Goal: Task Accomplishment & Management: Use online tool/utility

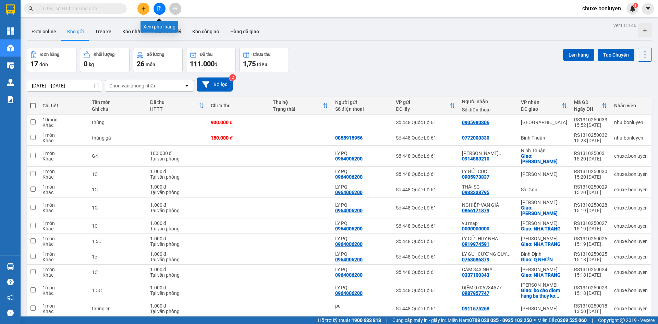
click at [156, 10] on button at bounding box center [159, 9] width 12 height 12
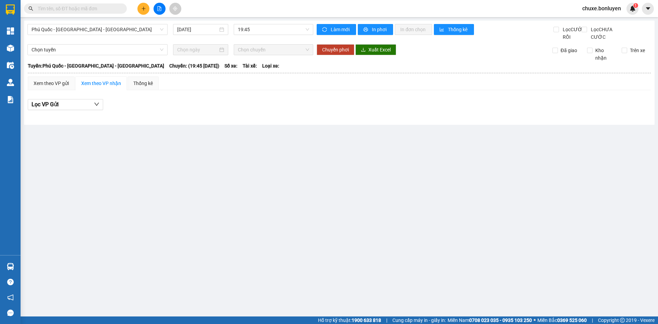
click at [144, 12] on button at bounding box center [143, 9] width 12 height 12
click at [163, 24] on div "Tạo đơn hàng" at bounding box center [171, 26] width 30 height 8
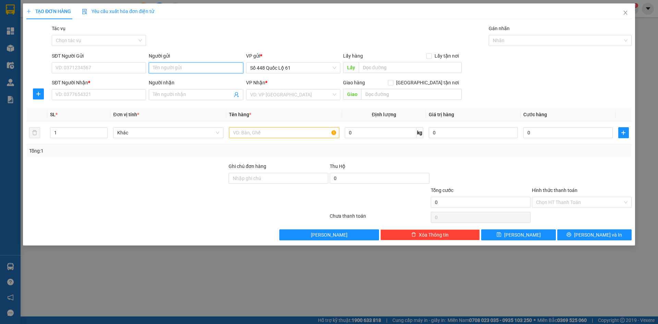
click at [190, 71] on input "Người gửi" at bounding box center [196, 67] width 94 height 11
type input "9"
click at [111, 94] on input "SĐT Người Nhận *" at bounding box center [99, 94] width 94 height 11
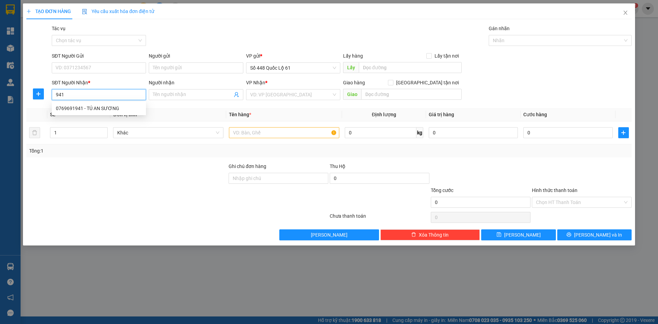
click at [112, 108] on div "0769691941 - TÚ AN SƯƠNG" at bounding box center [99, 108] width 86 height 8
type input "0769691941"
type input "TÚ AN SƯƠNG"
checkbox input "true"
type input "an suong"
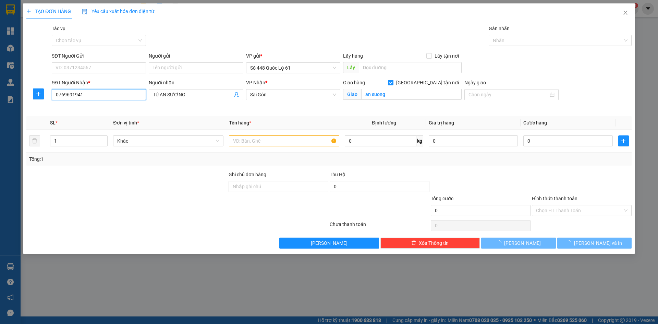
type input "0769691941"
click at [556, 175] on div at bounding box center [581, 183] width 101 height 24
click at [273, 138] on input "text" at bounding box center [284, 140] width 110 height 11
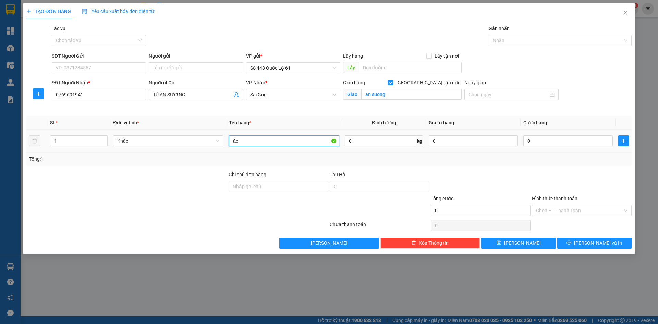
type input "ă"
type input "1c"
click at [577, 143] on input "0" at bounding box center [567, 140] width 89 height 11
type input "1"
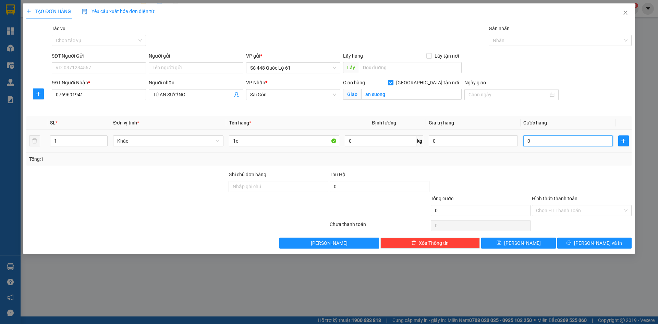
type input "1"
type input "15"
type input "150"
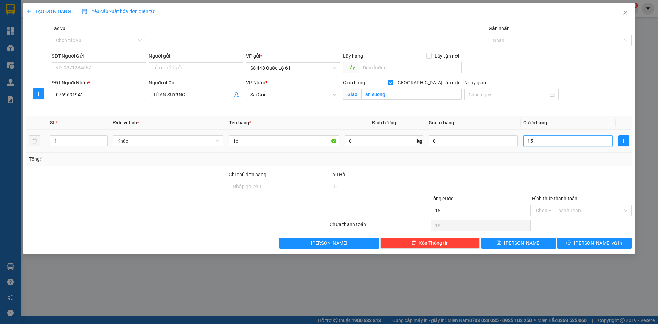
type input "150"
type input "150.000"
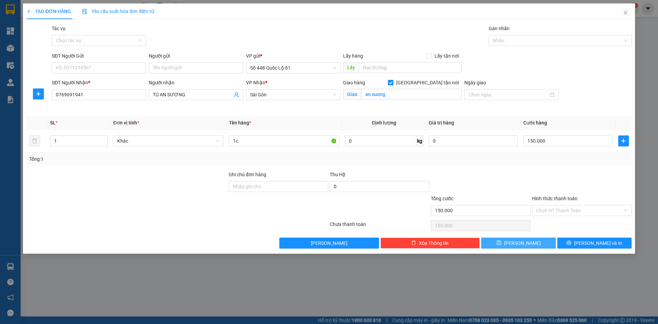
click at [529, 245] on button "Lưu" at bounding box center [518, 242] width 74 height 11
checkbox input "false"
type input "0"
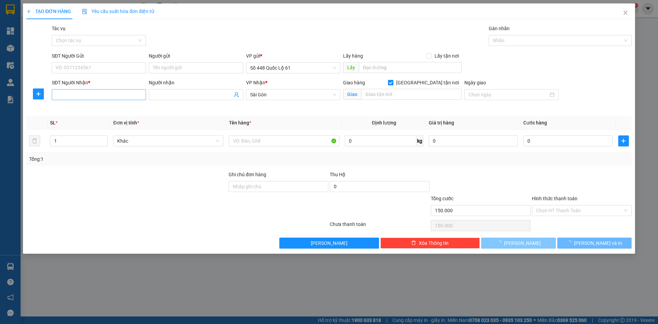
type input "0"
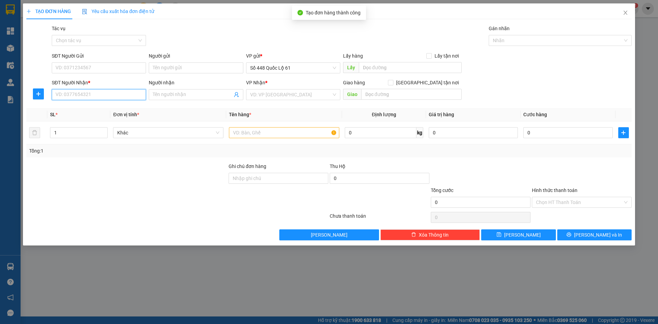
click at [124, 93] on input "SĐT Người Nhận *" at bounding box center [99, 94] width 94 height 11
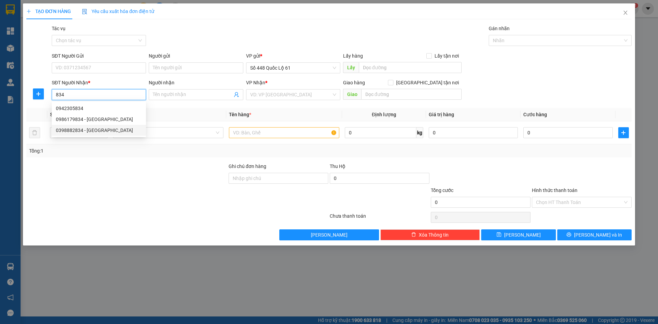
click at [119, 131] on div "0398882834 - TRINH SƠN LÂM" at bounding box center [99, 130] width 86 height 8
type input "0398882834"
type input "TRINH SƠN LÂM"
type input "2.330.000"
type input "150.000"
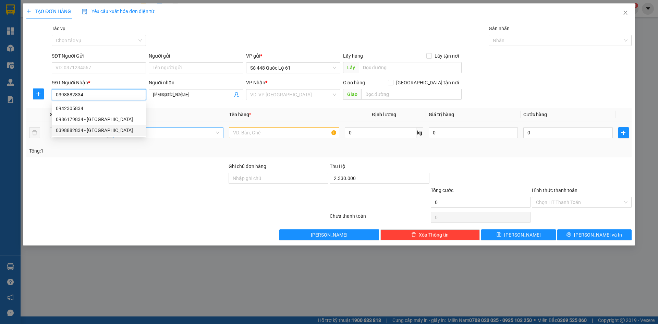
type input "150.000"
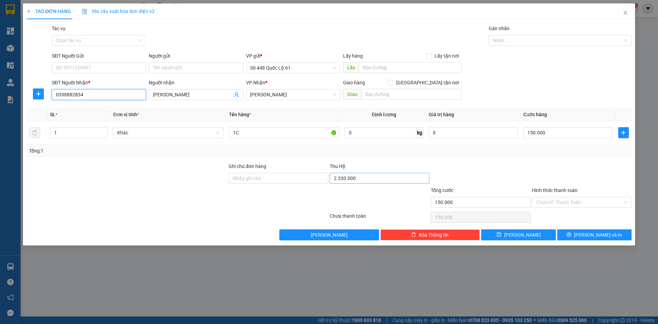
type input "0398882834"
click at [380, 179] on input "2.330.000" at bounding box center [380, 178] width 100 height 11
type input "5.650.000"
click at [506, 236] on button "Lưu" at bounding box center [518, 234] width 74 height 11
type input "0"
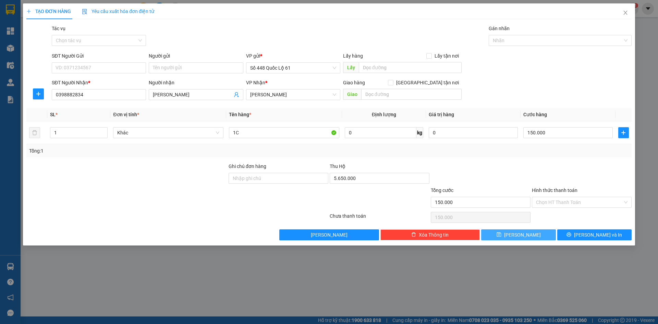
type input "0"
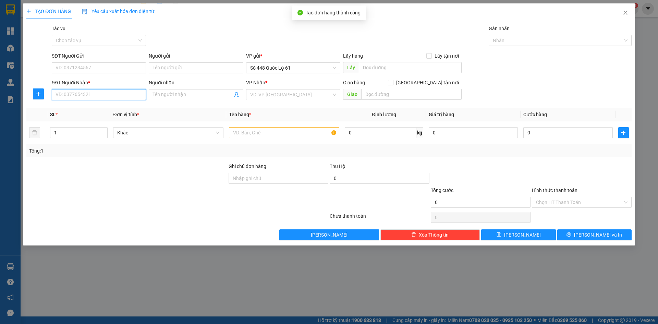
click at [118, 97] on input "SĐT Người Nhận *" at bounding box center [99, 94] width 94 height 11
click at [117, 108] on div "0961550367 - CX MAI HOA LÂM ĐỒNG" at bounding box center [99, 108] width 86 height 8
type input "0961550367"
type input "CX MAI HOA LÂM ĐỒNG"
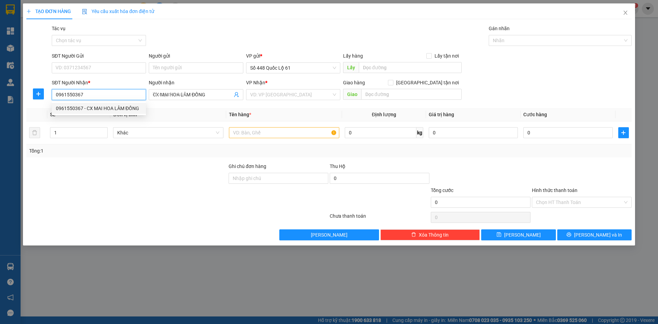
type input "100.000"
type input "0961550367"
drag, startPoint x: 245, startPoint y: 140, endPoint x: 207, endPoint y: 143, distance: 38.1
click at [207, 143] on tr "1 Khác N 0 kg 0 100.000" at bounding box center [328, 132] width 605 height 23
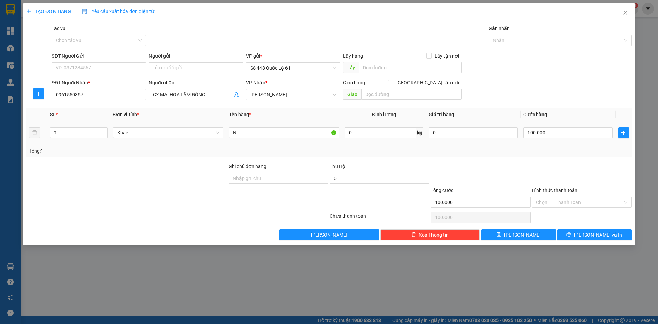
click at [206, 144] on td "Khác" at bounding box center [168, 132] width 116 height 23
click at [237, 133] on input "N" at bounding box center [284, 132] width 110 height 11
type input "1C"
click at [598, 131] on input "100.000" at bounding box center [567, 132] width 89 height 11
type input "1"
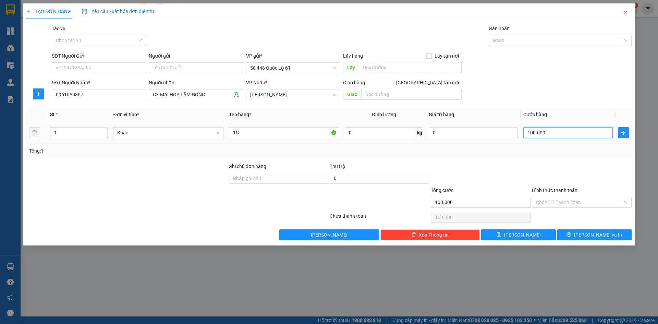
type input "1"
type input "15"
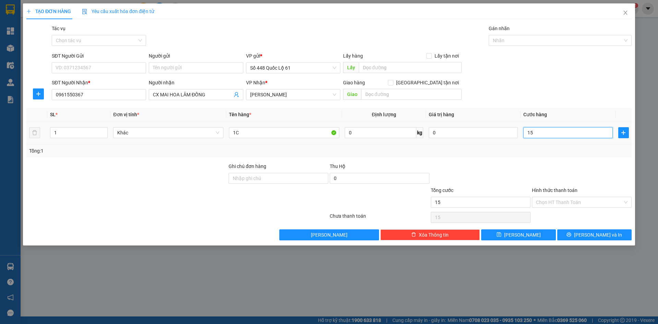
type input "150"
type input "150.000"
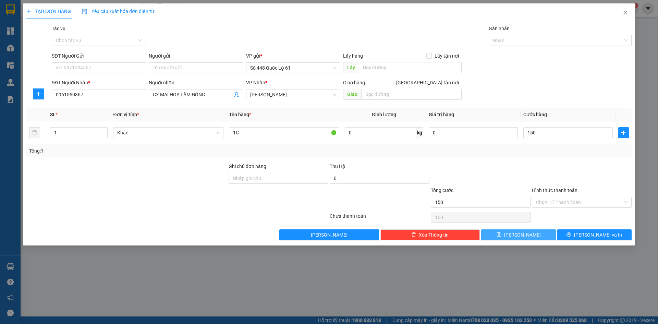
type input "150.000"
click at [531, 237] on button "Lưu" at bounding box center [518, 234] width 74 height 11
type input "0"
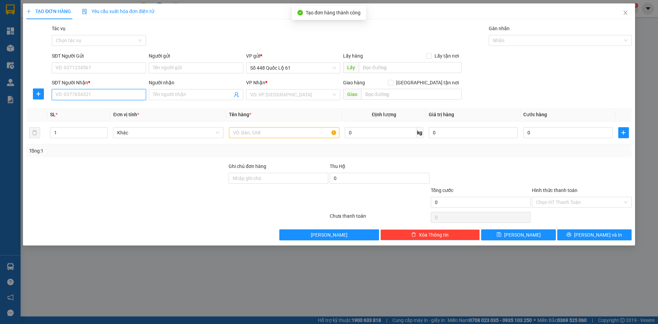
click at [98, 91] on input "SĐT Người Nhận *" at bounding box center [99, 94] width 94 height 11
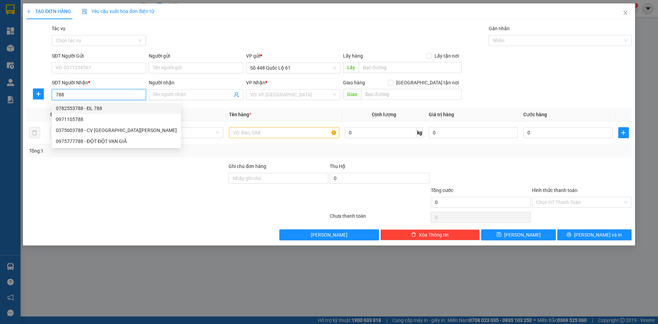
drag, startPoint x: 104, startPoint y: 109, endPoint x: 216, endPoint y: 127, distance: 113.9
click at [104, 109] on div "0782553788 - ĐL 788" at bounding box center [116, 108] width 121 height 8
type input "0782553788"
type input "ĐL 788"
checkbox input "true"
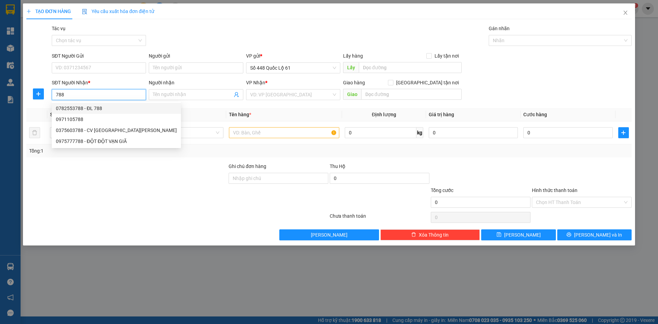
type input "ĐÀ LẠT"
type input "1.740.000"
type input "100.000"
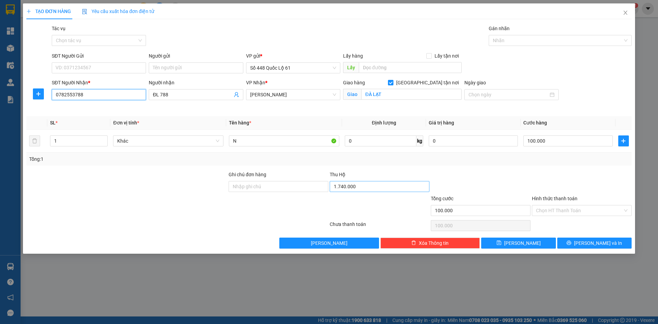
type input "0782553788"
click at [369, 188] on input "1.740.000" at bounding box center [380, 186] width 100 height 11
type input "1.660.000"
click at [501, 242] on icon "save" at bounding box center [498, 242] width 5 height 5
checkbox input "false"
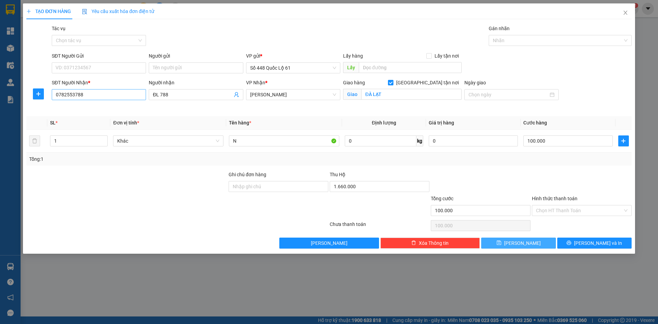
type input "0"
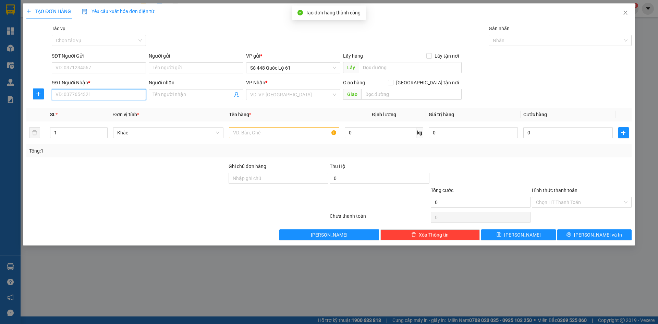
click at [104, 95] on input "SĐT Người Nhận *" at bounding box center [99, 94] width 94 height 11
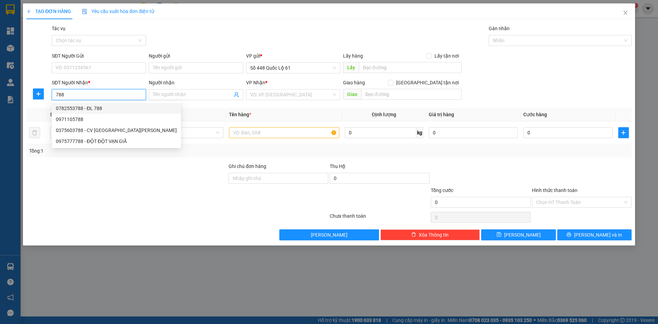
click at [102, 109] on div "0782553788 - ĐL 788" at bounding box center [116, 108] width 121 height 8
type input "0782553788"
type input "ĐL 788"
checkbox input "true"
type input "ĐÀ LẠT"
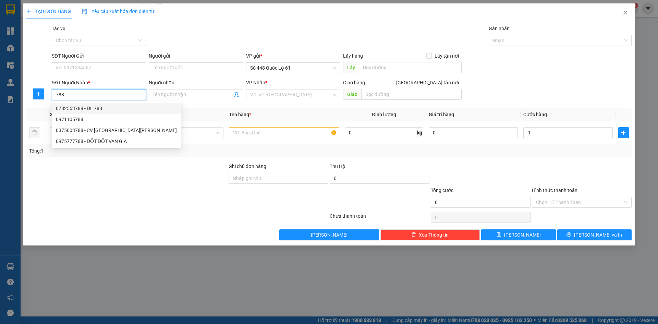
type input "1.660.000"
type input "100.000"
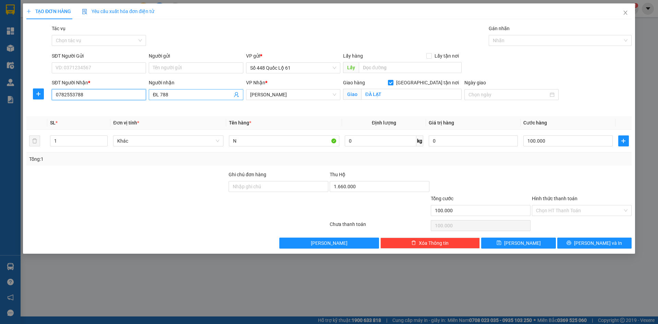
type input "0782553788"
click at [186, 95] on input "ĐL 788" at bounding box center [192, 95] width 79 height 8
paste input "ÀN"
type input "ĐL 788 TOÀN"
click at [373, 186] on input "1.660.000" at bounding box center [380, 186] width 100 height 11
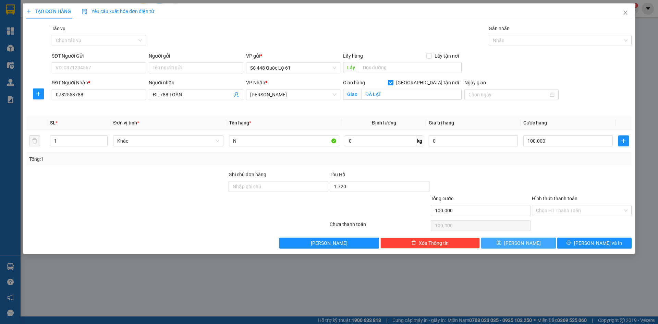
type input "1.720.000"
click at [517, 241] on button "Lưu" at bounding box center [518, 242] width 74 height 11
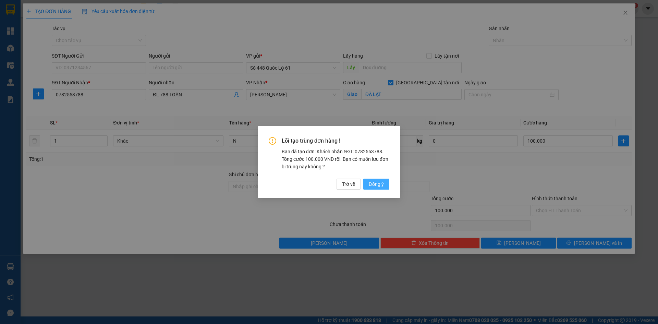
click at [377, 184] on span "Đồng ý" at bounding box center [376, 184] width 15 height 8
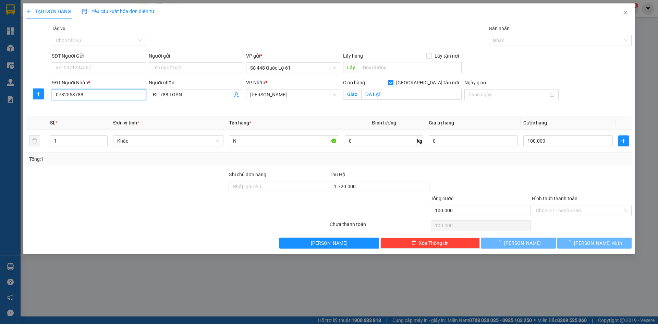
click at [120, 99] on input "0782553788" at bounding box center [99, 94] width 94 height 11
checkbox input "false"
type input "0"
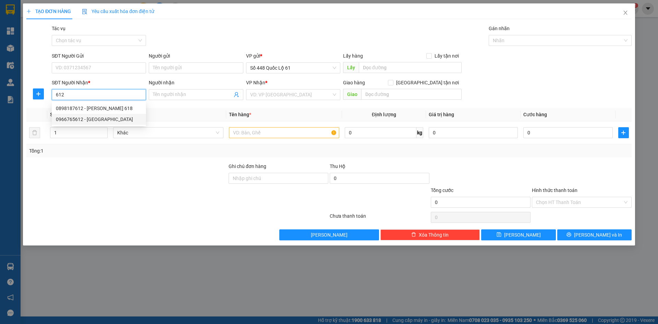
click at [117, 117] on div "0966765612 - SƠN LÂM" at bounding box center [99, 119] width 86 height 8
type input "0966765612"
type input "SƠN LÂM"
type input "2.600.000"
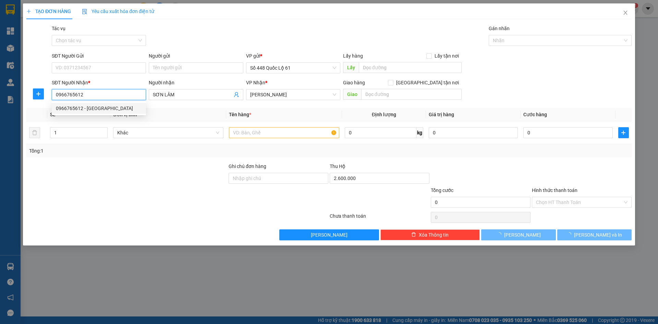
type input "100.000"
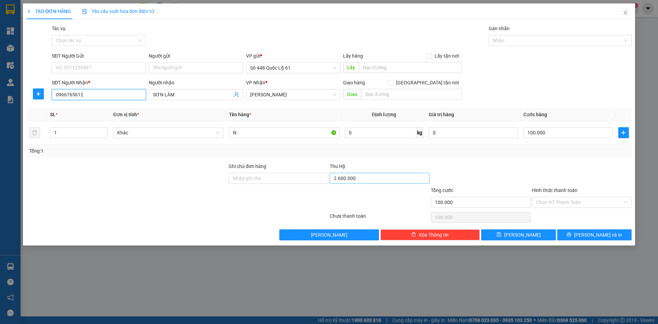
type input "0966765612"
click at [375, 180] on input "2.600.000" at bounding box center [380, 178] width 100 height 11
type input "1.910.000"
click at [553, 126] on div "100.000" at bounding box center [567, 133] width 89 height 14
click at [555, 132] on input "100.000" at bounding box center [567, 132] width 89 height 11
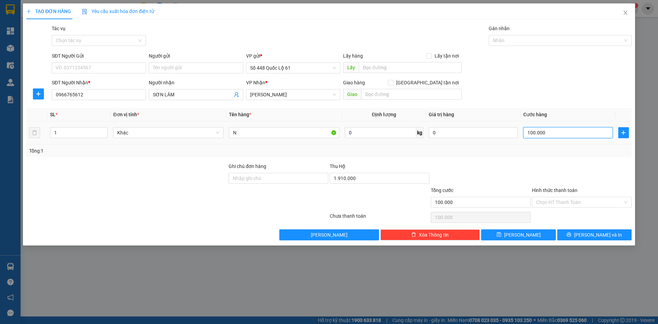
type input "1"
type input "15"
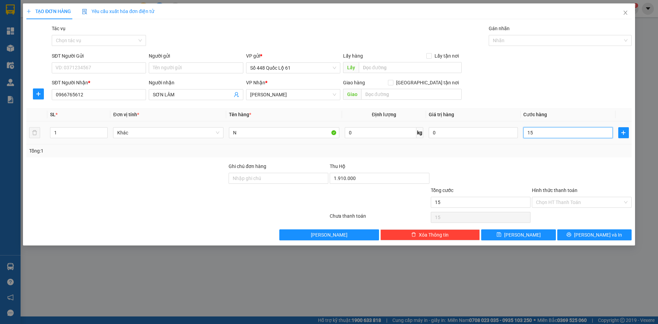
type input "150"
type input "150.000"
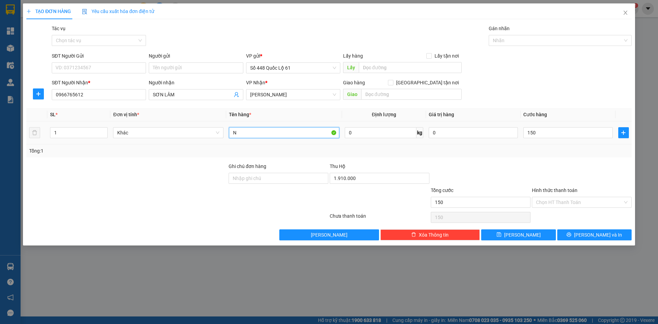
type input "150.000"
click at [233, 133] on input "N" at bounding box center [284, 132] width 110 height 11
drag, startPoint x: 236, startPoint y: 133, endPoint x: 249, endPoint y: 132, distance: 13.0
click at [249, 132] on input "N" at bounding box center [284, 132] width 110 height 11
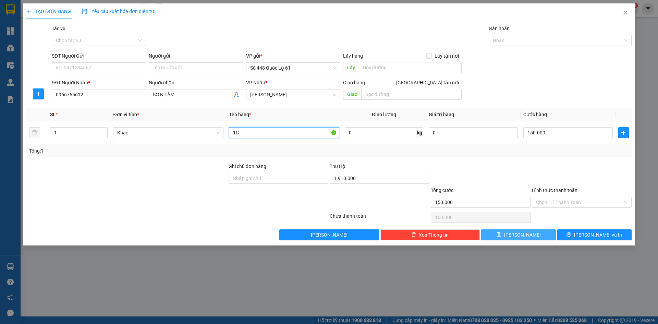
type input "1C"
click at [529, 238] on button "Lưu" at bounding box center [518, 234] width 74 height 11
type input "0"
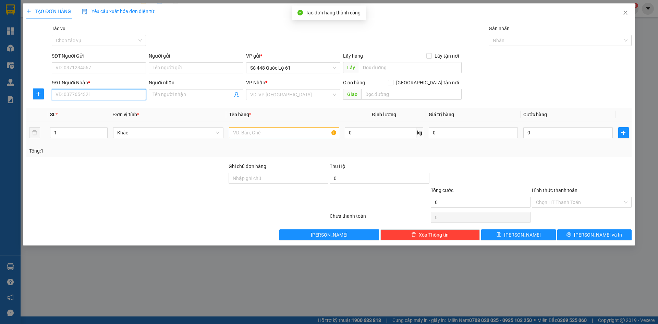
click at [123, 97] on input "SĐT Người Nhận *" at bounding box center [99, 94] width 94 height 11
click at [120, 110] on div "0397728240 - CF SƠN LÂM 8240" at bounding box center [100, 108] width 89 height 8
type input "0397728240"
type input "CF SƠN LÂM 8240"
type input "1.700.000"
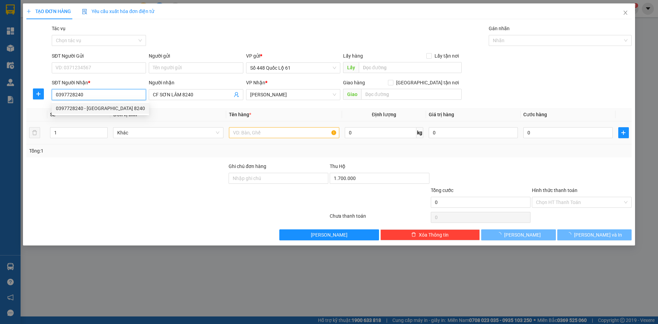
type input "100.000"
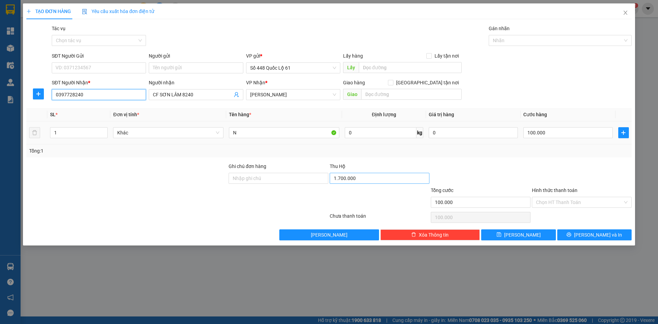
type input "0397728240"
click at [399, 178] on input "1.700.000" at bounding box center [380, 178] width 100 height 11
type input "1.230.000"
click at [518, 235] on span "Lưu" at bounding box center [522, 235] width 37 height 8
type input "0"
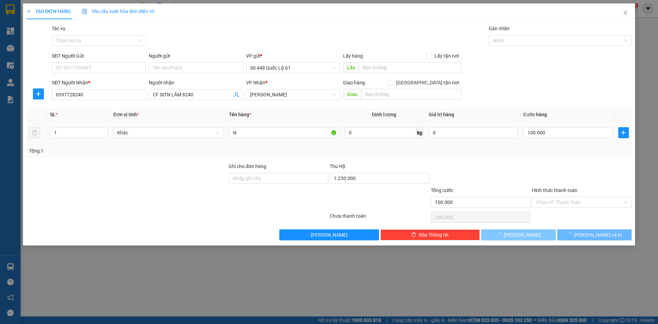
type input "0"
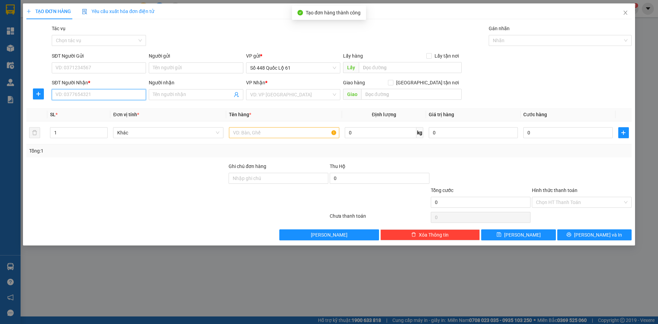
click at [134, 91] on input "SĐT Người Nhận *" at bounding box center [99, 94] width 94 height 11
drag, startPoint x: 124, startPoint y: 110, endPoint x: 137, endPoint y: 111, distance: 13.1
click at [125, 110] on div "0343123212 - THÀNH BƯỞI" at bounding box center [99, 108] width 86 height 8
type input "0343123212"
type input "THÀNH BƯỞI"
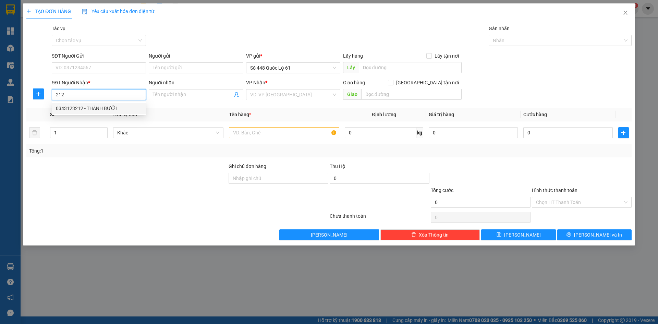
type input "1.280.000"
type input "100.000"
type input "0343123212"
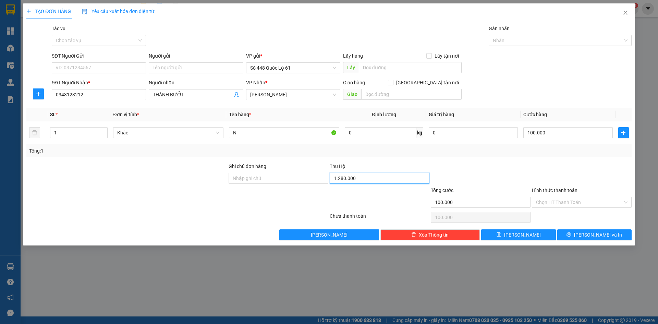
click at [385, 181] on input "1.280.000" at bounding box center [380, 178] width 100 height 11
type input "1.010.000"
click at [536, 132] on input "100.000" at bounding box center [567, 132] width 89 height 11
click at [517, 237] on button "Lưu" at bounding box center [518, 234] width 74 height 11
type input "0"
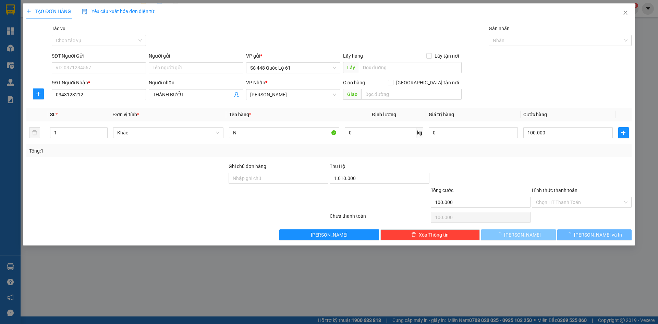
type input "0"
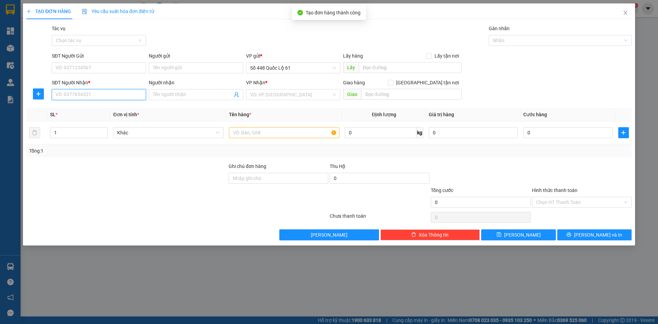
click at [81, 94] on input "SĐT Người Nhận *" at bounding box center [99, 94] width 94 height 11
click at [89, 109] on div "0985981435 - ĐL MÃ 05" at bounding box center [99, 108] width 86 height 8
type input "0985981435"
type input "ĐL MÃ 05"
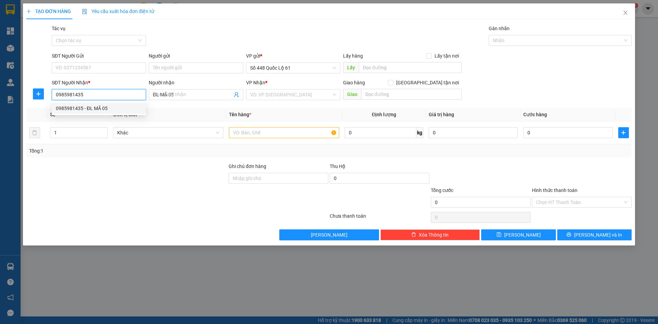
type input "1.000"
type input "0985981435"
drag, startPoint x: 75, startPoint y: 133, endPoint x: 44, endPoint y: 133, distance: 31.2
click at [44, 133] on tr "1 Khác D 0 kg 0 1.000" at bounding box center [328, 132] width 605 height 23
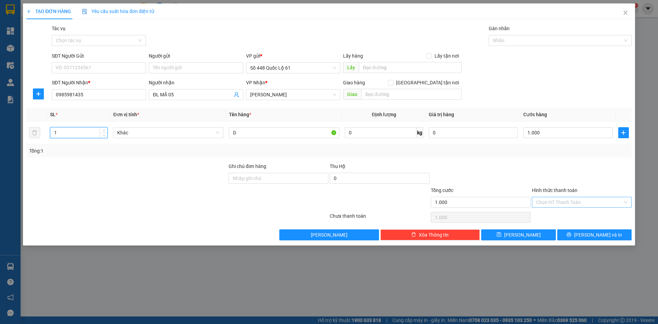
type input "1"
click at [575, 204] on input "Hình thức thanh toán" at bounding box center [579, 202] width 87 height 10
type input "0"
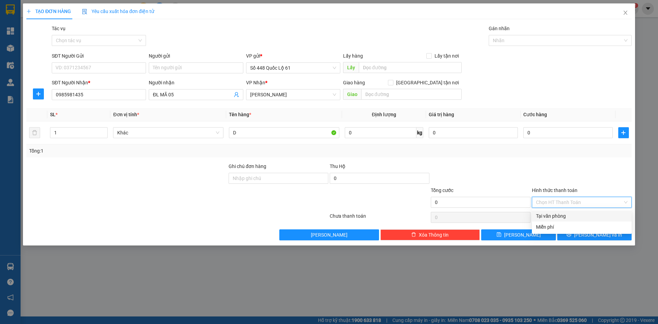
click at [567, 218] on div "Tại văn phòng" at bounding box center [581, 216] width 91 height 8
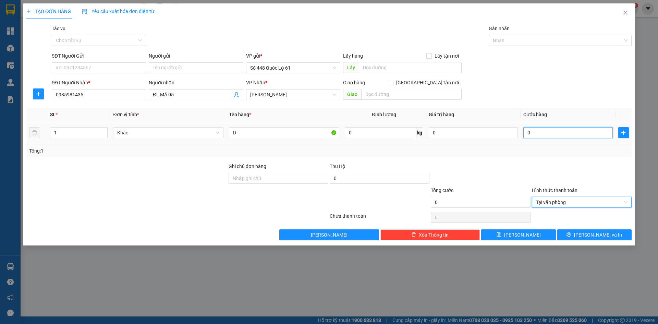
drag, startPoint x: 538, startPoint y: 135, endPoint x: 541, endPoint y: 140, distance: 6.3
click at [539, 134] on input "0" at bounding box center [567, 132] width 89 height 11
type input "1"
type input "1.000"
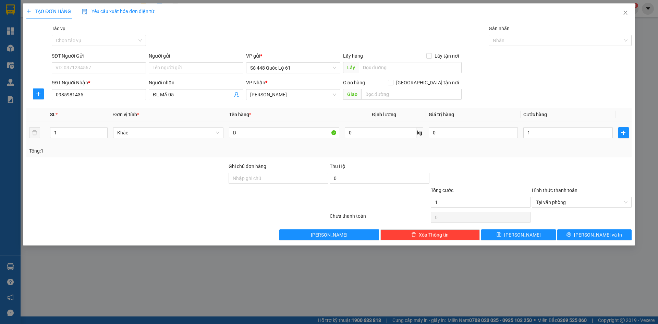
type input "1.000"
click at [542, 158] on div "Transit Pickup Surcharge Ids Transit Deliver Surcharge Ids Transit Deliver Surc…" at bounding box center [328, 132] width 605 height 215
click at [526, 232] on span "Lưu" at bounding box center [522, 235] width 37 height 8
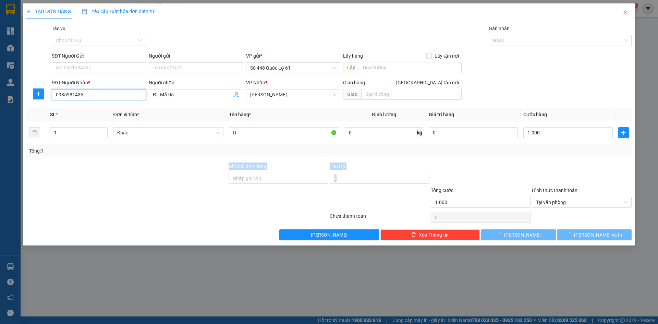
click at [88, 94] on input "0985981435" at bounding box center [99, 94] width 94 height 11
type input "0"
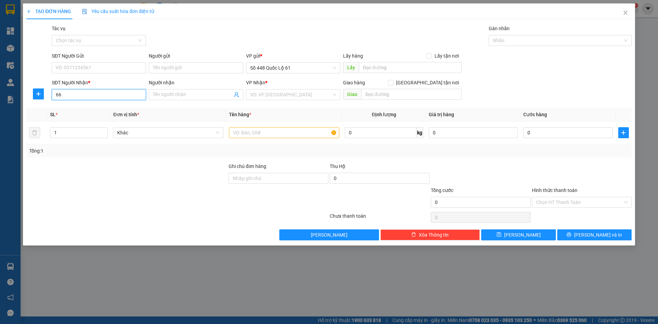
type input "6"
click at [121, 68] on input "SĐT Người Gửi" at bounding box center [99, 67] width 94 height 11
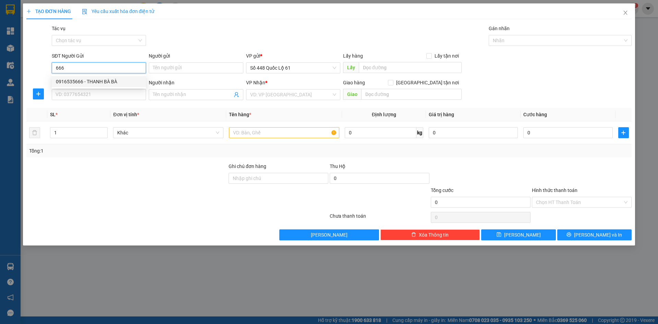
click at [111, 79] on div "0916535666 - THANH BÀ BÀ" at bounding box center [99, 82] width 86 height 8
type input "0916535666"
type input "THANH BÀ BÀ"
type input "0000000000000"
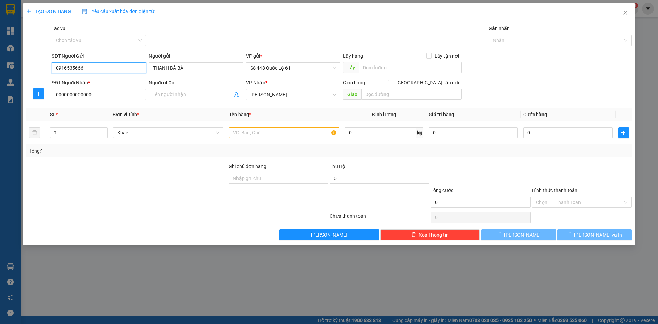
type input "300.000"
type input "0916535666"
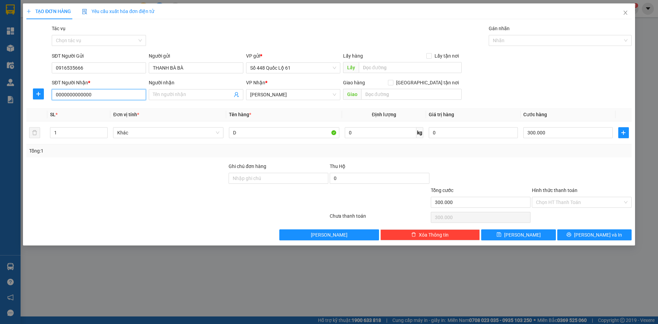
drag, startPoint x: 100, startPoint y: 96, endPoint x: 0, endPoint y: 129, distance: 105.1
click at [0, 129] on div "TẠO ĐƠN HÀNG Yêu cầu xuất hóa đơn điện tử Transit Pickup Surcharge Ids Transit …" at bounding box center [329, 162] width 658 height 324
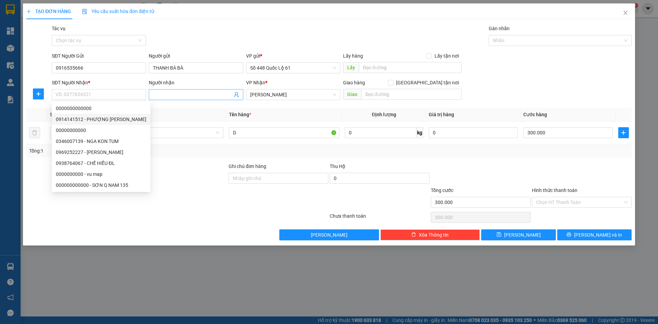
click at [193, 98] on input "Người nhận" at bounding box center [192, 95] width 79 height 8
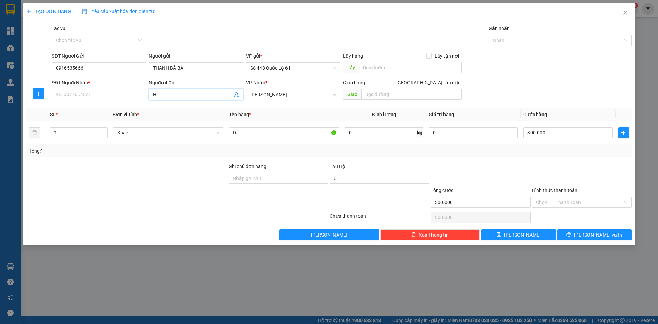
paste input "Ê"
paste input "ẾU"
type input "HIẾU"
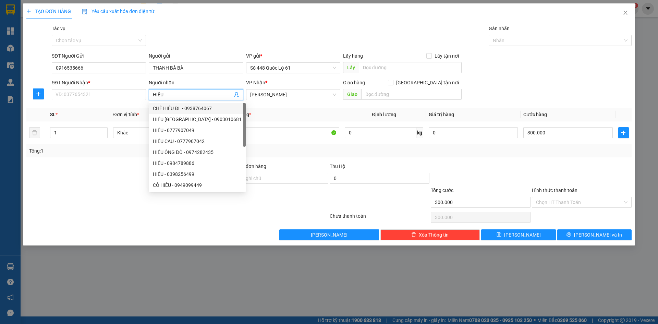
click at [190, 107] on div "CHẾ HIẾU ĐL - 0938764067" at bounding box center [197, 108] width 89 height 8
type input "0938764067"
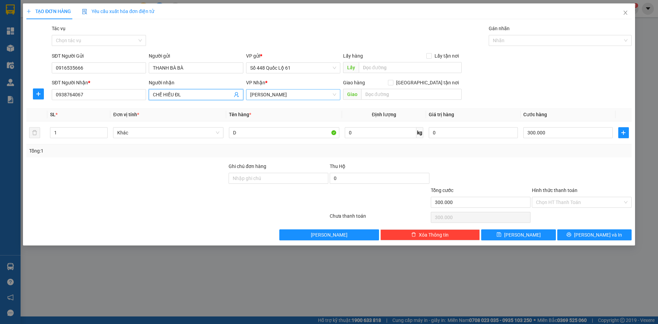
click at [269, 92] on span "[PERSON_NAME]" at bounding box center [293, 94] width 86 height 10
type input "CHẾ HIẾU ĐL"
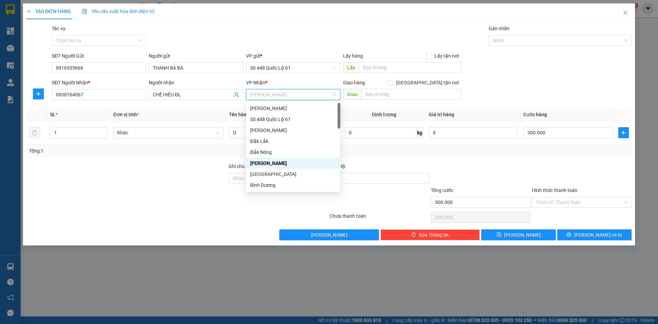
type input "D"
click at [269, 113] on div "Lâm Đồng" at bounding box center [293, 108] width 94 height 11
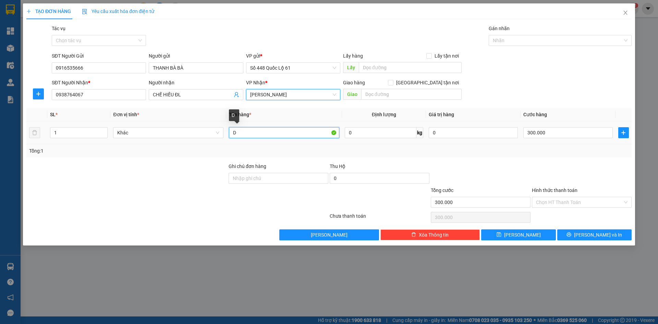
click at [285, 132] on input "D" at bounding box center [284, 132] width 110 height 11
type input "D"
type input "1C"
click at [547, 133] on input "300.000" at bounding box center [567, 132] width 89 height 11
type input "1"
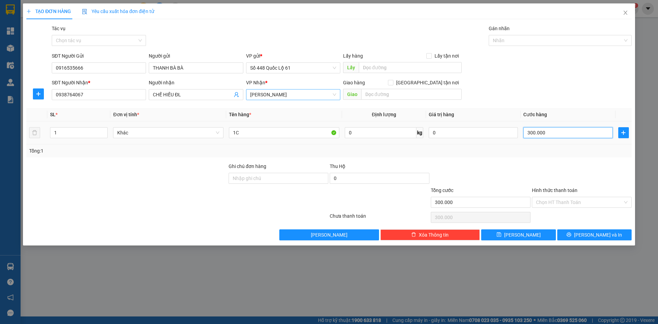
type input "1"
type input "15"
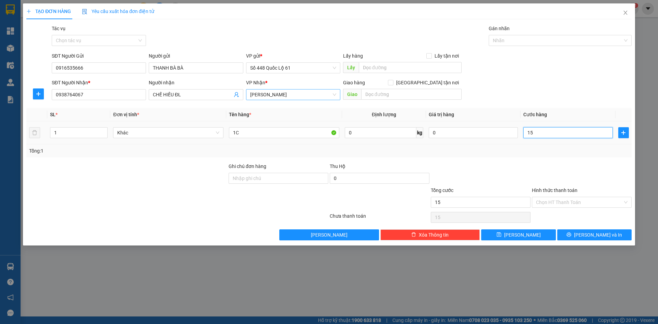
type input "150"
type input "150.000"
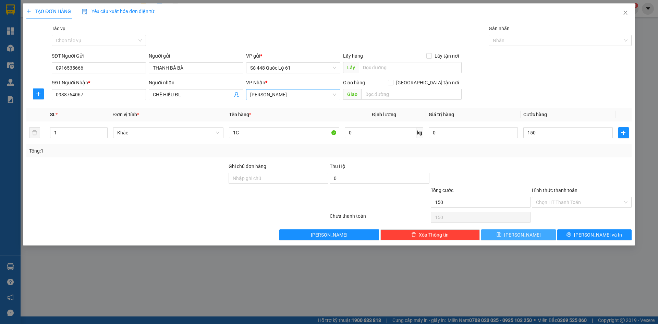
type input "150.000"
click at [517, 234] on button "Lưu" at bounding box center [518, 234] width 74 height 11
type input "0"
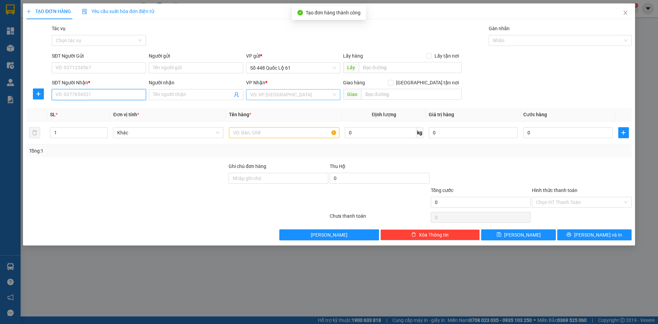
click at [100, 92] on input "SĐT Người Nhận *" at bounding box center [99, 94] width 94 height 11
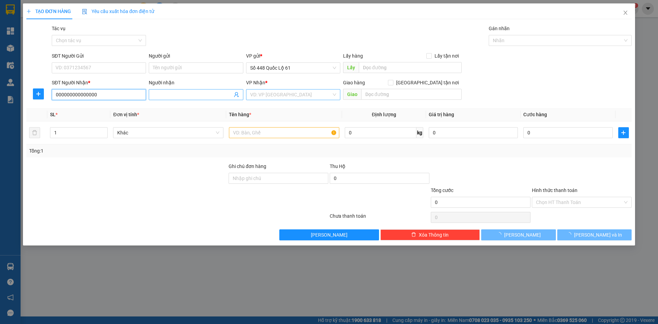
type input "000000000000000"
click at [158, 93] on input "Người nhận" at bounding box center [192, 95] width 79 height 8
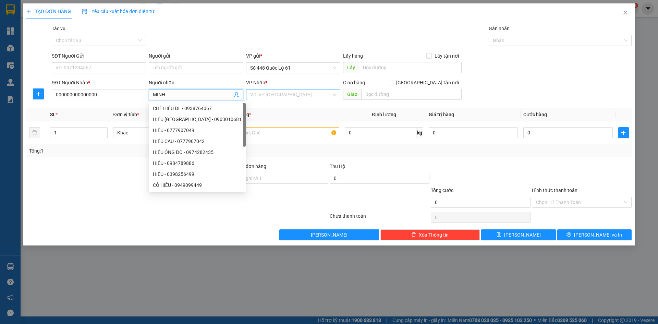
paste input "Đ"
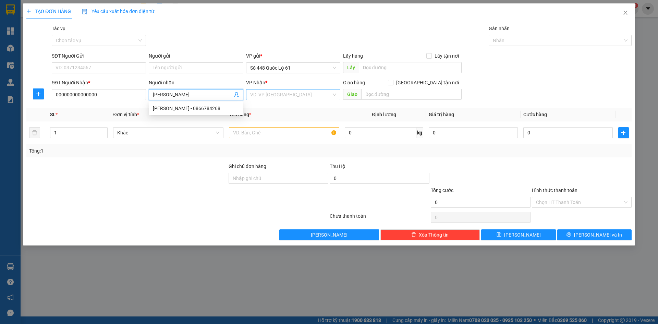
type input "MINH ĐL"
drag, startPoint x: 295, startPoint y: 87, endPoint x: 286, endPoint y: 85, distance: 9.2
click at [295, 87] on div "VP Nhận *" at bounding box center [293, 84] width 94 height 10
click at [291, 93] on input "search" at bounding box center [290, 94] width 81 height 10
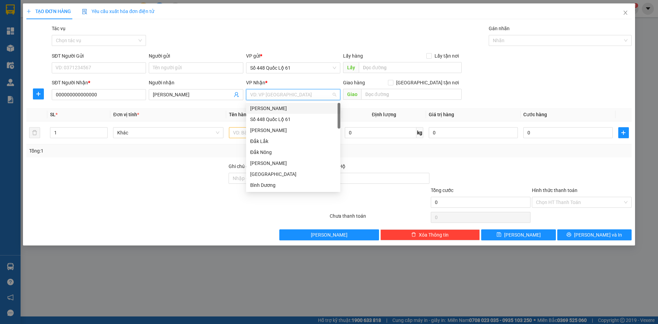
type input "L"
click at [288, 108] on div "[PERSON_NAME]" at bounding box center [293, 108] width 86 height 8
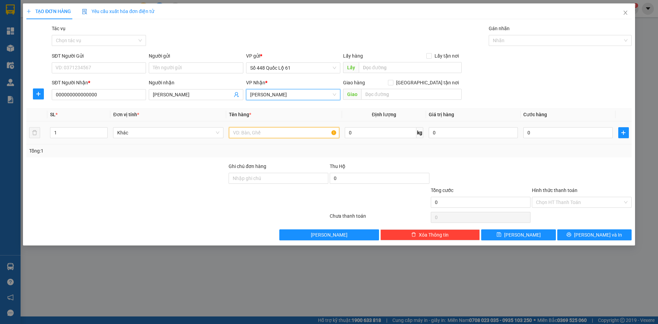
click at [264, 131] on input "text" at bounding box center [284, 132] width 110 height 11
type input "N"
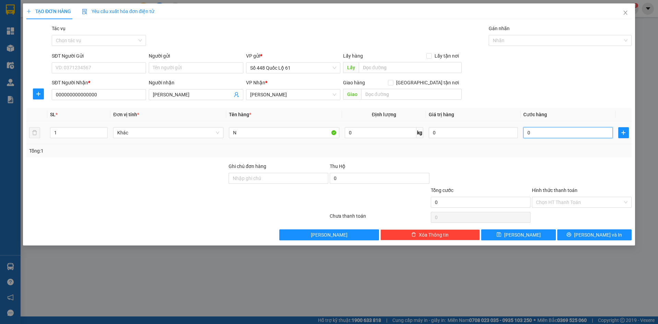
drag, startPoint x: 548, startPoint y: 129, endPoint x: 549, endPoint y: 149, distance: 20.6
click at [548, 128] on input "0" at bounding box center [567, 132] width 89 height 11
click at [549, 158] on div "Transit Pickup Surcharge Ids Transit Deliver Surcharge Ids Transit Deliver Surc…" at bounding box center [328, 132] width 605 height 215
click at [552, 200] on input "Hình thức thanh toán" at bounding box center [579, 202] width 87 height 10
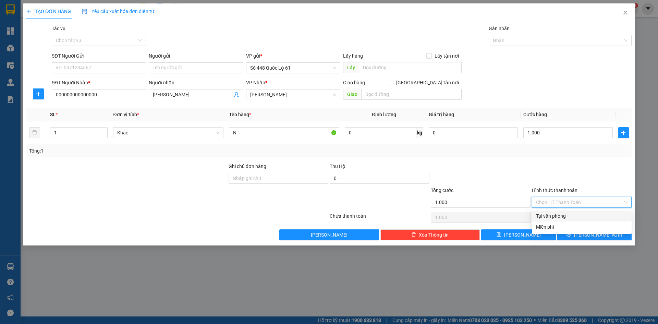
click at [552, 208] on div "Hình thức thanh toán Chọn HT Thanh Toán" at bounding box center [582, 198] width 100 height 24
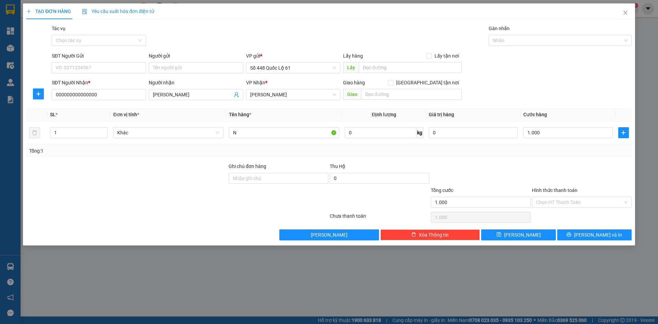
click at [558, 196] on div "Hình thức thanh toán" at bounding box center [582, 191] width 100 height 10
drag, startPoint x: 563, startPoint y: 195, endPoint x: 560, endPoint y: 218, distance: 22.5
click at [563, 195] on div "Hình thức thanh toán" at bounding box center [582, 191] width 100 height 10
click at [565, 201] on input "Hình thức thanh toán" at bounding box center [579, 202] width 87 height 10
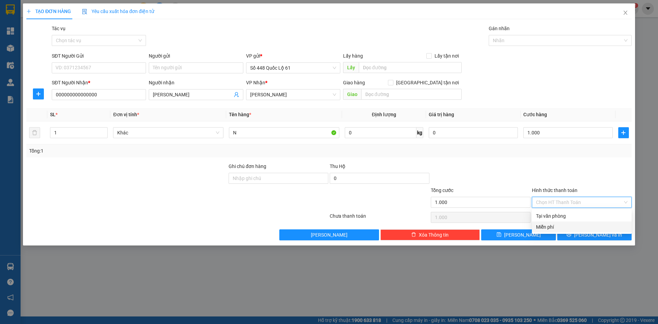
click at [558, 221] on div "Tại văn phòng" at bounding box center [582, 215] width 100 height 11
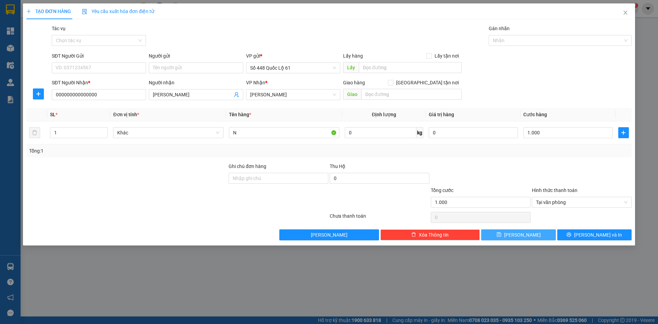
click at [532, 229] on button "Lưu" at bounding box center [518, 234] width 74 height 11
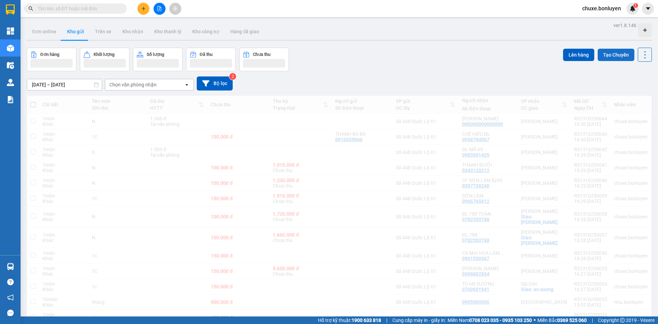
click at [601, 60] on button "Tạo Chuyến" at bounding box center [615, 55] width 37 height 12
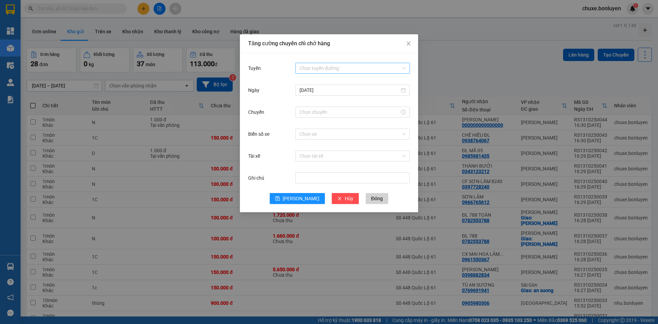
click at [363, 70] on input "Tuyến" at bounding box center [349, 68] width 101 height 10
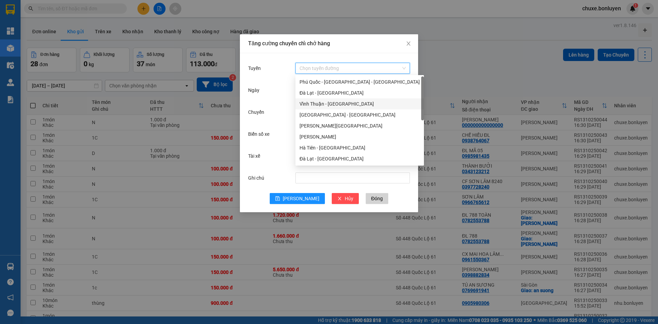
click at [338, 106] on div "Vĩnh Thuận - [GEOGRAPHIC_DATA]" at bounding box center [359, 104] width 120 height 8
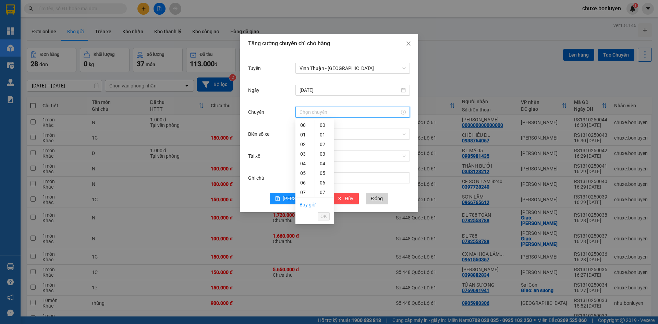
click at [319, 110] on input "Chuyến" at bounding box center [349, 112] width 100 height 8
click at [304, 150] on div "17" at bounding box center [304, 151] width 19 height 10
click at [323, 217] on span "OK" at bounding box center [323, 216] width 7 height 8
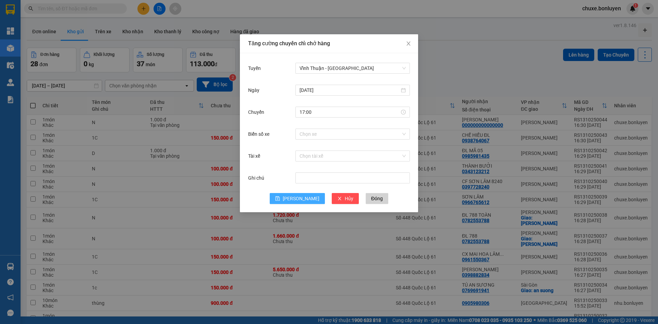
click at [301, 197] on span "Lưu" at bounding box center [301, 199] width 37 height 8
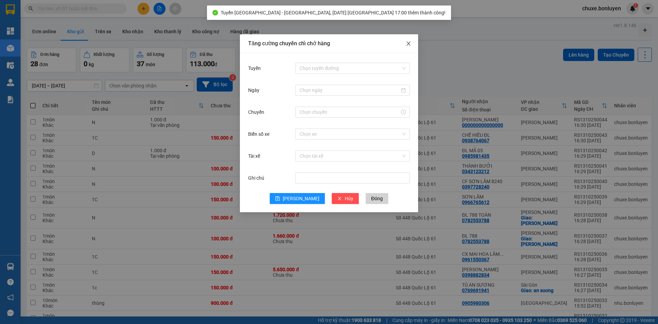
click at [406, 45] on icon "close" at bounding box center [408, 43] width 5 height 5
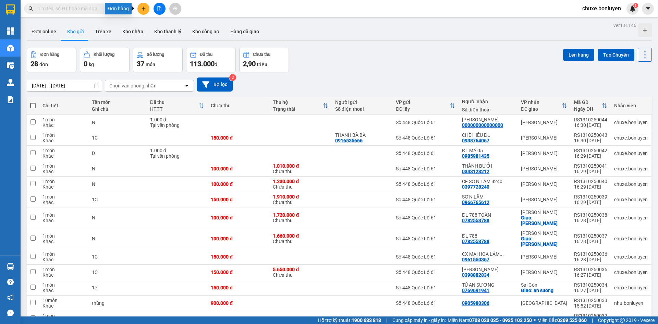
click at [144, 9] on icon "plus" at bounding box center [143, 8] width 5 height 5
click at [158, 25] on div "Tạo đơn hàng" at bounding box center [171, 26] width 30 height 8
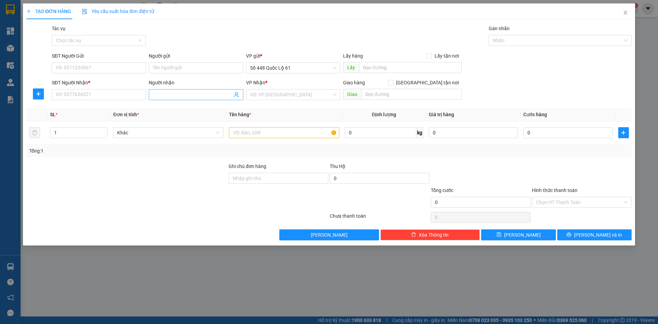
click at [152, 93] on span at bounding box center [196, 94] width 94 height 11
paste input "Ê"
paste input "ỆP"
paste input "Đ"
drag, startPoint x: 171, startPoint y: 107, endPoint x: 196, endPoint y: 106, distance: 25.1
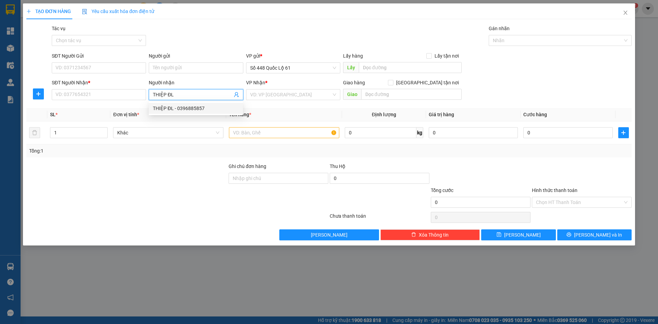
click at [171, 107] on div "THIỆP ĐL - 0396885857" at bounding box center [196, 108] width 86 height 8
click at [264, 90] on input "search" at bounding box center [290, 94] width 81 height 10
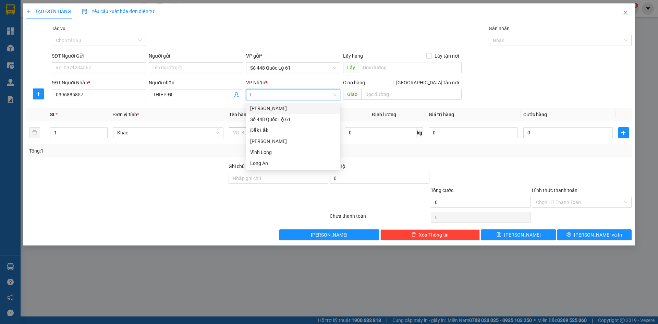
click at [264, 110] on div "[PERSON_NAME]" at bounding box center [293, 108] width 86 height 8
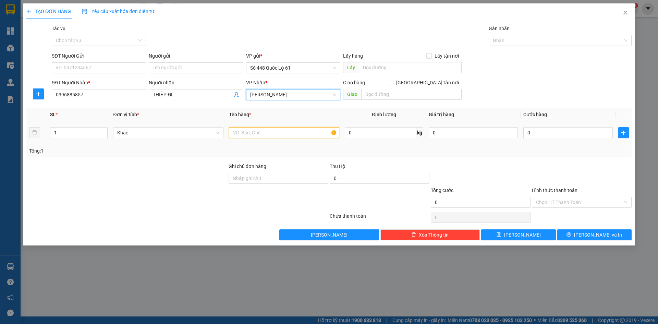
click at [260, 135] on input "text" at bounding box center [284, 132] width 110 height 11
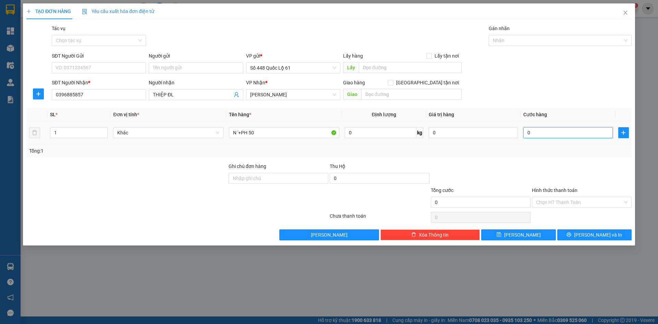
click at [562, 134] on input "0" at bounding box center [567, 132] width 89 height 11
click at [535, 238] on button "Lưu" at bounding box center [518, 234] width 74 height 11
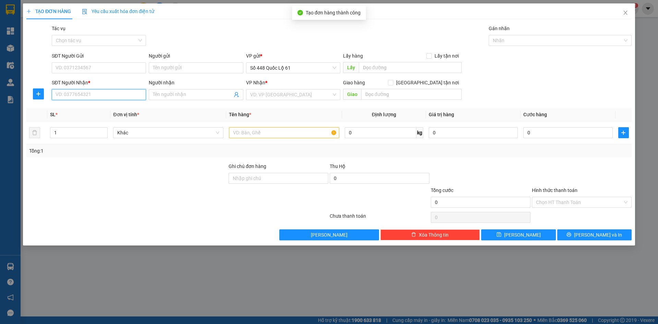
click at [110, 96] on input "SĐT Người Nhận *" at bounding box center [99, 94] width 94 height 11
click at [395, 71] on input "text" at bounding box center [410, 67] width 103 height 11
paste input "ẠM"
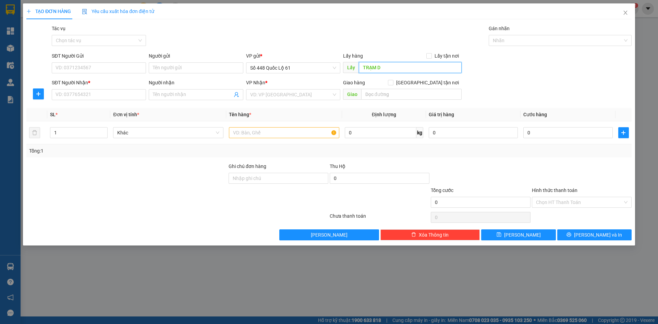
paste input "ƯNG"
paste input "ỪNG"
paste input "Â"
paste input "Ầ"
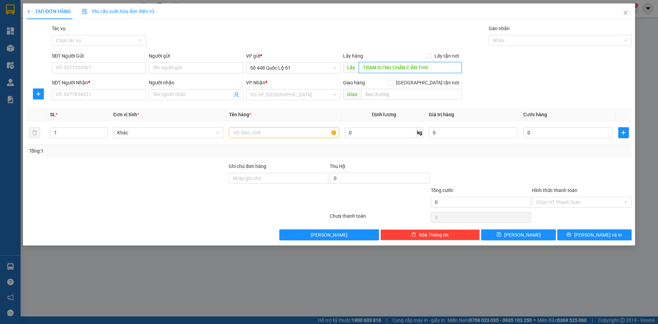
paste input "Ơ"
click at [411, 67] on input "TRẠM DỪNG CHÂN C ẦN THƠ" at bounding box center [410, 67] width 103 height 11
click at [108, 92] on input "SĐT Người Nhận *" at bounding box center [99, 94] width 94 height 11
click at [207, 97] on input "Người nhận" at bounding box center [192, 95] width 79 height 8
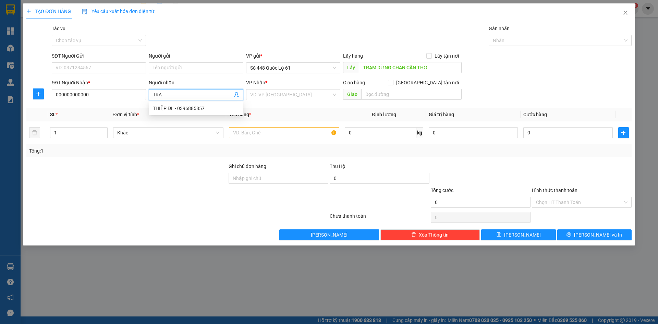
paste input "ÁI"
paste input "Â"
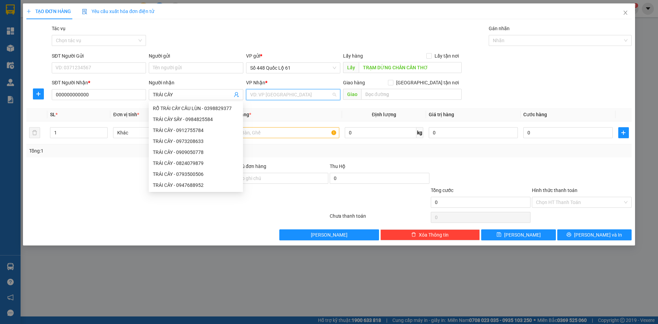
click at [275, 90] on input "search" at bounding box center [290, 94] width 81 height 10
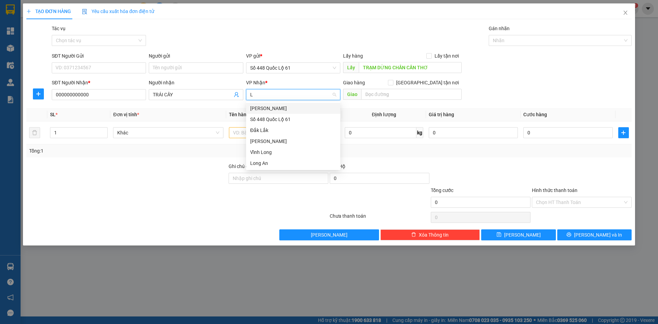
click at [268, 108] on div "[PERSON_NAME]" at bounding box center [293, 108] width 86 height 8
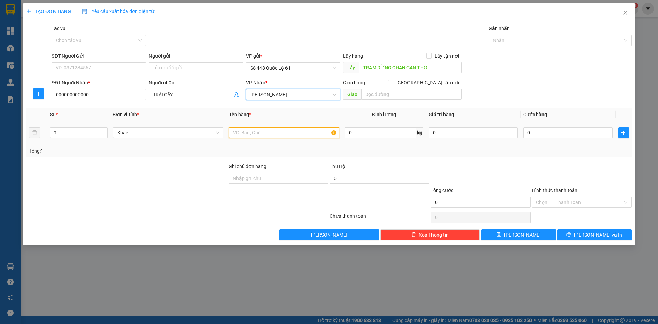
click at [273, 133] on input "text" at bounding box center [284, 132] width 110 height 11
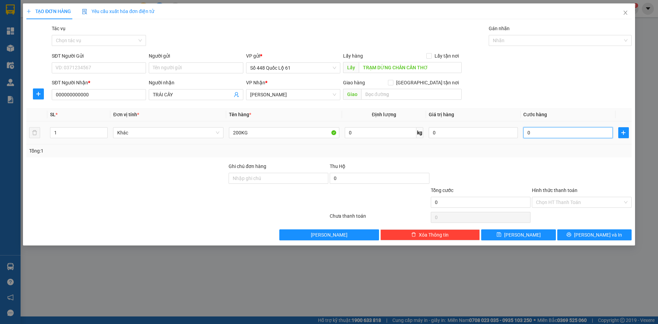
click at [586, 132] on input "0" at bounding box center [567, 132] width 89 height 11
click at [581, 156] on div "Tổng: 1" at bounding box center [328, 150] width 605 height 13
click at [549, 234] on button "Lưu" at bounding box center [518, 234] width 74 height 11
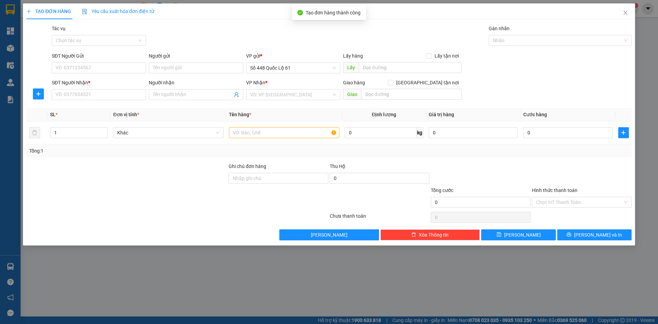
click at [220, 40] on div "Gói vận chuyển * Tiêu chuẩn Tác vụ Chọn tác vụ Gán nhãn Nhãn" at bounding box center [341, 37] width 582 height 24
click at [172, 71] on input "Người gửi" at bounding box center [196, 67] width 94 height 11
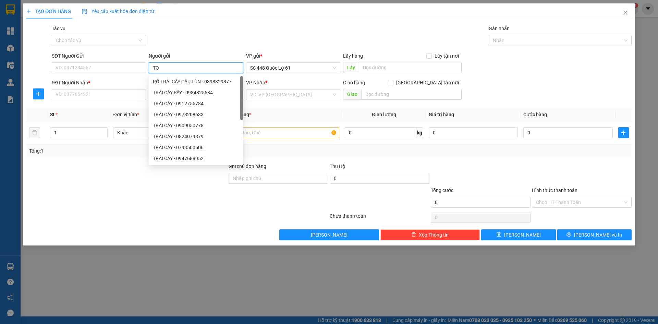
paste input "À"
drag, startPoint x: 172, startPoint y: 71, endPoint x: 141, endPoint y: 73, distance: 31.6
click at [141, 73] on div "SĐT Người Gửi VD: 0371234567 Người gửi TOÀN VP gửi * Số 448 Quốc Lộ 61 Lấy hàng…" at bounding box center [341, 64] width 582 height 24
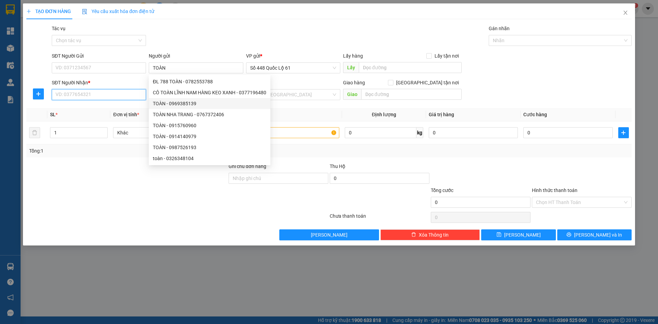
click at [116, 95] on input "SĐT Người Nhận *" at bounding box center [99, 94] width 94 height 11
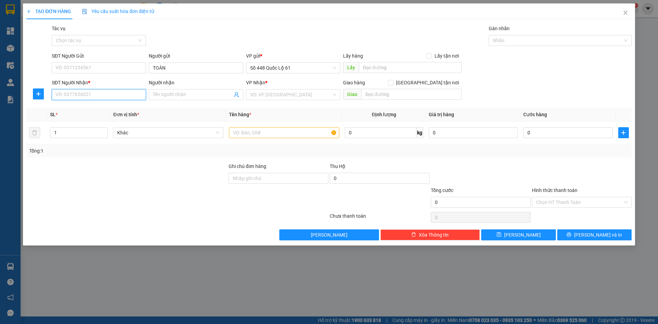
click at [110, 96] on input "SĐT Người Nhận *" at bounding box center [99, 94] width 94 height 11
drag, startPoint x: 167, startPoint y: 67, endPoint x: 60, endPoint y: 74, distance: 107.4
click at [61, 74] on div "SĐT Người Gửi VD: 0371234567 Người gửi TOÀN TOÀN VP gửi * Số 448 Quốc Lộ 61 Lấy…" at bounding box center [341, 64] width 582 height 24
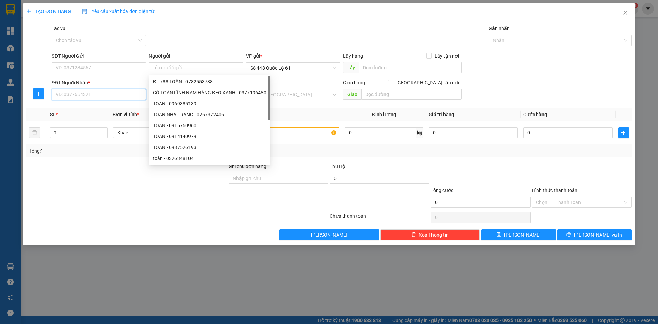
click at [91, 98] on input "SĐT Người Nhận *" at bounding box center [99, 94] width 94 height 11
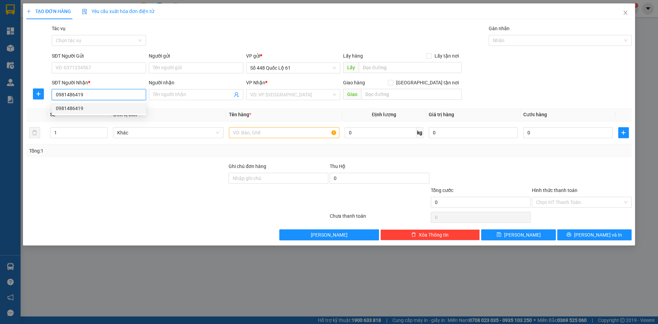
click at [101, 108] on div "0981486419" at bounding box center [99, 108] width 86 height 8
drag, startPoint x: 106, startPoint y: 97, endPoint x: 59, endPoint y: 99, distance: 46.9
click at [59, 99] on input "0981486419" at bounding box center [99, 94] width 94 height 11
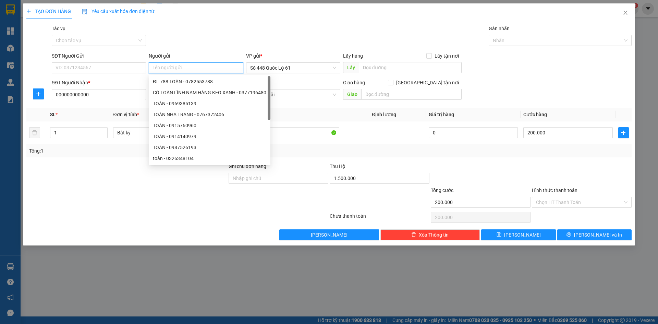
paste input "TOÀN"
click at [321, 15] on div "TẠO ĐƠN HÀNG Yêu cầu xuất hóa đơn điện tử" at bounding box center [328, 11] width 605 height 16
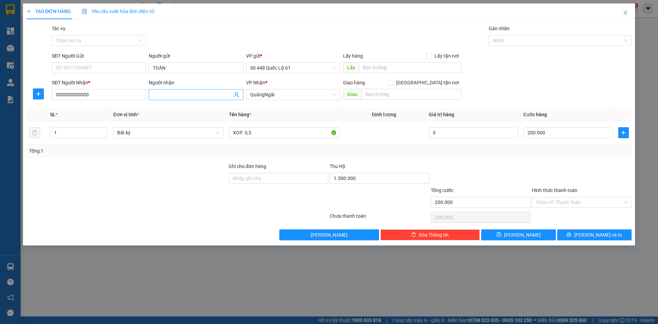
click at [178, 92] on input "Người nhận" at bounding box center [192, 95] width 79 height 8
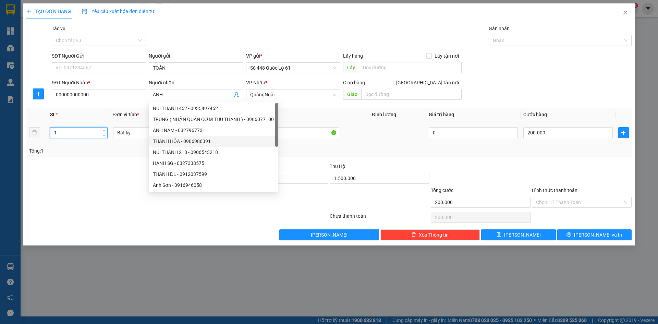
drag, startPoint x: 61, startPoint y: 136, endPoint x: 0, endPoint y: 140, distance: 61.1
click at [0, 140] on div "TẠO ĐƠN HÀNG Yêu cầu xuất hóa đơn điện tử Transit Pickup Surcharge Ids Transit …" at bounding box center [329, 162] width 658 height 324
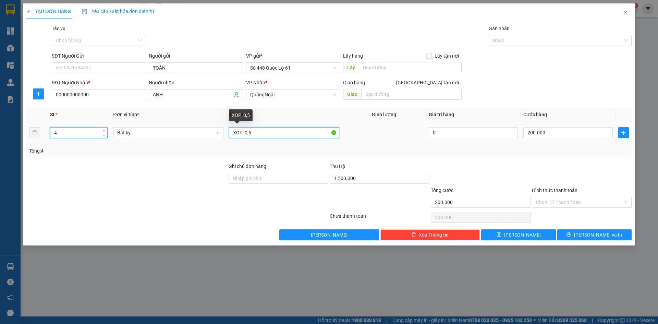
drag, startPoint x: 260, startPoint y: 131, endPoint x: 176, endPoint y: 136, distance: 84.7
click at [176, 136] on tr "4 Bất kỳ XOP ̣ 0,5 0 200.000" at bounding box center [328, 132] width 605 height 23
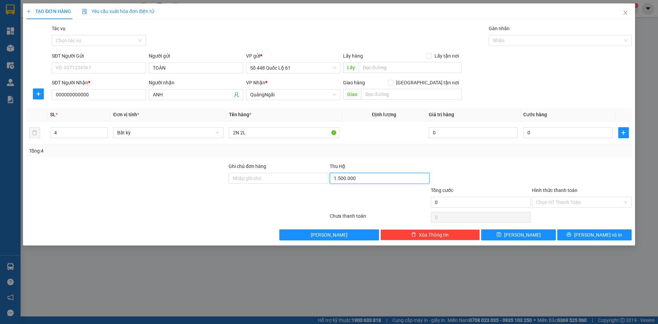
click at [363, 178] on input "1.500.000" at bounding box center [380, 178] width 100 height 11
click at [550, 136] on input "0" at bounding box center [567, 132] width 89 height 11
drag, startPoint x: 547, startPoint y: 164, endPoint x: 547, endPoint y: 175, distance: 10.3
click at [547, 167] on div at bounding box center [581, 174] width 101 height 24
drag, startPoint x: 545, startPoint y: 200, endPoint x: 547, endPoint y: 208, distance: 8.2
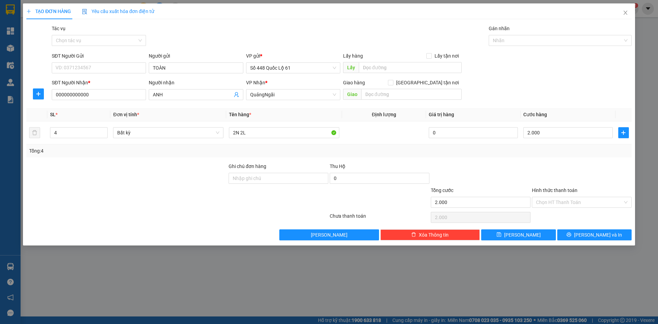
click at [545, 202] on input "Hình thức thanh toán" at bounding box center [579, 202] width 87 height 10
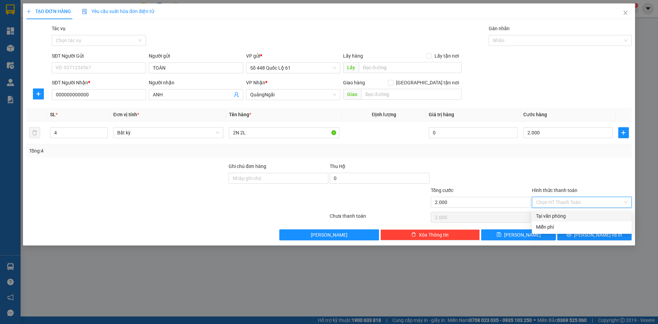
drag, startPoint x: 547, startPoint y: 208, endPoint x: 538, endPoint y: 225, distance: 19.6
click at [549, 213] on div "Tại văn phòng" at bounding box center [582, 215] width 100 height 11
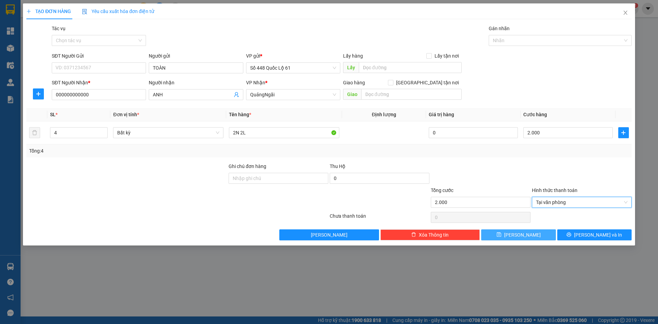
drag, startPoint x: 494, startPoint y: 228, endPoint x: 505, endPoint y: 238, distance: 15.0
click at [495, 232] on div "Transit Pickup Surcharge Ids Transit Deliver Surcharge Ids Transit Deliver Surc…" at bounding box center [328, 132] width 605 height 215
click at [505, 237] on button "Lưu" at bounding box center [518, 234] width 74 height 11
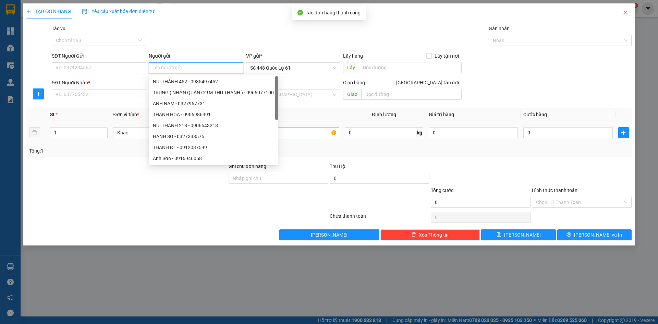
paste input "TOÀN"
click at [115, 95] on input "SĐT Người Nhận *" at bounding box center [99, 94] width 94 height 11
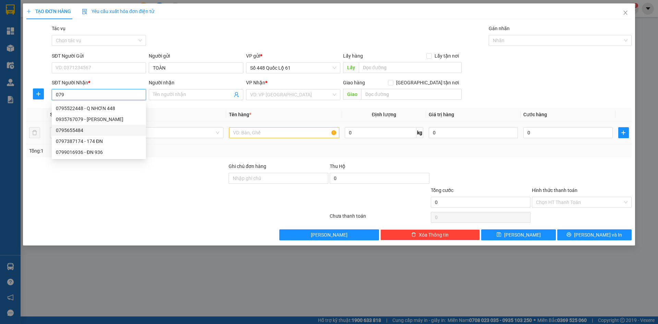
click at [115, 122] on div "0935767079 - NGOÃN TUY HÒA" at bounding box center [99, 119] width 86 height 8
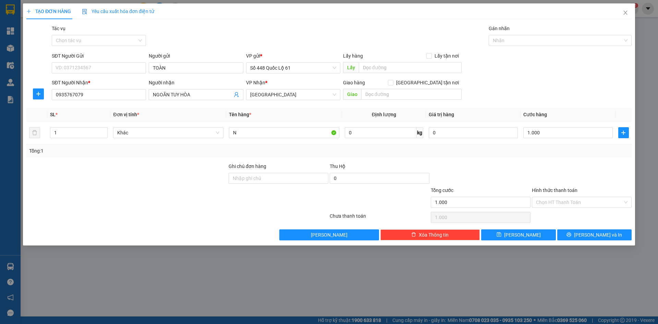
click at [579, 208] on div "Hình thức thanh toán Chọn HT Thanh Toán" at bounding box center [582, 198] width 100 height 24
click at [574, 203] on input "Hình thức thanh toán" at bounding box center [579, 202] width 87 height 10
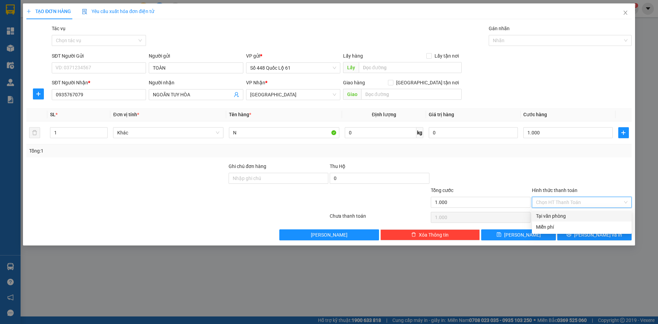
click at [571, 214] on div "Tại văn phòng" at bounding box center [581, 216] width 91 height 8
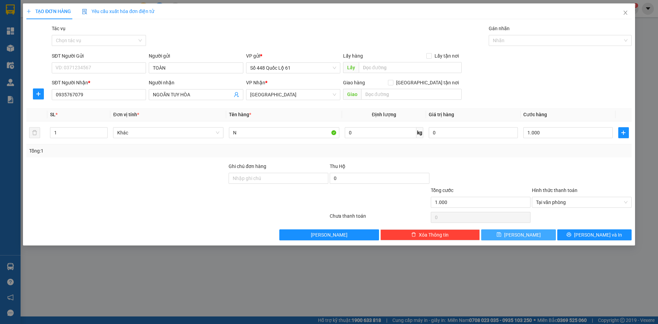
click at [532, 234] on button "Lưu" at bounding box center [518, 234] width 74 height 11
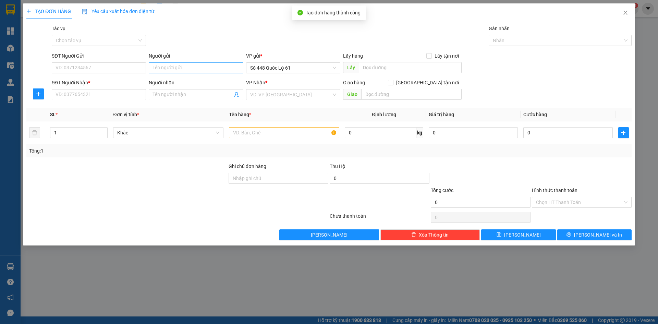
click at [161, 62] on div "Người gửi Tên người gửi" at bounding box center [196, 64] width 94 height 24
click at [161, 73] on input "Người gửi" at bounding box center [196, 67] width 94 height 11
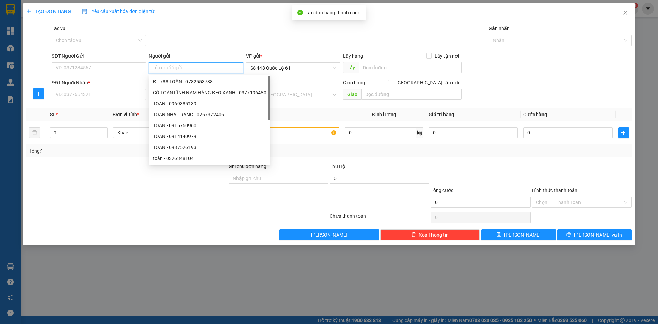
paste input "TOÀN"
click at [94, 98] on input "SĐT Người Nhận *" at bounding box center [99, 94] width 94 height 11
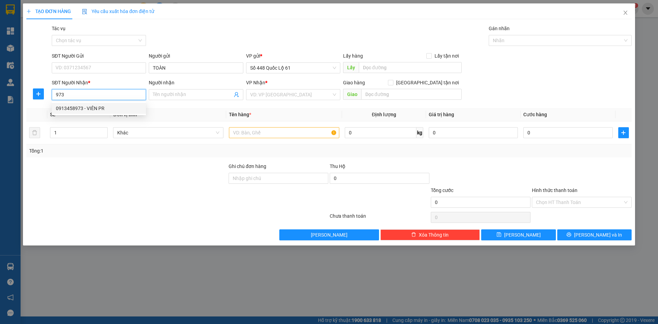
drag, startPoint x: 99, startPoint y: 109, endPoint x: 171, endPoint y: 113, distance: 72.7
click at [100, 110] on div "0913458973 - VIÊN PR" at bounding box center [99, 108] width 86 height 8
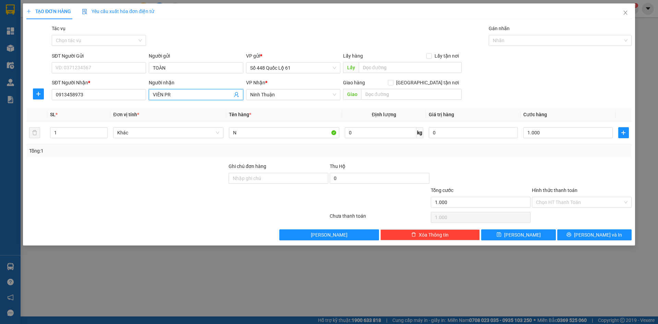
drag, startPoint x: 186, startPoint y: 91, endPoint x: 69, endPoint y: 109, distance: 118.8
click at [69, 109] on div "Transit Pickup Surcharge Ids Transit Deliver Surcharge Ids Transit Deliver Surc…" at bounding box center [328, 132] width 605 height 215
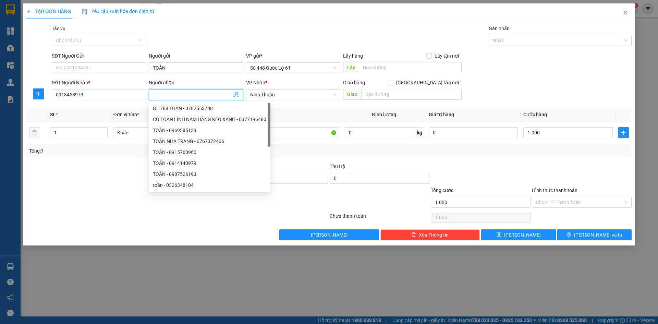
paste input "ÁI"
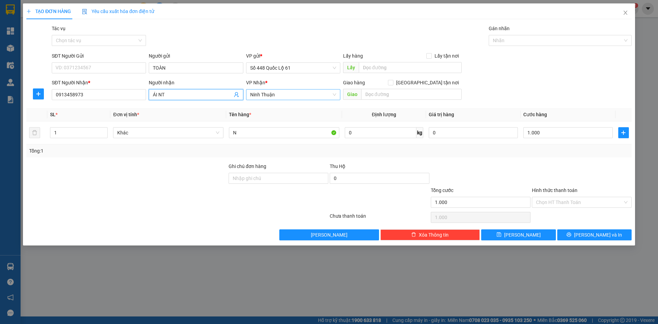
click at [303, 98] on span "Ninh Thuận" at bounding box center [293, 94] width 86 height 10
drag, startPoint x: 297, startPoint y: 136, endPoint x: 286, endPoint y: 147, distance: 15.3
click at [296, 136] on div "[PERSON_NAME]" at bounding box center [293, 141] width 94 height 11
drag, startPoint x: 272, startPoint y: 133, endPoint x: 263, endPoint y: 134, distance: 8.7
click at [263, 134] on input "N" at bounding box center [284, 132] width 110 height 11
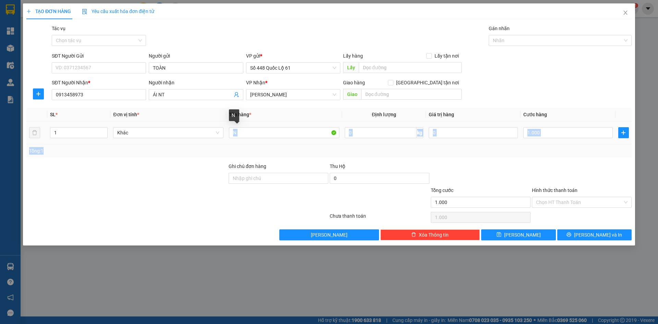
drag, startPoint x: 100, startPoint y: 159, endPoint x: 45, endPoint y: 157, distance: 55.5
click at [78, 159] on div "Transit Pickup Surcharge Ids Transit Deliver Surcharge Ids Transit Deliver Surc…" at bounding box center [328, 132] width 605 height 215
drag, startPoint x: 469, startPoint y: 179, endPoint x: 232, endPoint y: 169, distance: 236.9
click at [468, 179] on div at bounding box center [480, 174] width 101 height 24
drag, startPoint x: 231, startPoint y: 134, endPoint x: 160, endPoint y: 134, distance: 70.6
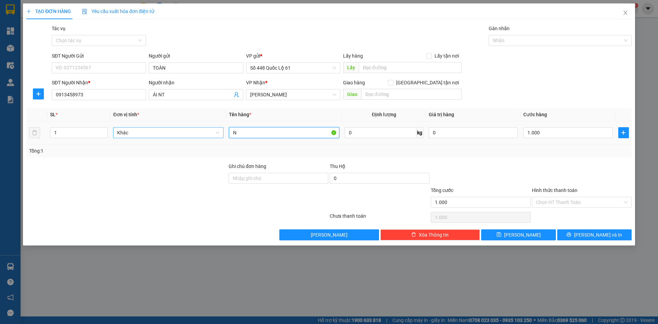
click at [163, 134] on tr "1 Khác N 0 kg 0 1.000" at bounding box center [328, 132] width 605 height 23
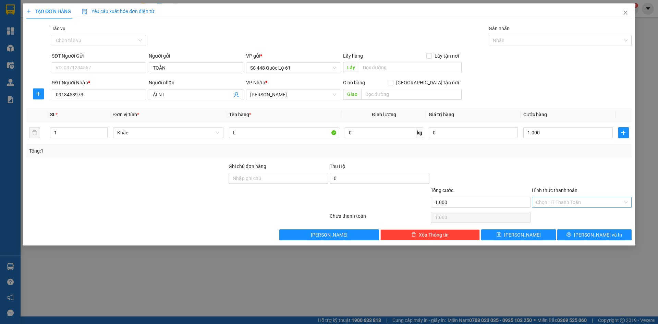
click at [560, 202] on input "Hình thức thanh toán" at bounding box center [579, 202] width 87 height 10
click at [561, 211] on div "Tại văn phòng" at bounding box center [582, 215] width 100 height 11
click at [531, 231] on button "Lưu" at bounding box center [518, 234] width 74 height 11
click at [88, 90] on input "SĐT Người Nhận *" at bounding box center [99, 94] width 94 height 11
click at [89, 96] on input "SĐT Người Nhận *" at bounding box center [99, 94] width 94 height 11
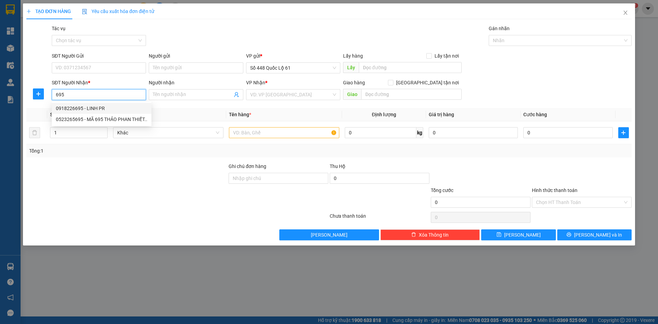
drag, startPoint x: 89, startPoint y: 111, endPoint x: 222, endPoint y: 136, distance: 135.2
click at [90, 111] on div "0918226695 - LINH PR" at bounding box center [101, 108] width 91 height 8
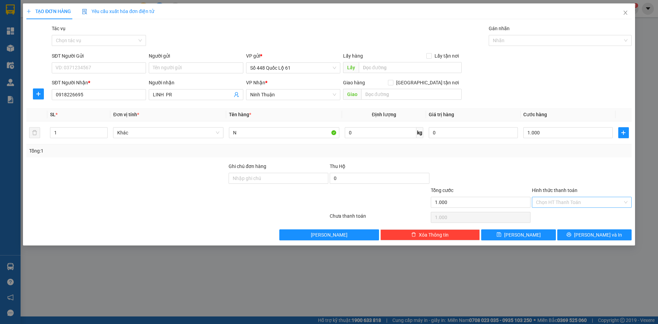
click at [591, 201] on input "Hình thức thanh toán" at bounding box center [579, 202] width 87 height 10
click at [562, 216] on div "Tại văn phòng" at bounding box center [581, 216] width 91 height 8
click at [516, 232] on button "Lưu" at bounding box center [518, 234] width 74 height 11
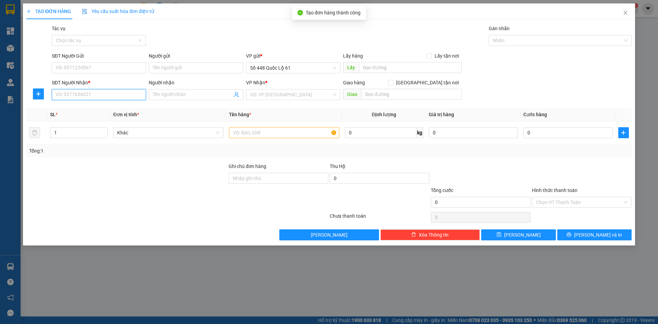
click at [70, 92] on input "SĐT Người Nhận *" at bounding box center [99, 94] width 94 height 11
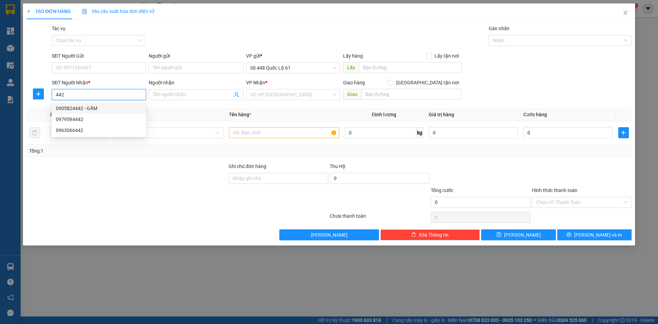
click at [75, 107] on div "0905824442 - GẤM" at bounding box center [99, 108] width 86 height 8
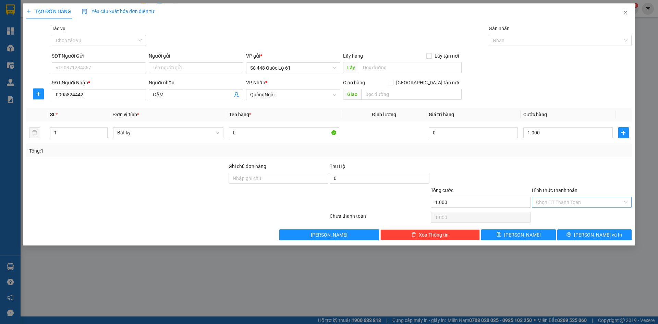
click at [567, 200] on input "Hình thức thanh toán" at bounding box center [579, 202] width 87 height 10
click at [565, 214] on div "Tại văn phòng" at bounding box center [582, 215] width 100 height 11
click at [534, 234] on button "Lưu" at bounding box center [518, 234] width 74 height 11
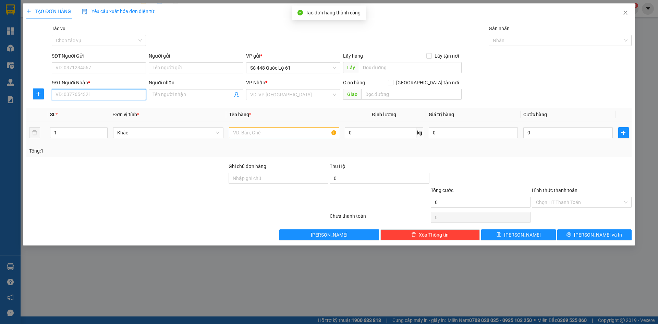
click at [112, 97] on input "SĐT Người Nhận *" at bounding box center [99, 94] width 94 height 11
drag, startPoint x: 133, startPoint y: 107, endPoint x: 143, endPoint y: 107, distance: 9.9
click at [134, 107] on div "0975912179 - CHỊ PHƯƠNG" at bounding box center [99, 108] width 86 height 8
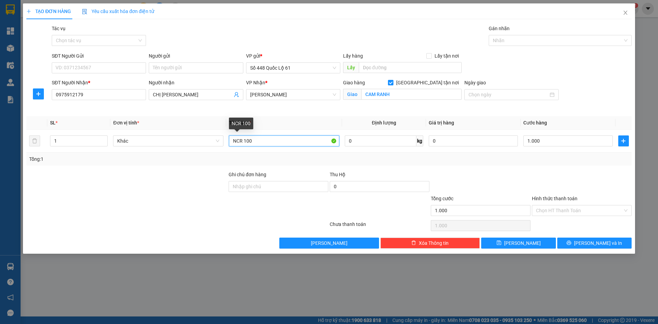
drag, startPoint x: 297, startPoint y: 142, endPoint x: 0, endPoint y: 144, distance: 297.0
click at [0, 144] on div "TẠO ĐƠN HÀNG Yêu cầu xuất hóa đơn điện tử Transit Pickup Surcharge Ids Transit …" at bounding box center [329, 162] width 658 height 324
paste input "ƠI"
paste input "ỢI"
click at [551, 214] on input "Hình thức thanh toán" at bounding box center [579, 210] width 87 height 10
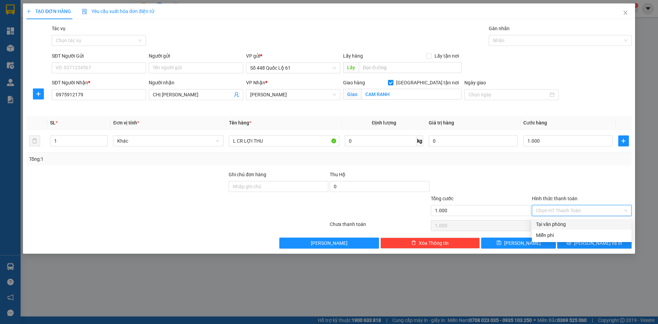
click at [552, 220] on div "Tại văn phòng" at bounding box center [582, 224] width 100 height 11
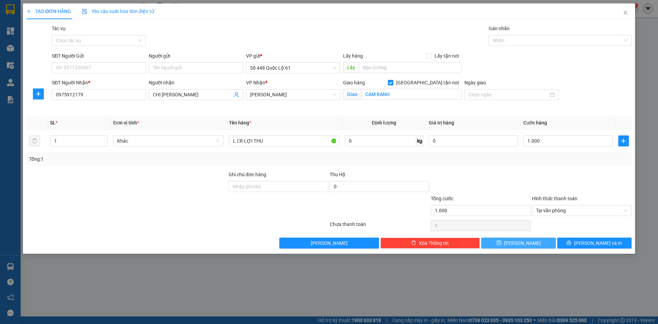
click at [527, 240] on button "Lưu" at bounding box center [518, 242] width 74 height 11
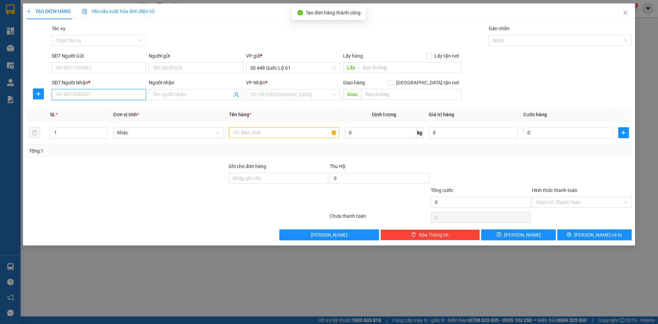
click at [113, 96] on input "SĐT Người Nhận *" at bounding box center [99, 94] width 94 height 11
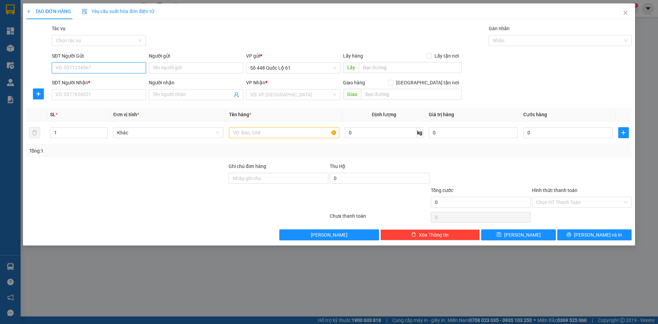
click at [132, 69] on input "SĐT Người Gửi" at bounding box center [99, 67] width 94 height 11
click at [123, 80] on div "0899472128 - THẢO PQ ." at bounding box center [99, 82] width 86 height 8
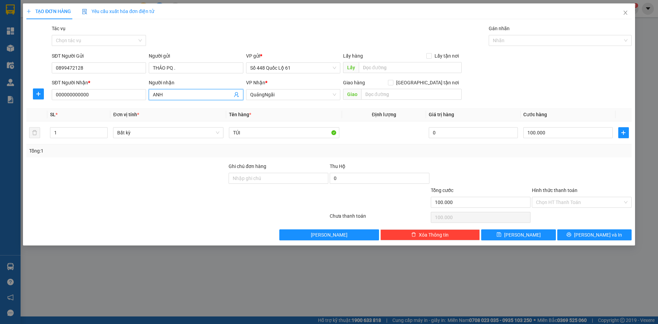
drag, startPoint x: 170, startPoint y: 94, endPoint x: 9, endPoint y: 118, distance: 162.2
click at [9, 118] on div "TẠO ĐƠN HÀNG Yêu cầu xuất hóa đơn điện tử Transit Pickup Surcharge Ids Transit …" at bounding box center [329, 162] width 658 height 324
paste input "Ê"
paste input "Â"
paste input "ẬU"
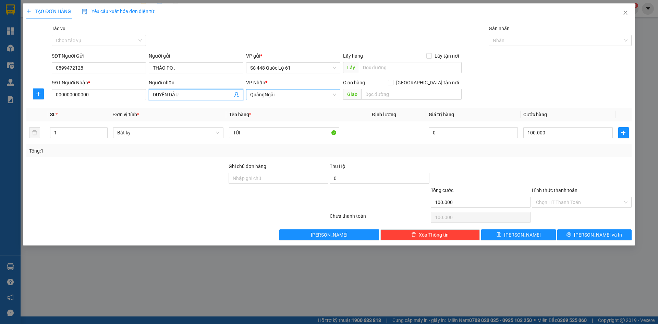
click at [259, 92] on span "QuảngNgãi" at bounding box center [293, 94] width 86 height 10
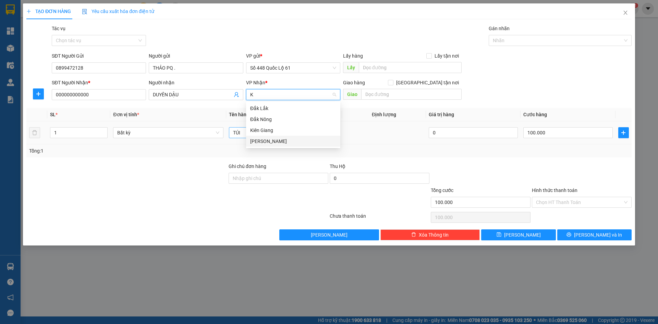
click at [282, 141] on div "[PERSON_NAME]" at bounding box center [293, 141] width 86 height 8
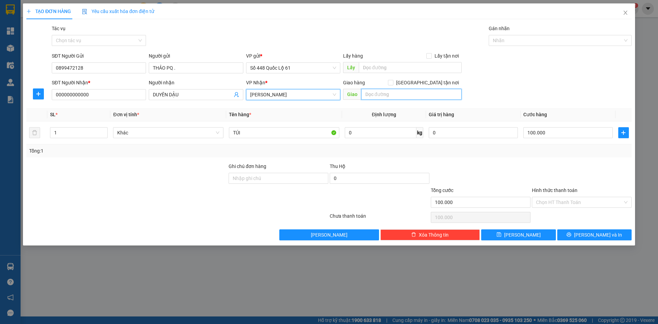
click at [385, 96] on input "text" at bounding box center [411, 94] width 100 height 11
paste input "ẠN"
paste input "Ã"
click at [432, 83] on span "[GEOGRAPHIC_DATA] tận nơi" at bounding box center [427, 83] width 68 height 8
click at [393, 83] on input "[GEOGRAPHIC_DATA] tận nơi" at bounding box center [390, 82] width 5 height 5
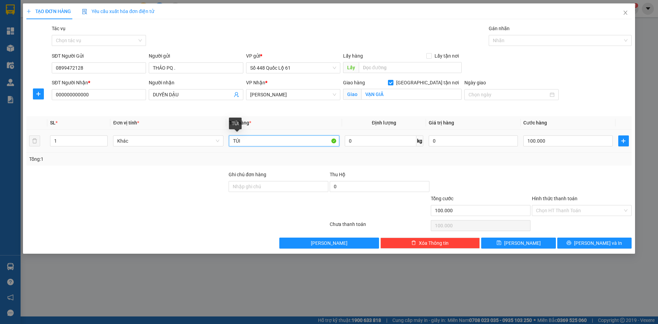
drag, startPoint x: 267, startPoint y: 138, endPoint x: 55, endPoint y: 185, distance: 216.5
click at [57, 184] on div "Transit Pickup Surcharge Ids Transit Deliver Surcharge Ids Transit Deliver Surc…" at bounding box center [328, 137] width 605 height 224
click at [558, 144] on input "100.000" at bounding box center [567, 140] width 89 height 11
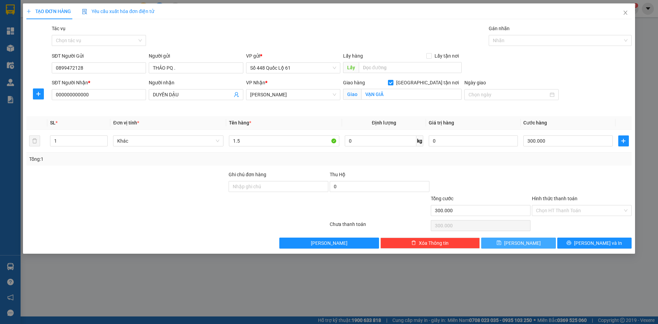
drag, startPoint x: 517, startPoint y: 243, endPoint x: 92, endPoint y: 88, distance: 451.2
click at [514, 242] on button "Lưu" at bounding box center [518, 242] width 74 height 11
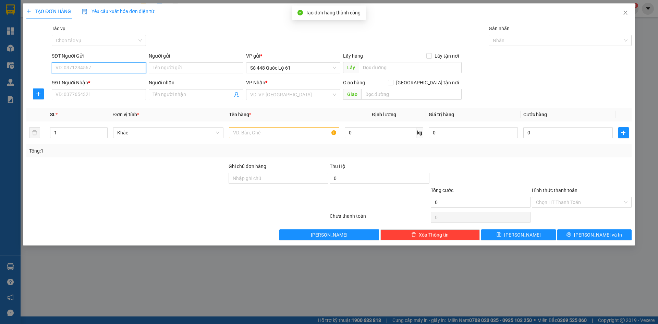
click at [92, 65] on input "SĐT Người Gửi" at bounding box center [99, 67] width 94 height 11
click at [106, 78] on div "0899472128 - THẢO PQ ." at bounding box center [99, 82] width 86 height 8
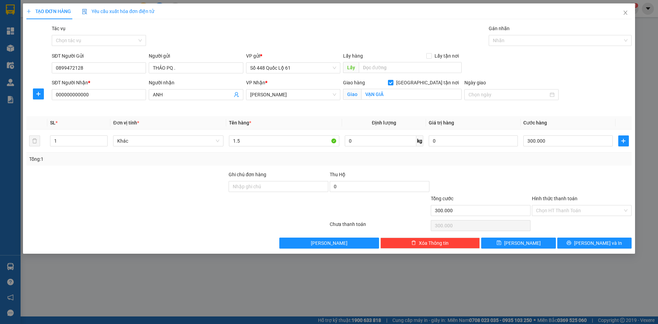
drag, startPoint x: 168, startPoint y: 97, endPoint x: 0, endPoint y: 157, distance: 178.0
click at [0, 148] on div "TẠO ĐƠN HÀNG Yêu cầu xuất hóa đơn điện tử Transit Pickup Surcharge Ids Transit …" at bounding box center [329, 162] width 658 height 324
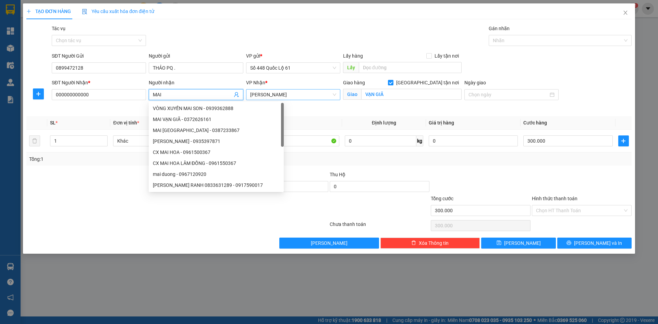
click at [304, 97] on span "[PERSON_NAME]" at bounding box center [293, 94] width 86 height 10
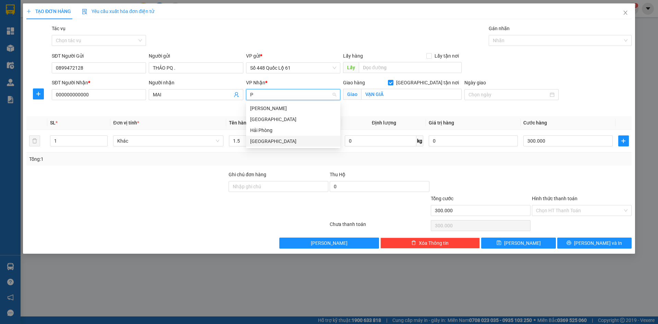
click at [283, 145] on div "[GEOGRAPHIC_DATA]" at bounding box center [293, 141] width 94 height 11
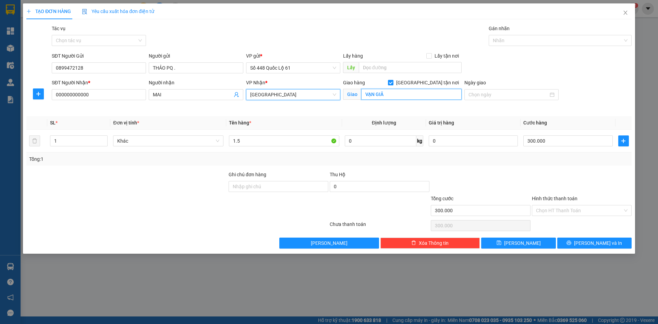
click at [412, 96] on input "VẠN GIÃ" at bounding box center [411, 94] width 100 height 11
click at [431, 81] on span "[GEOGRAPHIC_DATA] tận nơi" at bounding box center [427, 83] width 68 height 8
click at [393, 81] on input "[GEOGRAPHIC_DATA] tận nơi" at bounding box center [390, 82] width 5 height 5
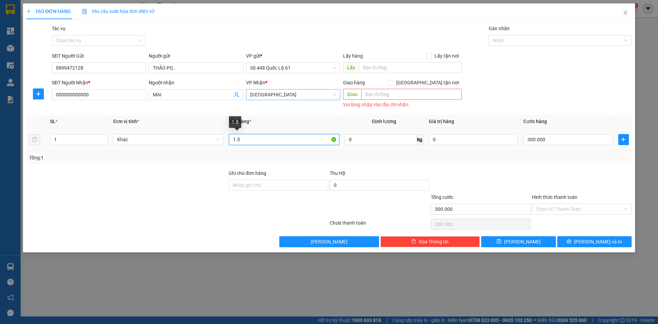
drag, startPoint x: 248, startPoint y: 141, endPoint x: 173, endPoint y: 153, distance: 76.6
click at [173, 153] on div "SL * Đơn vị tính * Tên hàng * Định lượng Giá trị hàng Cước hàng 1 Khác 1.5 0 kg…" at bounding box center [328, 139] width 605 height 49
click at [575, 140] on input "300.000" at bounding box center [567, 139] width 89 height 11
click at [270, 143] on input "1C" at bounding box center [284, 139] width 110 height 11
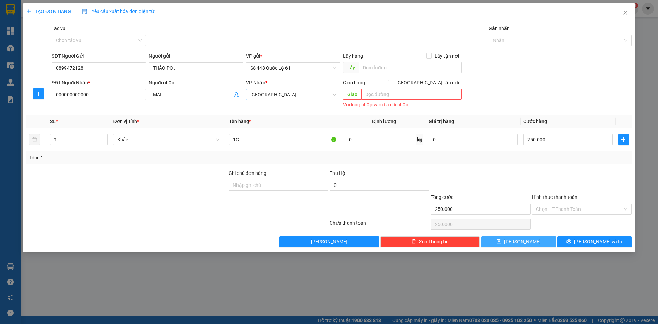
click at [518, 238] on button "Lưu" at bounding box center [518, 241] width 74 height 11
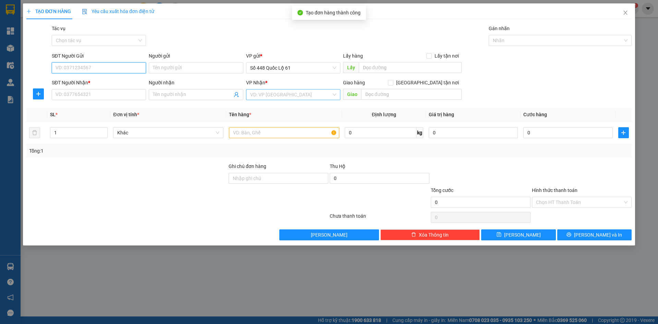
click at [77, 67] on input "SĐT Người Gửi" at bounding box center [99, 67] width 94 height 11
click at [89, 80] on div "0899472128 - THẢO PQ ." at bounding box center [99, 82] width 86 height 8
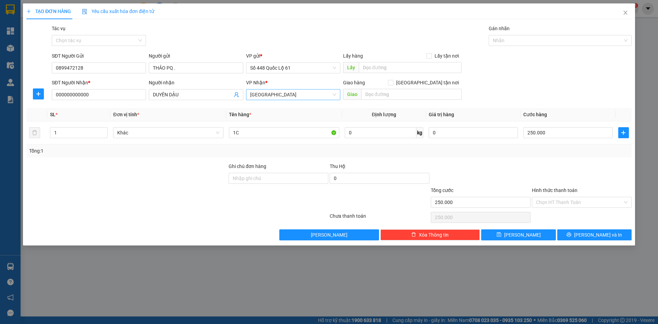
drag, startPoint x: 189, startPoint y: 95, endPoint x: 18, endPoint y: 141, distance: 176.7
click at [23, 139] on div "TẠO ĐƠN HÀNG Yêu cầu xuất hóa đơn điện tử Transit Pickup Surcharge Ids Transit …" at bounding box center [329, 124] width 612 height 242
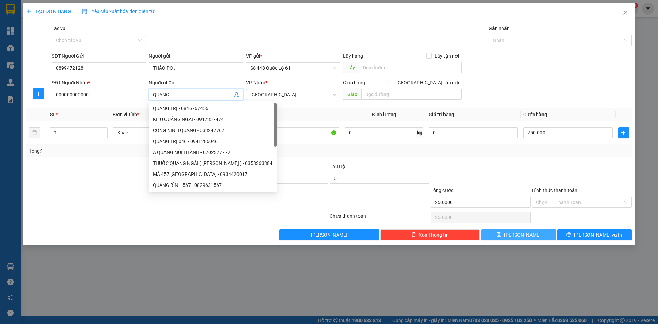
click at [536, 236] on button "Lưu" at bounding box center [518, 234] width 74 height 11
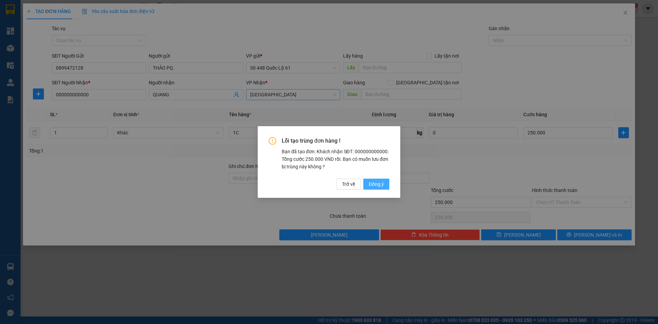
click at [382, 186] on span "Đồng ý" at bounding box center [376, 184] width 15 height 8
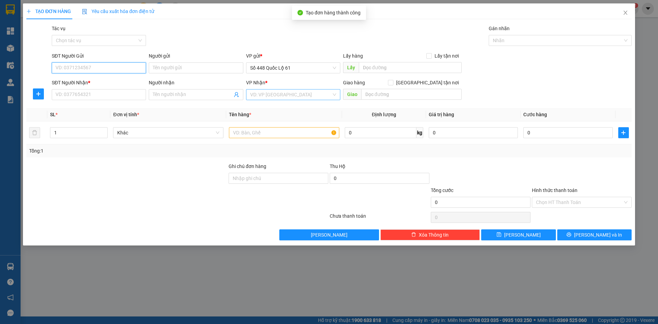
click at [112, 70] on input "SĐT Người Gửi" at bounding box center [99, 67] width 94 height 11
click at [111, 82] on div "0899472128 - THẢO PQ ." at bounding box center [99, 82] width 86 height 8
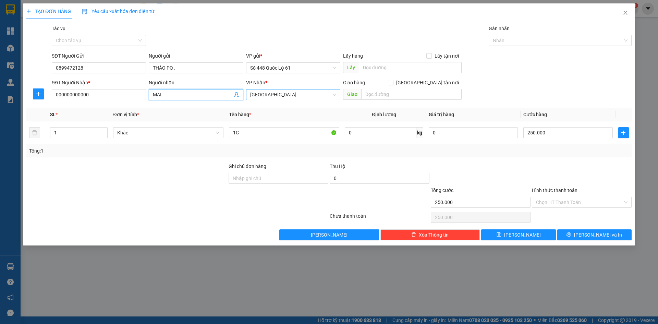
drag, startPoint x: 186, startPoint y: 91, endPoint x: 71, endPoint y: 115, distance: 117.1
click at [71, 115] on div "Transit Pickup Surcharge Ids Transit Deliver Surcharge Ids Transit Deliver Surc…" at bounding box center [328, 132] width 605 height 215
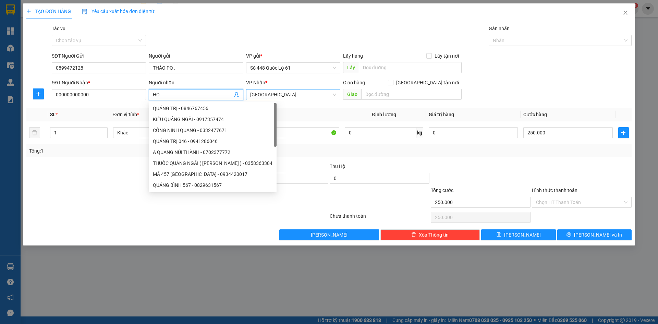
paste input "Ô"
paste input "ỒNG"
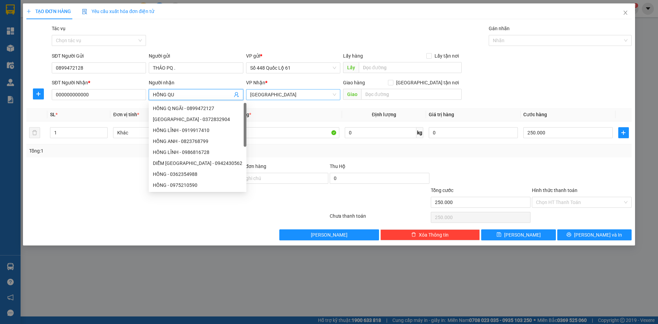
paste input "ẢNG"
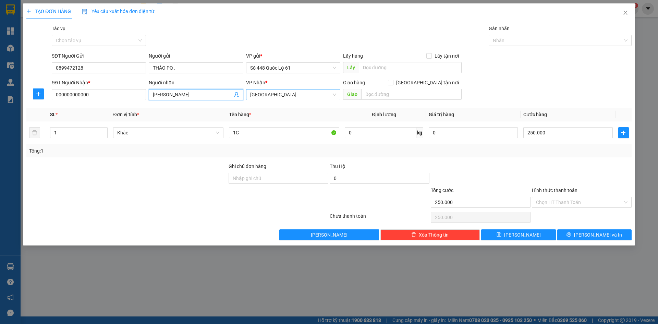
paste input "ÃI"
click at [277, 95] on span "[GEOGRAPHIC_DATA]" at bounding box center [293, 94] width 86 height 10
click at [273, 121] on div "QuảngNgãi" at bounding box center [293, 119] width 86 height 8
click at [530, 236] on button "Lưu" at bounding box center [518, 234] width 74 height 11
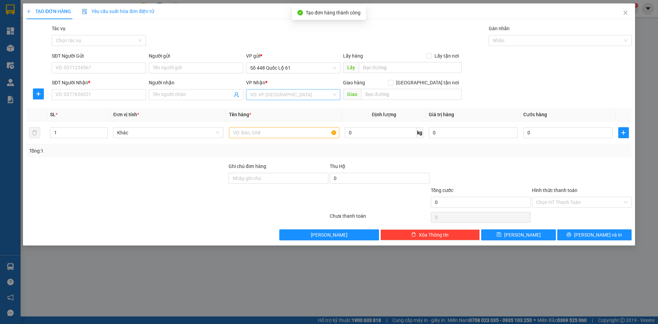
click at [198, 38] on div "Gói vận chuyển * Tiêu chuẩn Tác vụ Chọn tác vụ Gán nhãn Nhãn" at bounding box center [341, 37] width 582 height 24
click at [109, 98] on input "SĐT Người Nhận *" at bounding box center [99, 94] width 94 height 11
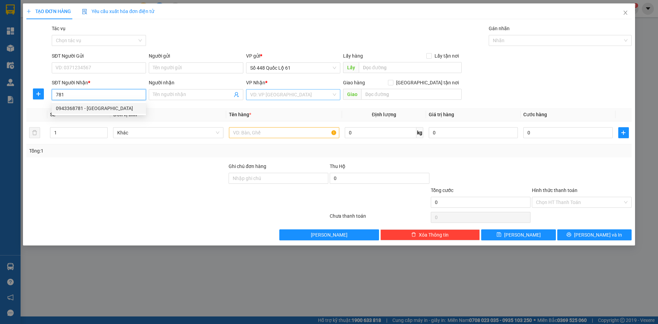
click at [104, 109] on div "0943368781 - HỒNG PHÚ YÊN" at bounding box center [99, 108] width 86 height 8
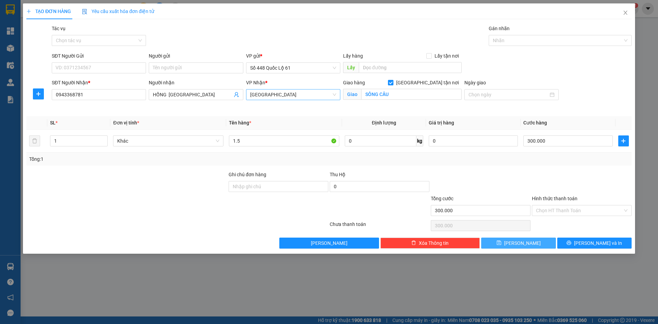
drag, startPoint x: 520, startPoint y: 244, endPoint x: 135, endPoint y: 115, distance: 406.1
click at [505, 243] on button "Lưu" at bounding box center [518, 242] width 74 height 11
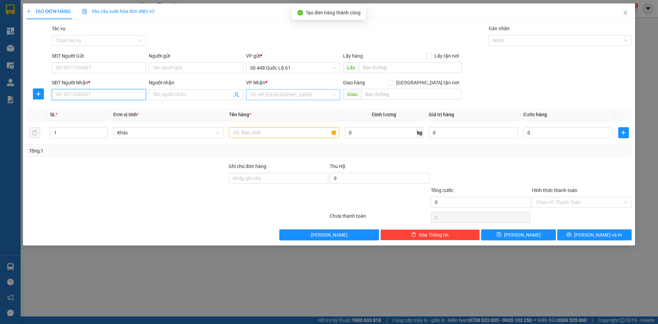
click at [120, 96] on input "SĐT Người Nhận *" at bounding box center [99, 94] width 94 height 11
click at [121, 105] on div "0935298357 - SƠN 357.." at bounding box center [99, 108] width 86 height 8
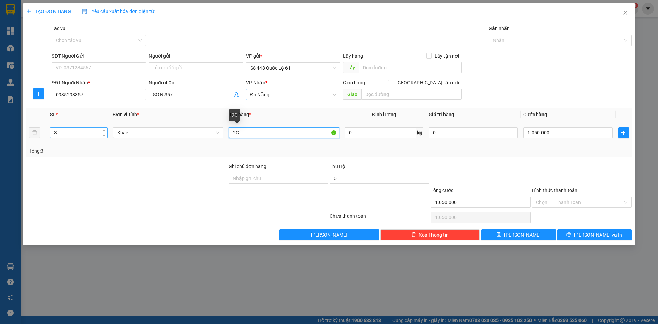
drag, startPoint x: 278, startPoint y: 137, endPoint x: 84, endPoint y: 131, distance: 194.3
click at [84, 131] on tr "3 Khác 2C 0 kg 0 1.050.000" at bounding box center [328, 132] width 605 height 23
click at [37, 135] on tr "3 Khác 1C 0 kg 0 1.050.000" at bounding box center [328, 132] width 605 height 23
click at [546, 133] on input "1.050.000" at bounding box center [567, 132] width 89 height 11
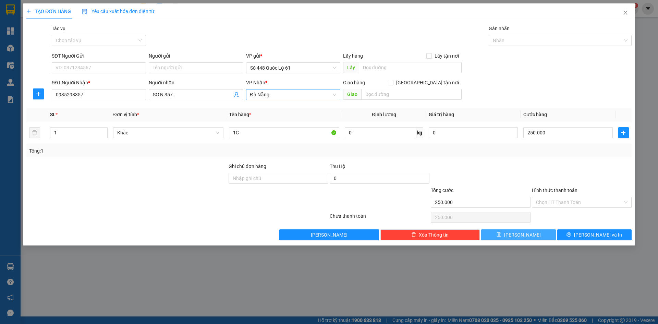
click at [501, 234] on icon "save" at bounding box center [498, 234] width 4 height 4
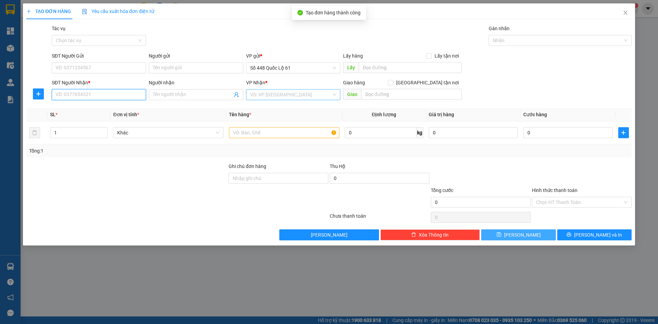
click at [80, 96] on input "SĐT Người Nhận *" at bounding box center [99, 94] width 94 height 11
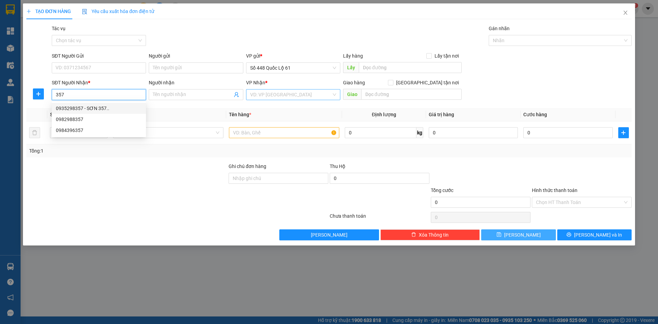
click at [96, 106] on div "0935298357 - SƠN 357.." at bounding box center [99, 108] width 86 height 8
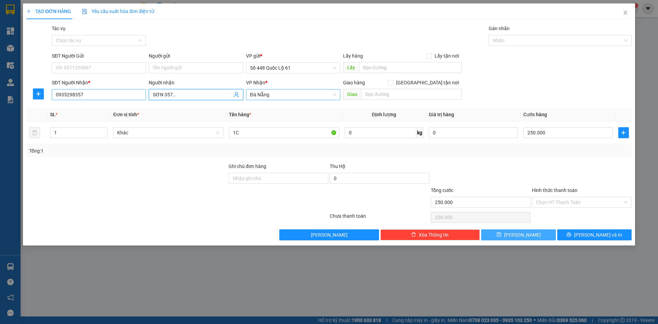
drag, startPoint x: 163, startPoint y: 96, endPoint x: 86, endPoint y: 97, distance: 77.1
click at [87, 97] on div "SĐT Người Nhận * 0935298357 Người nhận SƠN 357.. SƠN 357.. VP Nhận * Đà Nẵng …" at bounding box center [341, 91] width 582 height 24
click at [519, 234] on span "Lưu" at bounding box center [522, 235] width 37 height 8
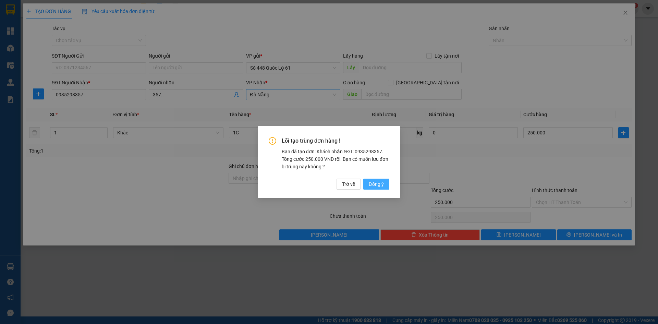
click at [381, 185] on span "Đồng ý" at bounding box center [376, 184] width 15 height 8
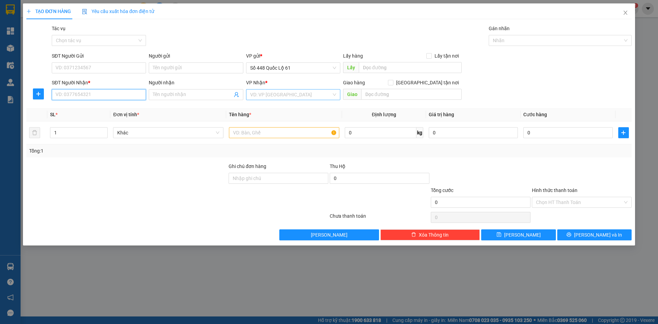
click at [123, 92] on input "SĐT Người Nhận *" at bounding box center [99, 94] width 94 height 11
click at [124, 104] on div "0384129316 - DỐC PHÚ TÂN 316" at bounding box center [104, 108] width 105 height 11
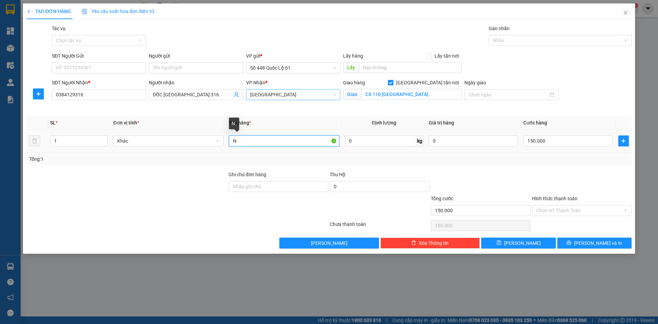
drag, startPoint x: 242, startPoint y: 140, endPoint x: 184, endPoint y: 154, distance: 60.1
click at [186, 154] on div "SL * Đơn vị tính * Tên hàng * Định lượng Giá trị hàng Cước hàng 1 Khác N 0 kg 0…" at bounding box center [328, 140] width 605 height 49
click at [572, 136] on input "150.000" at bounding box center [567, 140] width 89 height 11
drag, startPoint x: 518, startPoint y: 242, endPoint x: 471, endPoint y: 225, distance: 49.4
click at [518, 241] on span "Lưu" at bounding box center [522, 243] width 37 height 8
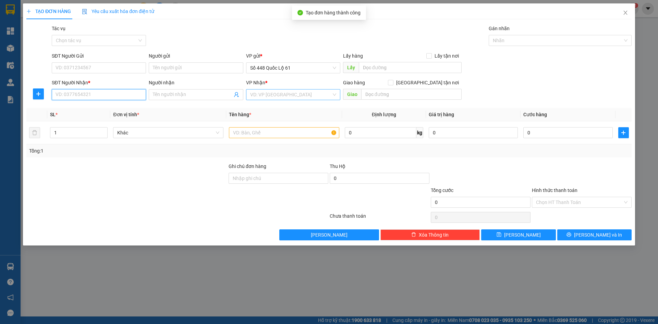
click at [72, 91] on input "SĐT Người Nhận *" at bounding box center [99, 94] width 94 height 11
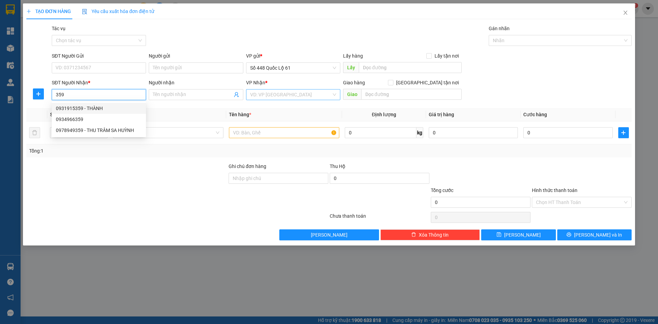
drag, startPoint x: 82, startPoint y: 107, endPoint x: 188, endPoint y: 116, distance: 106.3
click at [83, 107] on div "0931915359 - THÀNH" at bounding box center [99, 108] width 86 height 8
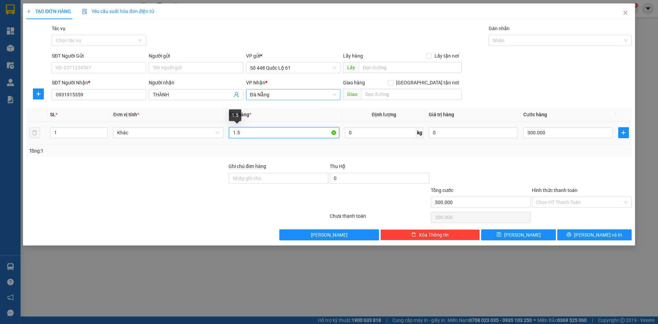
drag, startPoint x: 258, startPoint y: 136, endPoint x: 189, endPoint y: 141, distance: 68.7
click at [189, 141] on tr "1 Khác 1.5 0 kg 0 300.000" at bounding box center [328, 132] width 605 height 23
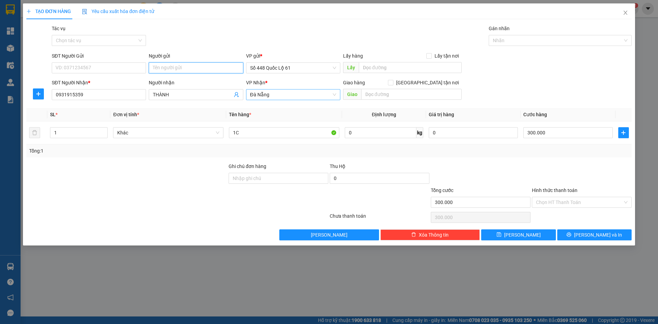
click at [193, 69] on input "Người gửi" at bounding box center [196, 67] width 94 height 11
paste input "À"
paste input "Ê"
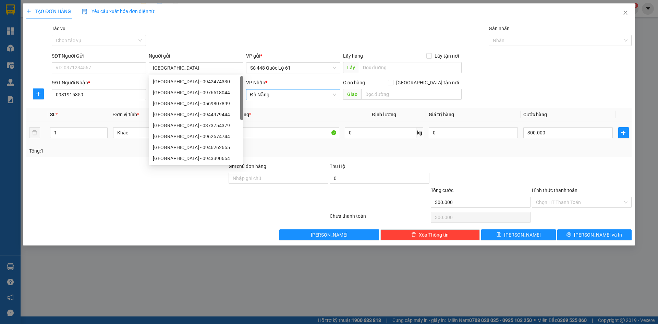
click at [545, 138] on div "300.000" at bounding box center [567, 133] width 89 height 14
click at [549, 133] on input "300.000" at bounding box center [567, 132] width 89 height 11
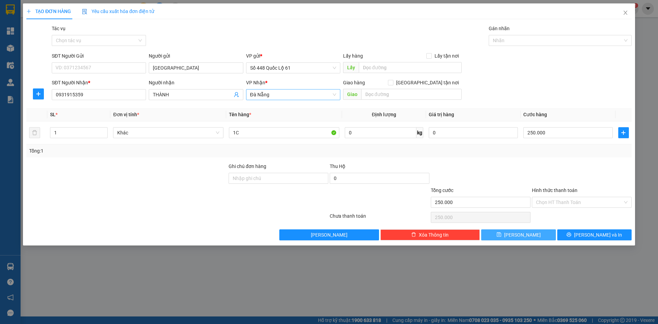
click at [513, 231] on button "Lưu" at bounding box center [518, 234] width 74 height 11
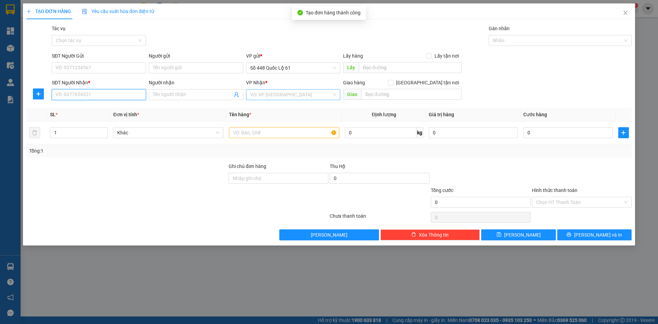
click at [122, 98] on input "SĐT Người Nhận *" at bounding box center [99, 94] width 94 height 11
click at [98, 104] on div "0354369286 - 9286" at bounding box center [99, 108] width 86 height 8
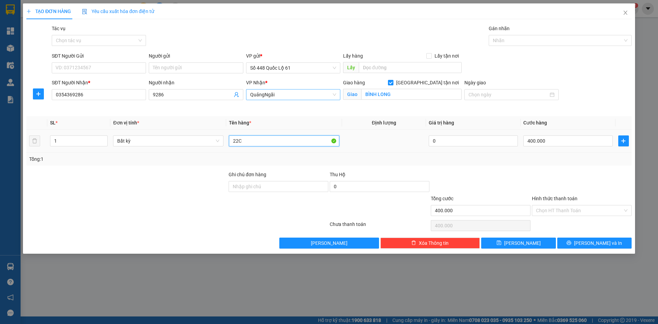
drag, startPoint x: 250, startPoint y: 143, endPoint x: 130, endPoint y: 169, distance: 122.4
click at [130, 169] on div "Transit Pickup Surcharge Ids Transit Deliver Surcharge Ids Transit Deliver Surc…" at bounding box center [328, 137] width 605 height 224
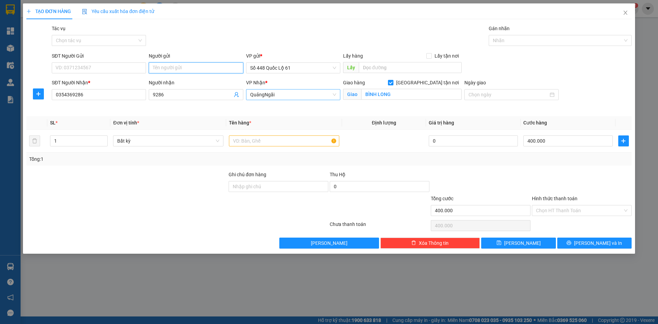
click at [186, 65] on input "Người gửi" at bounding box center [196, 67] width 94 height 11
drag, startPoint x: 257, startPoint y: 8, endPoint x: 266, endPoint y: 108, distance: 100.5
click at [257, 8] on div "TẠO ĐƠN HÀNG Yêu cầu xuất hóa đơn điện tử" at bounding box center [328, 11] width 605 height 16
click at [267, 139] on input "text" at bounding box center [284, 140] width 110 height 11
click at [563, 141] on input "400.000" at bounding box center [567, 140] width 89 height 11
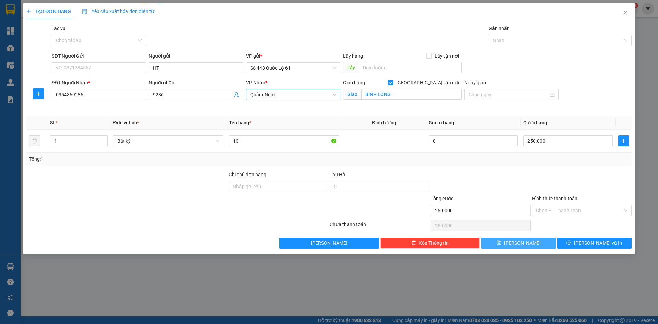
click at [501, 242] on icon "save" at bounding box center [498, 242] width 5 height 5
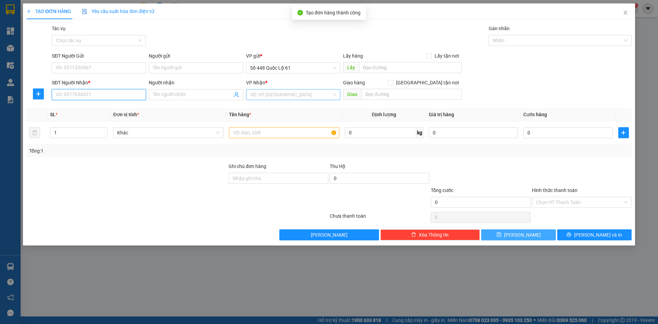
click at [83, 96] on input "SĐT Người Nhận *" at bounding box center [99, 94] width 94 height 11
click at [71, 99] on input "SĐT Người Nhận *" at bounding box center [99, 94] width 94 height 11
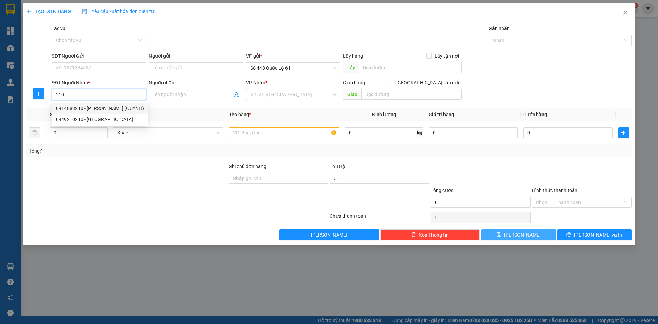
drag, startPoint x: 98, startPoint y: 107, endPoint x: 184, endPoint y: 131, distance: 89.8
click at [98, 107] on div "0914883210 - PHAN RANG (QUỲNH)" at bounding box center [100, 108] width 88 height 8
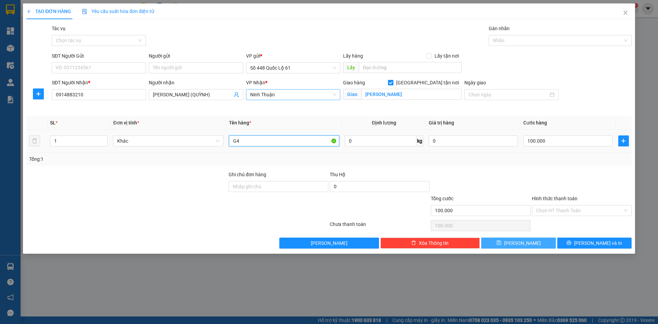
click at [269, 143] on input "G4" at bounding box center [284, 140] width 110 height 11
click at [272, 143] on input "G4" at bounding box center [284, 140] width 110 height 11
paste input "ƯƠC"
paste input "ỚC"
drag, startPoint x: 532, startPoint y: 247, endPoint x: 493, endPoint y: 234, distance: 40.5
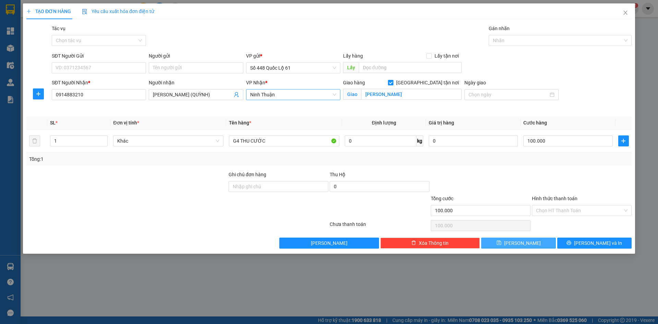
click at [531, 247] on button "Lưu" at bounding box center [518, 242] width 74 height 11
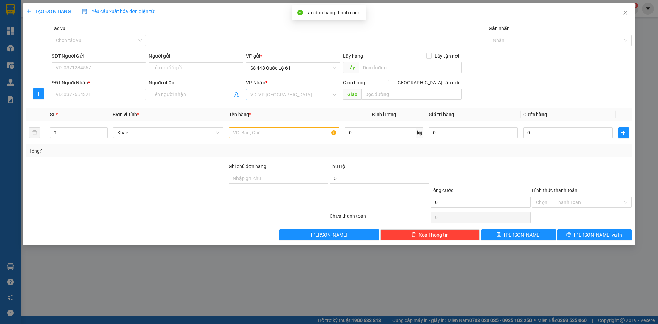
click at [123, 101] on div "SĐT Người Nhận * VD: 0377654321" at bounding box center [99, 91] width 94 height 24
click at [117, 98] on input "SĐT Người Nhận *" at bounding box center [99, 94] width 94 height 11
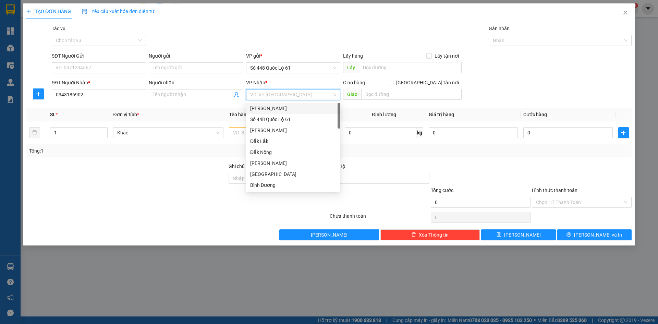
click at [271, 92] on input "search" at bounding box center [290, 94] width 81 height 10
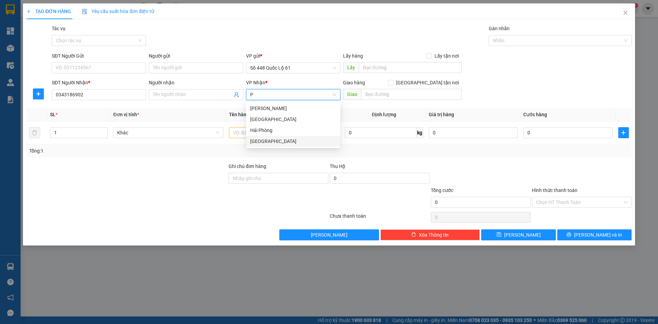
click at [273, 142] on div "[GEOGRAPHIC_DATA]" at bounding box center [293, 141] width 86 height 8
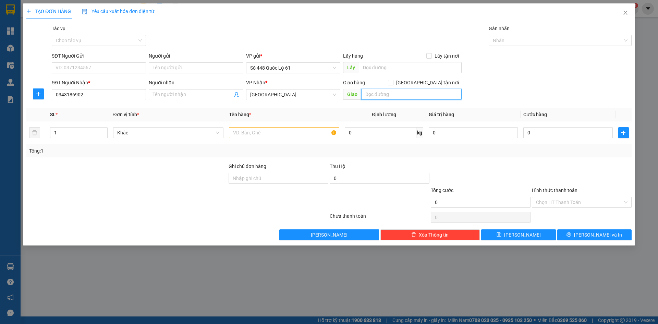
click at [393, 92] on input "text" at bounding box center [411, 94] width 100 height 11
paste input "Â"
paste input "ẢNG"
click at [430, 85] on span "[GEOGRAPHIC_DATA] tận nơi" at bounding box center [427, 83] width 68 height 8
click at [393, 85] on input "[GEOGRAPHIC_DATA] tận nơi" at bounding box center [390, 82] width 5 height 5
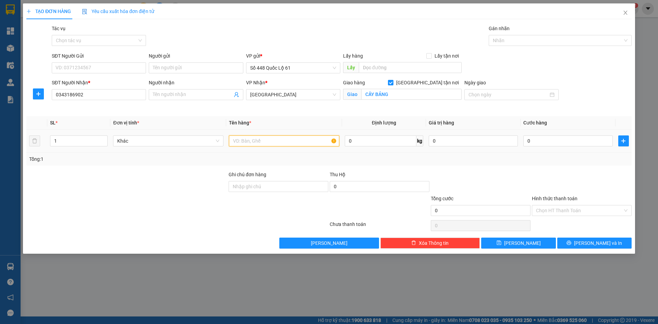
click at [309, 144] on input "text" at bounding box center [284, 140] width 110 height 11
paste input "ƠI"
paste input "ỢI"
click at [603, 144] on input "0" at bounding box center [567, 140] width 89 height 11
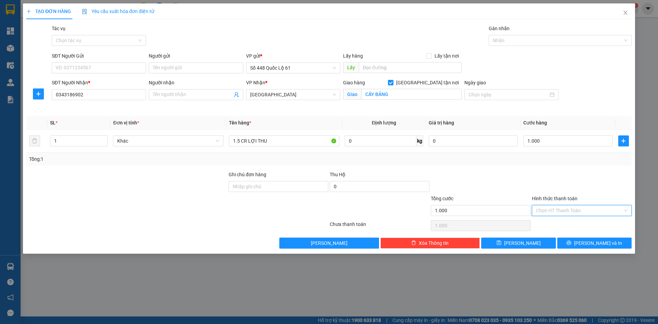
click at [559, 213] on input "Hình thức thanh toán" at bounding box center [579, 210] width 87 height 10
drag, startPoint x: 564, startPoint y: 216, endPoint x: 563, endPoint y: 222, distance: 6.2
click at [564, 217] on div "Hình thức thanh toán Chọn HT Thanh Toán" at bounding box center [582, 207] width 100 height 24
click at [563, 222] on div "Chọn HT Thanh Toán" at bounding box center [581, 226] width 101 height 14
drag, startPoint x: 557, startPoint y: 203, endPoint x: 568, endPoint y: 225, distance: 24.2
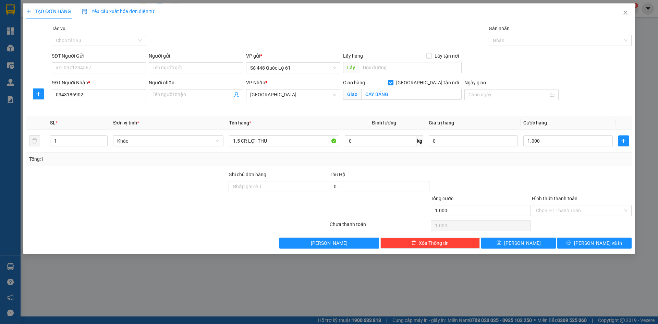
click at [558, 206] on div "Hình thức thanh toán Chọn HT Thanh Toán" at bounding box center [582, 207] width 100 height 24
click at [559, 211] on input "Hình thức thanh toán" at bounding box center [579, 210] width 87 height 10
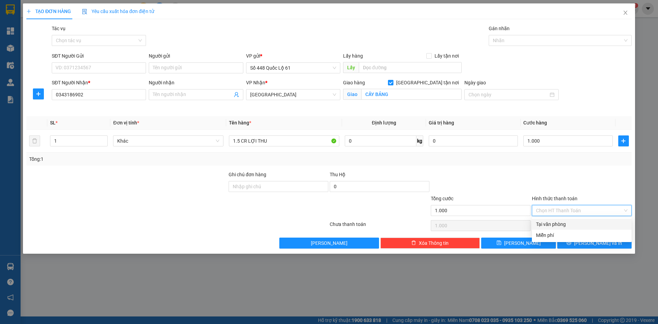
drag, startPoint x: 561, startPoint y: 221, endPoint x: 555, endPoint y: 226, distance: 8.0
click at [561, 222] on div "Tại văn phòng" at bounding box center [581, 224] width 91 height 8
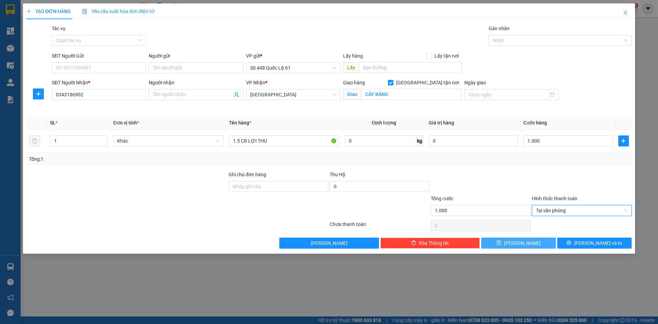
click at [518, 245] on span "Lưu" at bounding box center [522, 243] width 37 height 8
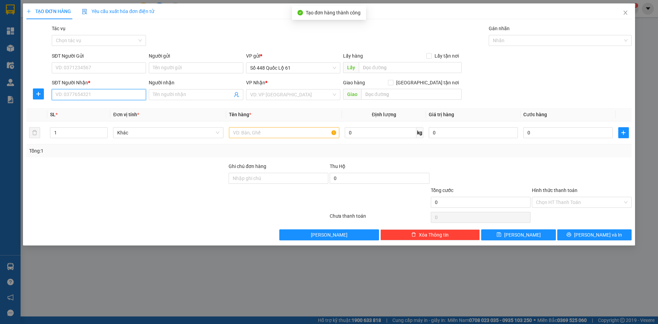
click at [123, 93] on input "SĐT Người Nhận *" at bounding box center [99, 94] width 94 height 11
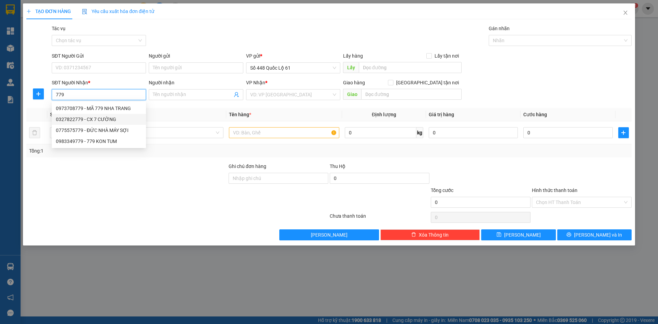
click at [116, 115] on div "0327822779 - CX 7 CƯỜNG" at bounding box center [99, 119] width 94 height 11
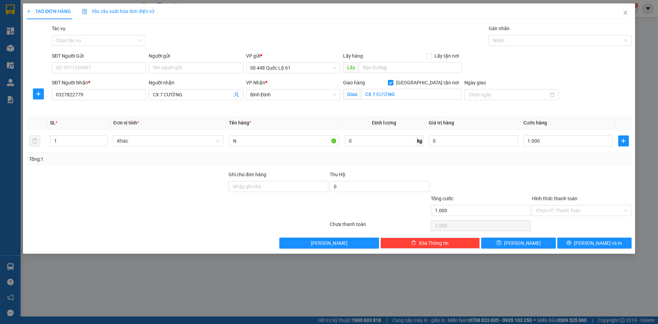
drag, startPoint x: 557, startPoint y: 212, endPoint x: 561, endPoint y: 222, distance: 10.4
click at [557, 212] on input "Hình thức thanh toán" at bounding box center [579, 210] width 87 height 10
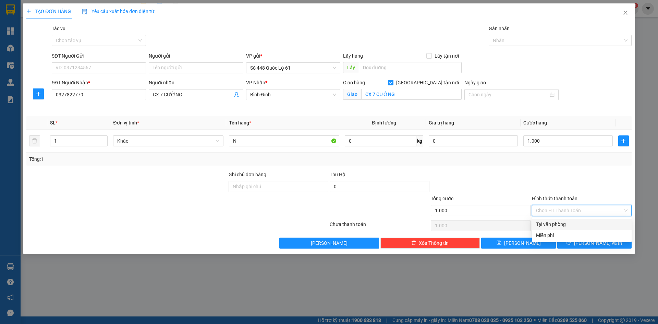
click at [561, 222] on div "Tại văn phòng" at bounding box center [581, 224] width 91 height 8
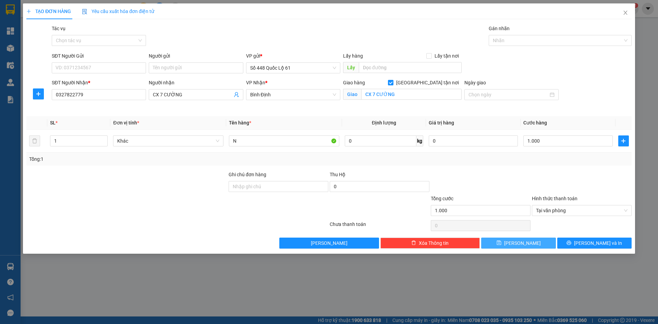
drag, startPoint x: 532, startPoint y: 247, endPoint x: 528, endPoint y: 245, distance: 5.2
click at [532, 247] on button "Lưu" at bounding box center [518, 242] width 74 height 11
click at [501, 243] on icon "loading" at bounding box center [498, 242] width 5 height 5
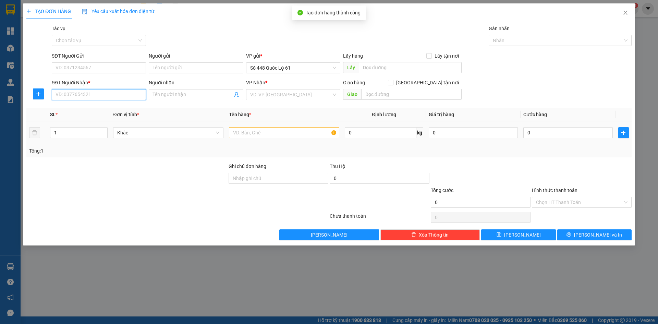
click at [75, 95] on input "SĐT Người Nhận *" at bounding box center [99, 94] width 94 height 11
drag, startPoint x: 84, startPoint y: 108, endPoint x: 136, endPoint y: 119, distance: 52.5
click at [85, 108] on div "0983981143 - KHÔ CAM RANH" at bounding box center [99, 108] width 86 height 8
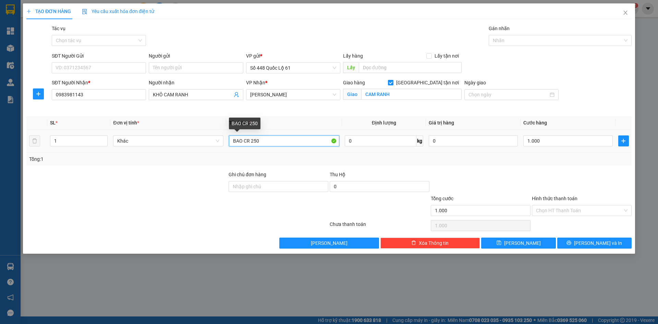
drag, startPoint x: 265, startPoint y: 142, endPoint x: 0, endPoint y: 228, distance: 278.5
click at [0, 221] on div "TẠO ĐƠN HÀNG Yêu cầu xuất hóa đơn điện tử Transit Pickup Surcharge Ids Transit …" at bounding box center [329, 162] width 658 height 324
paste input "ÚC"
paste input "Ô"
click at [549, 132] on td "1.000" at bounding box center [567, 140] width 95 height 23
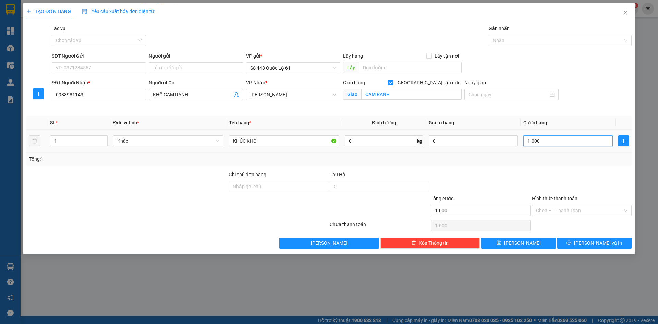
click at [545, 142] on input "1.000" at bounding box center [567, 140] width 89 height 11
click at [527, 242] on button "Lưu" at bounding box center [518, 242] width 74 height 11
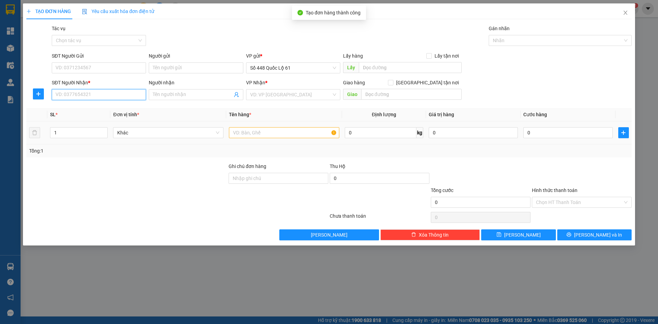
click at [82, 94] on input "SĐT Người Nhận *" at bounding box center [99, 94] width 94 height 11
click at [114, 98] on input "SĐT Người Nhận *" at bounding box center [99, 94] width 94 height 11
click at [104, 93] on input "SĐT Người Nhận *" at bounding box center [99, 94] width 94 height 11
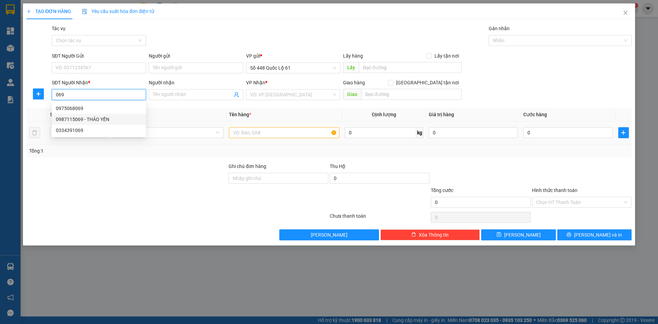
click at [100, 115] on div "0987115069 - THẢO YẾN" at bounding box center [99, 119] width 94 height 11
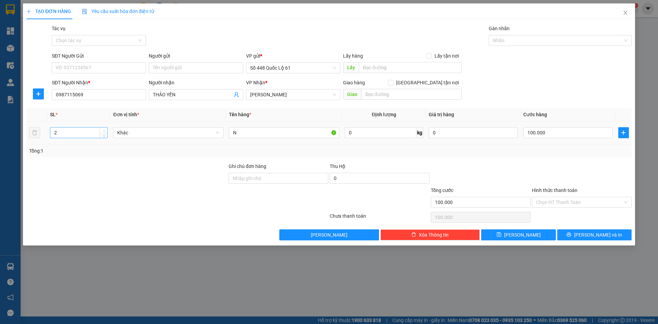
click at [103, 128] on span "Increase Value" at bounding box center [104, 130] width 8 height 6
click at [553, 134] on input "100.000" at bounding box center [567, 132] width 89 height 11
click at [501, 232] on button "Lưu" at bounding box center [518, 234] width 74 height 11
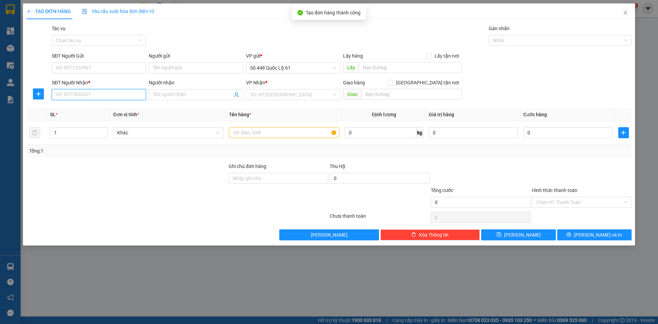
click at [130, 94] on input "SĐT Người Nhận *" at bounding box center [99, 94] width 94 height 11
click at [116, 101] on div "0837424008 0837424008 - LAN MAI" at bounding box center [99, 108] width 94 height 14
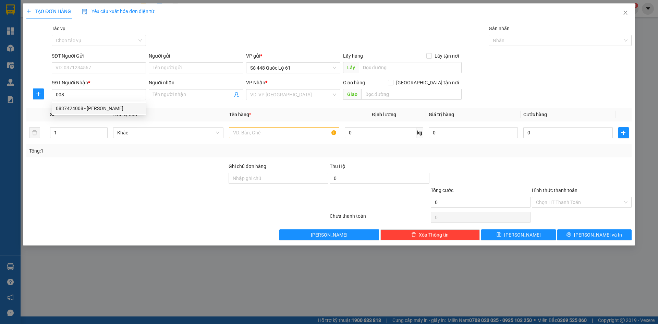
click at [115, 107] on div "Transit Pickup Surcharge Ids Transit Deliver Surcharge Ids Transit Deliver Surc…" at bounding box center [328, 132] width 605 height 215
click at [82, 94] on input "008" at bounding box center [99, 94] width 94 height 11
click at [92, 110] on div "0837424008 - LAN MAI" at bounding box center [99, 108] width 86 height 8
click at [270, 115] on th "Tên hàng *" at bounding box center [284, 114] width 116 height 13
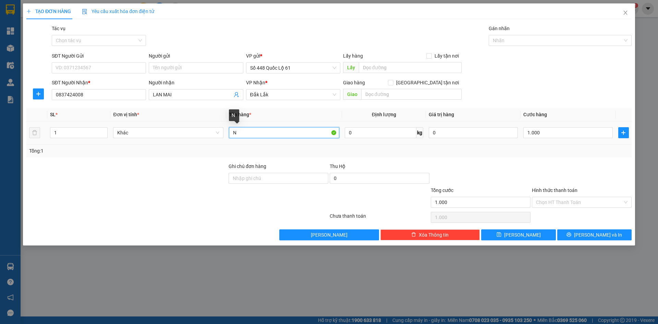
click at [246, 137] on input "N" at bounding box center [284, 132] width 110 height 11
click at [555, 202] on input "Hình thức thanh toán" at bounding box center [579, 202] width 87 height 10
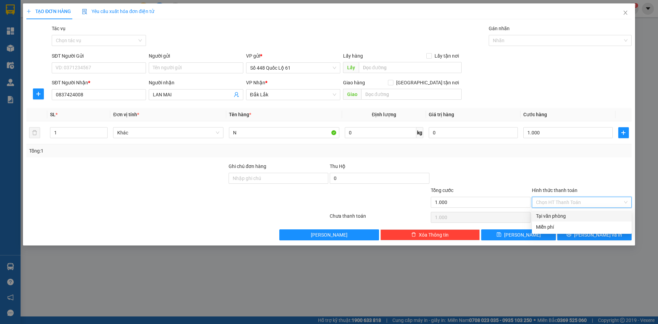
click at [561, 216] on div "Tại văn phòng" at bounding box center [581, 216] width 91 height 8
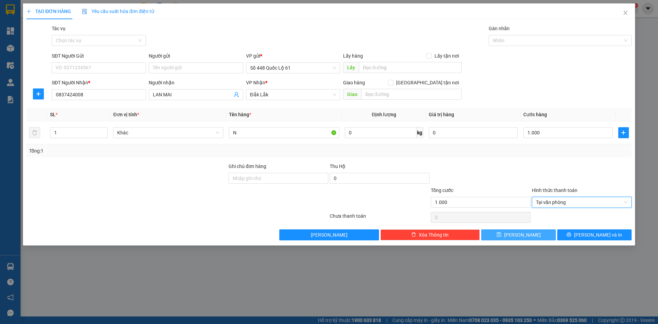
click at [534, 233] on button "Lưu" at bounding box center [518, 234] width 74 height 11
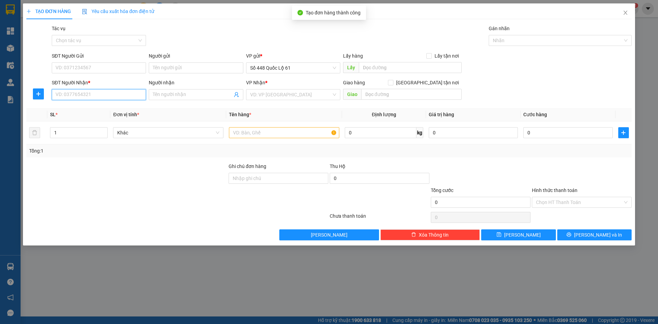
click at [122, 92] on input "SĐT Người Nhận *" at bounding box center [99, 94] width 94 height 11
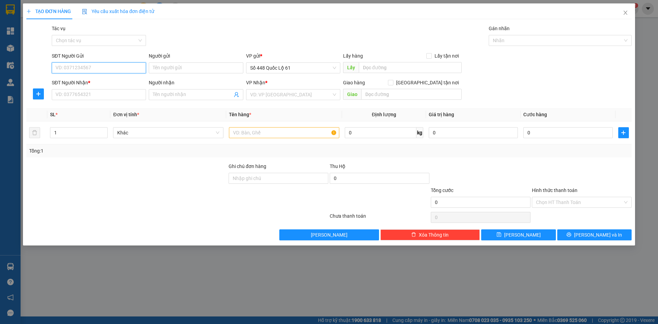
click at [128, 70] on input "SĐT Người Gửi" at bounding box center [99, 67] width 94 height 11
click at [115, 80] on div "0916535666 - THANH BÀ BÀ" at bounding box center [99, 82] width 86 height 8
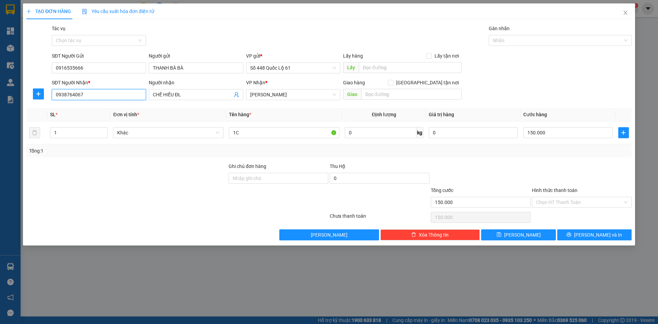
drag, startPoint x: 106, startPoint y: 93, endPoint x: 0, endPoint y: 175, distance: 134.1
click at [0, 169] on div "TẠO ĐƠN HÀNG Yêu cầu xuất hóa đơn điện tử Transit Pickup Surcharge Ids Transit …" at bounding box center [329, 162] width 658 height 324
drag, startPoint x: 194, startPoint y: 97, endPoint x: 171, endPoint y: 101, distance: 23.3
click at [171, 101] on div "Người nhận CHẾ HIẾU ĐL" at bounding box center [196, 91] width 94 height 24
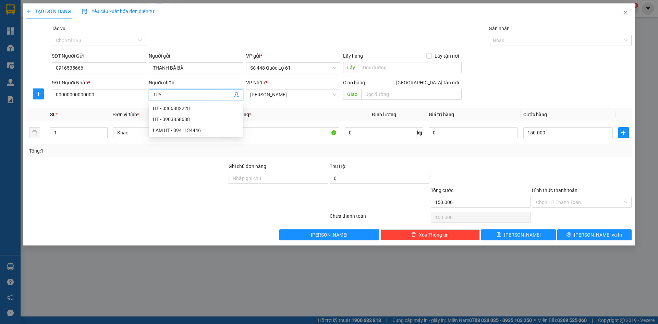
paste input "Ê"
paste input "ẾT"
click at [264, 95] on span "[PERSON_NAME]" at bounding box center [293, 94] width 86 height 10
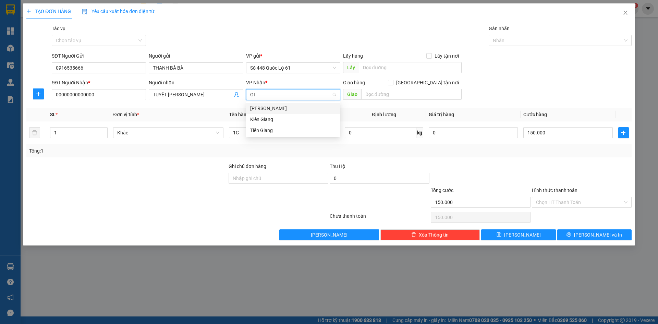
click at [268, 107] on div "[PERSON_NAME]" at bounding box center [293, 108] width 86 height 8
click at [242, 134] on input "1C" at bounding box center [284, 132] width 110 height 11
drag, startPoint x: 59, startPoint y: 138, endPoint x: 0, endPoint y: 150, distance: 59.7
click at [0, 148] on div "TẠO ĐƠN HÀNG Yêu cầu xuất hóa đơn điện tử Transit Pickup Surcharge Ids Transit …" at bounding box center [329, 162] width 658 height 324
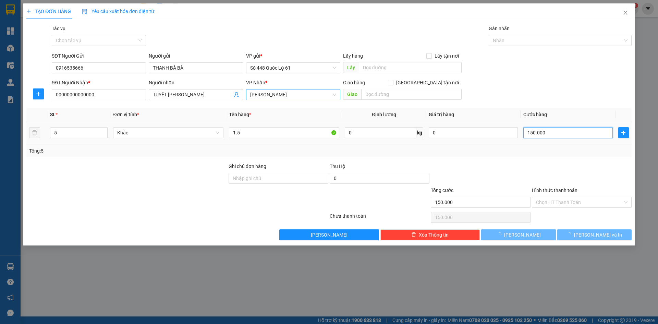
drag, startPoint x: 549, startPoint y: 135, endPoint x: 538, endPoint y: 136, distance: 11.0
click at [549, 135] on input "150.000" at bounding box center [567, 132] width 89 height 11
click at [547, 131] on input "0" at bounding box center [567, 132] width 89 height 11
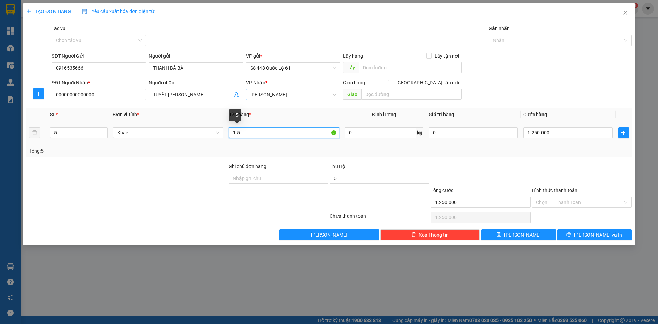
click at [299, 133] on input "1.5" at bounding box center [284, 132] width 110 height 11
paste input "Ó"
paste input "Ô"
paste input "Ộ"
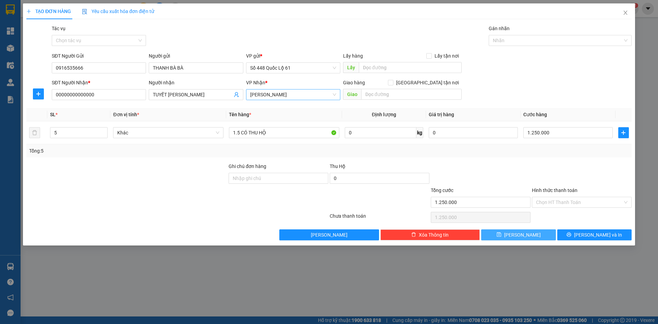
click at [528, 234] on button "Lưu" at bounding box center [518, 234] width 74 height 11
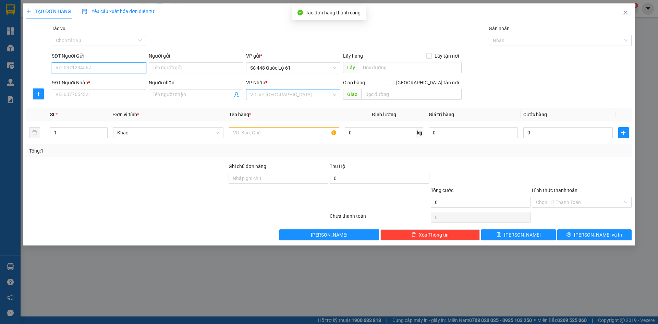
click at [127, 68] on input "SĐT Người Gửi" at bounding box center [99, 67] width 94 height 11
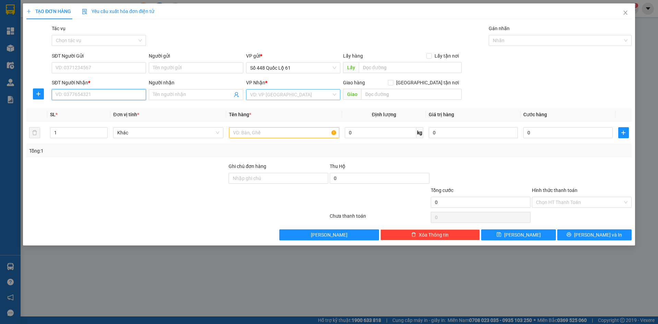
click at [71, 96] on input "SĐT Người Nhận *" at bounding box center [99, 94] width 94 height 11
click at [111, 108] on div "0914379911 - BMT MÃ 105" at bounding box center [99, 108] width 86 height 8
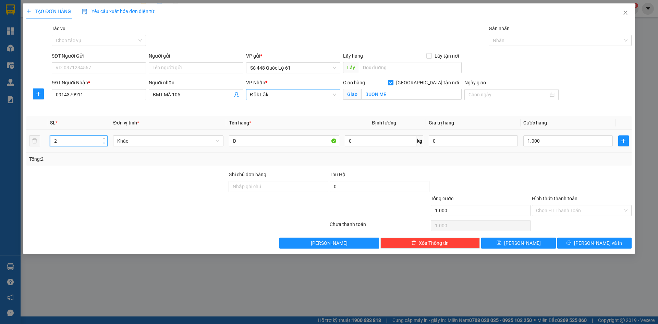
drag, startPoint x: 104, startPoint y: 143, endPoint x: 352, endPoint y: 147, distance: 248.4
click at [104, 143] on icon "down" at bounding box center [104, 143] width 2 height 2
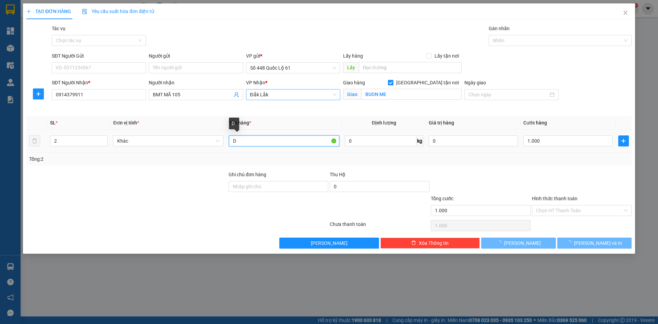
drag, startPoint x: 262, startPoint y: 141, endPoint x: 79, endPoint y: 194, distance: 190.6
click at [109, 188] on div "Transit Pickup Surcharge Ids Transit Deliver Surcharge Ids Transit Deliver Surc…" at bounding box center [328, 137] width 605 height 224
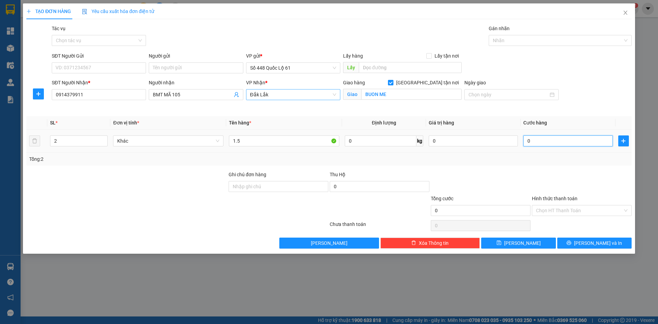
drag, startPoint x: 556, startPoint y: 142, endPoint x: 557, endPoint y: 179, distance: 37.0
click at [556, 144] on input "0" at bounding box center [567, 140] width 89 height 11
drag, startPoint x: 557, startPoint y: 179, endPoint x: 554, endPoint y: 205, distance: 25.5
click at [557, 181] on div at bounding box center [581, 183] width 101 height 24
drag, startPoint x: 554, startPoint y: 211, endPoint x: 555, endPoint y: 215, distance: 4.9
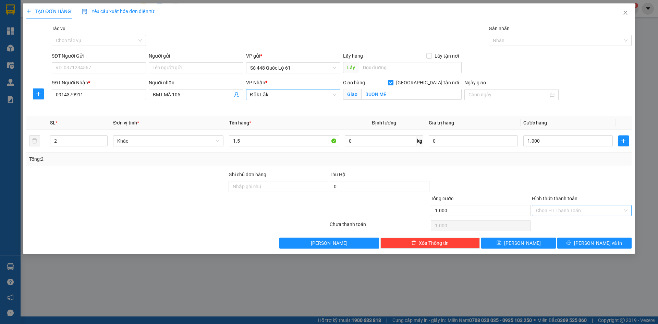
click at [554, 211] on input "Hình thức thanh toán" at bounding box center [579, 210] width 87 height 10
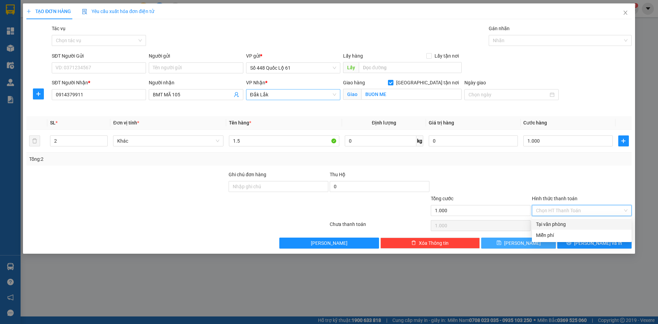
drag, startPoint x: 556, startPoint y: 219, endPoint x: 541, endPoint y: 239, distance: 24.3
click at [556, 221] on div "Tại văn phòng" at bounding box center [582, 224] width 100 height 11
click at [525, 242] on span "Lưu" at bounding box center [522, 243] width 37 height 8
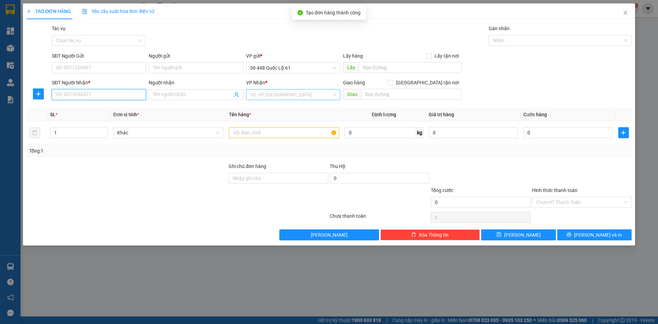
click at [109, 91] on input "SĐT Người Nhận *" at bounding box center [99, 94] width 94 height 11
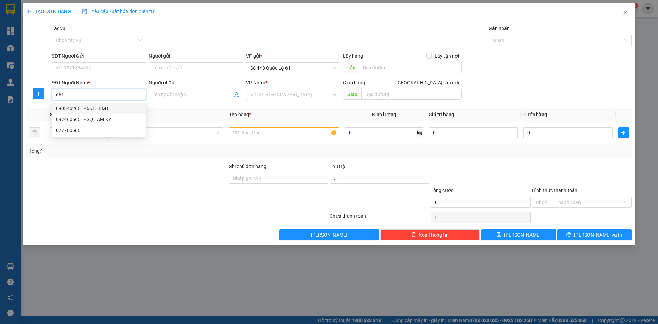
click at [85, 109] on div "0905402661 - 661.. BMT" at bounding box center [99, 108] width 86 height 8
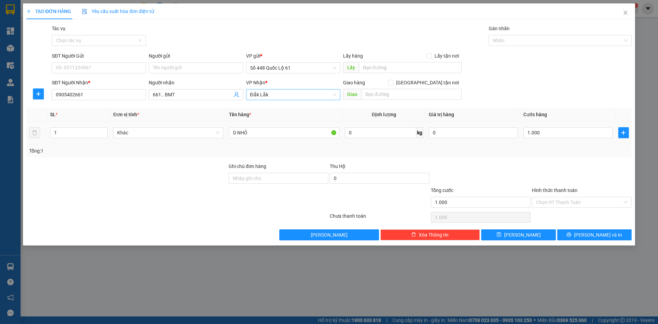
click at [289, 140] on td "D NHỎ" at bounding box center [284, 132] width 116 height 23
click at [278, 129] on input "D NHỎ" at bounding box center [284, 132] width 110 height 11
drag, startPoint x: 556, startPoint y: 202, endPoint x: 556, endPoint y: 216, distance: 14.7
click at [555, 202] on input "Hình thức thanh toán" at bounding box center [579, 202] width 87 height 10
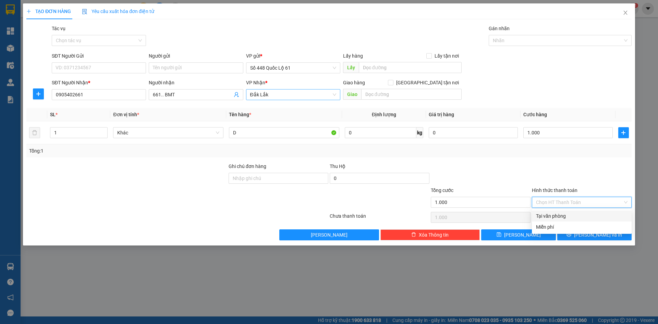
drag, startPoint x: 557, startPoint y: 213, endPoint x: 541, endPoint y: 228, distance: 21.8
click at [557, 213] on div "Tại văn phòng" at bounding box center [581, 216] width 91 height 8
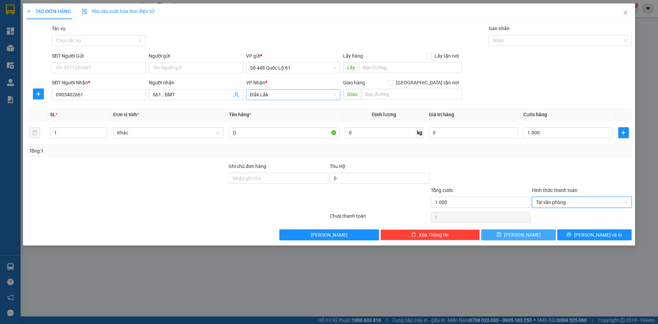
drag, startPoint x: 540, startPoint y: 229, endPoint x: 485, endPoint y: 237, distance: 55.0
click at [539, 229] on button "Lưu" at bounding box center [518, 234] width 74 height 11
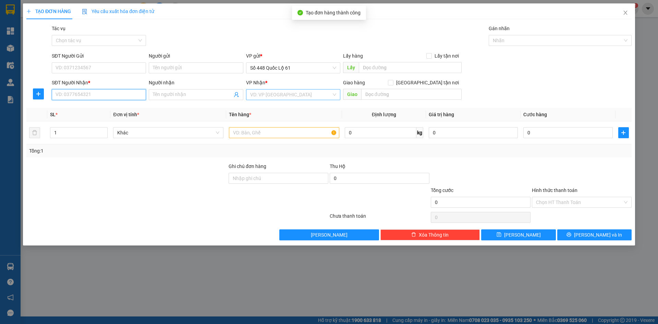
click at [130, 99] on input "SĐT Người Nhận *" at bounding box center [99, 94] width 94 height 11
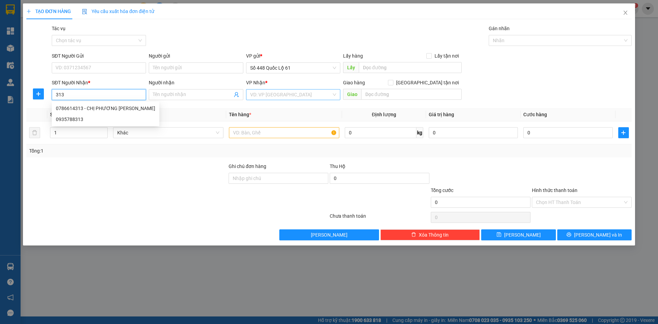
drag, startPoint x: 119, startPoint y: 99, endPoint x: 0, endPoint y: 138, distance: 125.1
click at [0, 126] on div "TẠO ĐƠN HÀNG Yêu cầu xuất hóa đơn điện tử Transit Pickup Surcharge Ids Transit …" at bounding box center [329, 162] width 658 height 324
drag, startPoint x: 105, startPoint y: 107, endPoint x: 180, endPoint y: 72, distance: 82.2
click at [105, 106] on div "0914141512 - PHƯỢNG GIA LAI" at bounding box center [101, 108] width 90 height 8
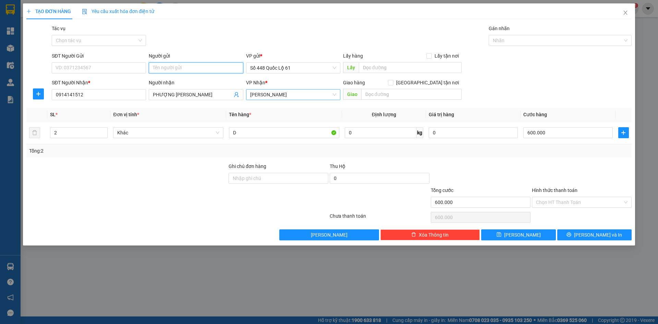
click at [180, 70] on input "Người gửi" at bounding box center [196, 67] width 94 height 11
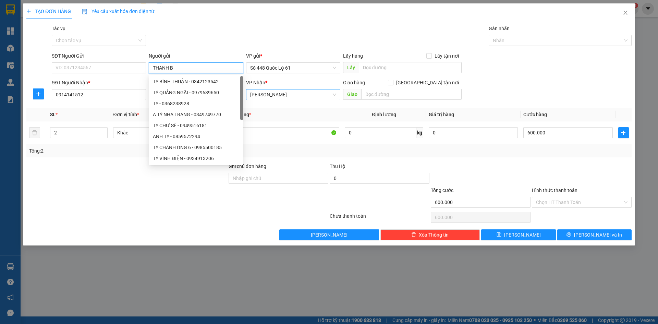
paste input "À"
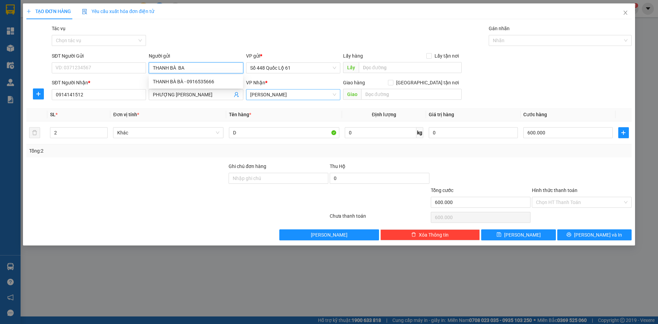
paste input "À"
paste input "Ẻ"
paste input "ƯI"
paste input "ỬI"
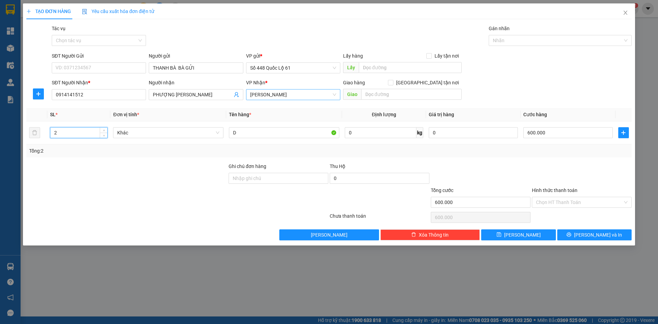
drag, startPoint x: 30, startPoint y: 133, endPoint x: 0, endPoint y: 152, distance: 36.2
click at [0, 152] on div "TẠO ĐƠN HÀNG Yêu cầu xuất hóa đơn điện tử Transit Pickup Surcharge Ids Transit …" at bounding box center [329, 162] width 658 height 324
click at [538, 133] on input "600.000" at bounding box center [567, 132] width 89 height 11
drag, startPoint x: 514, startPoint y: 237, endPoint x: 0, endPoint y: 55, distance: 545.8
click at [501, 237] on span "save" at bounding box center [498, 234] width 5 height 5
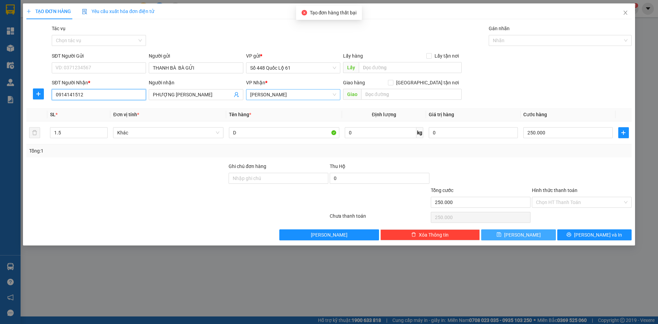
click at [99, 96] on input "0914141512" at bounding box center [99, 94] width 94 height 11
drag, startPoint x: 520, startPoint y: 234, endPoint x: 517, endPoint y: 230, distance: 4.5
click at [519, 234] on span "Lưu" at bounding box center [522, 235] width 37 height 8
click at [526, 235] on button "Lưu" at bounding box center [518, 234] width 74 height 11
click at [117, 97] on input "0914141512" at bounding box center [99, 94] width 94 height 11
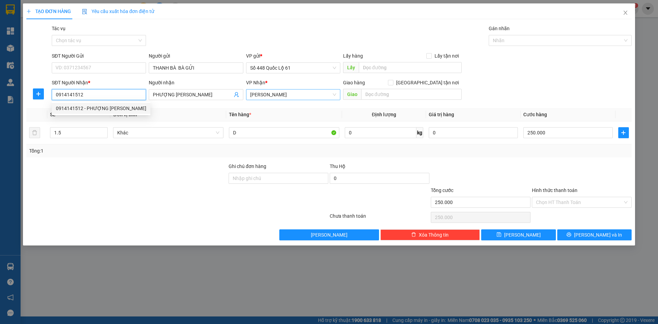
click at [117, 105] on div "0914141512 - PHƯỢNG GIA LAI" at bounding box center [101, 108] width 90 height 8
click at [103, 134] on icon "down" at bounding box center [104, 135] width 2 height 2
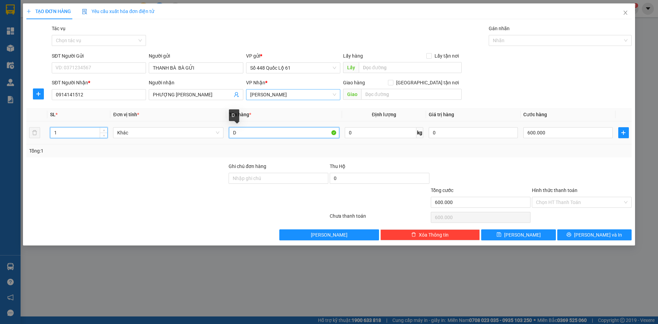
drag, startPoint x: 238, startPoint y: 136, endPoint x: 150, endPoint y: 153, distance: 89.7
click at [154, 152] on div "SL * Đơn vị tính * Tên hàng * Định lượng Giá trị hàng Cước hàng 1 Khác D 0 kg 0…" at bounding box center [328, 132] width 605 height 49
click at [558, 137] on input "0" at bounding box center [567, 132] width 89 height 11
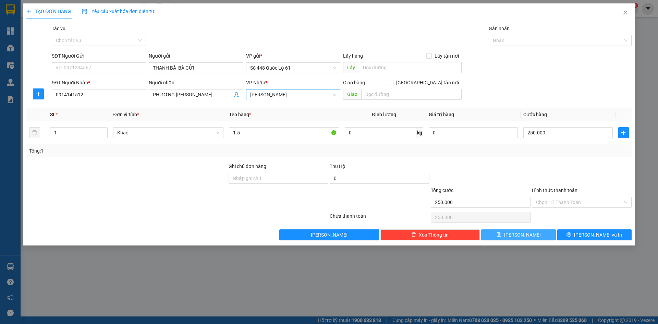
click at [516, 236] on button "Lưu" at bounding box center [518, 234] width 74 height 11
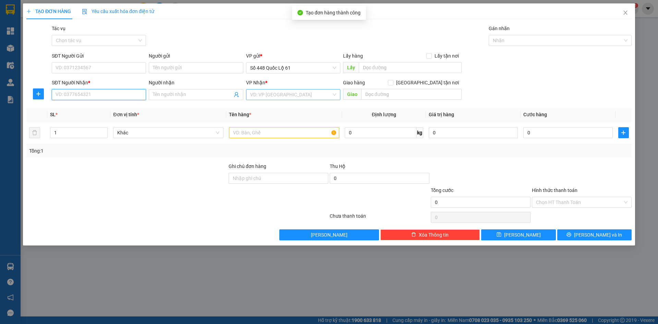
click at [127, 94] on input "SĐT Người Nhận *" at bounding box center [99, 94] width 94 height 11
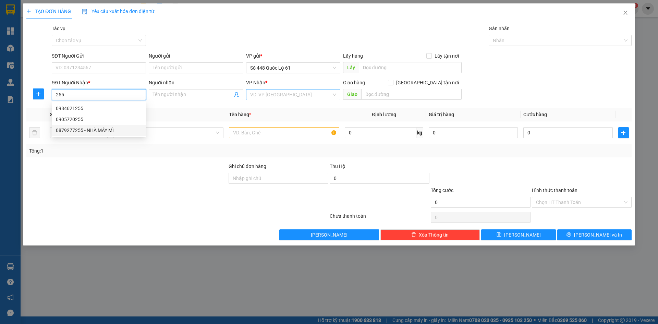
click at [116, 133] on div "0879277255 - NHÀ MÁY MÌ" at bounding box center [99, 130] width 86 height 8
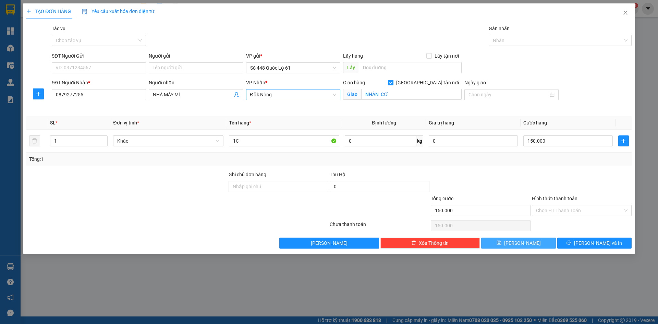
drag, startPoint x: 515, startPoint y: 244, endPoint x: 514, endPoint y: 238, distance: 6.5
click at [501, 243] on icon "save" at bounding box center [498, 242] width 5 height 5
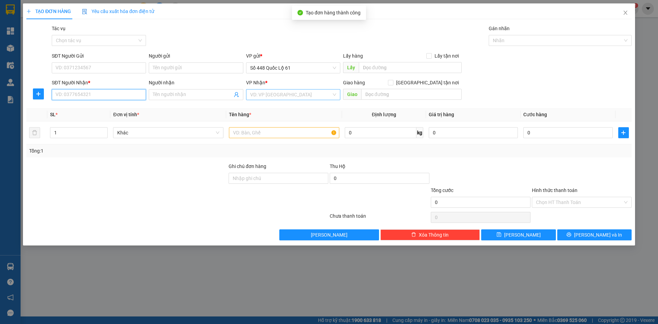
click at [79, 92] on input "SĐT Người Nhận *" at bounding box center [99, 94] width 94 height 11
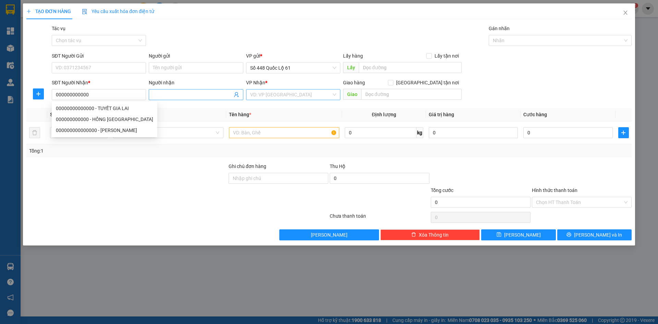
click at [199, 92] on input "Người nhận" at bounding box center [192, 95] width 79 height 8
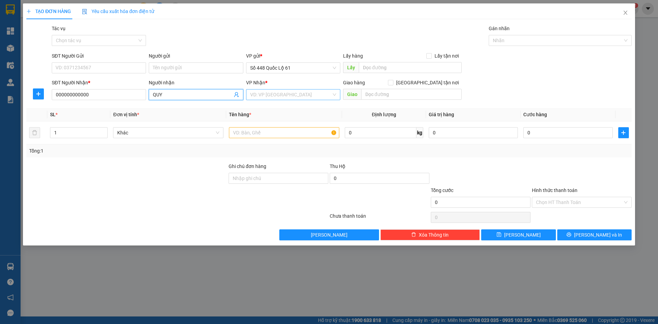
paste input "Ê"
click at [315, 95] on input "search" at bounding box center [290, 94] width 81 height 10
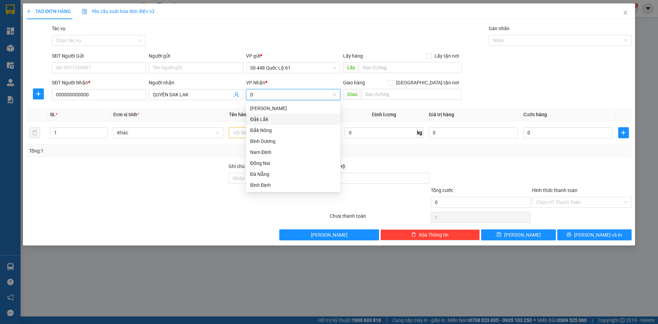
click at [301, 121] on div "Đắk Lắk" at bounding box center [293, 119] width 86 height 8
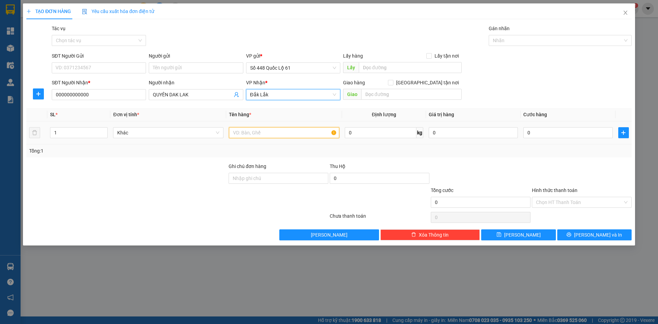
click at [261, 135] on input "text" at bounding box center [284, 132] width 110 height 11
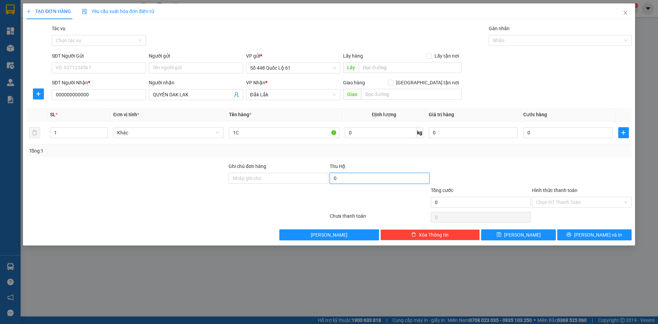
click at [358, 175] on input "0" at bounding box center [380, 178] width 100 height 11
click at [550, 131] on input "0" at bounding box center [567, 132] width 89 height 11
click at [521, 165] on div at bounding box center [480, 174] width 101 height 24
click at [507, 235] on button "Lưu" at bounding box center [518, 234] width 74 height 11
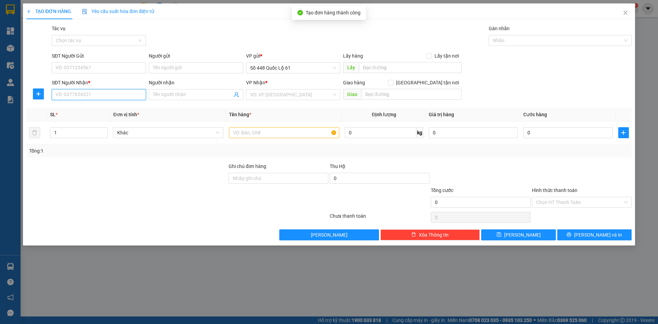
click at [103, 92] on input "SĐT Người Nhận *" at bounding box center [99, 94] width 94 height 11
click at [105, 107] on div "0948333364 - 8 RI" at bounding box center [99, 108] width 86 height 8
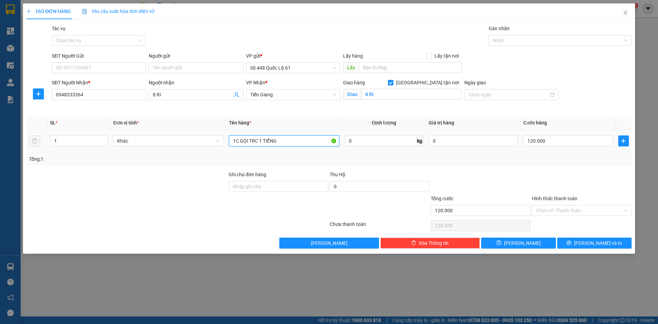
click at [290, 142] on input "1C GỌI TRC 1 TIẾNG" at bounding box center [284, 140] width 110 height 11
click at [259, 175] on label "Ghi chú đơn hàng" at bounding box center [247, 174] width 38 height 5
click at [259, 181] on input "Ghi chú đơn hàng" at bounding box center [278, 186] width 100 height 11
click at [501, 242] on icon "save" at bounding box center [498, 242] width 5 height 5
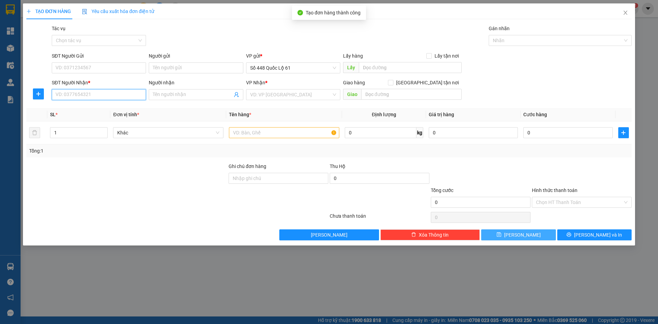
click at [118, 96] on input "SĐT Người Nhận *" at bounding box center [99, 94] width 94 height 11
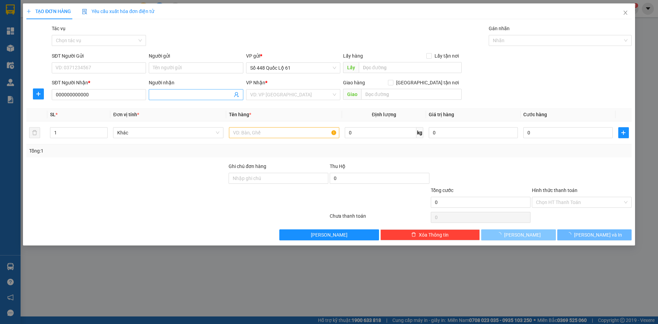
click at [171, 96] on input "Người nhận" at bounding box center [192, 95] width 79 height 8
click at [290, 95] on input "search" at bounding box center [290, 94] width 81 height 10
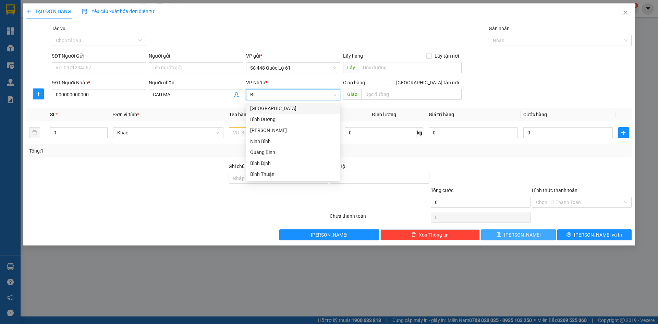
click at [271, 111] on div "[GEOGRAPHIC_DATA]" at bounding box center [293, 108] width 86 height 8
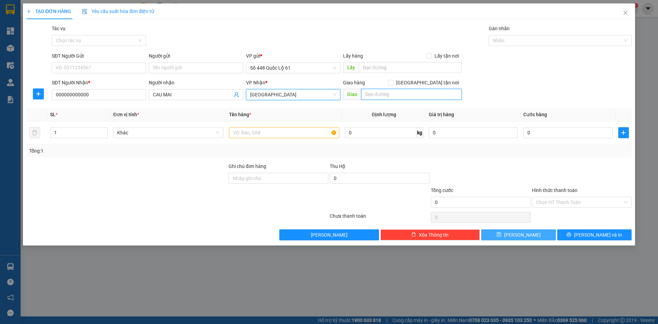
click at [433, 95] on input "text" at bounding box center [411, 94] width 100 height 11
paste input "Đ"
paste input "Ô"
paste input "ỒNG"
paste input "ÀI"
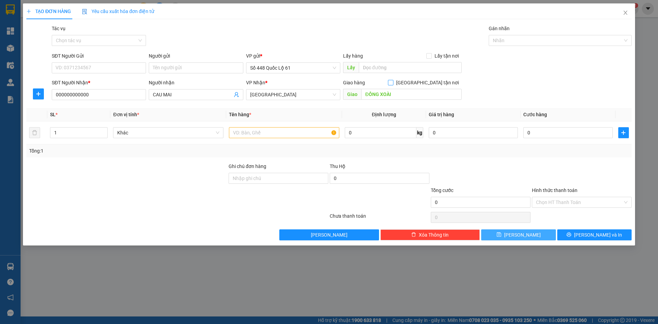
click at [432, 82] on span "[GEOGRAPHIC_DATA] tận nơi" at bounding box center [427, 83] width 68 height 8
click at [393, 82] on input "[GEOGRAPHIC_DATA] tận nơi" at bounding box center [390, 82] width 5 height 5
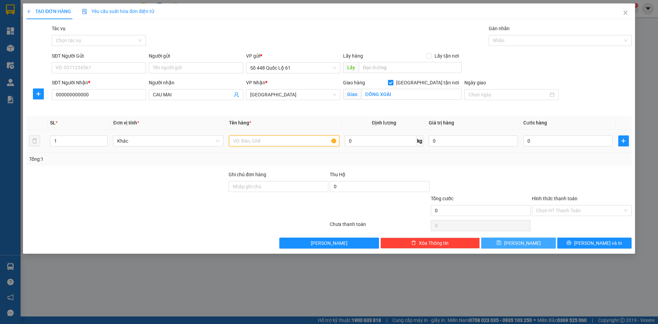
click at [299, 139] on input "text" at bounding box center [284, 140] width 110 height 11
click at [585, 143] on input "0" at bounding box center [567, 140] width 89 height 11
drag, startPoint x: 568, startPoint y: 180, endPoint x: 563, endPoint y: 199, distance: 19.4
click at [567, 185] on div at bounding box center [581, 183] width 101 height 24
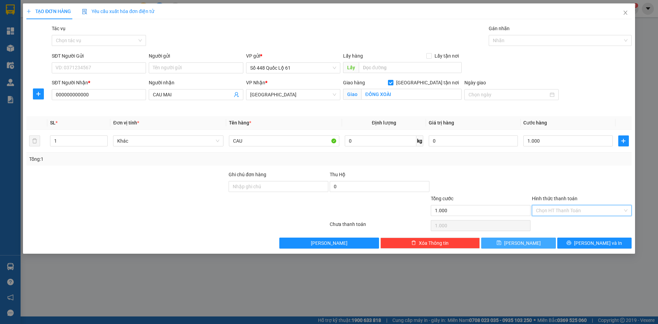
click at [562, 212] on input "Hình thức thanh toán" at bounding box center [579, 210] width 87 height 10
click at [560, 223] on div "Tại văn phòng" at bounding box center [581, 224] width 91 height 8
drag, startPoint x: 545, startPoint y: 238, endPoint x: 540, endPoint y: 237, distance: 5.3
click at [545, 239] on button "Lưu" at bounding box center [518, 242] width 74 height 11
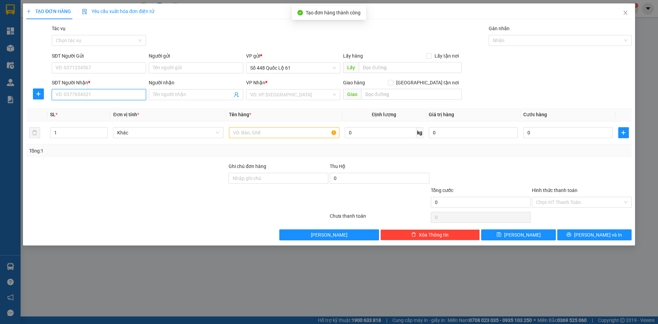
click at [84, 94] on input "SĐT Người Nhận *" at bounding box center [99, 94] width 94 height 11
click at [77, 109] on div "0961426476" at bounding box center [99, 108] width 86 height 8
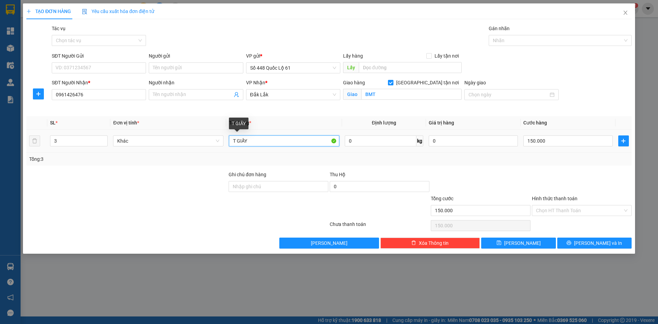
drag, startPoint x: 253, startPoint y: 140, endPoint x: 112, endPoint y: 175, distance: 145.2
click at [114, 174] on div "Transit Pickup Surcharge Ids Transit Deliver Surcharge Ids Transit Deliver Surc…" at bounding box center [328, 137] width 605 height 224
paste input "Ô"
paste input "ỐC"
click at [551, 136] on input "150.000" at bounding box center [567, 140] width 89 height 11
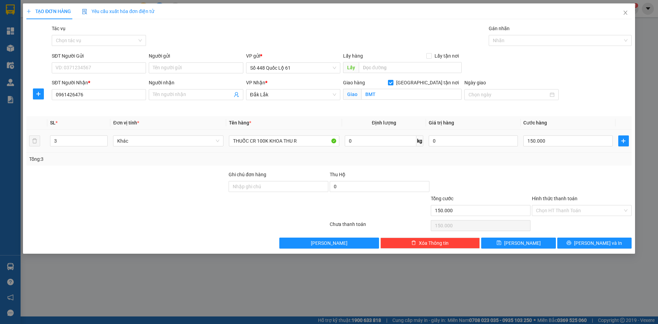
drag, startPoint x: 66, startPoint y: 144, endPoint x: 20, endPoint y: 152, distance: 47.4
click at [20, 152] on div "TẠO ĐƠN HÀNG Yêu cầu xuất hóa đơn điện tử Transit Pickup Surcharge Ids Transit …" at bounding box center [329, 162] width 658 height 324
click at [576, 135] on div "150.000" at bounding box center [567, 141] width 89 height 14
drag, startPoint x: 564, startPoint y: 141, endPoint x: 554, endPoint y: 179, distance: 39.1
click at [564, 142] on input "0" at bounding box center [567, 140] width 89 height 11
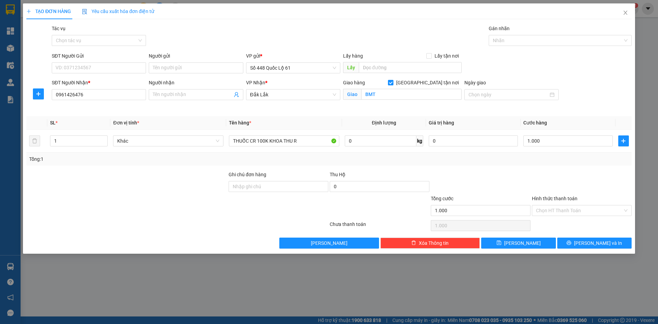
click at [553, 187] on div at bounding box center [581, 183] width 101 height 24
drag, startPoint x: 555, startPoint y: 216, endPoint x: 555, endPoint y: 212, distance: 4.1
click at [555, 215] on div "Hình thức thanh toán Chọn HT Thanh Toán" at bounding box center [582, 207] width 100 height 24
click at [555, 211] on input "Hình thức thanh toán" at bounding box center [579, 210] width 87 height 10
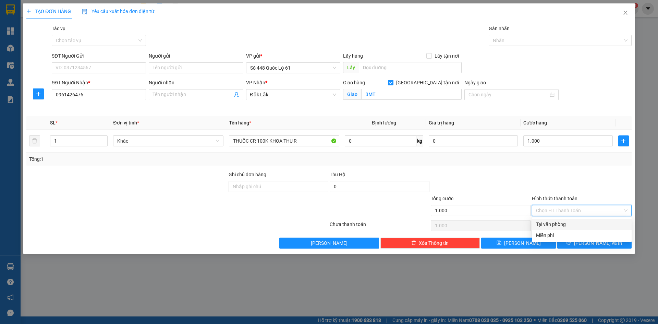
click at [555, 221] on div "Tại văn phòng" at bounding box center [581, 224] width 91 height 8
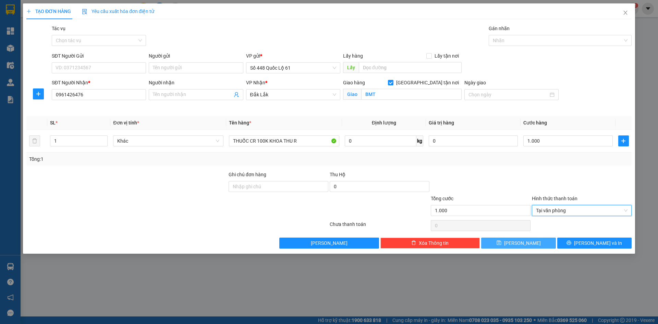
drag, startPoint x: 533, startPoint y: 240, endPoint x: 523, endPoint y: 237, distance: 10.4
click at [530, 241] on button "Lưu" at bounding box center [518, 242] width 74 height 11
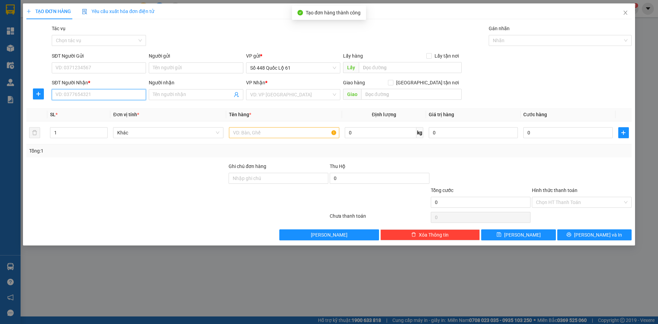
click at [85, 95] on input "SĐT Người Nhận *" at bounding box center [99, 94] width 94 height 11
click at [84, 107] on div "0822507600" at bounding box center [99, 108] width 86 height 8
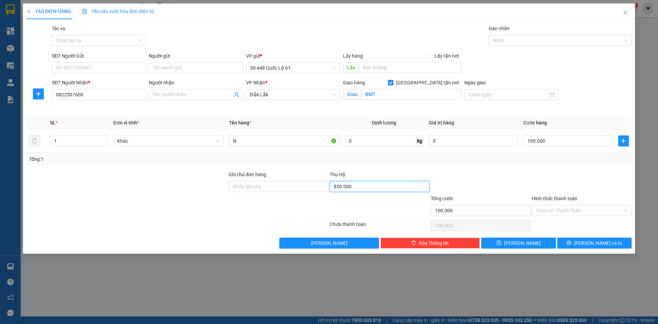
click at [360, 190] on input "850.000" at bounding box center [380, 186] width 100 height 11
click at [400, 172] on div "Thu Hộ" at bounding box center [380, 175] width 100 height 8
click at [522, 241] on span "Lưu" at bounding box center [522, 243] width 37 height 8
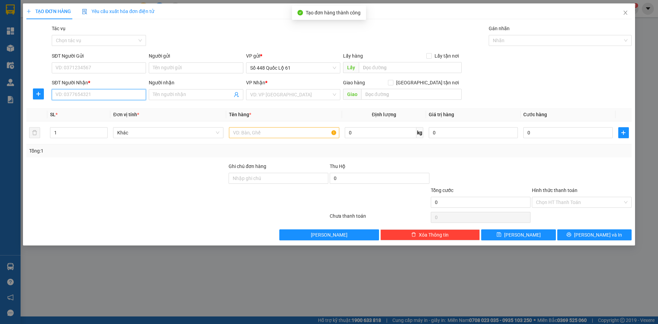
click at [132, 98] on input "SĐT Người Nhận *" at bounding box center [99, 94] width 94 height 11
click at [295, 100] on div "VP Nhận * VD: VP Sài Gòn" at bounding box center [293, 91] width 94 height 24
click at [295, 94] on input "search" at bounding box center [290, 94] width 81 height 10
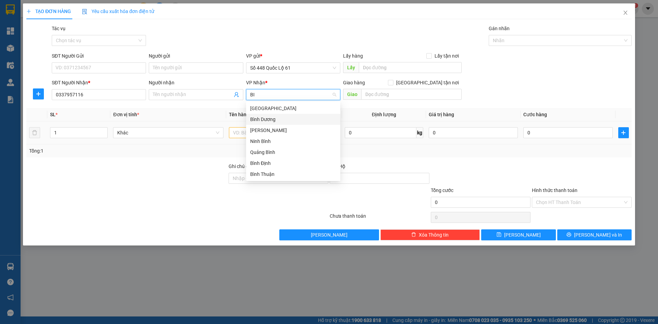
drag, startPoint x: 286, startPoint y: 117, endPoint x: 245, endPoint y: 126, distance: 42.1
click at [286, 117] on div "Bình Dương" at bounding box center [293, 119] width 86 height 8
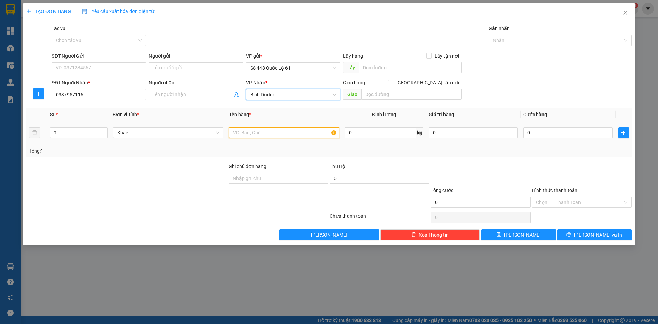
click at [259, 136] on input "text" at bounding box center [284, 132] width 110 height 11
paste input "Â"
paste input "ẤY"
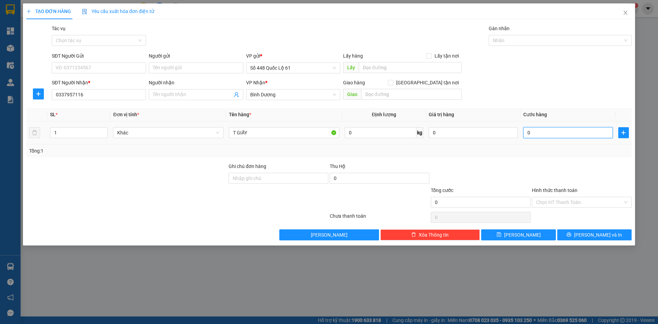
click at [536, 135] on input "0" at bounding box center [567, 132] width 89 height 11
click at [541, 232] on button "Lưu" at bounding box center [518, 234] width 74 height 11
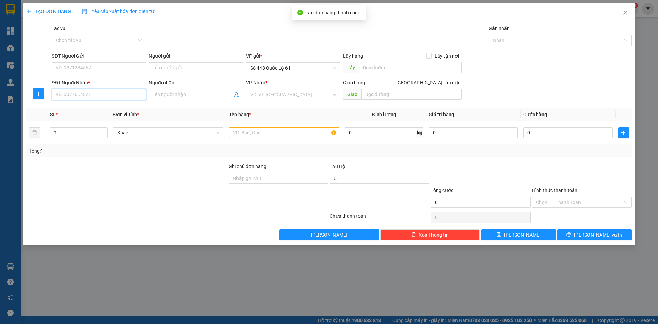
click at [112, 94] on input "SĐT Người Nhận *" at bounding box center [99, 94] width 94 height 11
click at [116, 107] on div "0852484266" at bounding box center [99, 108] width 86 height 8
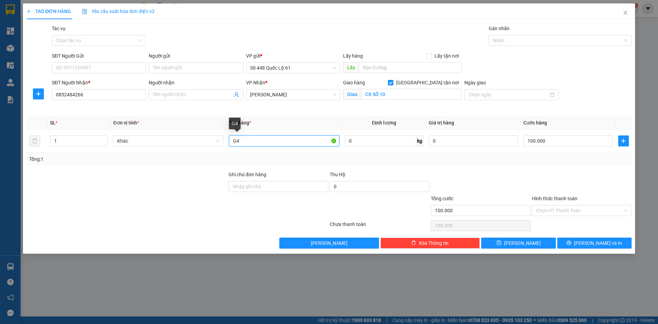
drag, startPoint x: 269, startPoint y: 140, endPoint x: 26, endPoint y: 196, distance: 249.2
click at [26, 196] on div "Transit Pickup Surcharge Ids Transit Deliver Surcharge Ids Transit Deliver Surc…" at bounding box center [328, 137] width 605 height 224
click at [522, 241] on span "Lưu" at bounding box center [522, 243] width 37 height 8
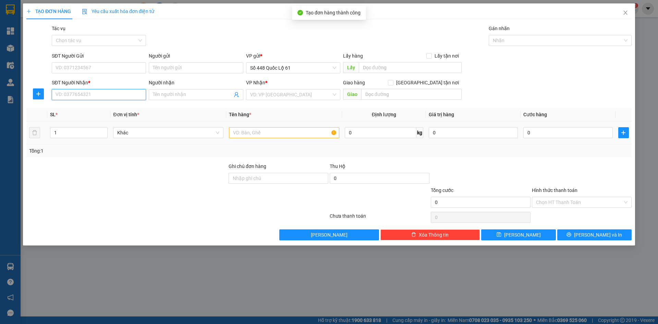
click at [91, 94] on input "SĐT Người Nhận *" at bounding box center [99, 94] width 94 height 11
click at [121, 98] on input "SĐT Người Nhận *" at bounding box center [99, 94] width 94 height 11
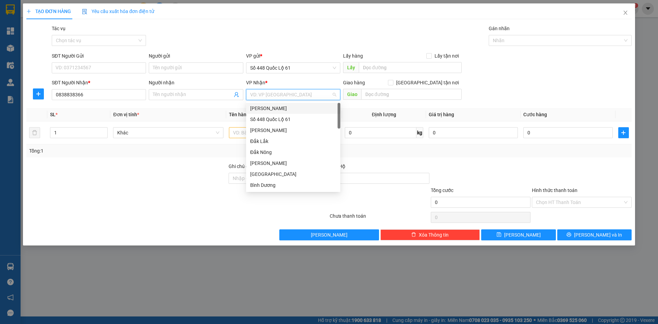
click at [282, 94] on input "search" at bounding box center [290, 94] width 81 height 10
drag, startPoint x: 277, startPoint y: 171, endPoint x: 397, endPoint y: 102, distance: 138.8
click at [278, 170] on div "Bình Thuận" at bounding box center [293, 174] width 94 height 11
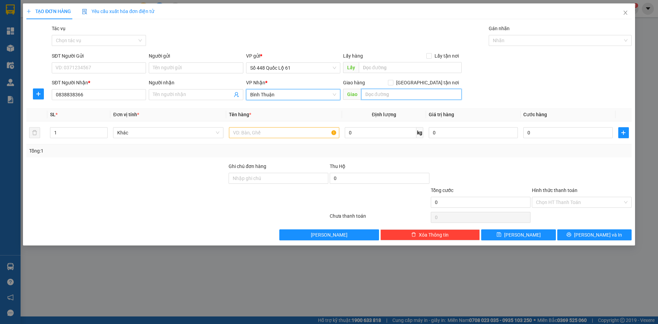
click at [403, 98] on input "text" at bounding box center [411, 94] width 100 height 11
paste input "Ê"
paste input "ẾT"
drag, startPoint x: 427, startPoint y: 83, endPoint x: 395, endPoint y: 94, distance: 33.4
click at [393, 83] on input "[GEOGRAPHIC_DATA] tận nơi" at bounding box center [390, 82] width 5 height 5
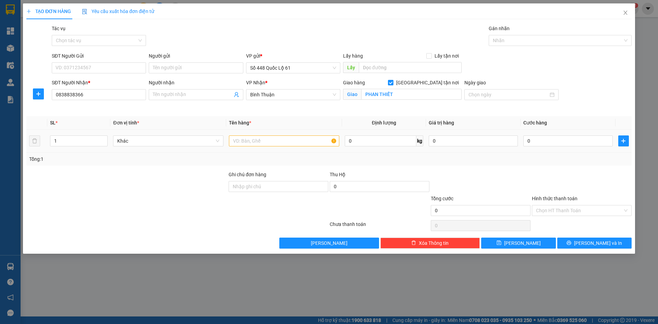
click at [274, 133] on td at bounding box center [284, 140] width 116 height 23
click at [270, 139] on input "text" at bounding box center [284, 140] width 110 height 11
drag, startPoint x: 207, startPoint y: 165, endPoint x: 100, endPoint y: 153, distance: 107.2
click at [201, 167] on div "Transit Pickup Surcharge Ids Transit Deliver Surcharge Ids Transit Deliver Surc…" at bounding box center [328, 137] width 605 height 224
click at [103, 138] on icon "up" at bounding box center [104, 139] width 2 height 2
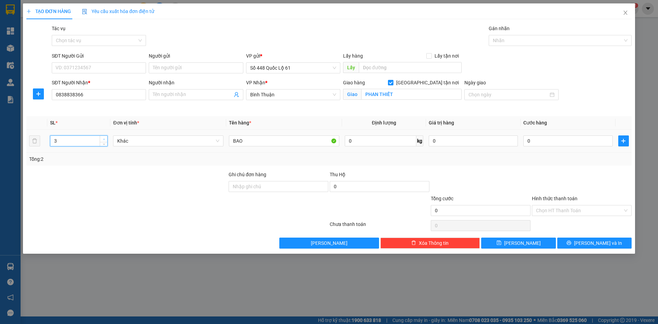
click at [103, 138] on icon "up" at bounding box center [104, 139] width 2 height 2
click at [590, 139] on input "0" at bounding box center [567, 140] width 89 height 11
drag, startPoint x: 525, startPoint y: 242, endPoint x: 204, endPoint y: 154, distance: 333.1
click at [525, 242] on span "Lưu" at bounding box center [522, 243] width 37 height 8
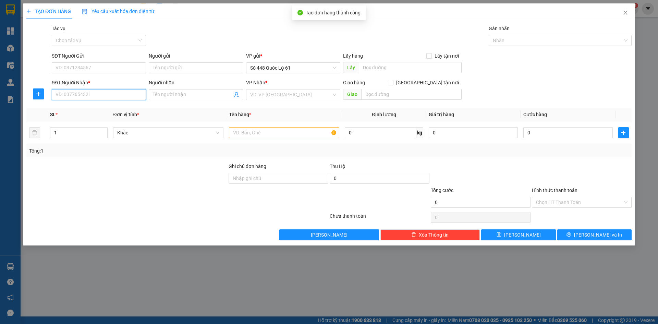
click at [83, 97] on input "SĐT Người Nhận *" at bounding box center [99, 94] width 94 height 11
click at [78, 96] on input "SĐT Người Nhận *" at bounding box center [99, 94] width 94 height 11
click at [103, 109] on div "0902530256 - PHƯƠNG" at bounding box center [99, 108] width 86 height 8
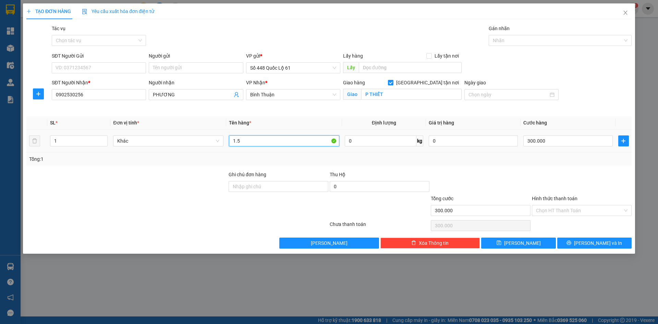
drag, startPoint x: 241, startPoint y: 142, endPoint x: 75, endPoint y: 183, distance: 171.0
click at [86, 180] on div "Transit Pickup Surcharge Ids Transit Deliver Surcharge Ids Transit Deliver Surc…" at bounding box center [328, 137] width 605 height 224
click at [549, 138] on input "300.000" at bounding box center [567, 140] width 89 height 11
click at [501, 240] on icon "save" at bounding box center [498, 242] width 5 height 5
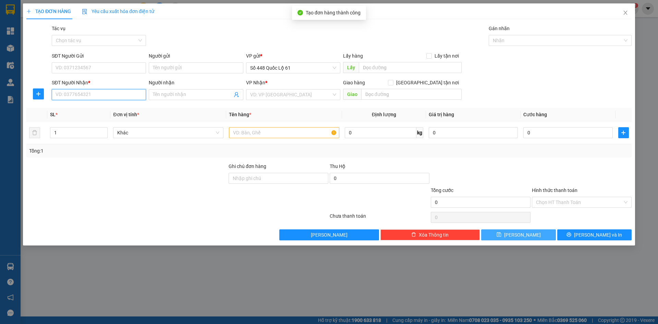
click at [101, 94] on input "SĐT Người Nhận *" at bounding box center [99, 94] width 94 height 11
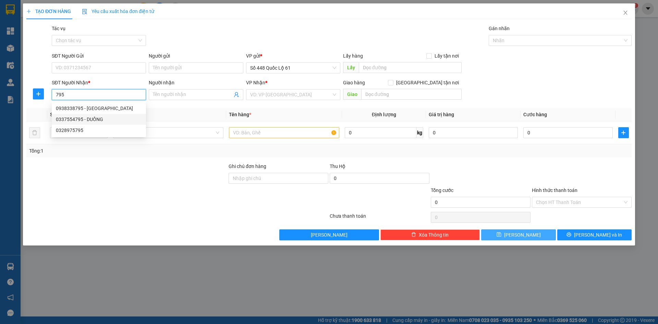
click at [119, 120] on div "0337554795 - DUỒNG" at bounding box center [99, 119] width 86 height 8
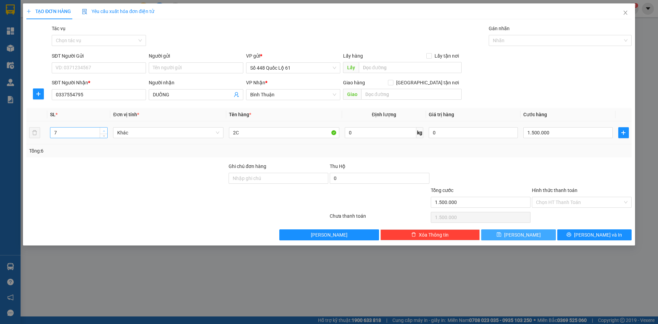
click at [103, 130] on icon "up" at bounding box center [104, 131] width 2 height 2
click at [557, 135] on input "1.500.000" at bounding box center [567, 132] width 89 height 11
drag, startPoint x: 577, startPoint y: 132, endPoint x: 445, endPoint y: 148, distance: 133.2
click at [445, 148] on div "SL * Đơn vị tính * Tên hàng * Định lượng Giá trị hàng Cước hàng 7 Khác 2C 0 kg …" at bounding box center [328, 132] width 605 height 49
drag, startPoint x: 513, startPoint y: 237, endPoint x: 519, endPoint y: 232, distance: 7.8
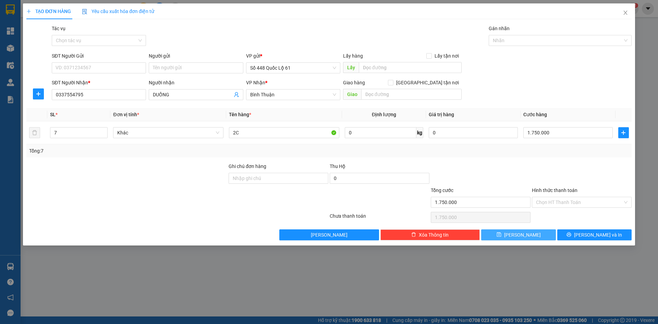
click at [501, 237] on span "save" at bounding box center [498, 234] width 5 height 5
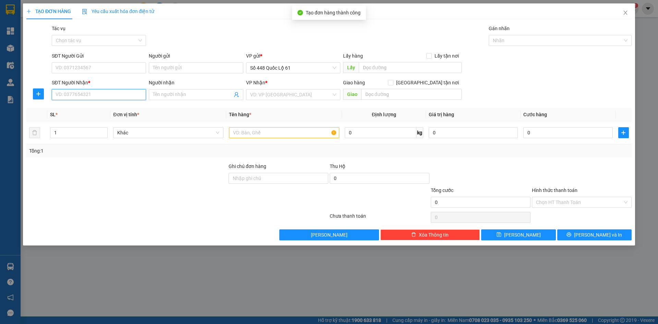
click at [108, 95] on input "SĐT Người Nhận *" at bounding box center [99, 94] width 94 height 11
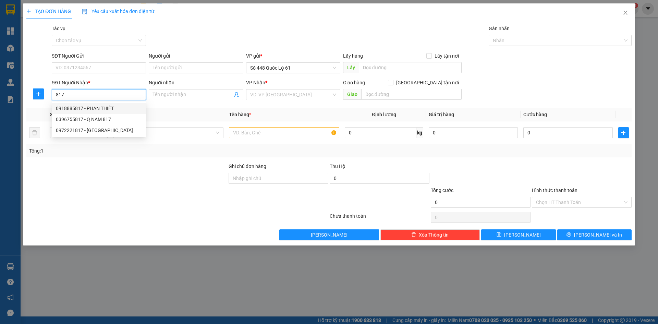
click at [99, 108] on div "0918885817 - PHAN THIẾT" at bounding box center [99, 108] width 86 height 8
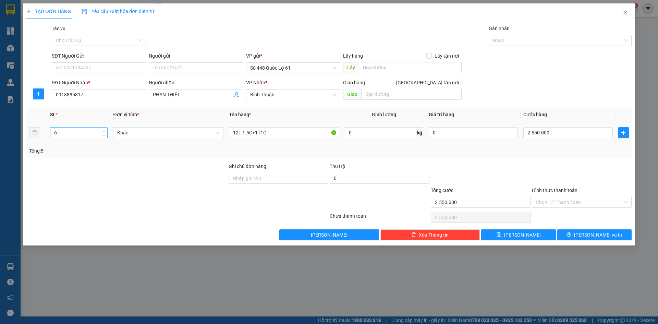
click at [104, 129] on span "up" at bounding box center [104, 131] width 4 height 4
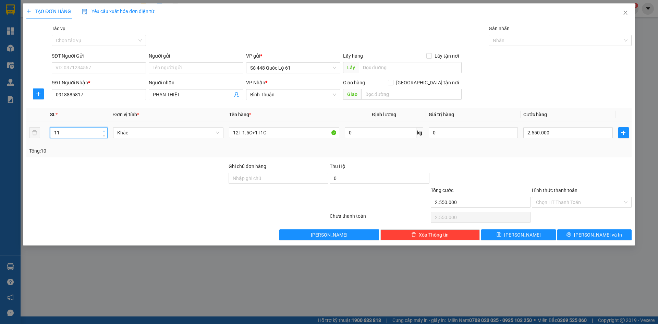
click at [104, 129] on span "up" at bounding box center [104, 131] width 4 height 4
click at [103, 129] on span "up" at bounding box center [104, 131] width 4 height 4
click at [101, 129] on span "Increase Value" at bounding box center [104, 130] width 8 height 6
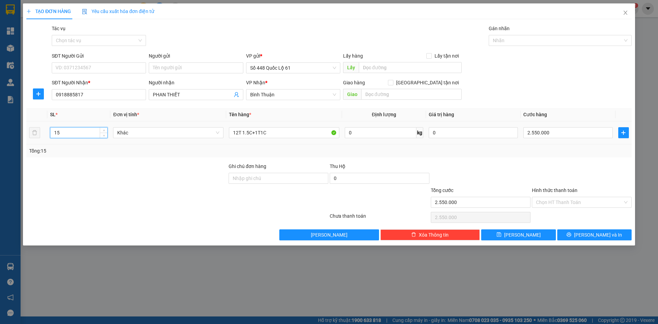
drag, startPoint x: 59, startPoint y: 134, endPoint x: 0, endPoint y: 144, distance: 60.0
click at [0, 144] on div "TẠO ĐƠN HÀNG Yêu cầu xuất hóa đơn điện tử Transit Pickup Surcharge Ids Transit …" at bounding box center [329, 162] width 658 height 324
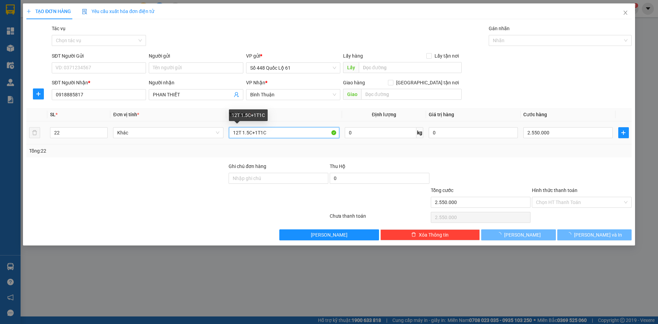
drag, startPoint x: 277, startPoint y: 136, endPoint x: 107, endPoint y: 156, distance: 171.7
click at [151, 148] on div "SL * Đơn vị tính * Tên hàng * Định lượng Giá trị hàng Cước hàng 22 Khác 12T 1.5…" at bounding box center [328, 132] width 605 height 49
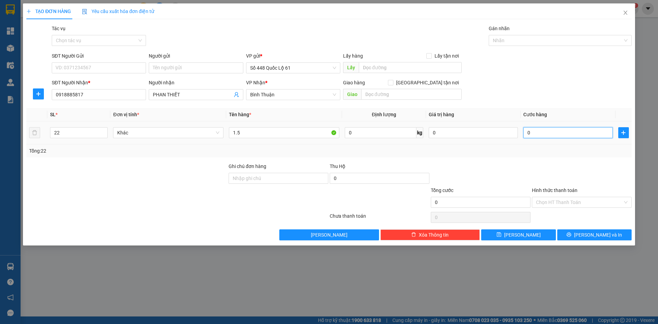
click at [557, 136] on input "0" at bounding box center [567, 132] width 89 height 11
drag, startPoint x: 517, startPoint y: 177, endPoint x: 512, endPoint y: 199, distance: 22.9
click at [518, 177] on div at bounding box center [480, 174] width 101 height 24
click at [540, 234] on button "Lưu" at bounding box center [518, 234] width 74 height 11
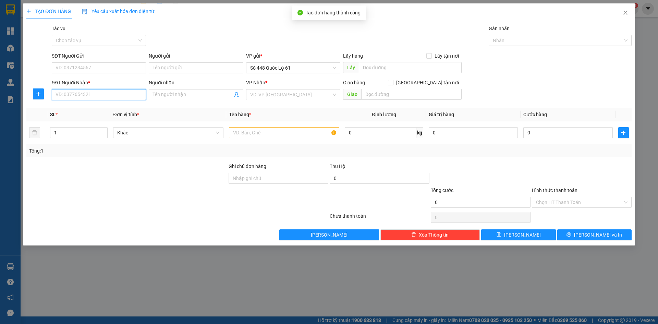
click at [124, 92] on input "SĐT Người Nhận *" at bounding box center [99, 94] width 94 height 11
click at [105, 107] on div "0772003330" at bounding box center [99, 108] width 86 height 8
drag, startPoint x: 85, startPoint y: 93, endPoint x: 10, endPoint y: 108, distance: 75.8
click at [10, 108] on div "TẠO ĐƠN HÀNG Yêu cầu xuất hóa đơn điện tử Transit Pickup Surcharge Ids Transit …" at bounding box center [329, 162] width 658 height 324
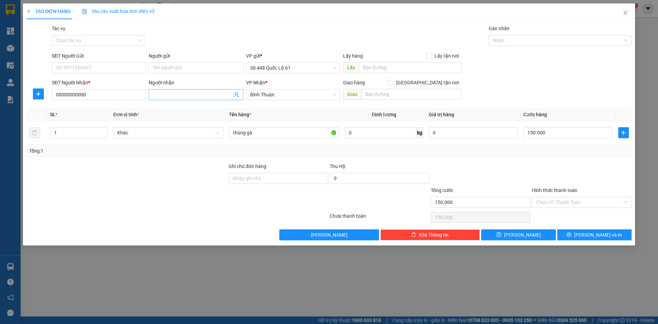
click at [188, 97] on input "Người nhận" at bounding box center [192, 95] width 79 height 8
paste input "ÈO"
click at [428, 98] on input "text" at bounding box center [411, 94] width 100 height 11
paste input "Ê"
paste input "ẾT"
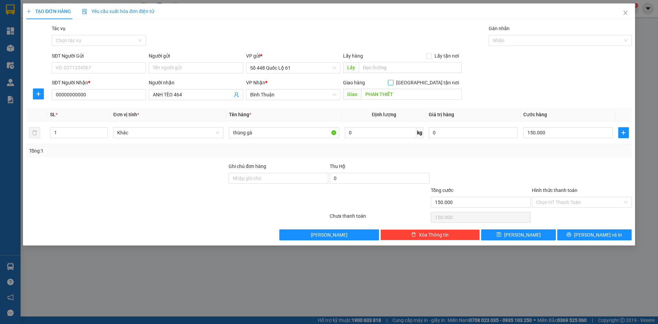
click at [393, 80] on span at bounding box center [390, 82] width 5 height 5
click at [393, 80] on input "[GEOGRAPHIC_DATA] tận nơi" at bounding box center [390, 82] width 5 height 5
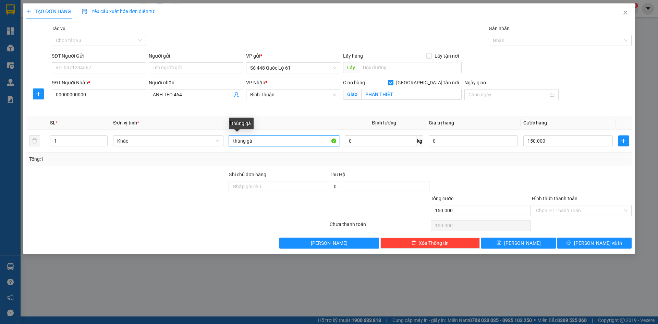
drag, startPoint x: 262, startPoint y: 140, endPoint x: 70, endPoint y: 168, distance: 194.5
click at [70, 168] on div "Transit Pickup Surcharge Ids Transit Deliver Surcharge Ids Transit Deliver Surc…" at bounding box center [328, 137] width 605 height 224
drag, startPoint x: 67, startPoint y: 139, endPoint x: 27, endPoint y: 143, distance: 40.3
click at [27, 143] on tr "1 Khác 1C CR 0 kg 0 150.000" at bounding box center [328, 140] width 605 height 23
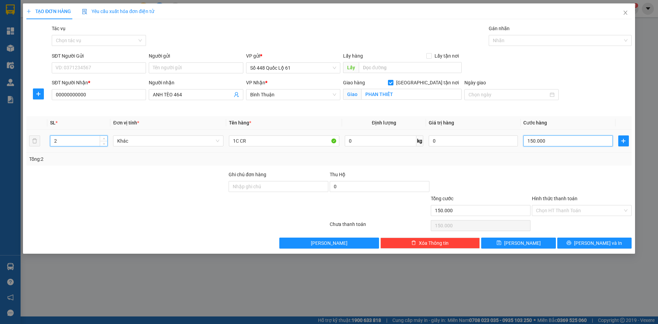
drag, startPoint x: 574, startPoint y: 143, endPoint x: 572, endPoint y: 177, distance: 34.3
click at [574, 144] on input "150.000" at bounding box center [567, 140] width 89 height 11
click at [572, 170] on div "Transit Pickup Surcharge Ids Transit Deliver Surcharge Ids Transit Deliver Surc…" at bounding box center [328, 137] width 605 height 224
click at [552, 214] on input "Hình thức thanh toán" at bounding box center [579, 210] width 87 height 10
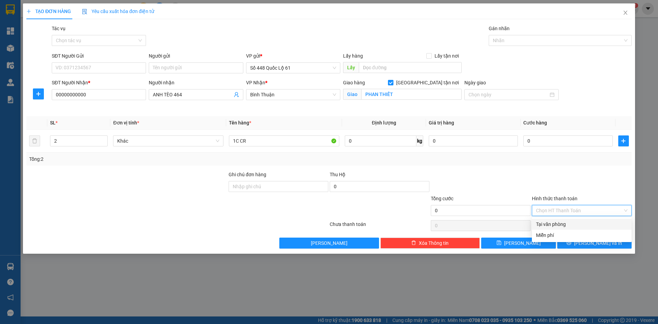
click at [551, 227] on div "Tại văn phòng" at bounding box center [581, 224] width 91 height 8
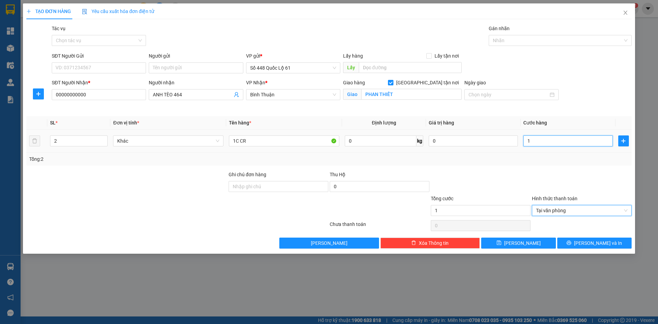
drag, startPoint x: 543, startPoint y: 142, endPoint x: 544, endPoint y: 168, distance: 26.1
click at [544, 142] on input "1" at bounding box center [567, 140] width 89 height 11
drag, startPoint x: 544, startPoint y: 168, endPoint x: 521, endPoint y: 212, distance: 49.5
click at [543, 172] on div "Transit Pickup Surcharge Ids Transit Deliver Surcharge Ids Transit Deliver Surc…" at bounding box center [328, 137] width 605 height 224
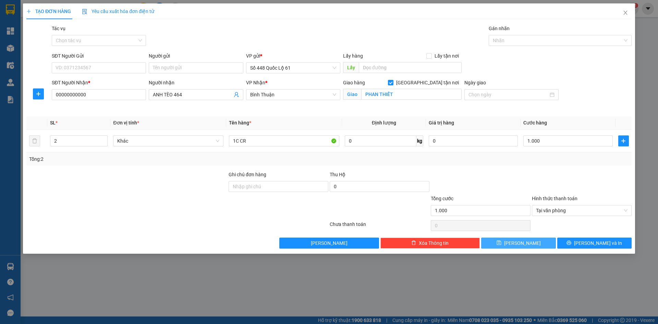
click at [501, 241] on icon "save" at bounding box center [498, 242] width 4 height 4
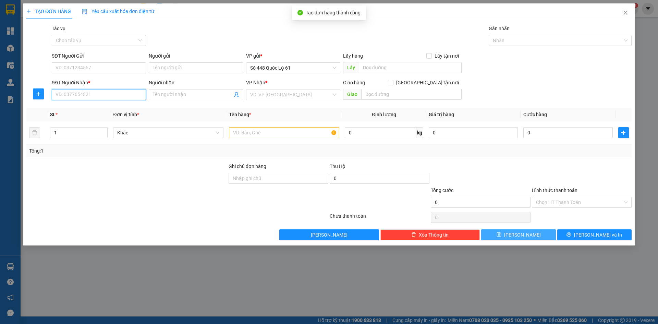
click at [99, 98] on input "SĐT Người Nhận *" at bounding box center [99, 94] width 94 height 11
click at [105, 109] on div "0902530256 - PHƯƠNG" at bounding box center [99, 108] width 86 height 8
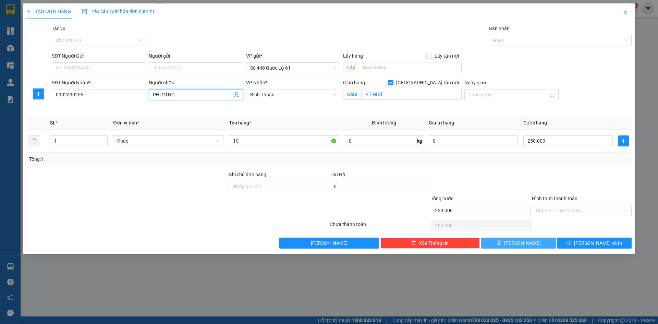
click at [199, 93] on input "PHƯƠNG" at bounding box center [192, 95] width 79 height 8
paste input "Â"
click at [552, 142] on input "250.000" at bounding box center [567, 140] width 89 height 11
click at [187, 66] on input "Người gửi" at bounding box center [196, 67] width 94 height 11
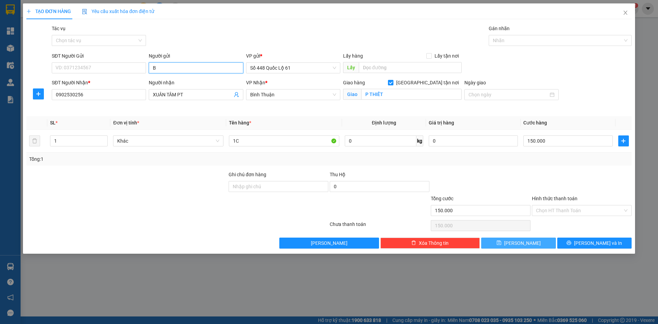
paste input "ÃI"
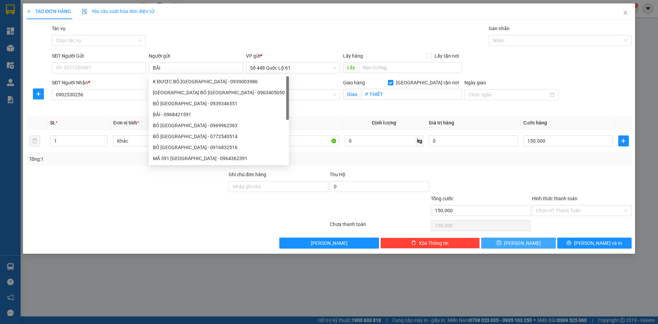
drag, startPoint x: 507, startPoint y: 245, endPoint x: 503, endPoint y: 241, distance: 5.8
click at [507, 245] on button "Lưu" at bounding box center [518, 242] width 74 height 11
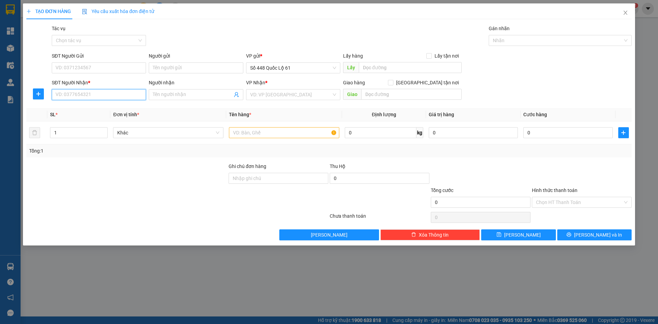
click at [121, 95] on input "SĐT Người Nhận *" at bounding box center [99, 94] width 94 height 11
click at [119, 110] on div "0989216737 - CỤC ĐỒ MÁY" at bounding box center [99, 108] width 86 height 8
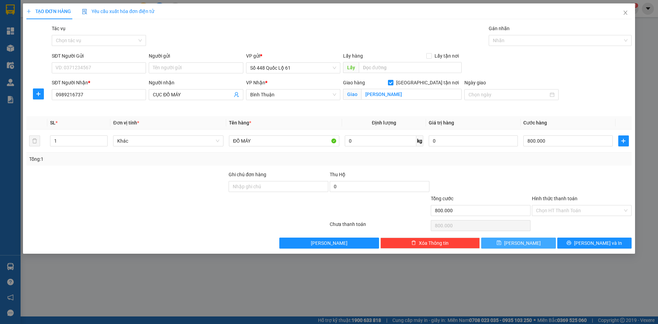
click at [520, 244] on span "Lưu" at bounding box center [522, 243] width 37 height 8
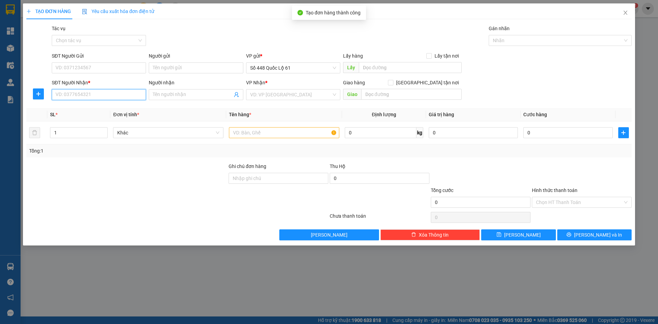
click at [113, 93] on input "SĐT Người Nhận *" at bounding box center [99, 94] width 94 height 11
click at [126, 97] on input "SĐT Người Nhận *" at bounding box center [99, 94] width 94 height 11
click at [124, 94] on input "SĐT Người Nhận *" at bounding box center [99, 94] width 94 height 11
click at [115, 98] on input "SĐT Người Nhận *" at bounding box center [99, 94] width 94 height 11
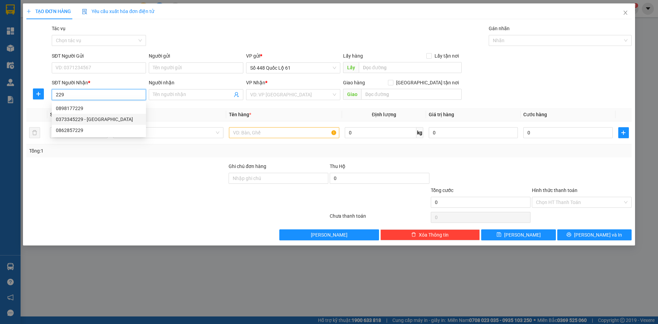
click at [110, 119] on div "0373345229 - TUY HOÀ" at bounding box center [99, 119] width 86 height 8
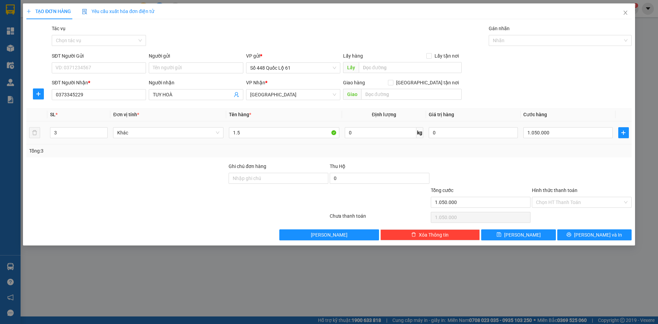
drag, startPoint x: 184, startPoint y: 90, endPoint x: 28, endPoint y: 125, distance: 159.9
click at [32, 125] on div "Transit Pickup Surcharge Ids Transit Deliver Surcharge Ids Transit Deliver Surc…" at bounding box center [328, 132] width 605 height 215
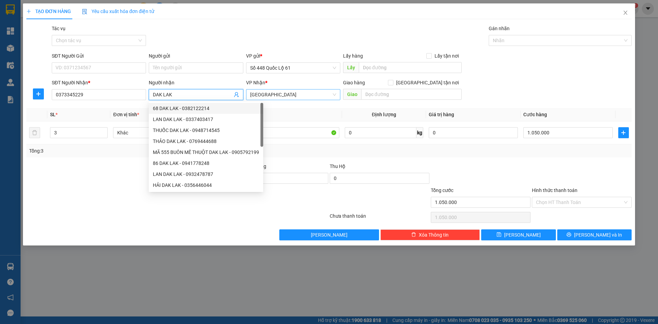
click at [266, 97] on span "[GEOGRAPHIC_DATA]" at bounding box center [293, 94] width 86 height 10
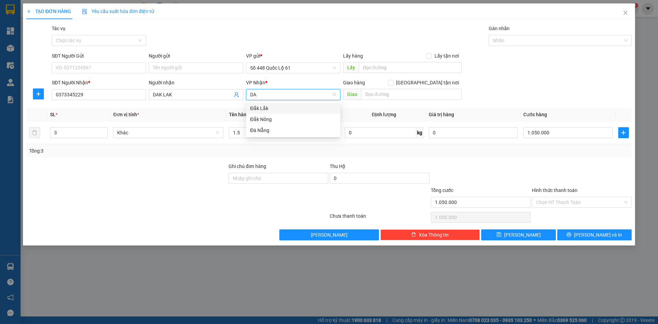
click at [261, 110] on div "Đắk Lắk" at bounding box center [293, 108] width 86 height 8
click at [103, 136] on span "down" at bounding box center [104, 135] width 4 height 4
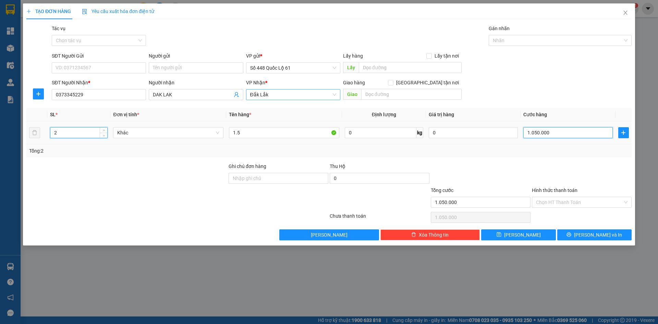
drag, startPoint x: 567, startPoint y: 131, endPoint x: 474, endPoint y: 147, distance: 94.2
click at [566, 132] on input "1.050.000" at bounding box center [567, 132] width 89 height 11
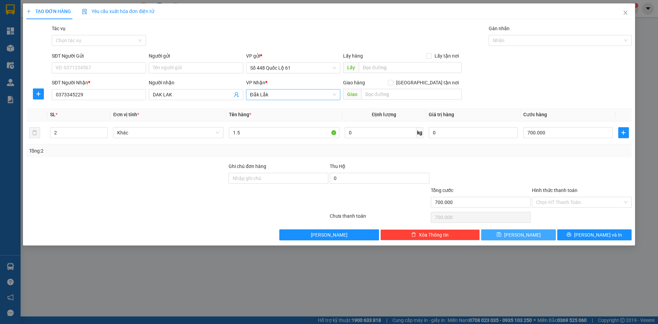
click at [501, 235] on icon "save" at bounding box center [498, 234] width 4 height 4
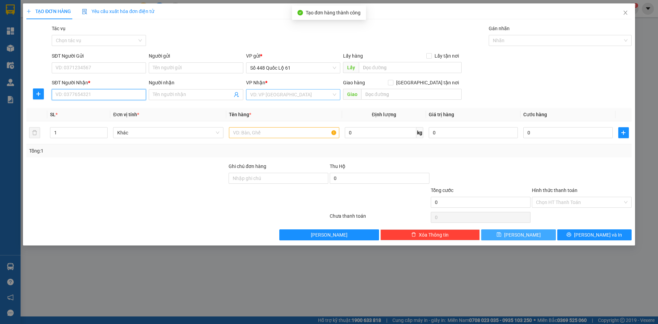
click at [87, 90] on input "SĐT Người Nhận *" at bounding box center [99, 94] width 94 height 11
click at [86, 89] on input "SĐT Người Nhận *" at bounding box center [99, 94] width 94 height 11
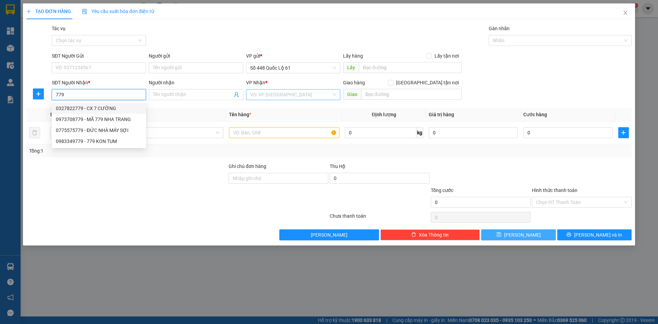
drag, startPoint x: 71, startPoint y: 98, endPoint x: 0, endPoint y: 115, distance: 73.4
click at [0, 115] on div "TẠO ĐƠN HÀNG Yêu cầu xuất hóa đơn điện tử Transit Pickup Surcharge Ids Transit …" at bounding box center [329, 162] width 658 height 324
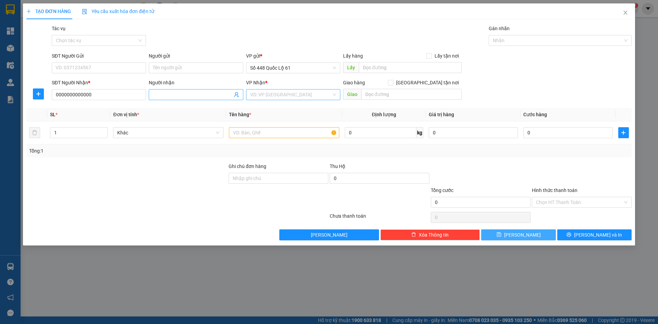
click at [190, 97] on input "Người nhận" at bounding box center [192, 95] width 79 height 8
click at [197, 70] on input "Người gửi" at bounding box center [196, 67] width 94 height 11
click at [261, 97] on input "search" at bounding box center [290, 94] width 81 height 10
click at [256, 110] on div "[PERSON_NAME]" at bounding box center [293, 108] width 86 height 8
click at [271, 111] on th "Tên hàng *" at bounding box center [284, 114] width 116 height 13
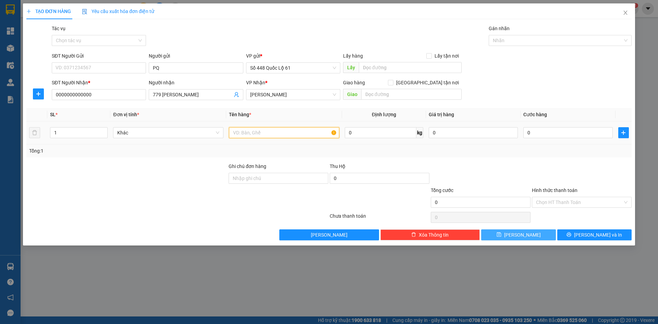
click at [258, 129] on input "text" at bounding box center [284, 132] width 110 height 11
click at [592, 134] on input "0" at bounding box center [567, 132] width 89 height 11
click at [549, 161] on div "Transit Pickup Surcharge Ids Transit Deliver Surcharge Ids Transit Deliver Surc…" at bounding box center [328, 132] width 605 height 215
click at [554, 132] on input "1.000" at bounding box center [567, 132] width 89 height 11
drag, startPoint x: 561, startPoint y: 135, endPoint x: 492, endPoint y: 139, distance: 69.7
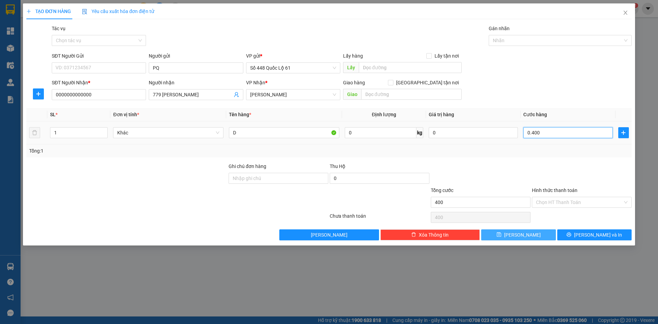
click at [492, 139] on tr "1 Khác D 0 kg 0 0.400" at bounding box center [328, 132] width 605 height 23
click at [501, 237] on icon "save" at bounding box center [498, 234] width 5 height 5
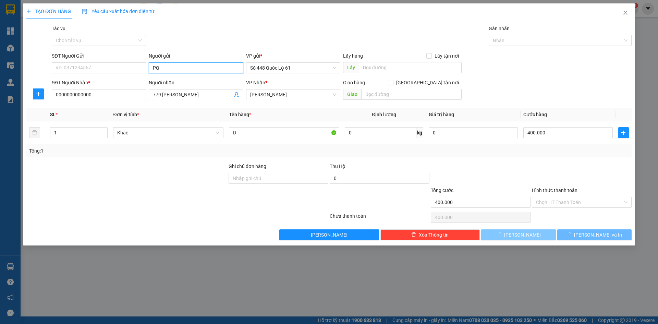
click at [174, 67] on input "PQ" at bounding box center [196, 67] width 94 height 11
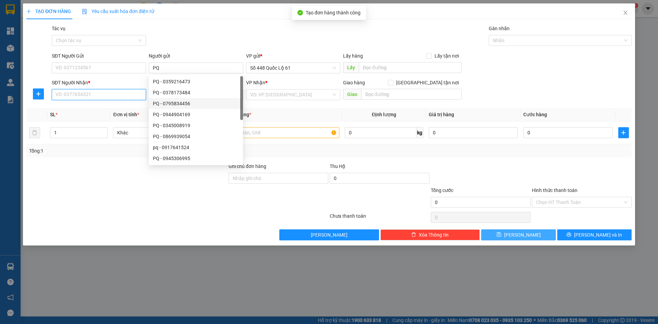
click at [120, 95] on input "SĐT Người Nhận *" at bounding box center [99, 94] width 94 height 11
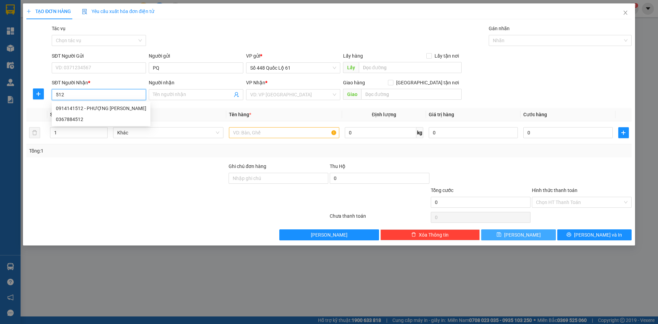
click at [121, 109] on div "0914141512 - PHƯỢNG GIA LAI" at bounding box center [101, 108] width 90 height 8
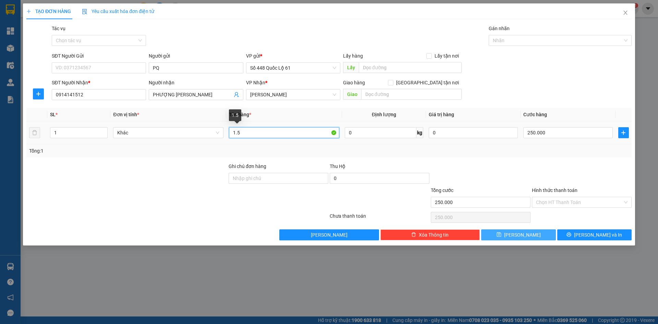
drag, startPoint x: 250, startPoint y: 134, endPoint x: 154, endPoint y: 148, distance: 96.6
click at [154, 148] on div "SL * Đơn vị tính * Tên hàng * Định lượng Giá trị hàng Cước hàng 1 Khác 1.5 0 kg…" at bounding box center [328, 132] width 605 height 49
click at [570, 135] on input "250.000" at bounding box center [567, 132] width 89 height 11
drag, startPoint x: 533, startPoint y: 234, endPoint x: 522, endPoint y: 232, distance: 11.1
click at [533, 233] on button "Lưu" at bounding box center [518, 234] width 74 height 11
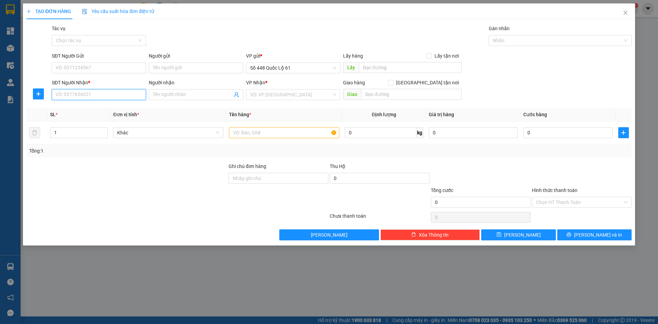
click at [144, 96] on input "SĐT Người Nhận *" at bounding box center [99, 94] width 94 height 11
click at [120, 109] on div "0373345229 - DAK LAK" at bounding box center [99, 108] width 86 height 8
drag, startPoint x: 174, startPoint y: 96, endPoint x: 0, endPoint y: 121, distance: 175.8
click at [0, 120] on div "TẠO ĐƠN HÀNG Yêu cầu xuất hóa đơn điện tử Transit Pickup Surcharge Ids Transit …" at bounding box center [329, 162] width 658 height 324
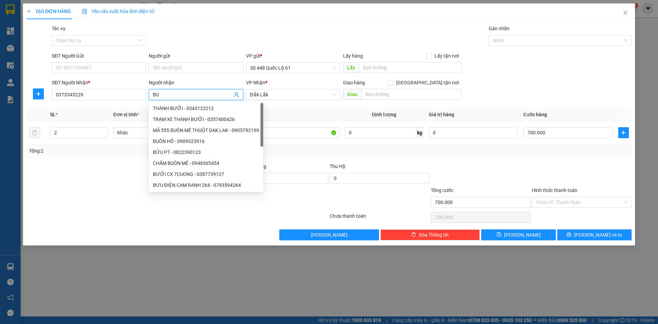
paste input "Ô"
paste input "Ồ"
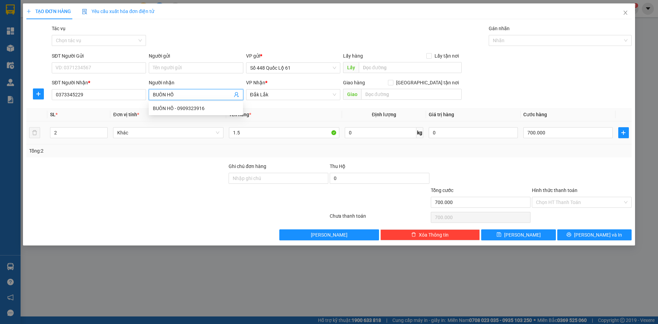
click at [2, 140] on div "TẠO ĐƠN HÀNG Yêu cầu xuất hóa đơn điện tử Transit Pickup Surcharge Ids Transit …" at bounding box center [329, 162] width 658 height 324
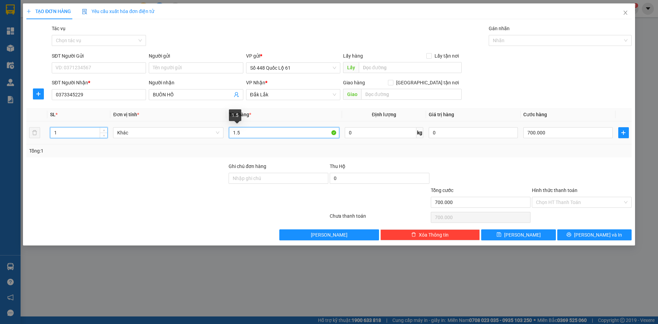
click at [197, 150] on div "SL * Đơn vị tính * Tên hàng * Định lượng Giá trị hàng Cước hàng 1 Khác 1.5 0 kg…" at bounding box center [328, 132] width 605 height 49
click at [574, 131] on input "0" at bounding box center [567, 132] width 89 height 11
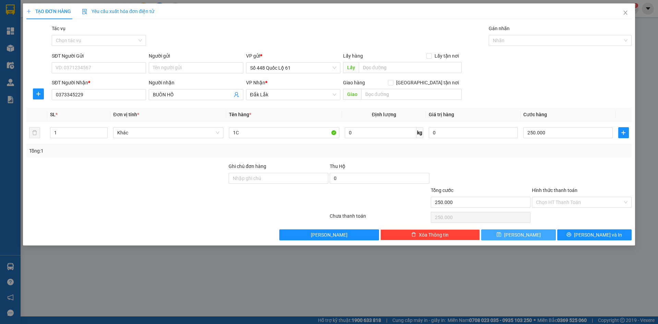
drag, startPoint x: 518, startPoint y: 238, endPoint x: 514, endPoint y: 234, distance: 5.8
click at [518, 237] on span "Lưu" at bounding box center [522, 235] width 37 height 8
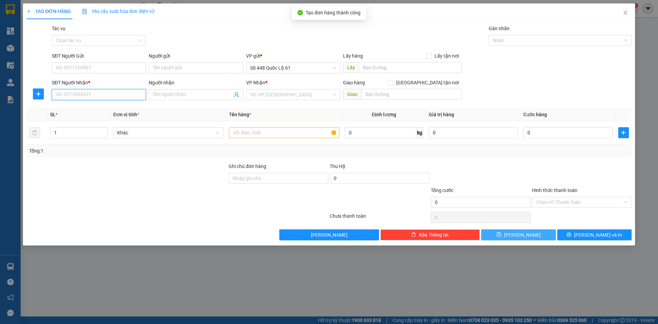
click at [98, 98] on input "SĐT Người Nhận *" at bounding box center [99, 94] width 94 height 11
click at [98, 108] on div "0373345229 - DAK LAK" at bounding box center [99, 108] width 86 height 8
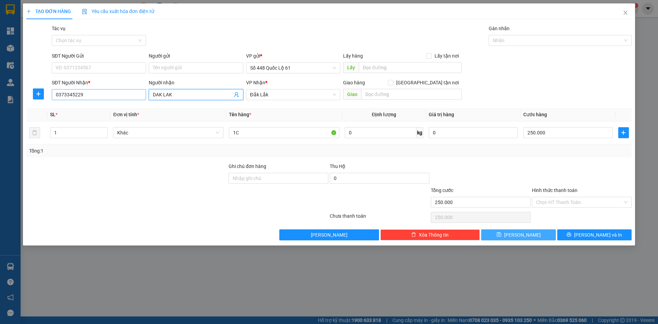
drag, startPoint x: 172, startPoint y: 94, endPoint x: 135, endPoint y: 99, distance: 38.1
click at [135, 99] on div "SĐT Người Nhận * 0373345229 Người nhận DAK LAK DAK LAK VP Nhận * Đắk Lắk Giao h…" at bounding box center [341, 91] width 582 height 24
paste input "ĐA"
paste input "ẠT"
paste input "Ý"
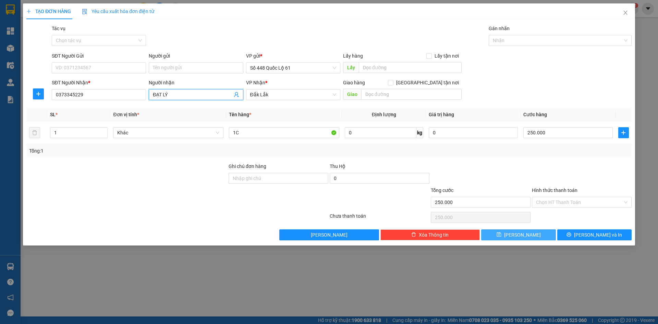
click at [534, 232] on button "Lưu" at bounding box center [518, 234] width 74 height 11
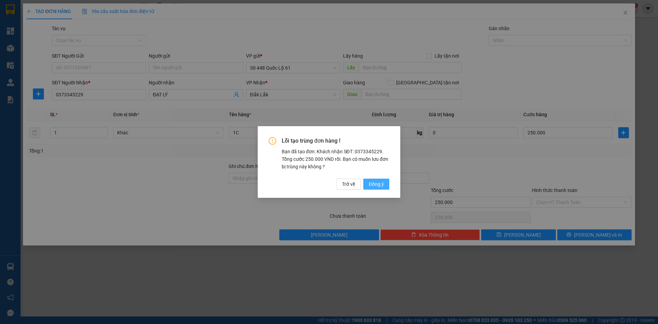
drag, startPoint x: 370, startPoint y: 178, endPoint x: 384, endPoint y: 185, distance: 15.8
click at [371, 178] on div "Lỗi tạo trùng đơn hàng ! Bạn đã tạo đơn: Khách nhận SĐT: 0373345229. Tổng cước …" at bounding box center [329, 163] width 121 height 52
click at [386, 185] on button "Đồng ý" at bounding box center [376, 183] width 26 height 11
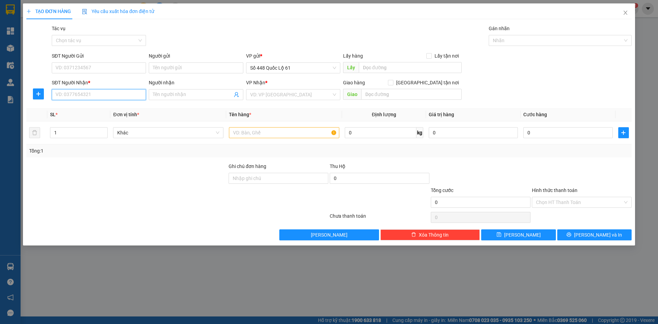
click at [89, 91] on input "SĐT Người Nhận *" at bounding box center [99, 94] width 94 height 11
drag, startPoint x: 185, startPoint y: 68, endPoint x: 180, endPoint y: 68, distance: 4.8
click at [185, 68] on input "Người gửi" at bounding box center [196, 67] width 94 height 11
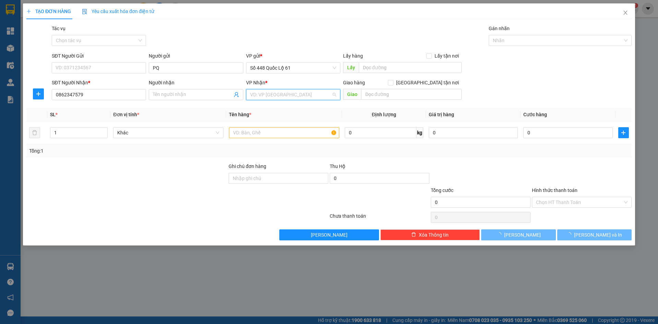
click at [265, 97] on input "search" at bounding box center [290, 94] width 81 height 10
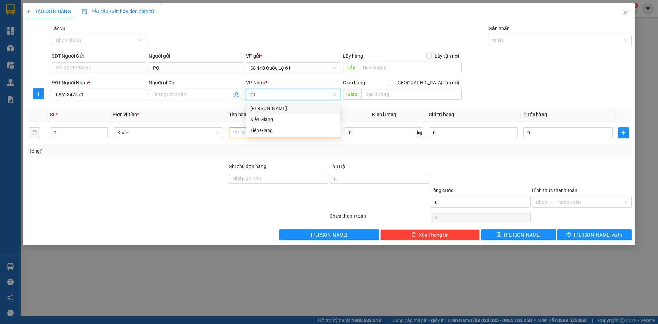
click at [263, 106] on div "[PERSON_NAME]" at bounding box center [293, 108] width 86 height 8
click at [249, 131] on input "text" at bounding box center [284, 132] width 110 height 11
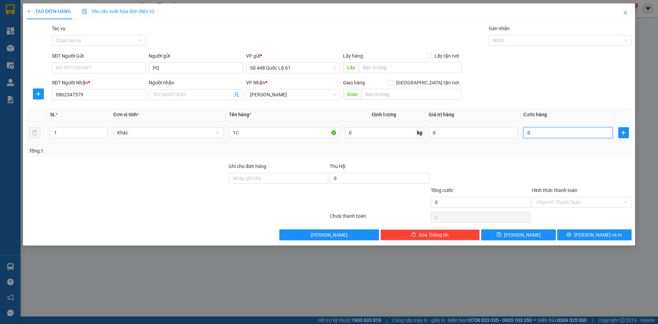
click at [569, 132] on input "0" at bounding box center [567, 132] width 89 height 11
click at [531, 231] on button "Lưu" at bounding box center [518, 234] width 74 height 11
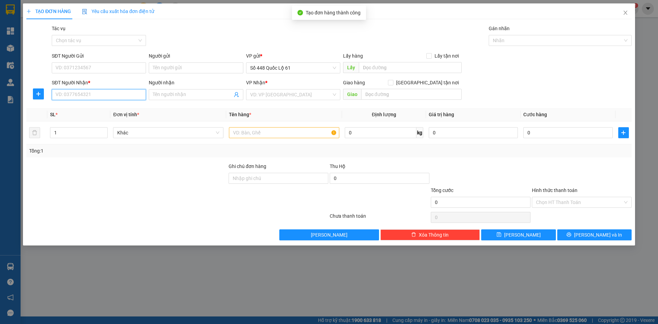
click at [101, 89] on input "SĐT Người Nhận *" at bounding box center [99, 94] width 94 height 11
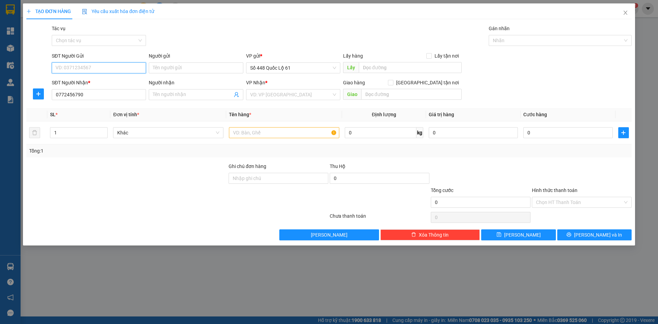
click at [116, 66] on input "SĐT Người Gửi" at bounding box center [99, 67] width 94 height 11
click at [111, 90] on div "0941374602" at bounding box center [99, 93] width 86 height 8
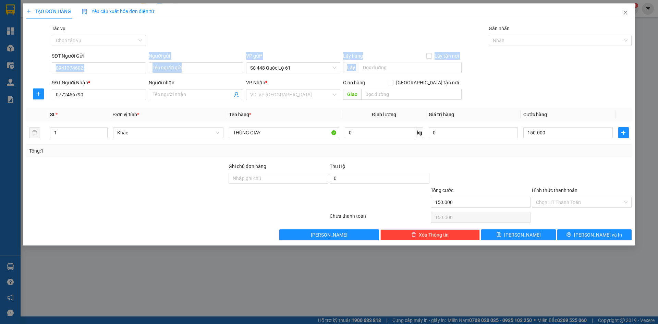
drag, startPoint x: 121, startPoint y: 73, endPoint x: 0, endPoint y: 80, distance: 120.8
click at [0, 80] on div "TẠO ĐƠN HÀNG Yêu cầu xuất hóa đơn điện tử Transit Pickup Surcharge Ids Transit …" at bounding box center [329, 162] width 658 height 324
drag, startPoint x: 92, startPoint y: 65, endPoint x: 0, endPoint y: 144, distance: 121.5
click at [0, 126] on div "TẠO ĐƠN HÀNG Yêu cầu xuất hóa đơn điện tử Transit Pickup Surcharge Ids Transit …" at bounding box center [329, 162] width 658 height 324
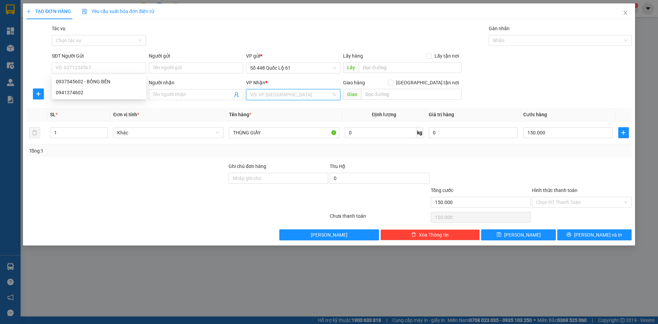
click at [274, 91] on input "search" at bounding box center [290, 94] width 81 height 10
click at [264, 113] on div "Đắk Lắk" at bounding box center [293, 108] width 94 height 11
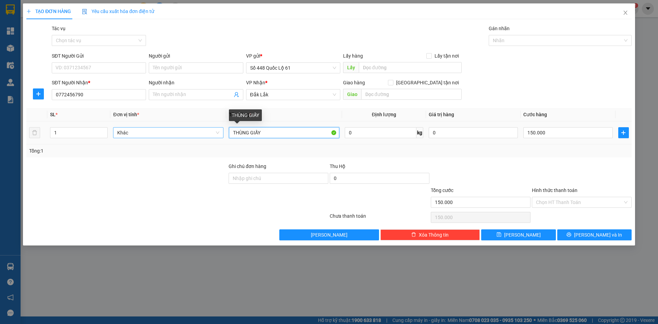
drag, startPoint x: 267, startPoint y: 132, endPoint x: 201, endPoint y: 137, distance: 65.9
click at [201, 137] on tr "1 Khác THÙNG GIẤY 0 kg 0 150.000" at bounding box center [328, 132] width 605 height 23
click at [587, 137] on input "150.000" at bounding box center [567, 132] width 89 height 11
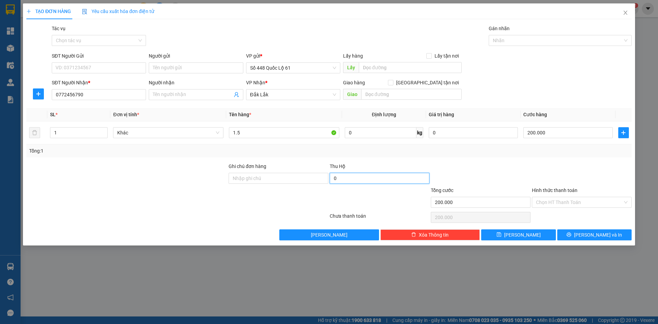
click at [404, 178] on input "0" at bounding box center [380, 178] width 100 height 11
click at [559, 156] on div "Tổng: 1" at bounding box center [328, 150] width 605 height 13
click at [501, 235] on icon "save" at bounding box center [498, 234] width 5 height 5
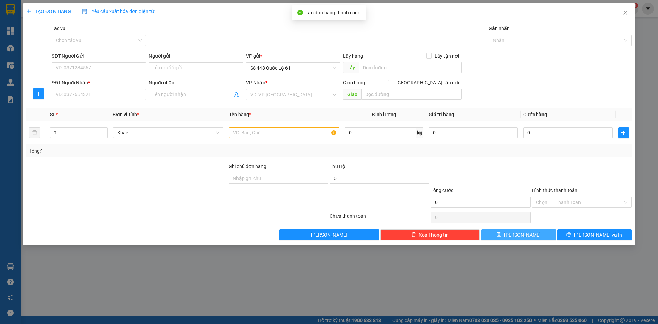
click at [116, 100] on div "SĐT Người Nhận * VD: 0377654321" at bounding box center [99, 91] width 94 height 24
click at [121, 97] on input "SĐT Người Nhận *" at bounding box center [99, 94] width 94 height 11
click at [192, 68] on input "Người gửi" at bounding box center [196, 67] width 94 height 11
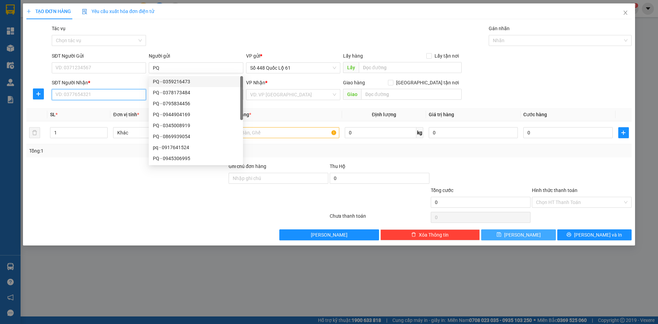
click at [123, 96] on input "SĐT Người Nhận *" at bounding box center [99, 94] width 94 height 11
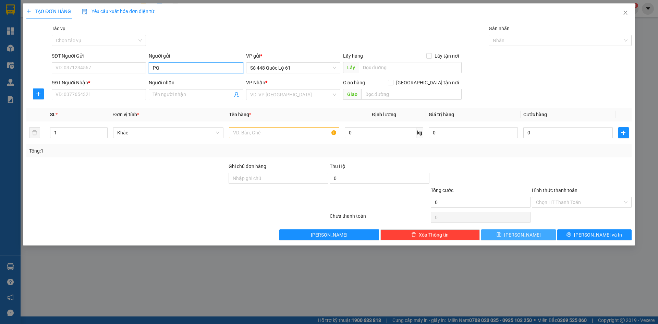
drag, startPoint x: 180, startPoint y: 70, endPoint x: 58, endPoint y: 75, distance: 121.7
click at [58, 75] on div "SĐT Người Gửi VD: 0371234567 Người gửi PQ VP gửi * Số 448 Quốc Lộ 61 Lấy hàng L…" at bounding box center [341, 64] width 582 height 24
paste input "ÌNH"
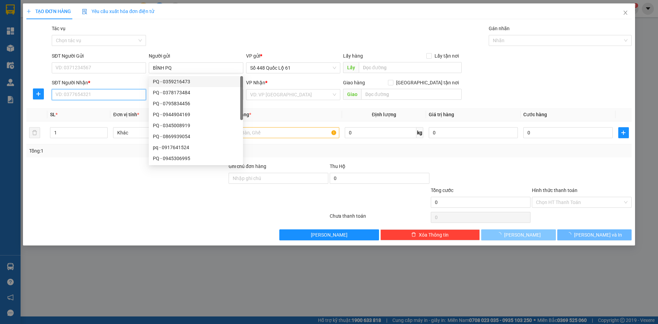
click at [112, 92] on input "SĐT Người Nhận *" at bounding box center [99, 94] width 94 height 11
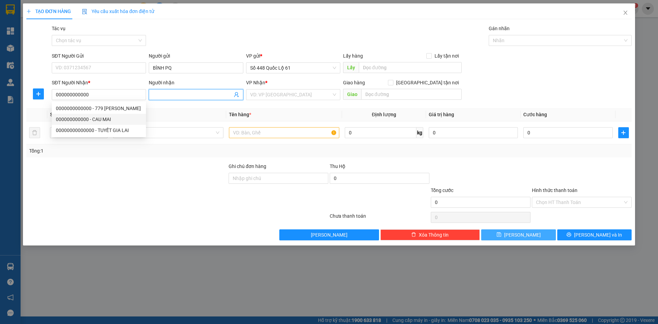
click at [220, 96] on input "Người nhận" at bounding box center [192, 95] width 79 height 8
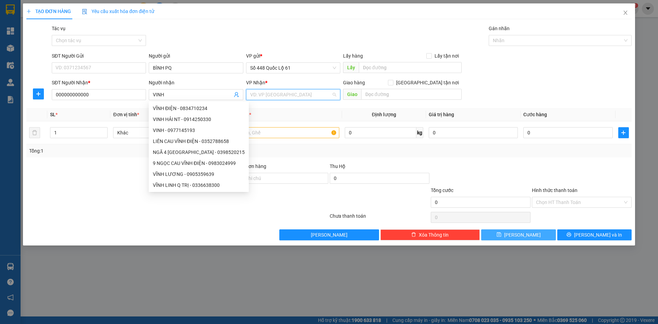
click at [269, 97] on input "search" at bounding box center [290, 94] width 81 height 10
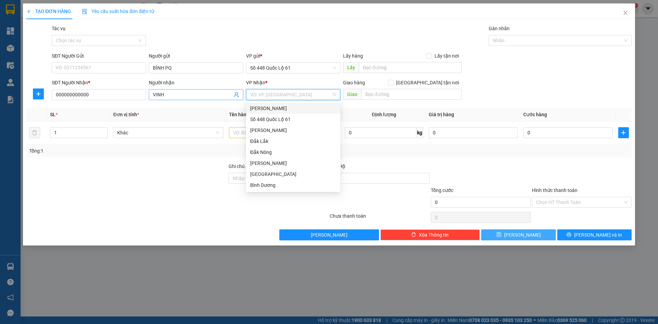
click at [202, 94] on input "VINH" at bounding box center [192, 95] width 79 height 8
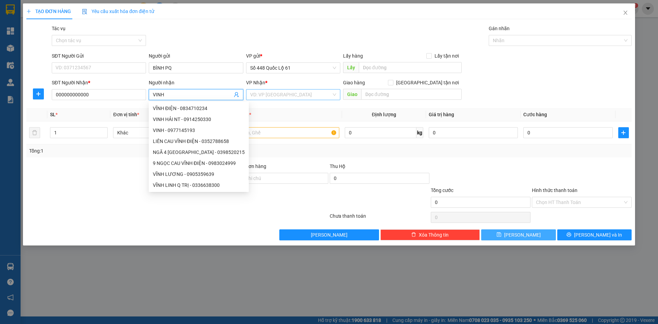
click at [294, 92] on input "search" at bounding box center [290, 94] width 81 height 10
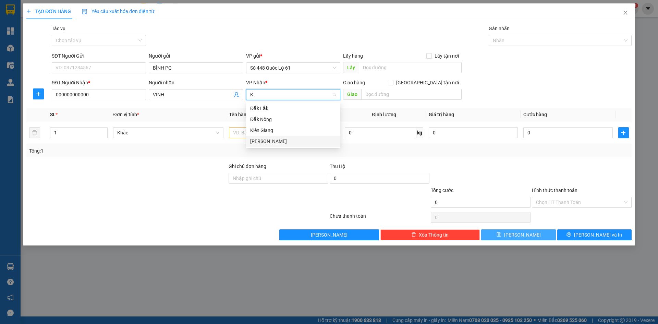
drag, startPoint x: 280, startPoint y: 139, endPoint x: 381, endPoint y: 109, distance: 106.1
click at [282, 139] on div "[PERSON_NAME]" at bounding box center [293, 141] width 86 height 8
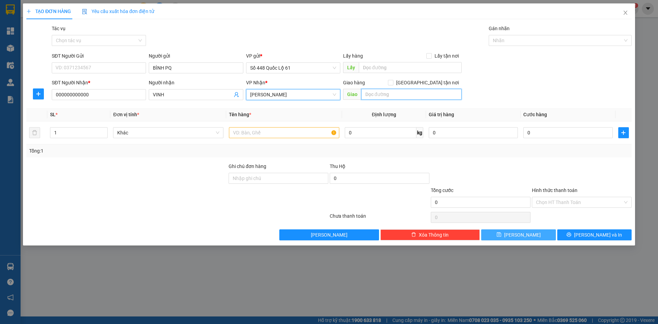
click at [390, 98] on input "text" at bounding box center [411, 94] width 100 height 11
paste input "Đ"
paste input "ÈO"
paste input "Ù"
paste input "Ủ"
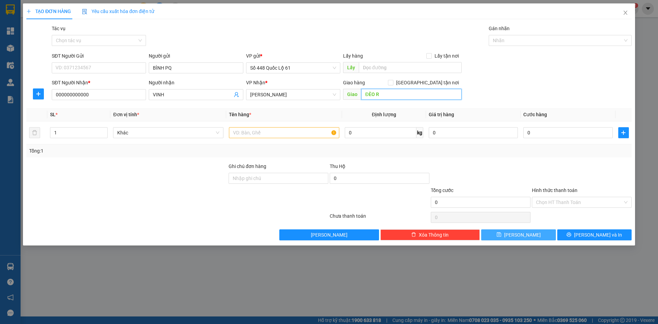
paste input "ÙI"
paste input "Ì"
click at [393, 82] on input "[GEOGRAPHIC_DATA] tận nơi" at bounding box center [390, 82] width 5 height 5
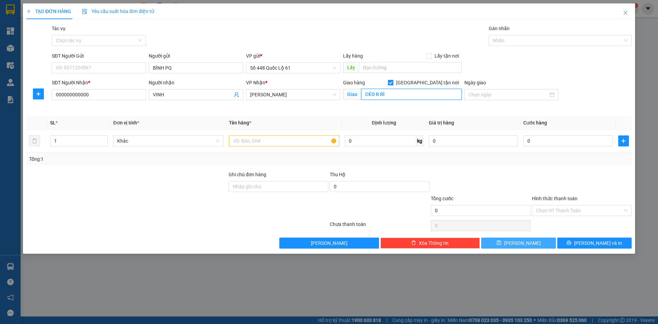
drag, startPoint x: 379, startPoint y: 95, endPoint x: 375, endPoint y: 95, distance: 3.8
click at [378, 95] on input "ĐÈO R RÌ" at bounding box center [411, 94] width 100 height 11
click at [372, 95] on input "ĐÈO R RÌ" at bounding box center [411, 94] width 100 height 11
click at [379, 96] on input "ĐÈO R RÌ" at bounding box center [411, 94] width 100 height 11
paste input "Ù"
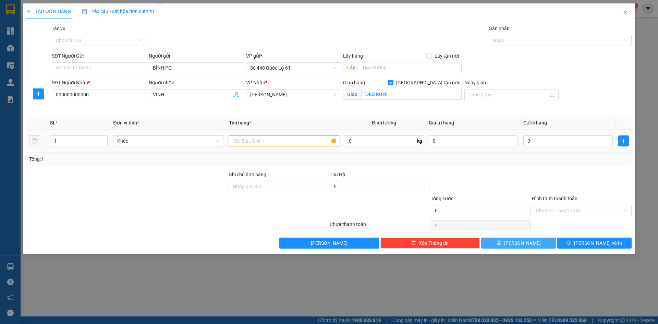
click at [284, 143] on input "text" at bounding box center [284, 140] width 110 height 11
drag, startPoint x: 83, startPoint y: 137, endPoint x: 25, endPoint y: 161, distance: 62.4
click at [2, 157] on div "TẠO ĐƠN HÀNG Yêu cầu xuất hóa đơn điện tử Transit Pickup Surcharge Ids Transit …" at bounding box center [329, 162] width 658 height 324
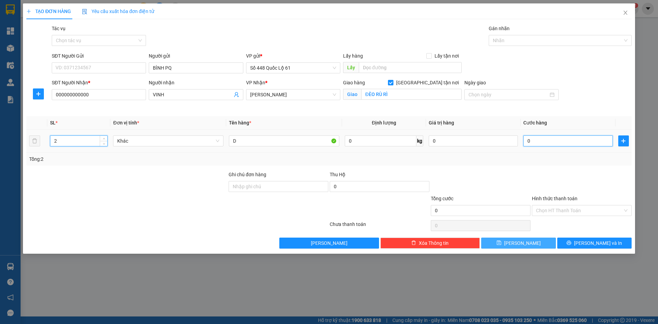
drag, startPoint x: 551, startPoint y: 141, endPoint x: 552, endPoint y: 182, distance: 40.4
click at [551, 142] on input "0" at bounding box center [567, 140] width 89 height 11
drag, startPoint x: 552, startPoint y: 182, endPoint x: 549, endPoint y: 195, distance: 13.4
click at [551, 185] on div at bounding box center [581, 183] width 101 height 24
click at [544, 215] on div "Chọn HT Thanh Toán" at bounding box center [582, 210] width 100 height 11
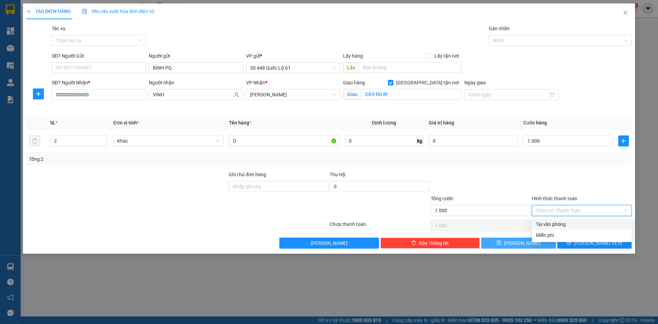
click at [547, 223] on div "Tại văn phòng" at bounding box center [581, 224] width 91 height 8
click at [505, 242] on button "Lưu" at bounding box center [518, 242] width 74 height 11
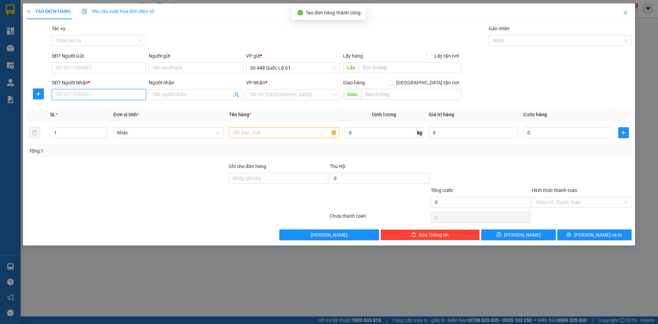
click at [120, 96] on input "SĐT Người Nhận *" at bounding box center [99, 94] width 94 height 11
click at [317, 96] on input "search" at bounding box center [290, 94] width 81 height 10
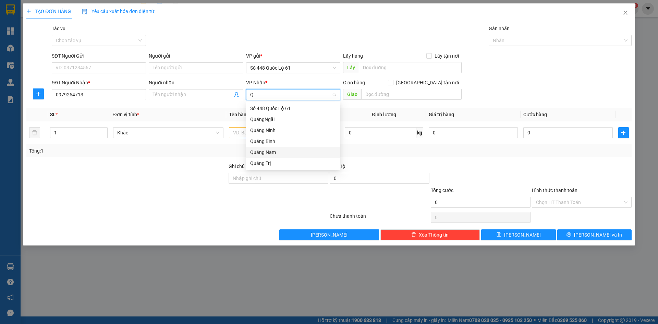
click at [276, 149] on div "Quảng Nam" at bounding box center [293, 152] width 86 height 8
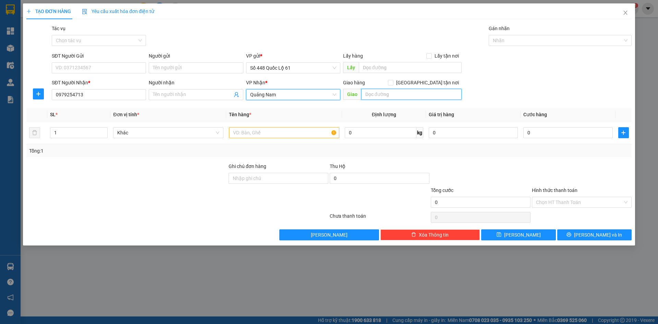
click at [386, 90] on input "text" at bounding box center [411, 94] width 100 height 11
paste input "ƠN"
click at [393, 84] on input "[GEOGRAPHIC_DATA] tận nơi" at bounding box center [390, 82] width 5 height 5
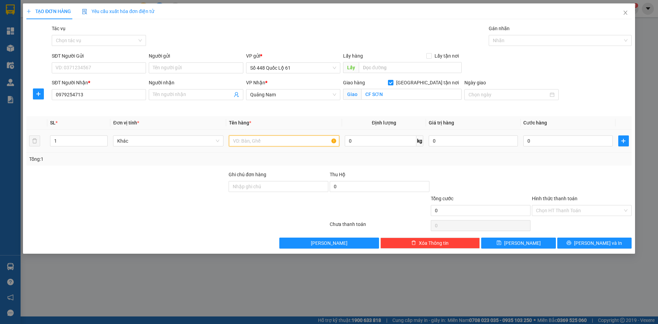
click at [269, 140] on input "text" at bounding box center [284, 140] width 110 height 11
click at [559, 141] on input "0" at bounding box center [567, 140] width 89 height 11
drag, startPoint x: 250, startPoint y: 144, endPoint x: 185, endPoint y: 143, distance: 65.1
click at [185, 143] on tr "1 Khác N 0 kg 0 0" at bounding box center [328, 140] width 605 height 23
click at [582, 137] on input "0" at bounding box center [567, 140] width 89 height 11
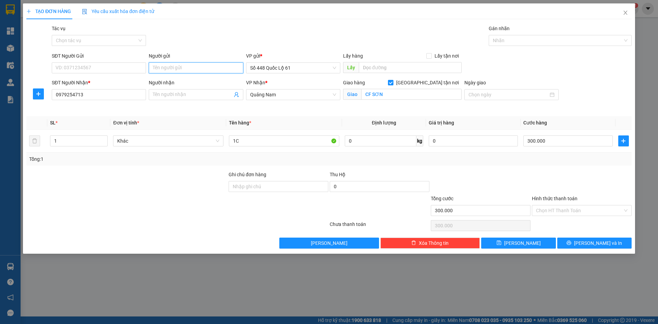
click at [168, 70] on input "Người gửi" at bounding box center [196, 67] width 94 height 11
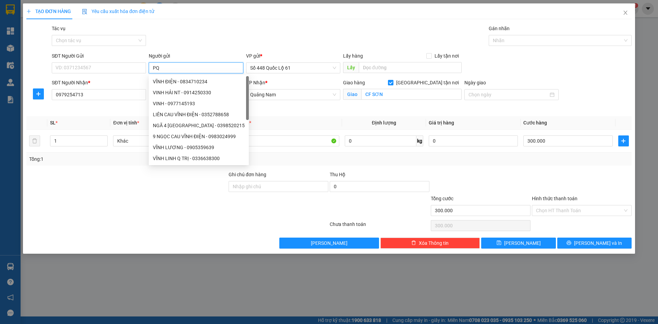
drag, startPoint x: 167, startPoint y: 70, endPoint x: 149, endPoint y: 70, distance: 17.8
click at [149, 70] on input "PQ" at bounding box center [196, 67] width 94 height 11
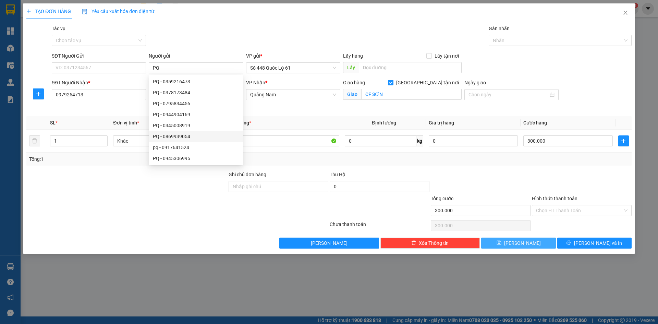
click at [530, 241] on button "Lưu" at bounding box center [518, 242] width 74 height 11
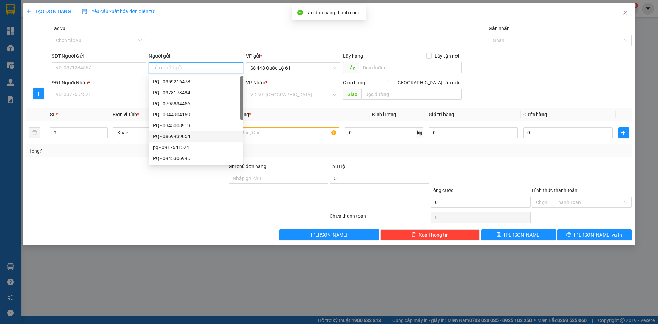
paste input "PQ"
click at [97, 91] on input "SĐT Người Nhận *" at bounding box center [99, 94] width 94 height 11
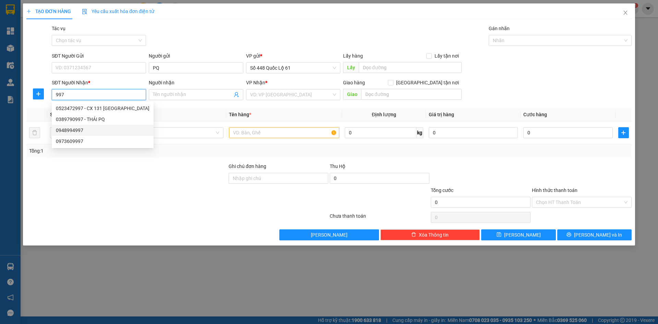
click at [102, 127] on div "0948994997" at bounding box center [103, 130] width 94 height 8
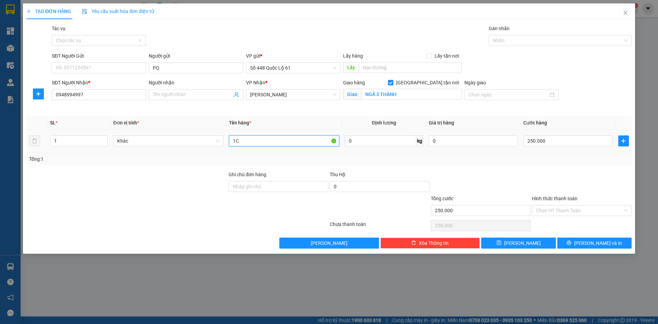
drag, startPoint x: 253, startPoint y: 137, endPoint x: 128, endPoint y: 171, distance: 130.1
click at [141, 165] on div "SL * Đơn vị tính * Tên hàng * Định lượng Giá trị hàng Cước hàng 1 Khác 1C 0 kg …" at bounding box center [328, 140] width 605 height 49
drag, startPoint x: 549, startPoint y: 144, endPoint x: 531, endPoint y: 147, distance: 19.1
click at [549, 144] on input "250.000" at bounding box center [567, 140] width 89 height 11
click at [536, 247] on button "Lưu" at bounding box center [518, 242] width 74 height 11
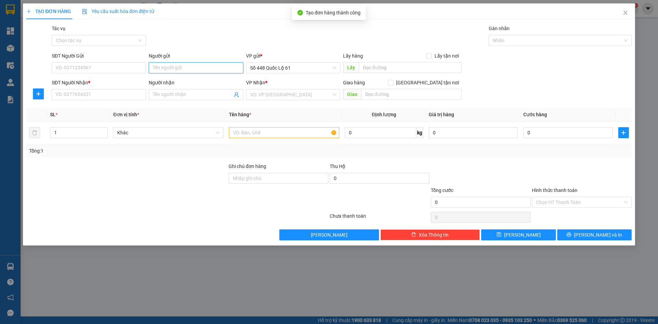
click at [178, 63] on input "Người gửi" at bounding box center [196, 67] width 94 height 11
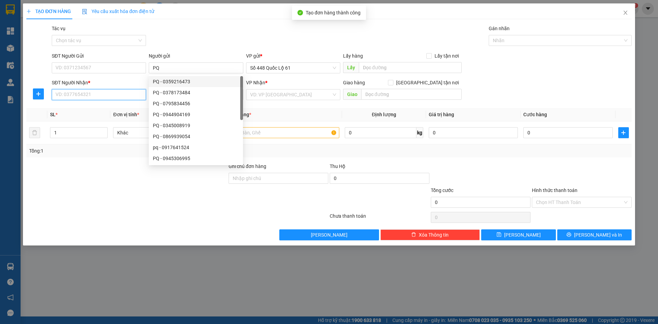
click at [124, 94] on input "SĐT Người Nhận *" at bounding box center [99, 94] width 94 height 11
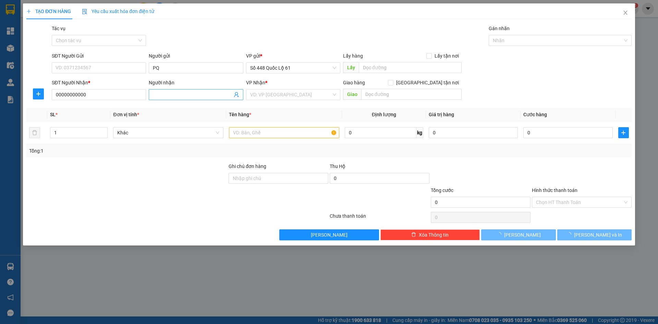
click at [172, 95] on input "Người nhận" at bounding box center [192, 95] width 79 height 8
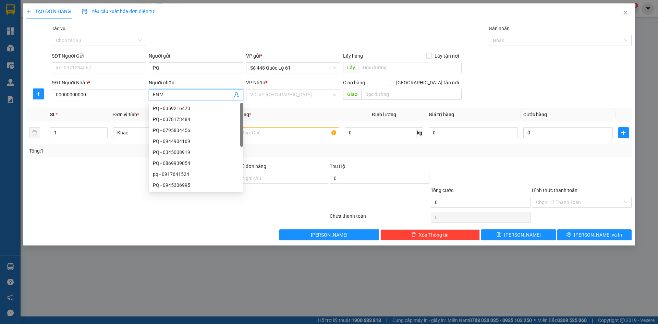
paste input "Ũ"
paste input "Â"
paste input "ẬP"
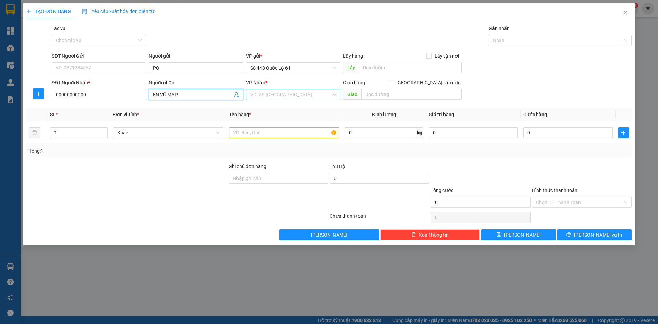
click at [291, 99] on input "search" at bounding box center [290, 94] width 81 height 10
click at [281, 142] on div "[PERSON_NAME]" at bounding box center [293, 141] width 86 height 8
click at [253, 130] on input "text" at bounding box center [284, 132] width 110 height 11
click at [554, 130] on input "0" at bounding box center [567, 132] width 89 height 11
drag, startPoint x: 534, startPoint y: 232, endPoint x: 529, endPoint y: 229, distance: 5.9
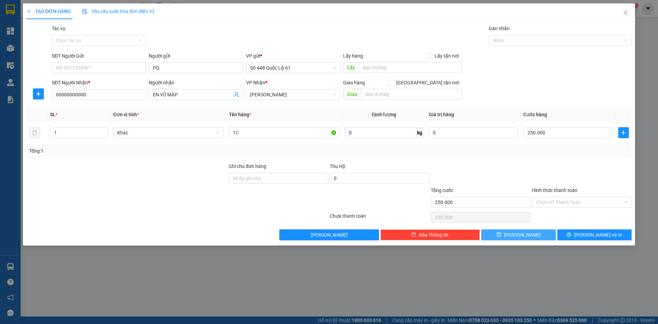
click at [534, 233] on button "Lưu" at bounding box center [518, 234] width 74 height 11
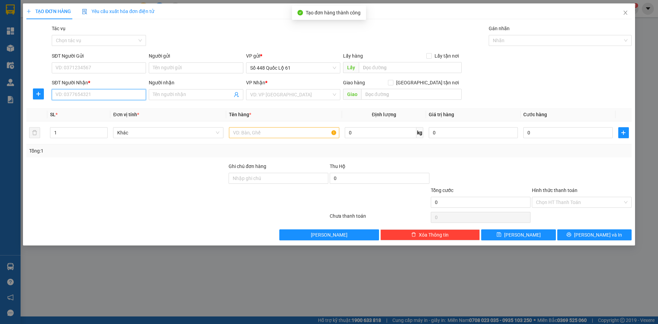
click at [131, 97] on input "SĐT Người Nhận *" at bounding box center [99, 94] width 94 height 11
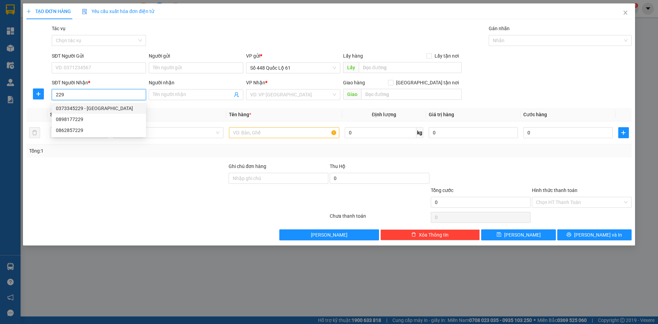
drag, startPoint x: 132, startPoint y: 109, endPoint x: 181, endPoint y: 98, distance: 49.8
click at [132, 109] on div "0373345229 - BUÔN HỒ" at bounding box center [99, 108] width 86 height 8
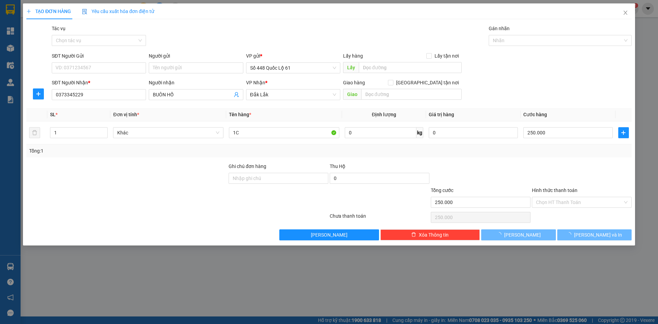
click at [72, 102] on div "SĐT Người Nhận * 0373345229 0373345229 Người nhận BUÔN HỒ VP Nhận * Đắk Lắk Gia…" at bounding box center [341, 91] width 582 height 24
paste input "À"
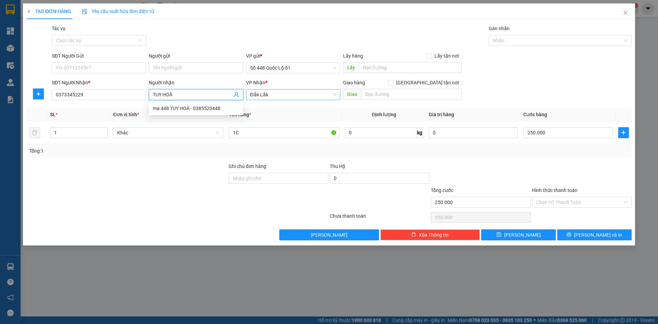
click at [264, 92] on span "Đắk Lắk" at bounding box center [293, 94] width 86 height 10
drag, startPoint x: 274, startPoint y: 147, endPoint x: 270, endPoint y: 141, distance: 7.9
click at [274, 147] on body "Kết quả tìm kiếm ( 0 ) Bộ lọc No Data chuxe.bonluyen 1 Tổng Quan Kho hàng mới Đ…" at bounding box center [329, 162] width 658 height 324
drag, startPoint x: 260, startPoint y: 94, endPoint x: 263, endPoint y: 101, distance: 7.8
click at [260, 94] on span "Đắk Lắk" at bounding box center [293, 94] width 86 height 10
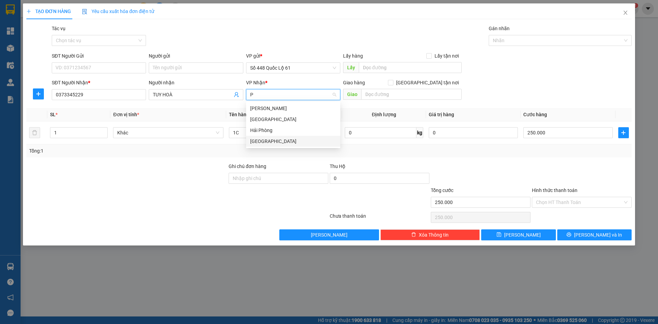
click at [294, 140] on div "[GEOGRAPHIC_DATA]" at bounding box center [293, 141] width 86 height 8
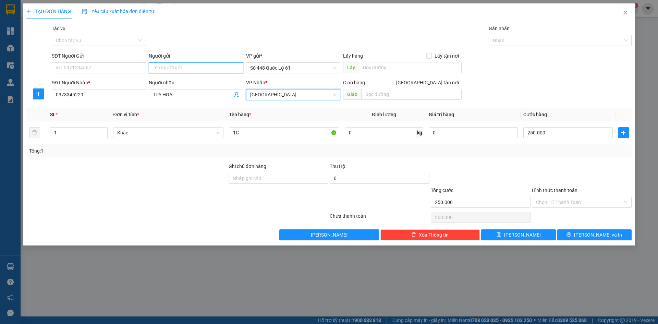
click at [190, 70] on input "Người gửi" at bounding box center [196, 67] width 94 height 11
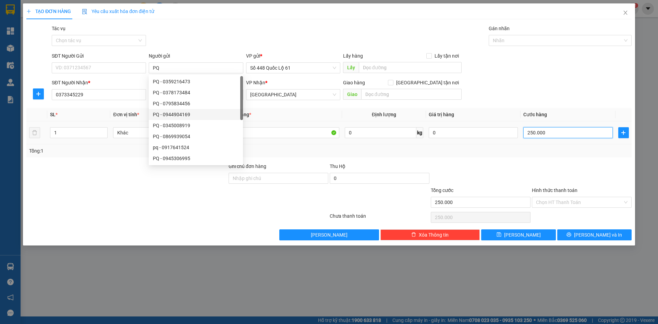
click at [566, 134] on input "250.000" at bounding box center [567, 132] width 89 height 11
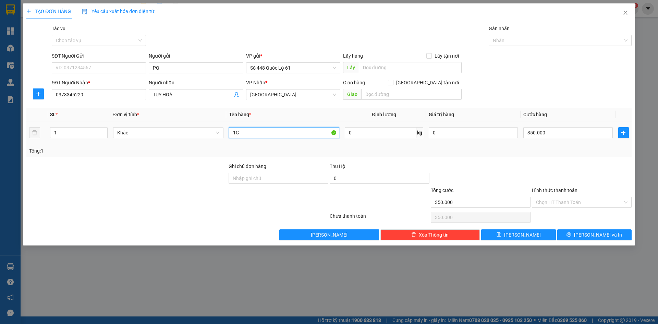
drag, startPoint x: 249, startPoint y: 133, endPoint x: 133, endPoint y: 142, distance: 116.1
click at [151, 140] on tr "1 Khác 1C 0 kg 0 350.000" at bounding box center [328, 132] width 605 height 23
click at [503, 237] on button "Lưu" at bounding box center [518, 234] width 74 height 11
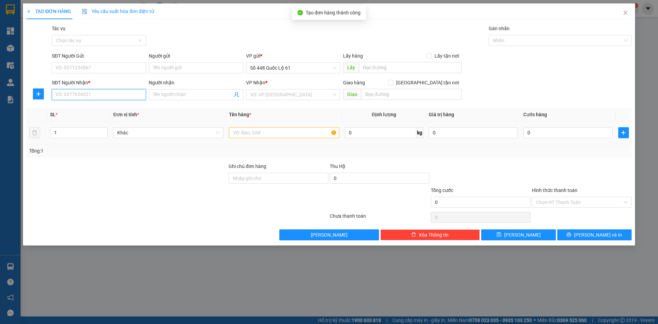
click at [119, 94] on input "SĐT Người Nhận *" at bounding box center [99, 94] width 94 height 11
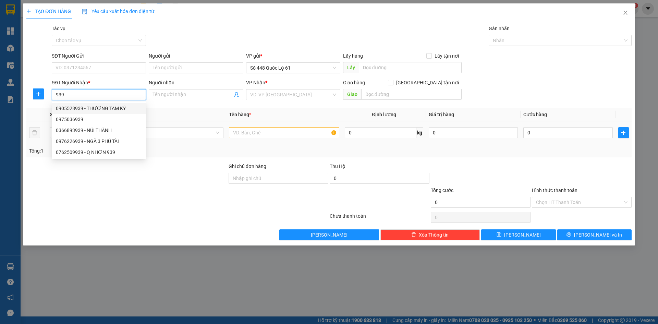
drag, startPoint x: 125, startPoint y: 108, endPoint x: 127, endPoint y: 112, distance: 4.9
click at [126, 108] on div "0905528939 - THƯƠNG TAM KỲ" at bounding box center [99, 108] width 86 height 8
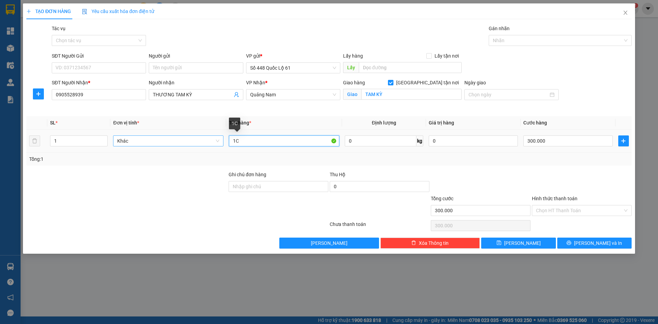
drag, startPoint x: 250, startPoint y: 138, endPoint x: 182, endPoint y: 141, distance: 68.6
click at [186, 140] on tr "1 Khác 1C 0 kg 0 300.000" at bounding box center [328, 140] width 605 height 23
click at [590, 143] on input "300.000" at bounding box center [567, 140] width 89 height 11
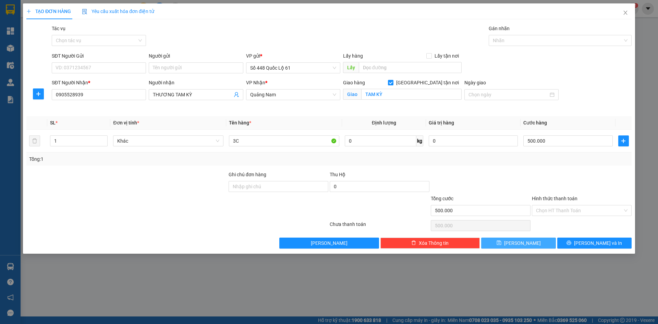
click at [532, 245] on button "Lưu" at bounding box center [518, 242] width 74 height 11
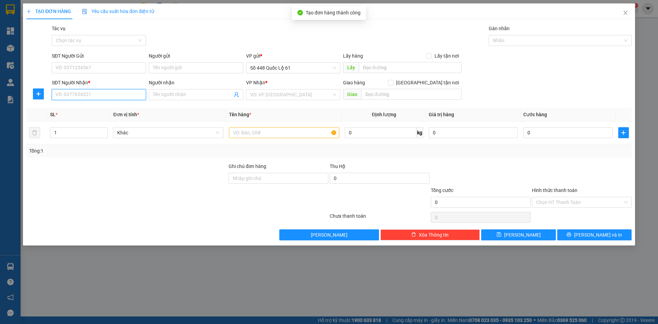
click at [133, 99] on input "SĐT Người Nhận *" at bounding box center [99, 94] width 94 height 11
click at [113, 89] on input "SĐT Người Nhận *" at bounding box center [99, 94] width 94 height 11
click at [309, 94] on input "search" at bounding box center [290, 94] width 81 height 10
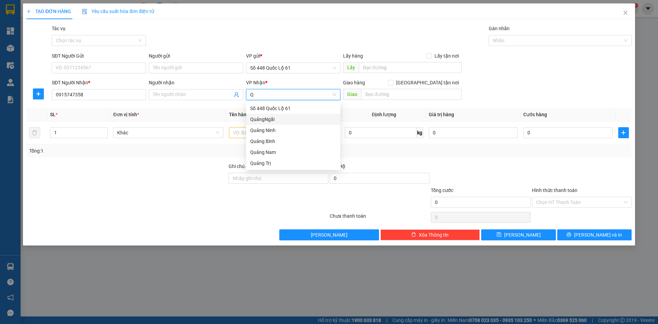
drag, startPoint x: 297, startPoint y: 119, endPoint x: 317, endPoint y: 119, distance: 19.9
click at [298, 119] on div "QuảngNgãi" at bounding box center [293, 119] width 86 height 8
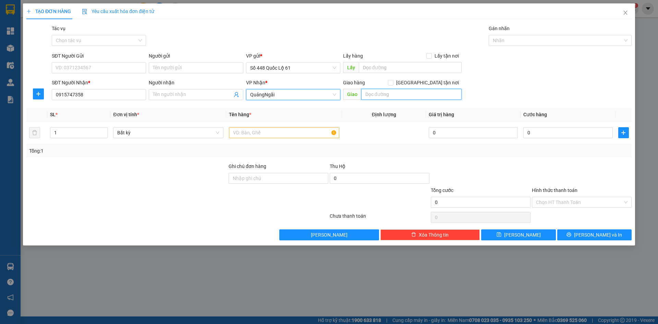
click at [405, 96] on input "text" at bounding box center [411, 94] width 100 height 11
paste input "Ô"
paste input "Ổ"
click at [429, 79] on label "[GEOGRAPHIC_DATA] tận nơi" at bounding box center [425, 83] width 74 height 8
click at [393, 83] on input "[GEOGRAPHIC_DATA] tận nơi" at bounding box center [390, 82] width 5 height 5
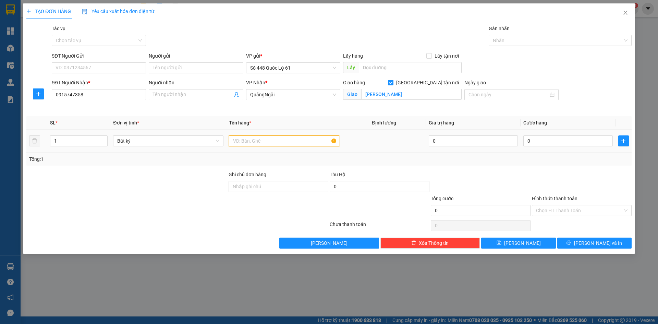
click at [303, 140] on input "text" at bounding box center [284, 140] width 110 height 11
click at [571, 140] on input "0" at bounding box center [567, 140] width 89 height 11
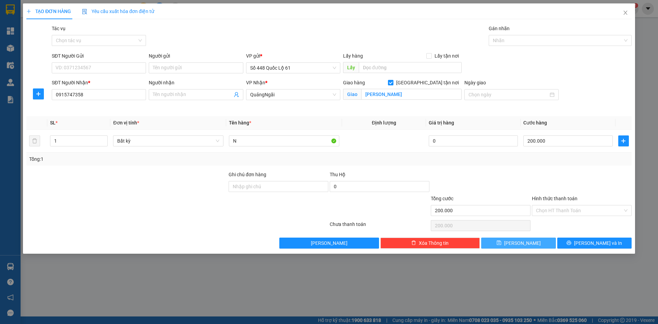
click at [501, 242] on icon "save" at bounding box center [498, 242] width 5 height 5
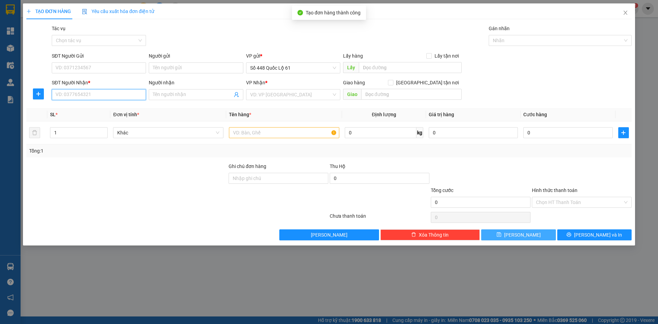
click at [116, 100] on input "SĐT Người Nhận *" at bounding box center [99, 94] width 94 height 11
click at [109, 112] on div "0336045029" at bounding box center [99, 108] width 86 height 8
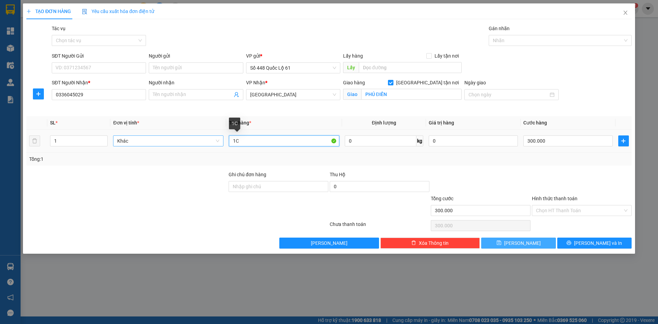
drag, startPoint x: 247, startPoint y: 141, endPoint x: 211, endPoint y: 143, distance: 35.7
click at [212, 143] on tr "1 Khác 1C 0 kg 0 300.000" at bounding box center [328, 140] width 605 height 23
click at [561, 144] on input "300.000" at bounding box center [567, 140] width 89 height 11
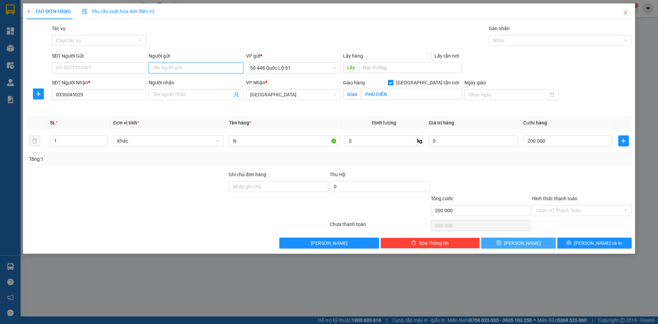
click at [184, 70] on input "Người gửi" at bounding box center [196, 67] width 94 height 11
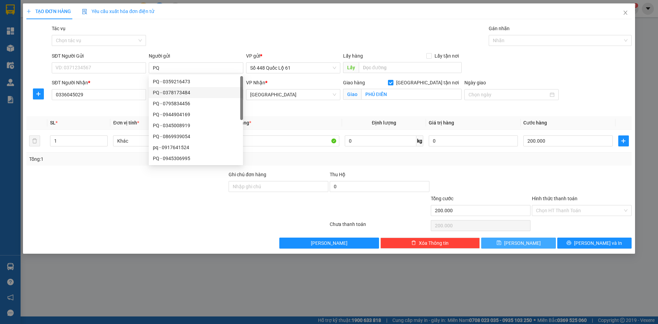
click at [519, 243] on span "Lưu" at bounding box center [522, 243] width 37 height 8
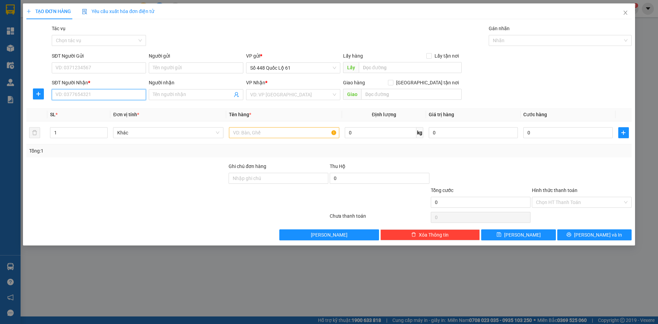
click at [116, 93] on input "SĐT Người Nhận *" at bounding box center [99, 94] width 94 height 11
click at [115, 108] on div "0963059439 - PHÁT ĐỨC PHỔ" at bounding box center [99, 108] width 86 height 8
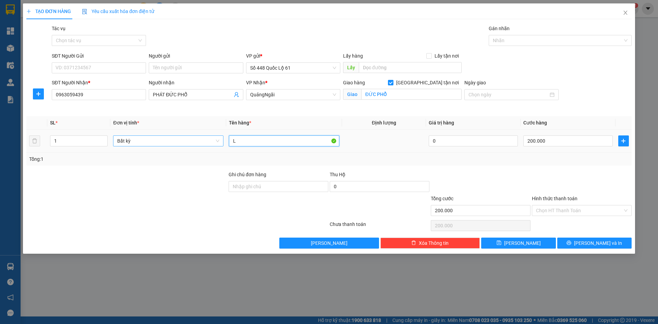
drag, startPoint x: 272, startPoint y: 142, endPoint x: 136, endPoint y: 138, distance: 136.7
click at [95, 142] on tr "1 Bất kỳ L 0 200.000" at bounding box center [328, 140] width 605 height 23
click at [576, 140] on input "200.000" at bounding box center [567, 140] width 89 height 11
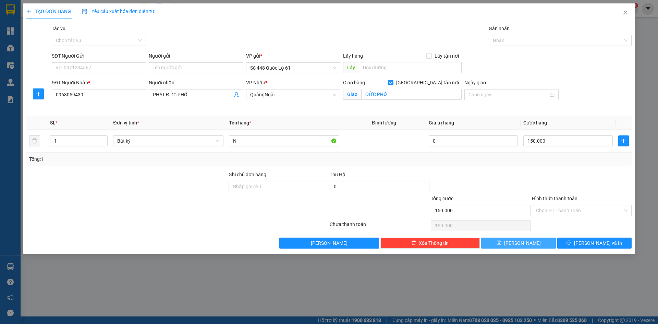
click at [539, 245] on button "Lưu" at bounding box center [518, 242] width 74 height 11
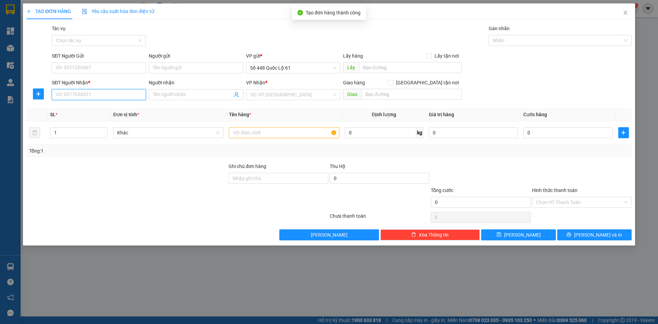
click at [94, 95] on input "SĐT Người Nhận *" at bounding box center [99, 94] width 94 height 11
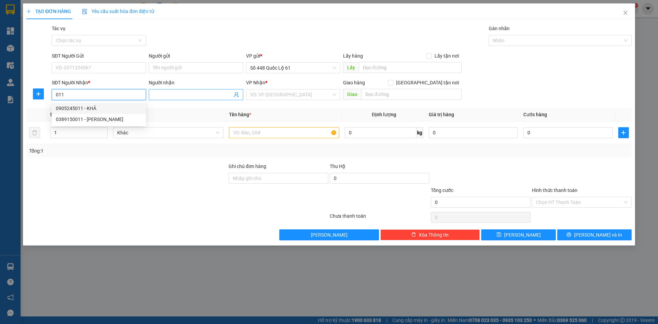
drag, startPoint x: 95, startPoint y: 107, endPoint x: 153, endPoint y: 96, distance: 59.4
click at [97, 108] on div "0905245011 - KHẢ" at bounding box center [99, 108] width 86 height 8
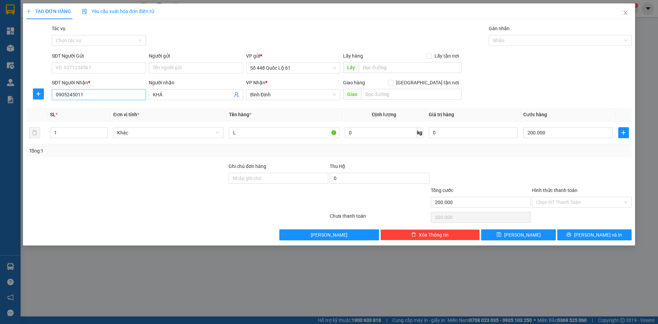
drag, startPoint x: 161, startPoint y: 97, endPoint x: 128, endPoint y: 99, distance: 33.0
click at [128, 99] on div "SĐT Người Nhận * 0905245011 0905245011 Người nhận KHẢ VP Nhận * Bình Định Gia…" at bounding box center [341, 91] width 582 height 24
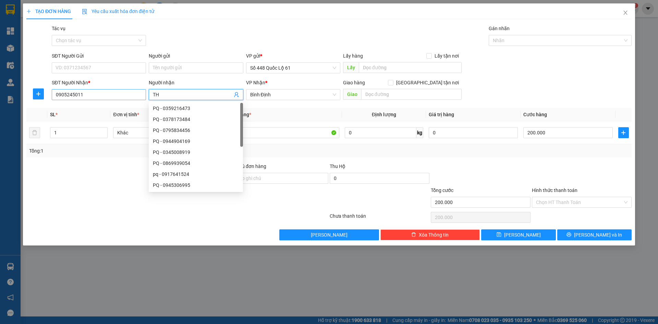
paste input "Ư"
paste input "Ứ"
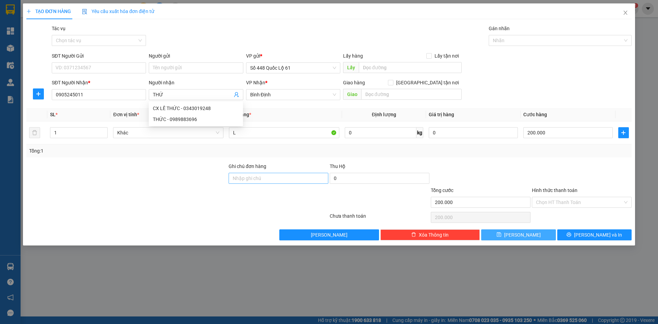
drag, startPoint x: 529, startPoint y: 234, endPoint x: 241, endPoint y: 183, distance: 292.2
click at [528, 234] on button "Lưu" at bounding box center [518, 234] width 74 height 11
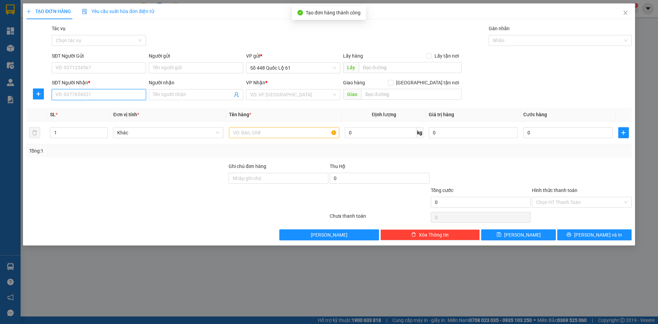
click at [82, 97] on input "SĐT Người Nhận *" at bounding box center [99, 94] width 94 height 11
click at [90, 107] on div "0964327189 - VINH" at bounding box center [99, 108] width 86 height 8
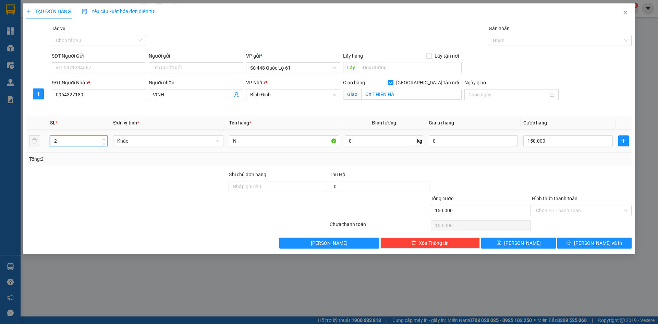
click at [103, 138] on icon "up" at bounding box center [104, 139] width 2 height 2
click at [249, 138] on input "N" at bounding box center [284, 140] width 110 height 11
click at [555, 146] on input "0" at bounding box center [567, 140] width 89 height 11
click at [521, 242] on span "Lưu" at bounding box center [522, 243] width 37 height 8
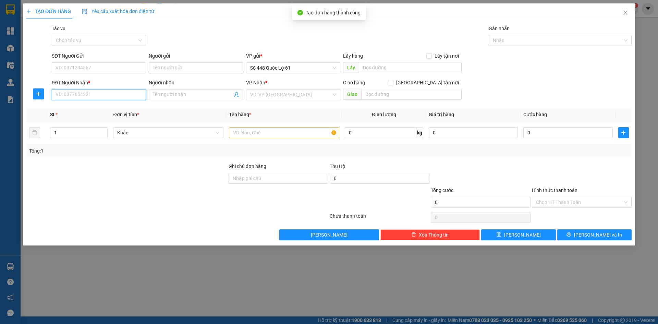
click at [107, 96] on input "SĐT Người Nhận *" at bounding box center [99, 94] width 94 height 11
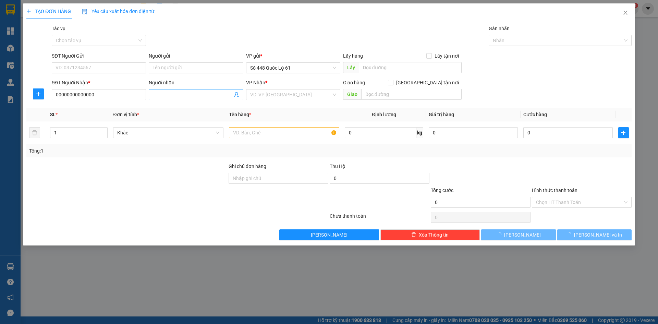
click at [159, 94] on input "Người nhận" at bounding box center [192, 95] width 79 height 8
paste input "Đ"
paste input "ẸP"
paste input "ƯI"
paste input "ỬI"
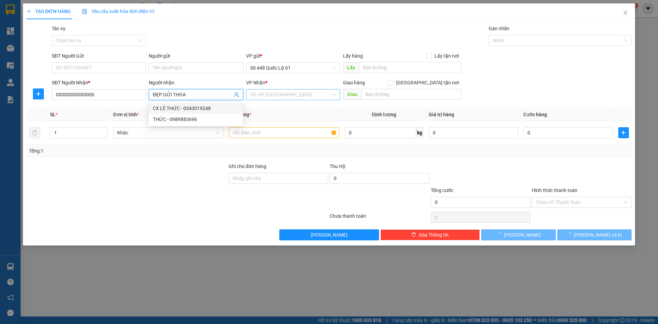
click at [303, 89] on div "VD: VP [GEOGRAPHIC_DATA]" at bounding box center [293, 94] width 94 height 11
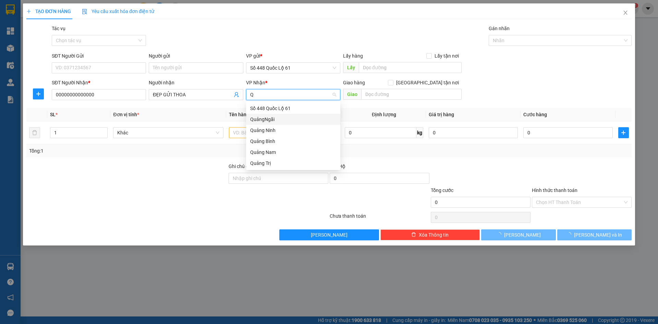
click at [290, 117] on div "QuảngNgãi" at bounding box center [293, 119] width 86 height 8
click at [259, 130] on input "text" at bounding box center [284, 132] width 110 height 11
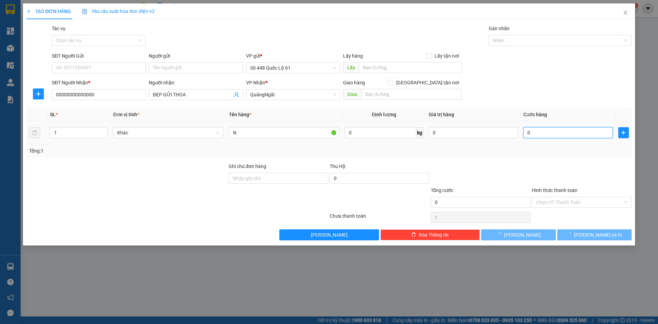
click at [584, 135] on input "0" at bounding box center [567, 132] width 89 height 11
click at [531, 237] on button "Lưu" at bounding box center [518, 234] width 74 height 11
click at [532, 236] on button "Lưu" at bounding box center [518, 234] width 74 height 11
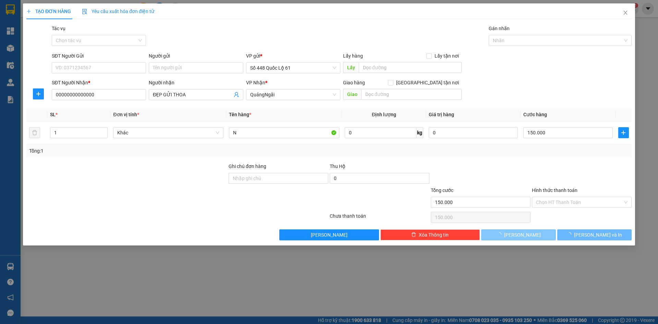
click at [533, 234] on button "Lưu" at bounding box center [518, 234] width 74 height 11
click at [534, 171] on div at bounding box center [581, 174] width 101 height 24
click at [525, 157] on div "Transit Pickup Surcharge Ids Transit Deliver Surcharge Ids Transit Deliver Surc…" at bounding box center [328, 132] width 605 height 215
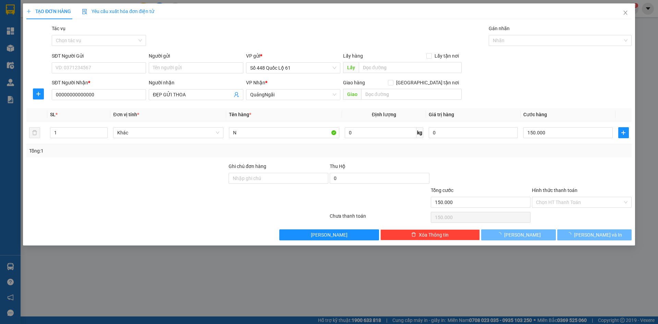
click at [516, 159] on div "Transit Pickup Surcharge Ids Transit Deliver Surcharge Ids Transit Deliver Surc…" at bounding box center [328, 132] width 605 height 215
click at [513, 159] on div "Transit Pickup Surcharge Ids Transit Deliver Surcharge Ids Transit Deliver Surc…" at bounding box center [328, 132] width 605 height 215
click at [529, 89] on div "SĐT Người Nhận * 00000000000000 Người nhận ĐẸP GỬI THOA VP Nhận * QuảngNgãi G…" at bounding box center [341, 91] width 582 height 24
click at [571, 67] on div "SĐT Người Gửi VD: 0371234567 Người gửi Tên người gửi VP gửi * Số 448 Quốc Lộ 61…" at bounding box center [341, 64] width 582 height 24
click at [525, 166] on div at bounding box center [480, 174] width 101 height 24
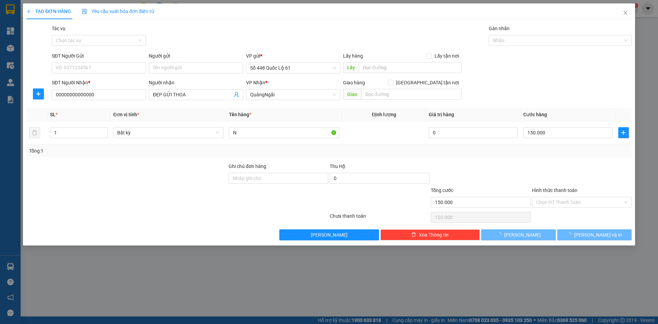
click at [508, 224] on div "150.000" at bounding box center [481, 217] width 100 height 14
click at [522, 230] on button "Lưu" at bounding box center [518, 234] width 74 height 11
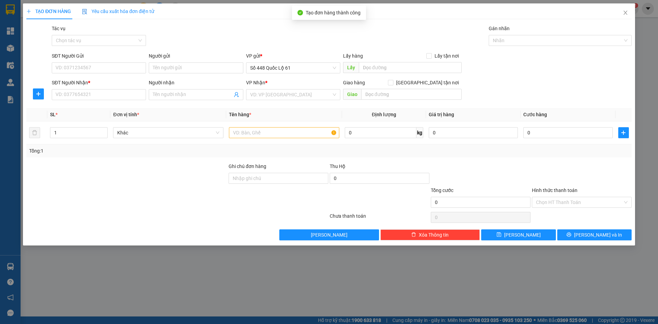
click at [576, 157] on div "Transit Pickup Surcharge Ids Transit Deliver Surcharge Ids Transit Deliver Surc…" at bounding box center [328, 132] width 605 height 215
click at [135, 95] on input "SĐT Người Nhận *" at bounding box center [99, 94] width 94 height 11
drag, startPoint x: 92, startPoint y: 94, endPoint x: 1, endPoint y: 99, distance: 90.5
click at [0, 99] on div "TẠO ĐƠN HÀNG Yêu cầu xuất hóa đơn điện tử Transit Pickup Surcharge Ids Transit …" at bounding box center [329, 162] width 658 height 324
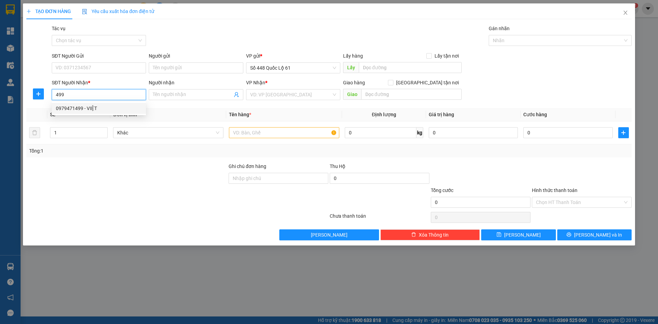
click at [100, 106] on div "0979471499 - VIỆT" at bounding box center [99, 108] width 86 height 8
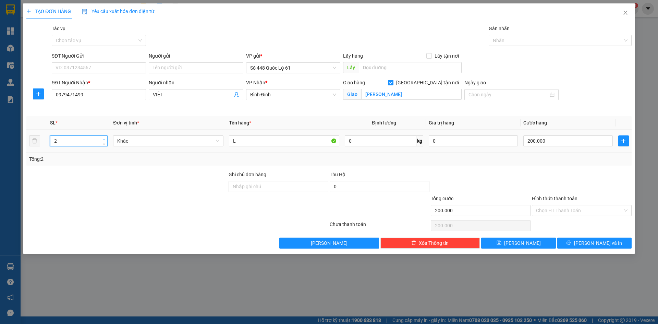
drag, startPoint x: 101, startPoint y: 138, endPoint x: 395, endPoint y: 141, distance: 293.9
click at [101, 138] on span "Increase Value" at bounding box center [104, 139] width 8 height 6
click at [561, 141] on input "200.000" at bounding box center [567, 140] width 89 height 11
drag, startPoint x: 513, startPoint y: 242, endPoint x: 503, endPoint y: 243, distance: 10.6
click at [501, 242] on icon "save" at bounding box center [498, 242] width 5 height 5
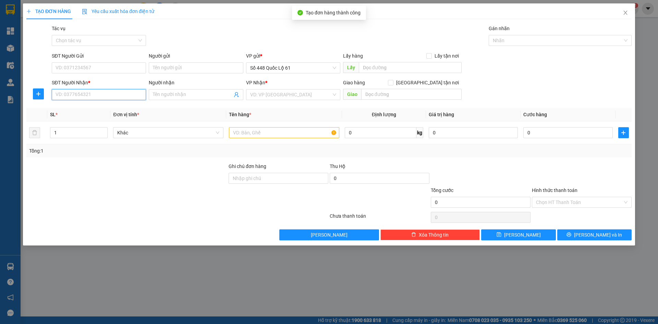
click at [128, 94] on input "SĐT Người Nhận *" at bounding box center [99, 94] width 94 height 11
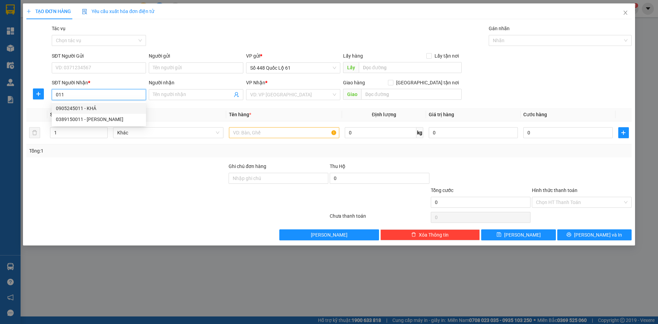
click at [114, 103] on div "0905245011 - KHẢ" at bounding box center [99, 108] width 94 height 11
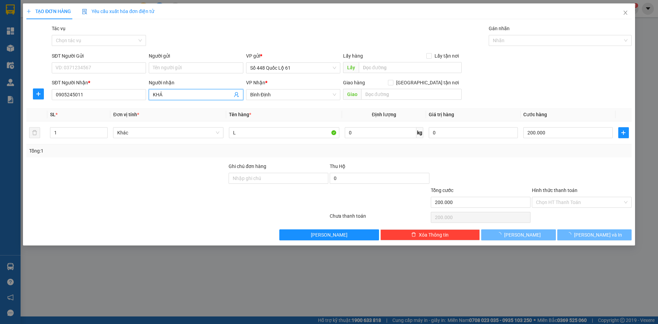
drag, startPoint x: 168, startPoint y: 96, endPoint x: 86, endPoint y: 108, distance: 83.4
click at [96, 104] on div "Transit Pickup Surcharge Ids Transit Deliver Surcharge Ids Transit Deliver Surc…" at bounding box center [328, 132] width 605 height 215
paste input "Ô"
paste input "Ư"
paste input "Ứ"
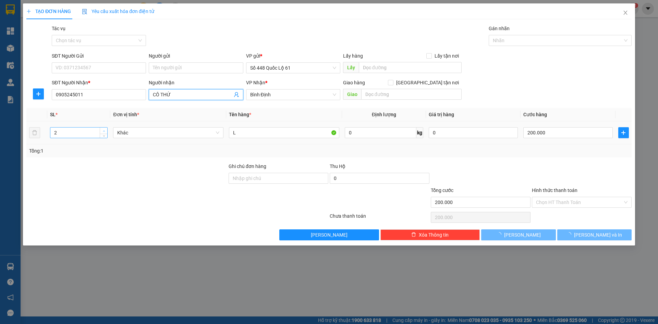
click at [105, 132] on span "up" at bounding box center [104, 131] width 4 height 4
click at [592, 136] on input "200.000" at bounding box center [567, 132] width 89 height 11
click at [544, 177] on div at bounding box center [581, 174] width 101 height 24
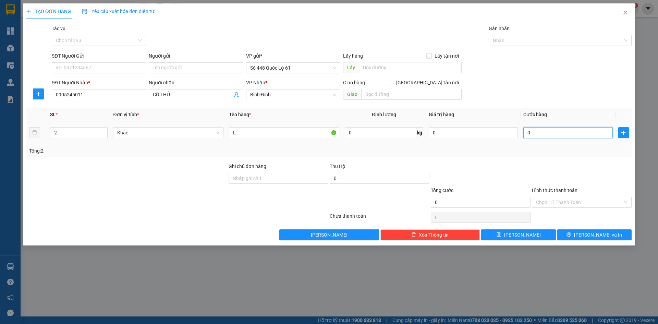
click at [575, 134] on input "0" at bounding box center [567, 132] width 89 height 11
click at [538, 234] on button "Lưu" at bounding box center [518, 234] width 74 height 11
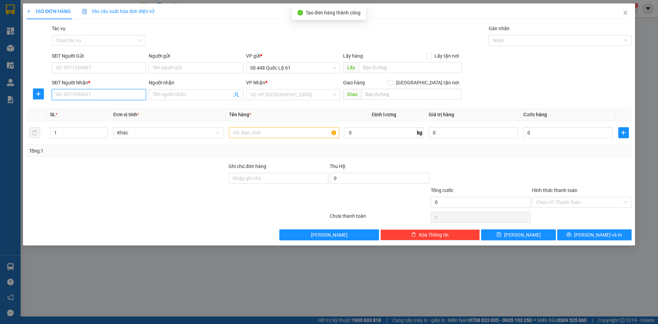
click at [86, 95] on input "SĐT Người Nhận *" at bounding box center [99, 94] width 94 height 11
drag, startPoint x: 78, startPoint y: 108, endPoint x: 182, endPoint y: 117, distance: 103.9
click at [81, 108] on div "0913942960 - NGÃ 3 THÀNH" at bounding box center [99, 108] width 86 height 8
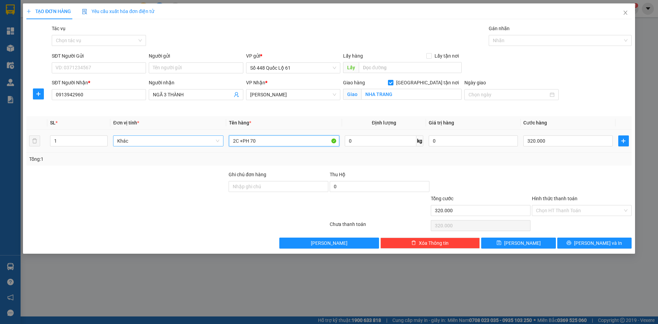
drag, startPoint x: 263, startPoint y: 142, endPoint x: 148, endPoint y: 146, distance: 115.2
click at [148, 146] on tr "1 Khác 2C +PH 70 0 kg 0 320.000" at bounding box center [328, 140] width 605 height 23
click at [555, 133] on td "320.000" at bounding box center [567, 140] width 95 height 23
click at [561, 137] on input "320.000" at bounding box center [567, 140] width 89 height 11
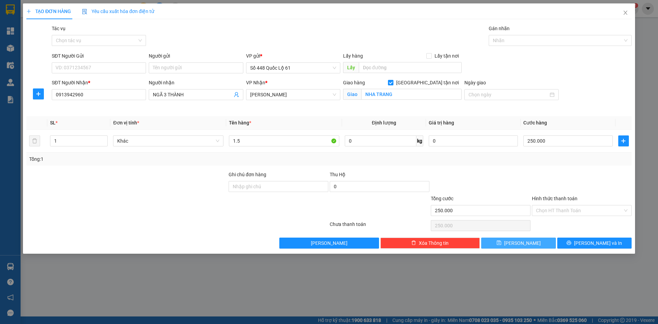
click at [528, 243] on button "Lưu" at bounding box center [518, 242] width 74 height 11
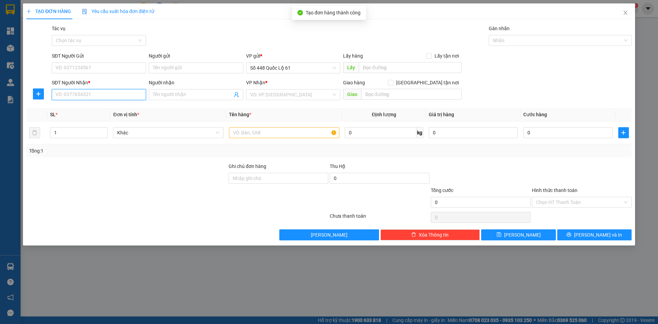
click at [102, 94] on input "SĐT Người Nhận *" at bounding box center [99, 94] width 94 height 11
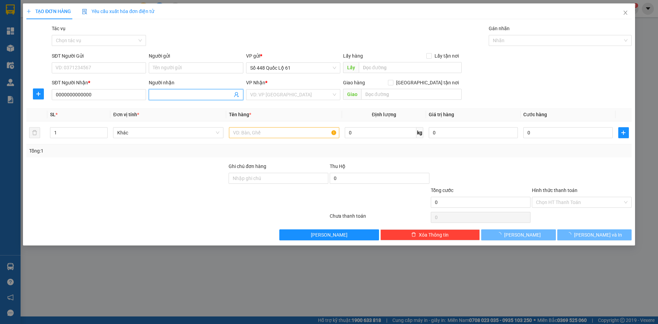
click at [182, 91] on input "Người nhận" at bounding box center [192, 95] width 79 height 8
click at [328, 97] on input "search" at bounding box center [290, 94] width 81 height 10
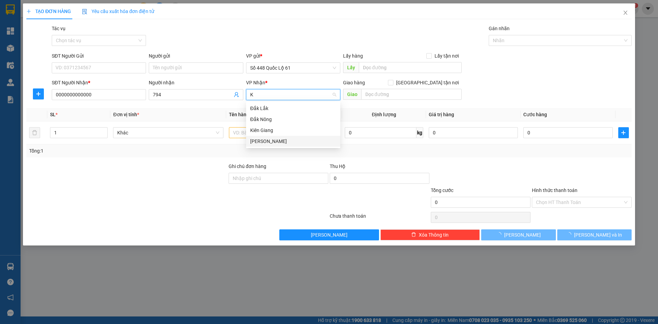
click at [279, 141] on div "[PERSON_NAME]" at bounding box center [293, 141] width 86 height 8
click at [167, 92] on input "794" at bounding box center [192, 95] width 79 height 8
click at [288, 132] on input "text" at bounding box center [284, 132] width 110 height 11
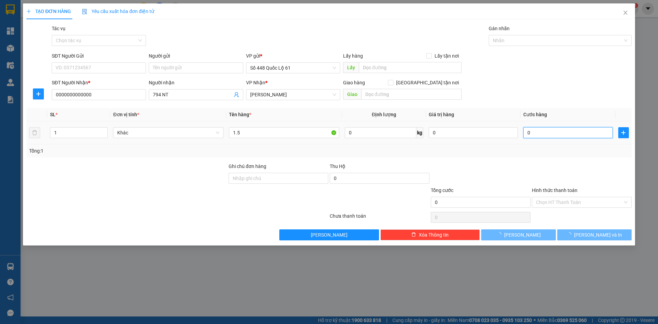
click at [533, 131] on input "0" at bounding box center [567, 132] width 89 height 11
drag, startPoint x: 541, startPoint y: 133, endPoint x: 476, endPoint y: 134, distance: 64.1
click at [478, 134] on tr "1 Khác 1.5 0 kg 0 350" at bounding box center [328, 132] width 605 height 23
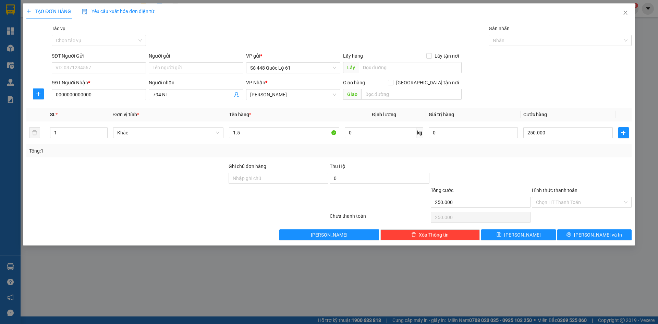
click at [520, 153] on div "Tổng: 1" at bounding box center [328, 151] width 599 height 8
click at [528, 234] on button "Lưu" at bounding box center [518, 234] width 74 height 11
click at [103, 93] on input "0000000000000" at bounding box center [99, 94] width 94 height 11
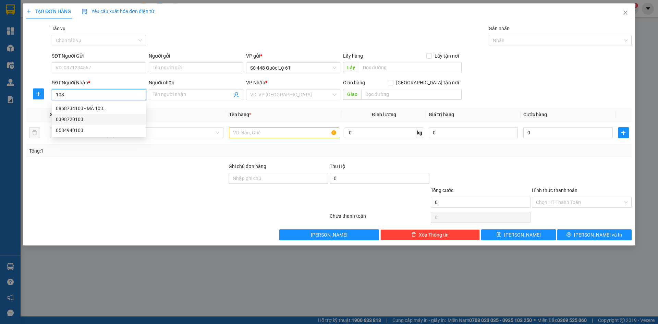
click at [90, 118] on div "0398720103" at bounding box center [99, 119] width 86 height 8
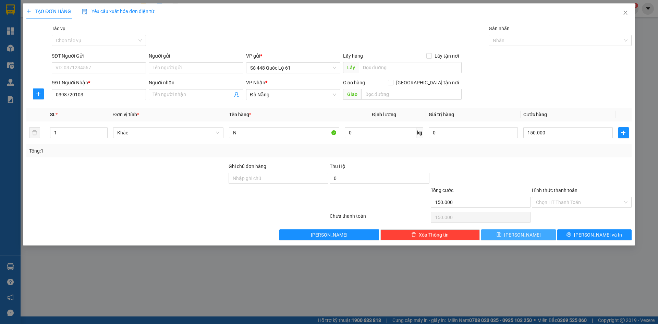
click at [498, 237] on button "Lưu" at bounding box center [518, 234] width 74 height 11
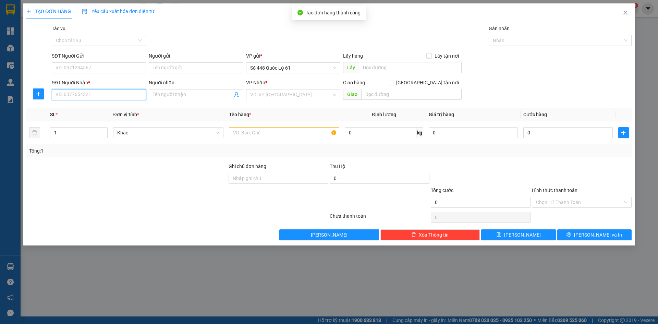
click at [100, 95] on input "SĐT Người Nhận *" at bounding box center [99, 94] width 94 height 11
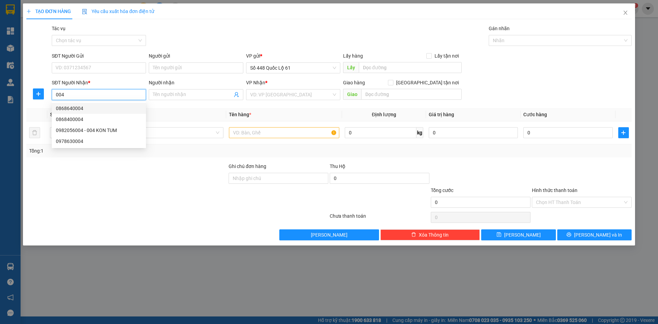
click at [114, 111] on div "0868640004" at bounding box center [99, 108] width 86 height 8
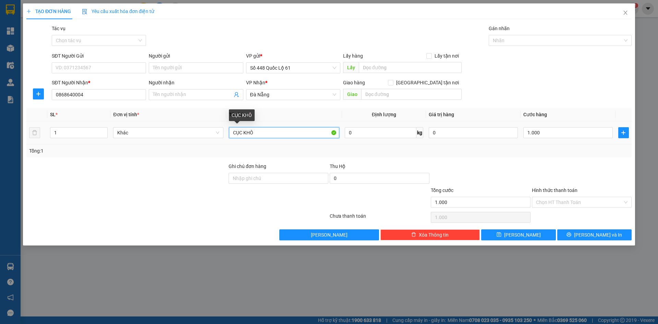
drag, startPoint x: 262, startPoint y: 130, endPoint x: 113, endPoint y: 163, distance: 152.2
click at [113, 163] on div "Transit Pickup Surcharge Ids Transit Deliver Surcharge Ids Transit Deliver Surc…" at bounding box center [328, 132] width 605 height 215
paste
click at [571, 131] on input "1.000" at bounding box center [567, 132] width 89 height 11
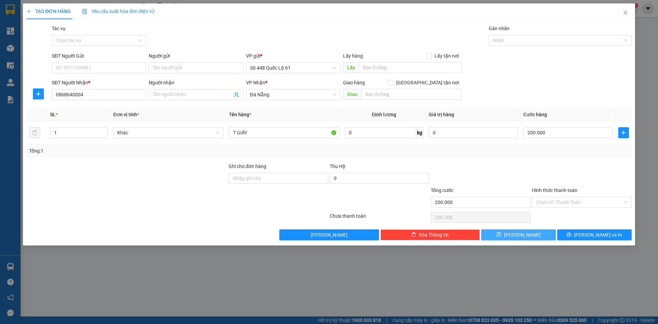
click at [523, 236] on span "Lưu" at bounding box center [522, 235] width 37 height 8
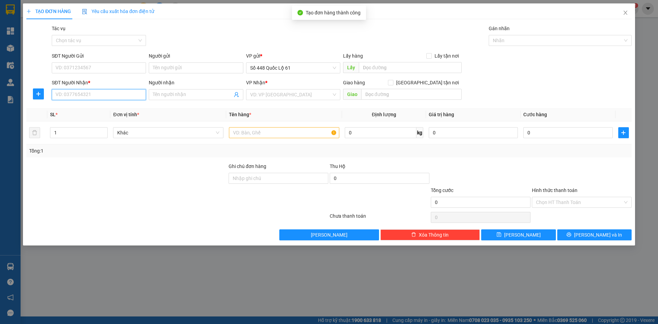
click at [110, 96] on input "SĐT Người Nhận *" at bounding box center [99, 94] width 94 height 11
click at [100, 104] on div "0938709698" at bounding box center [99, 108] width 94 height 11
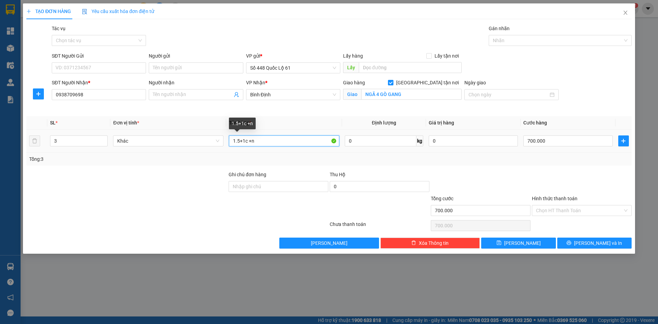
drag, startPoint x: 290, startPoint y: 146, endPoint x: 60, endPoint y: 148, distance: 229.9
click at [60, 148] on tr "3 Khác 1.5+1c +n 0 kg 0 700.000" at bounding box center [328, 140] width 605 height 23
drag, startPoint x: 62, startPoint y: 142, endPoint x: 39, endPoint y: 146, distance: 23.7
click at [32, 146] on tr "3 Khác 1.5 0 kg 0 700.000" at bounding box center [328, 140] width 605 height 23
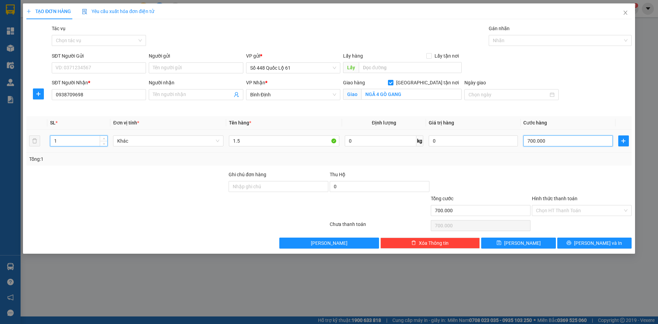
click at [560, 137] on input "700.000" at bounding box center [567, 140] width 89 height 11
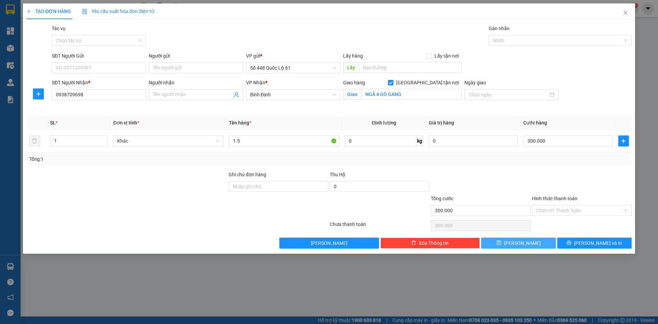
click at [536, 246] on button "Lưu" at bounding box center [518, 242] width 74 height 11
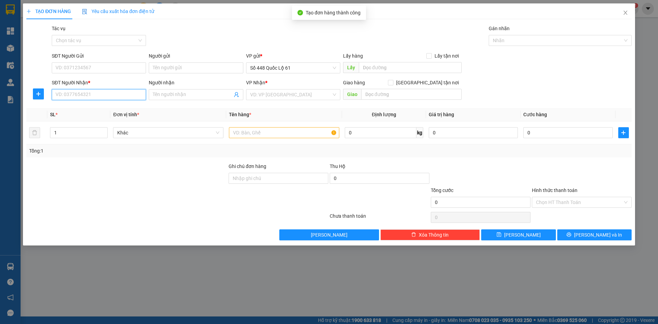
click at [109, 95] on input "SĐT Người Nhận *" at bounding box center [99, 94] width 94 height 11
drag, startPoint x: 102, startPoint y: 107, endPoint x: 138, endPoint y: 110, distance: 36.5
click at [104, 107] on div "0352828683 - BÀ DI 683" at bounding box center [99, 108] width 86 height 8
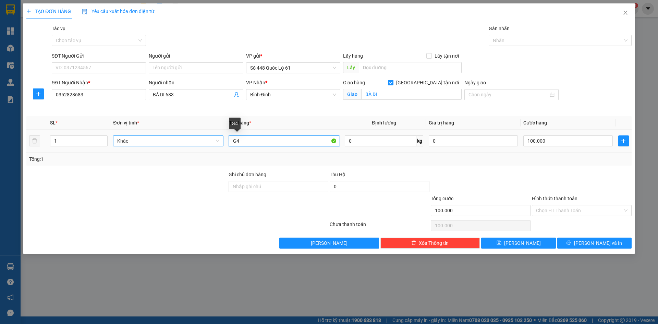
drag, startPoint x: 245, startPoint y: 139, endPoint x: 221, endPoint y: 142, distance: 23.8
click at [220, 142] on tr "1 Khác G4 0 kg 0 100.000" at bounding box center [328, 140] width 605 height 23
click at [543, 140] on input "100.000" at bounding box center [567, 140] width 89 height 11
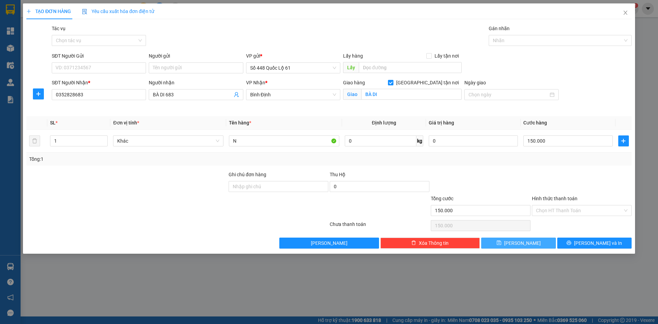
click at [545, 244] on button "Lưu" at bounding box center [518, 242] width 74 height 11
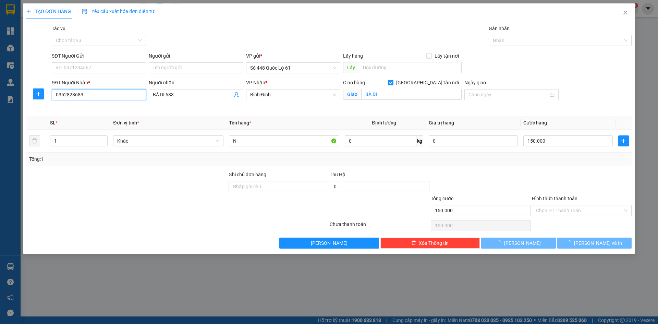
click at [101, 98] on input "0352828683" at bounding box center [99, 94] width 94 height 11
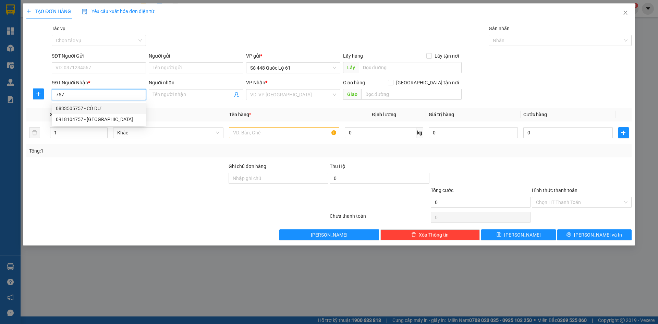
click at [87, 111] on div "0833505757 - CÔ DƯ" at bounding box center [99, 108] width 86 height 8
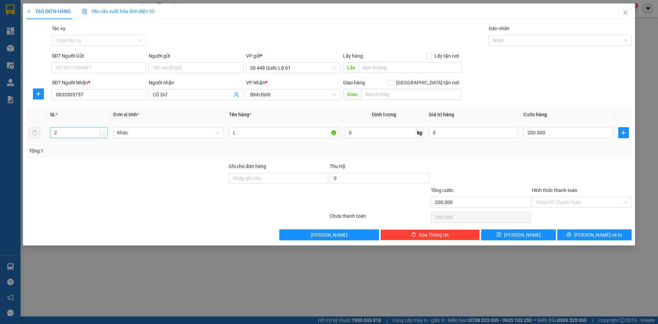
click at [104, 129] on span "up" at bounding box center [104, 131] width 4 height 4
drag, startPoint x: 244, startPoint y: 131, endPoint x: 143, endPoint y: 157, distance: 103.8
click at [153, 153] on div "SL * Đơn vị tính * Tên hàng * Định lượng Giá trị hàng Cước hàng 4 Khác L 0 kg 0…" at bounding box center [328, 132] width 605 height 49
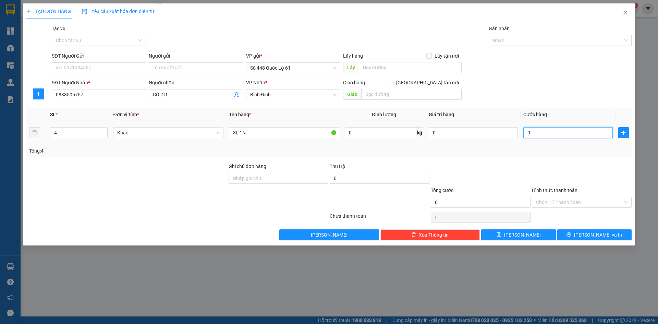
click at [553, 136] on input "0" at bounding box center [567, 132] width 89 height 11
drag, startPoint x: 533, startPoint y: 235, endPoint x: 310, endPoint y: 199, distance: 225.3
click at [532, 233] on button "Lưu" at bounding box center [518, 234] width 74 height 11
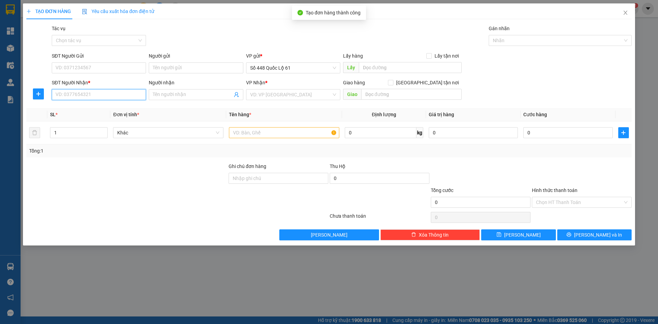
click at [95, 94] on input "SĐT Người Nhận *" at bounding box center [99, 94] width 94 height 11
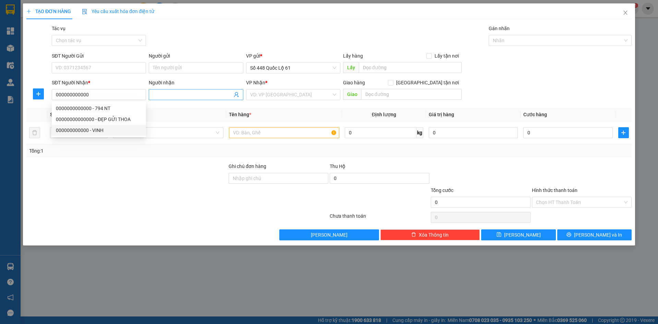
click at [155, 95] on input "Người nhận" at bounding box center [192, 95] width 79 height 8
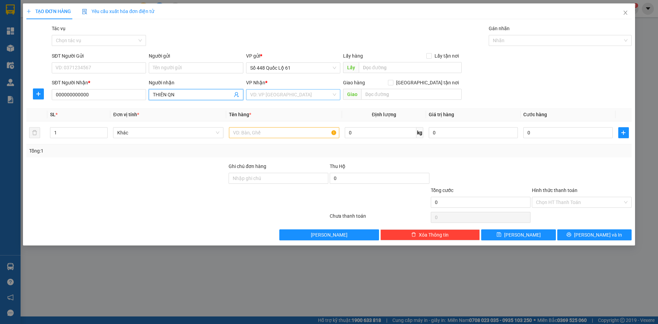
click at [261, 96] on input "search" at bounding box center [290, 94] width 81 height 10
click at [280, 121] on div "QuảngNgãi" at bounding box center [293, 119] width 86 height 8
click at [250, 136] on input "text" at bounding box center [284, 132] width 110 height 11
drag, startPoint x: 69, startPoint y: 135, endPoint x: 25, endPoint y: 145, distance: 44.8
click at [25, 145] on div "TẠO ĐƠN HÀNG Yêu cầu xuất hóa đơn điện tử Transit Pickup Surcharge Ids Transit …" at bounding box center [329, 124] width 612 height 242
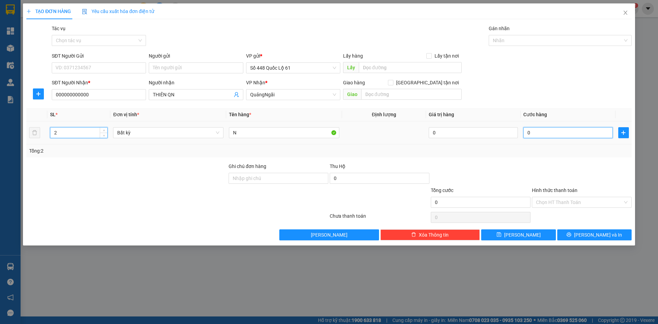
drag, startPoint x: 545, startPoint y: 133, endPoint x: 541, endPoint y: 134, distance: 3.8
click at [546, 133] on input "0" at bounding box center [567, 132] width 89 height 11
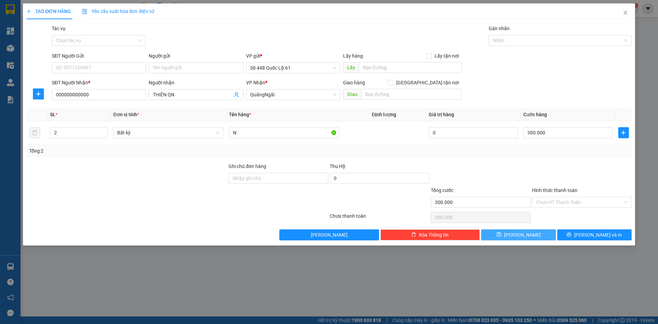
click at [528, 234] on button "Lưu" at bounding box center [518, 234] width 74 height 11
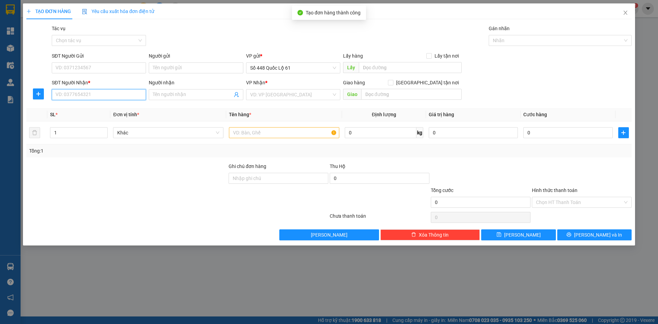
click at [97, 91] on input "SĐT Người Nhận *" at bounding box center [99, 94] width 94 height 11
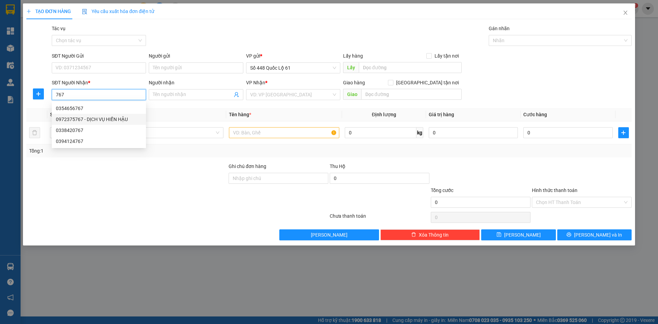
drag, startPoint x: 88, startPoint y: 115, endPoint x: 117, endPoint y: 124, distance: 29.9
click at [88, 115] on div "0972375767 - DỊCH VỤ HIỀN HẬU" at bounding box center [99, 119] width 94 height 11
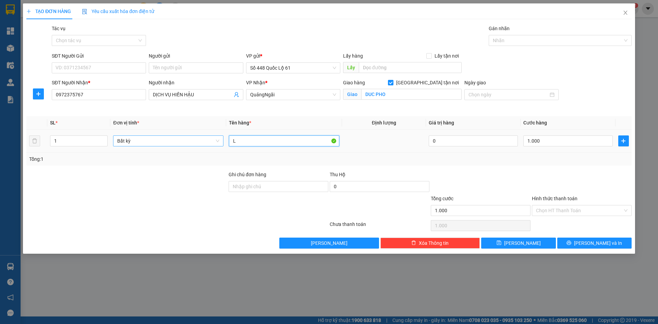
drag, startPoint x: 267, startPoint y: 141, endPoint x: 171, endPoint y: 142, distance: 96.3
click at [132, 142] on tr "1 Bất kỳ L 0 1.000" at bounding box center [328, 140] width 605 height 23
drag, startPoint x: 557, startPoint y: 212, endPoint x: 559, endPoint y: 217, distance: 5.2
click at [558, 212] on input "Hình thức thanh toán" at bounding box center [579, 210] width 87 height 10
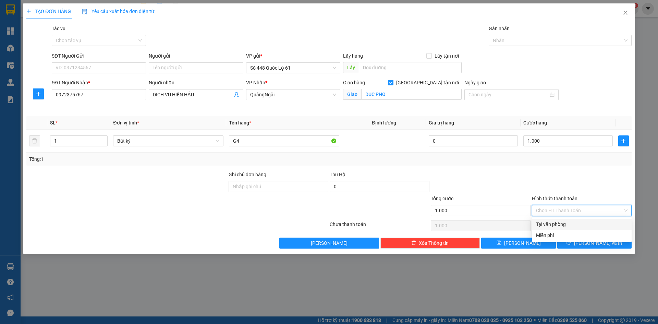
drag, startPoint x: 561, startPoint y: 223, endPoint x: 548, endPoint y: 236, distance: 18.7
click at [561, 224] on div "Tại văn phòng" at bounding box center [581, 224] width 91 height 8
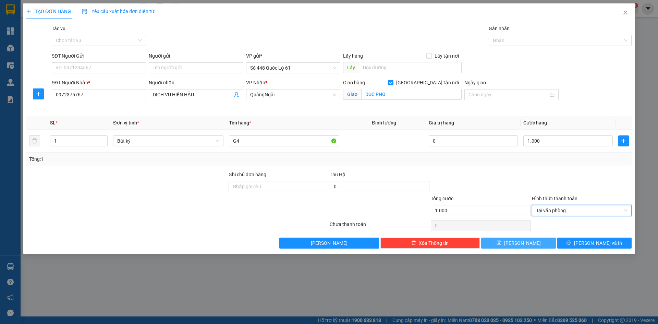
click at [543, 240] on button "Lưu" at bounding box center [518, 242] width 74 height 11
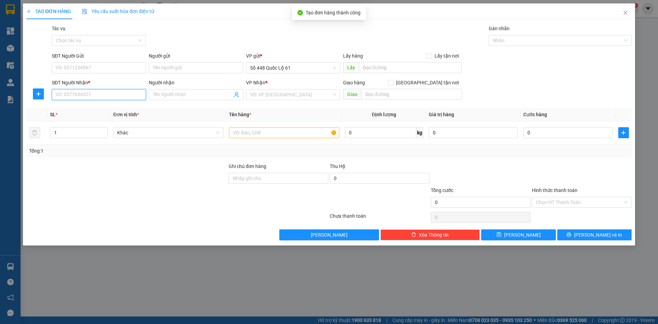
click at [120, 92] on input "SĐT Người Nhận *" at bounding box center [99, 94] width 94 height 11
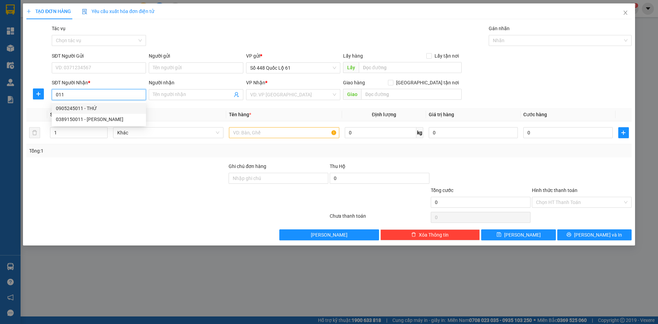
click at [103, 110] on div "0905245011 - THỨ" at bounding box center [99, 108] width 86 height 8
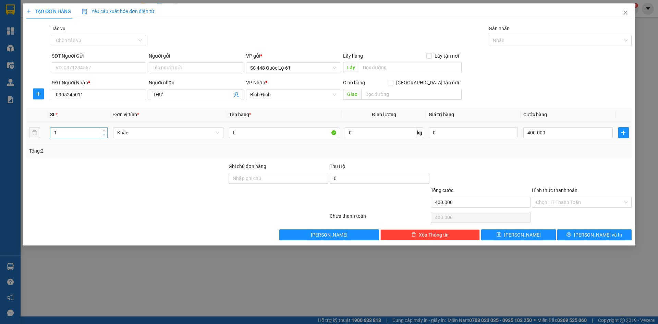
click at [103, 135] on icon "down" at bounding box center [104, 135] width 2 height 2
click at [563, 135] on input "400.000" at bounding box center [567, 132] width 89 height 11
click at [530, 236] on button "Lưu" at bounding box center [518, 234] width 74 height 11
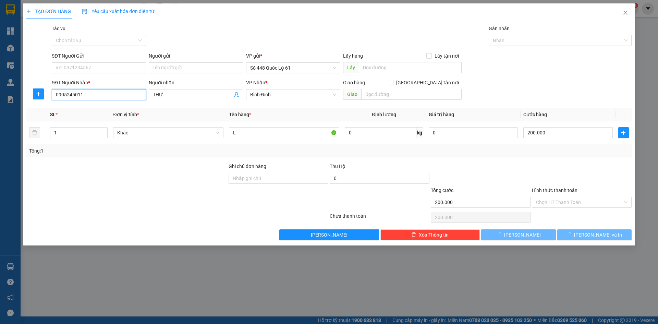
click at [126, 97] on input "0905245011" at bounding box center [99, 94] width 94 height 11
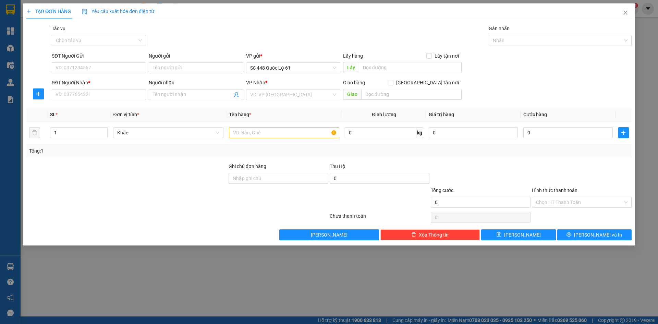
click at [448, 272] on div "TẠO ĐƠN HÀNG Yêu cầu xuất hóa đơn điện tử Transit Pickup Surcharge Ids Transit …" at bounding box center [329, 162] width 658 height 324
click at [135, 94] on input "SĐT Người Nhận *" at bounding box center [99, 94] width 94 height 11
click at [181, 94] on input "Người nhận" at bounding box center [192, 95] width 79 height 8
click at [288, 96] on input "search" at bounding box center [290, 94] width 81 height 10
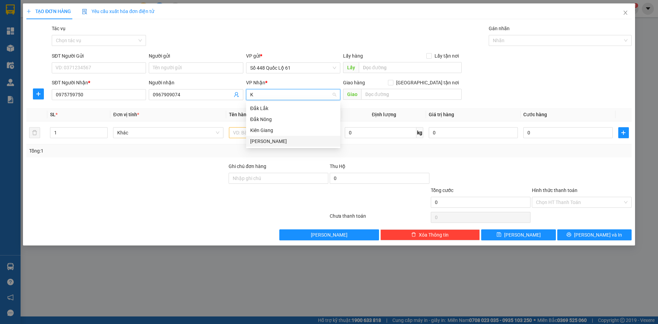
click at [289, 143] on div "[PERSON_NAME]" at bounding box center [293, 141] width 86 height 8
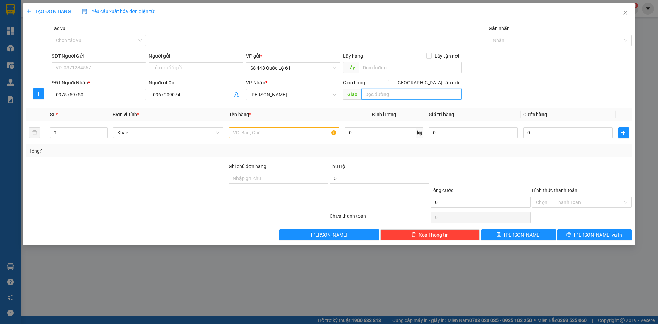
click at [398, 92] on input "text" at bounding box center [411, 94] width 100 height 11
click at [393, 83] on input "[GEOGRAPHIC_DATA] tận nơi" at bounding box center [390, 82] width 5 height 5
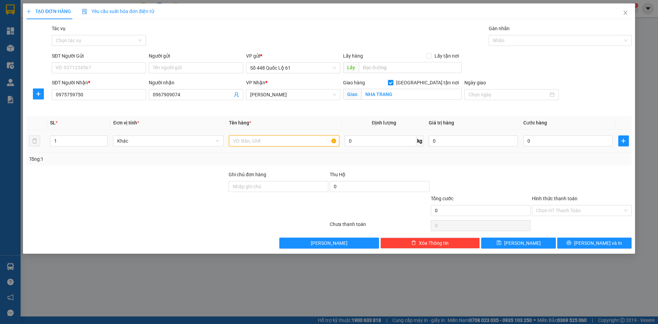
click at [307, 139] on input "text" at bounding box center [284, 140] width 110 height 11
drag, startPoint x: 557, startPoint y: 141, endPoint x: 564, endPoint y: 183, distance: 43.0
click at [558, 141] on input "0" at bounding box center [567, 140] width 89 height 11
drag, startPoint x: 564, startPoint y: 183, endPoint x: 578, endPoint y: 230, distance: 48.5
click at [566, 192] on div at bounding box center [581, 183] width 101 height 24
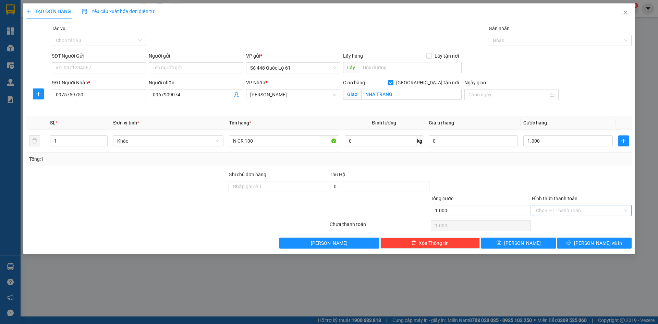
click at [573, 213] on input "Hình thức thanh toán" at bounding box center [579, 210] width 87 height 10
click at [571, 222] on div "Tại văn phòng" at bounding box center [581, 224] width 91 height 8
click at [527, 240] on button "Lưu" at bounding box center [518, 242] width 74 height 11
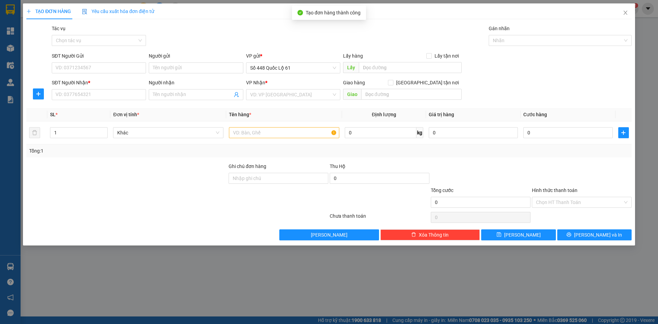
click at [179, 36] on div "Gói vận chuyển * Tiêu chuẩn Tác vụ Chọn tác vụ Gán nhãn Nhãn" at bounding box center [341, 37] width 582 height 24
click at [76, 95] on input "SĐT Người Nhận *" at bounding box center [99, 94] width 94 height 11
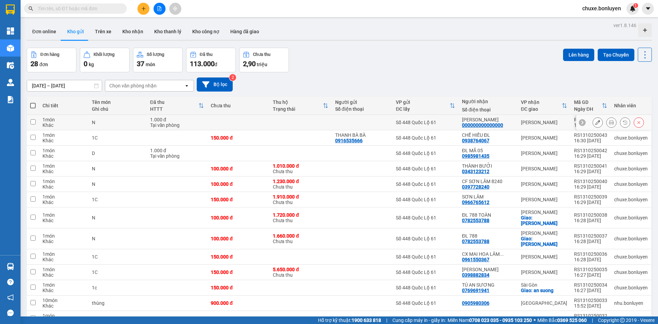
drag, startPoint x: 377, startPoint y: 122, endPoint x: 378, endPoint y: 132, distance: 10.0
click at [377, 123] on div at bounding box center [362, 122] width 54 height 5
checkbox input "true"
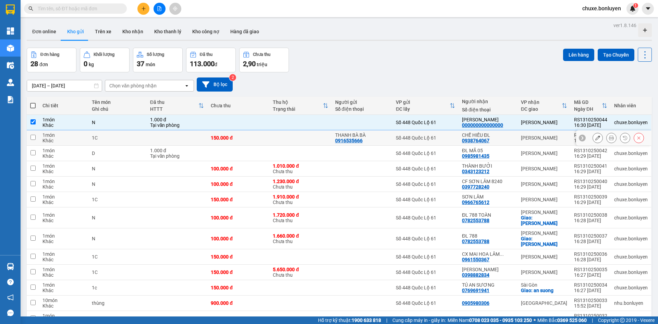
click at [379, 133] on div "THANH BÀ BÀ" at bounding box center [362, 134] width 54 height 5
checkbox input "true"
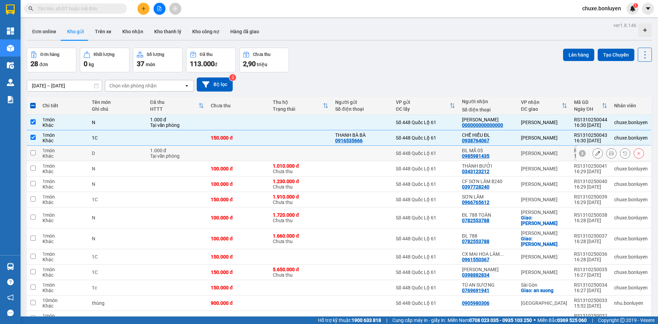
click at [385, 146] on td at bounding box center [362, 153] width 61 height 15
checkbox input "true"
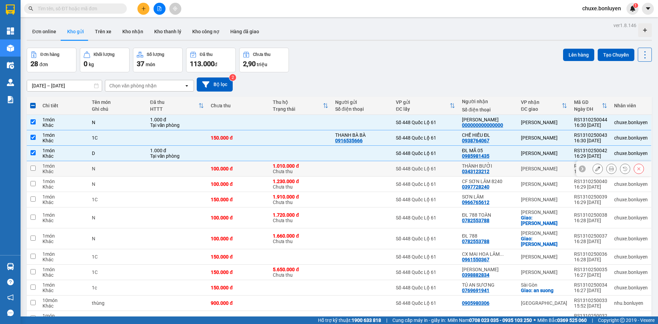
drag, startPoint x: 391, startPoint y: 166, endPoint x: 395, endPoint y: 190, distance: 23.6
click at [391, 168] on td at bounding box center [362, 168] width 61 height 15
checkbox input "true"
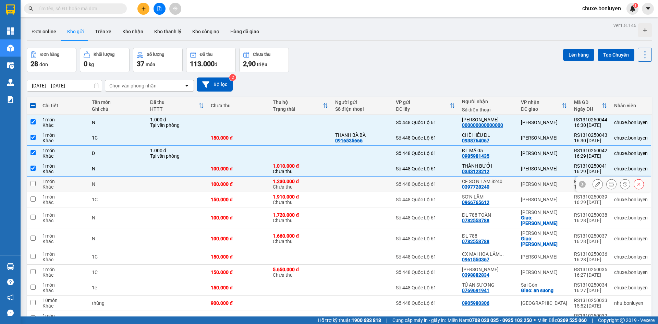
click at [395, 189] on td "Số 448 Quốc Lộ 61" at bounding box center [425, 183] width 66 height 15
checkbox input "true"
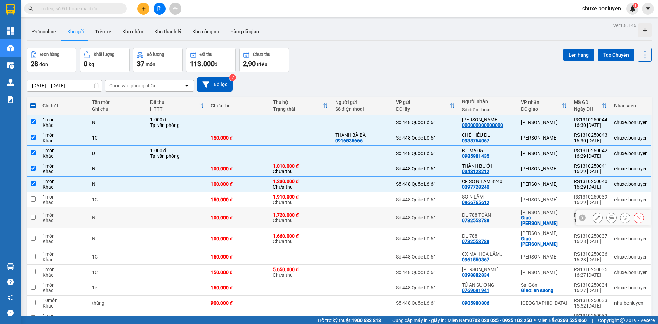
click at [394, 209] on td "Số 448 Quốc Lộ 61" at bounding box center [425, 217] width 66 height 21
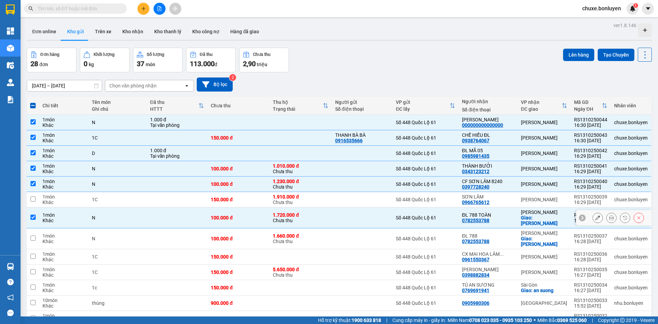
drag, startPoint x: 394, startPoint y: 219, endPoint x: 394, endPoint y: 230, distance: 11.0
click at [394, 220] on td "Số 448 Quốc Lộ 61" at bounding box center [425, 217] width 66 height 21
checkbox input "false"
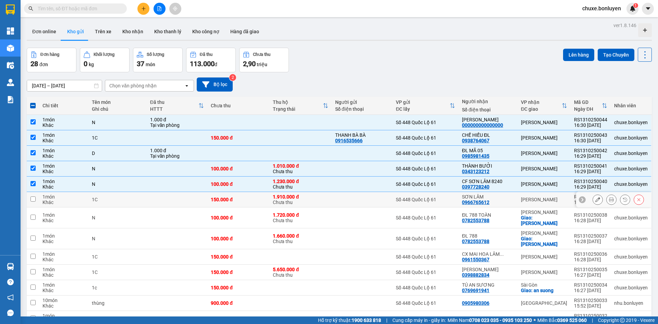
click at [398, 198] on div "Số 448 Quốc Lộ 61" at bounding box center [425, 199] width 59 height 5
checkbox input "true"
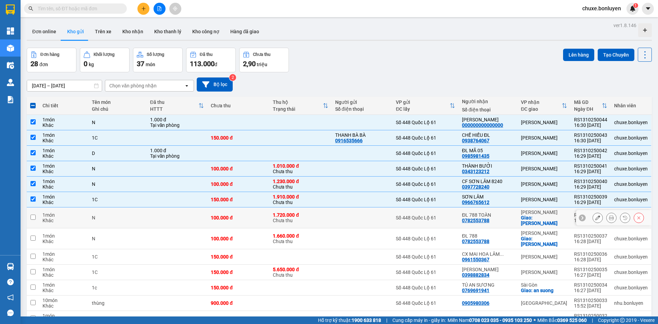
click at [400, 218] on td "Số 448 Quốc Lộ 61" at bounding box center [425, 217] width 66 height 21
checkbox input "true"
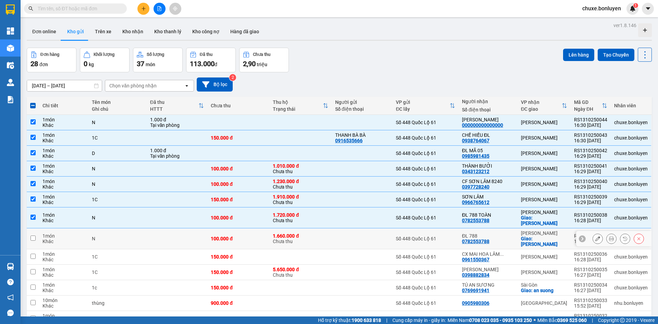
drag, startPoint x: 400, startPoint y: 227, endPoint x: 404, endPoint y: 246, distance: 19.1
click at [400, 236] on div "Số 448 Quốc Lộ 61" at bounding box center [425, 238] width 59 height 5
checkbox input "true"
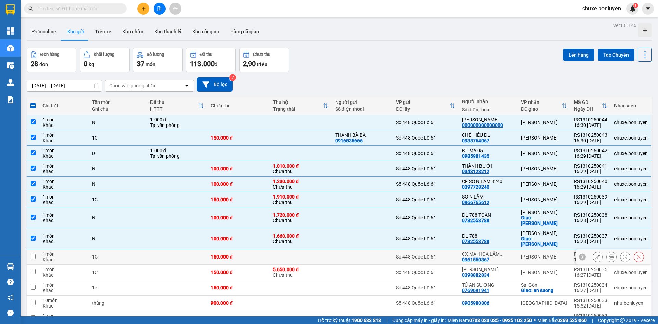
drag, startPoint x: 404, startPoint y: 246, endPoint x: 405, endPoint y: 251, distance: 5.9
click at [404, 254] on div "Số 448 Quốc Lộ 61" at bounding box center [425, 256] width 59 height 5
checkbox input "true"
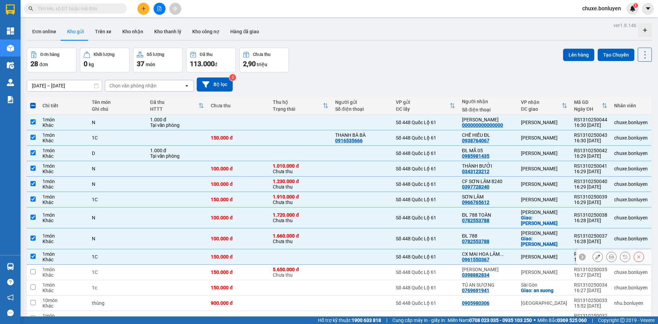
click at [407, 265] on td "Số 448 Quốc Lộ 61" at bounding box center [425, 271] width 66 height 15
checkbox input "true"
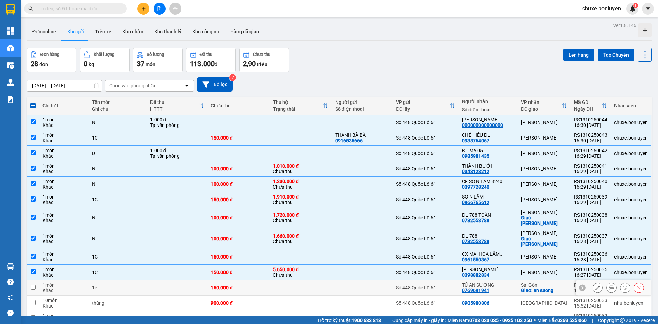
click at [413, 285] on div "Số 448 Quốc Lộ 61" at bounding box center [425, 287] width 59 height 5
checkbox input "true"
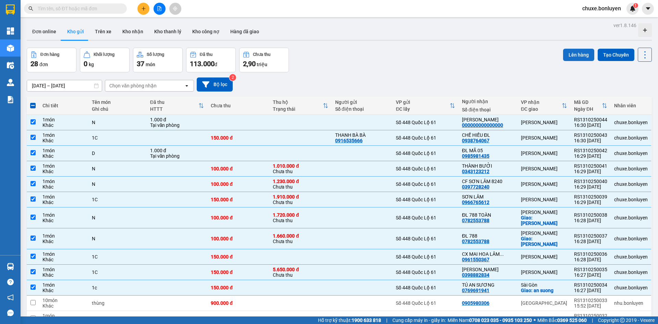
click at [569, 56] on button "Lên hàng" at bounding box center [578, 55] width 31 height 12
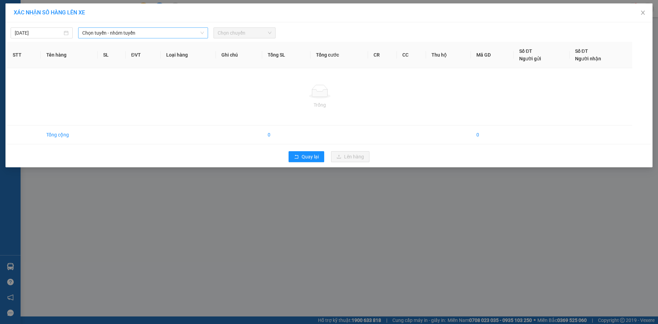
click at [116, 37] on span "Chọn tuyến - nhóm tuyến" at bounding box center [143, 33] width 122 height 10
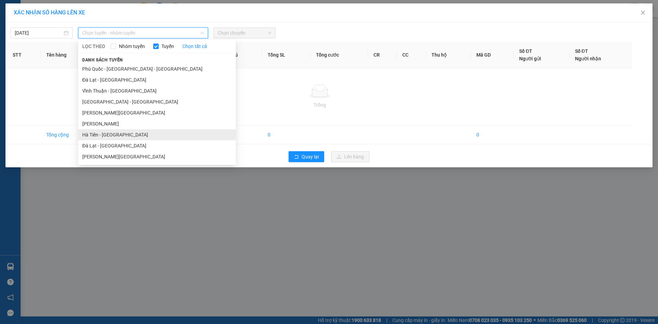
drag, startPoint x: 118, startPoint y: 129, endPoint x: 212, endPoint y: 53, distance: 120.8
click at [118, 130] on li "Hà Tiên - [GEOGRAPHIC_DATA]" at bounding box center [157, 134] width 158 height 11
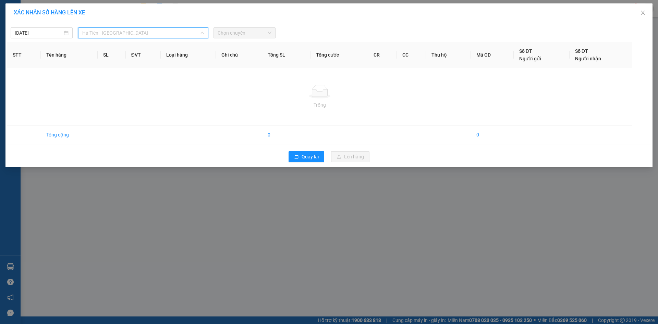
click at [166, 31] on span "Hà Tiên - [GEOGRAPHIC_DATA]" at bounding box center [143, 33] width 122 height 10
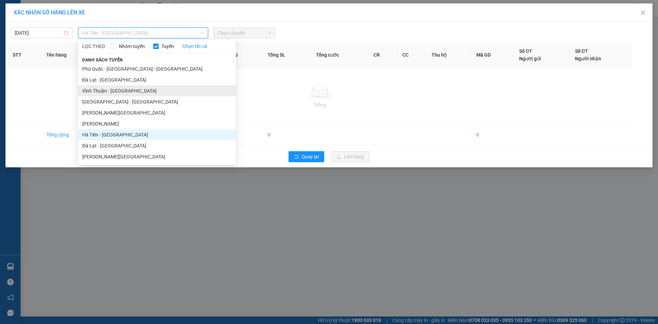
click at [136, 90] on li "Vĩnh Thuận - [GEOGRAPHIC_DATA]" at bounding box center [157, 90] width 158 height 11
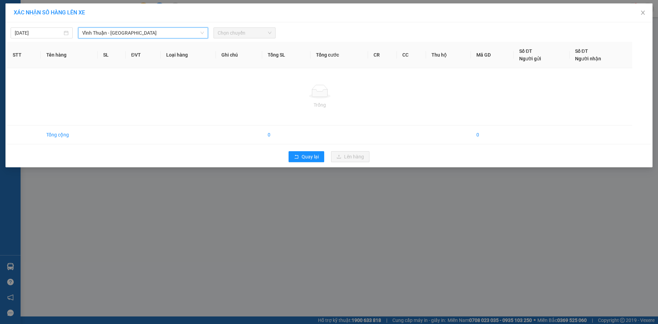
drag, startPoint x: 247, startPoint y: 35, endPoint x: 248, endPoint y: 38, distance: 3.5
click at [247, 35] on span "Chọn chuyến" at bounding box center [245, 33] width 54 height 10
click at [249, 35] on span "Chọn chuyến" at bounding box center [245, 33] width 54 height 10
click at [158, 32] on span "Vĩnh Thuận - [GEOGRAPHIC_DATA]" at bounding box center [143, 33] width 122 height 10
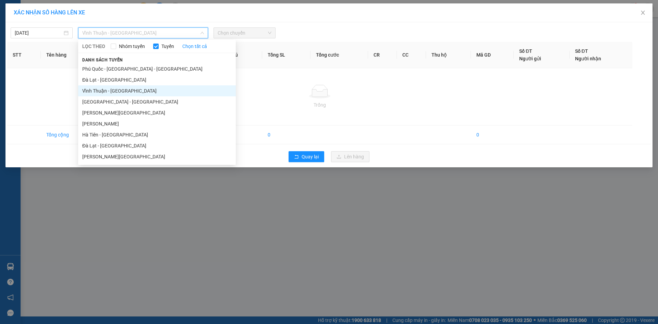
click at [179, 34] on span "Vĩnh Thuận - [GEOGRAPHIC_DATA]" at bounding box center [143, 33] width 122 height 10
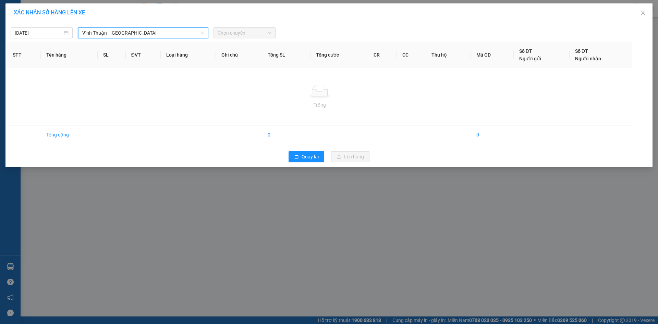
click at [151, 32] on span "Vĩnh Thuận - [GEOGRAPHIC_DATA]" at bounding box center [143, 33] width 122 height 10
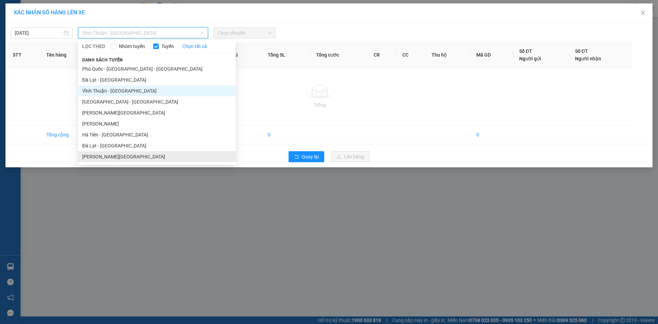
click at [127, 153] on li "[PERSON_NAME][GEOGRAPHIC_DATA]" at bounding box center [157, 156] width 158 height 11
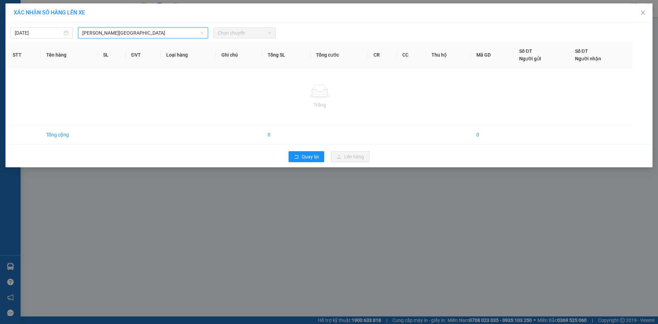
click at [232, 35] on span "Chọn chuyến" at bounding box center [245, 33] width 54 height 10
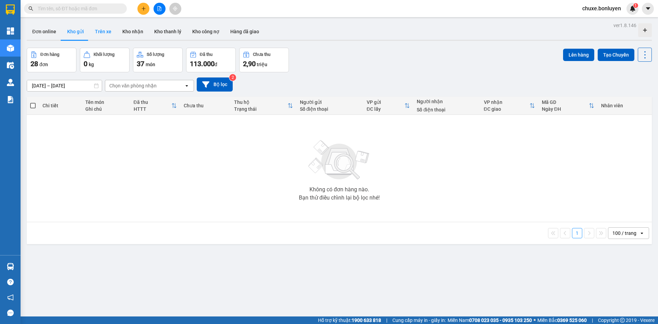
click at [98, 35] on button "Trên xe" at bounding box center [102, 31] width 27 height 16
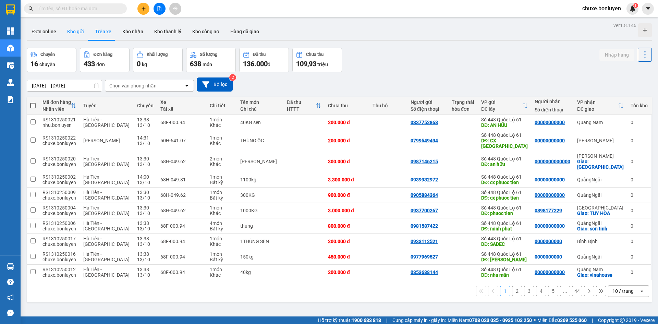
click at [70, 28] on button "Kho gửi" at bounding box center [76, 31] width 28 height 16
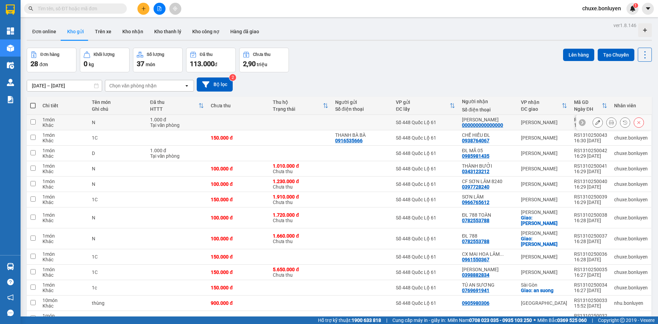
click at [294, 123] on td at bounding box center [300, 122] width 62 height 15
checkbox input "true"
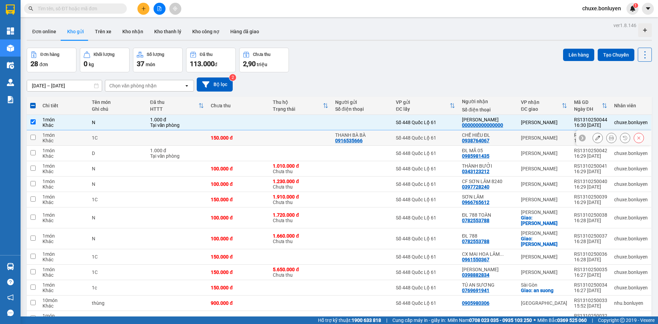
drag, startPoint x: 298, startPoint y: 134, endPoint x: 303, endPoint y: 149, distance: 15.8
click at [299, 134] on td at bounding box center [300, 137] width 62 height 15
checkbox input "true"
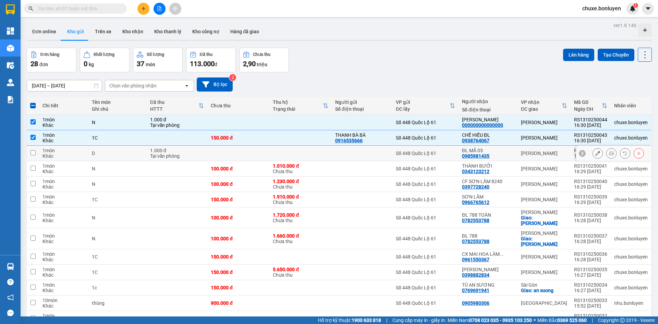
click at [303, 149] on td at bounding box center [300, 153] width 62 height 15
checkbox input "true"
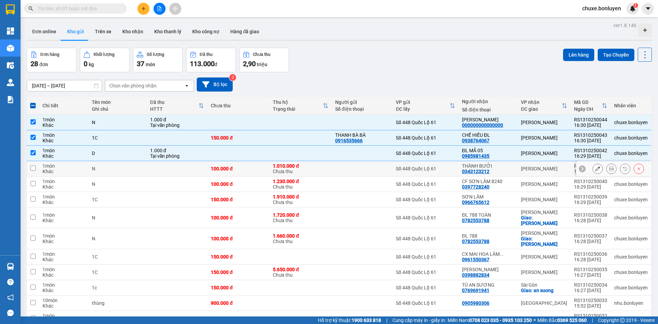
click at [306, 169] on div "1.010.000 đ Chưa thu" at bounding box center [300, 168] width 55 height 11
checkbox input "true"
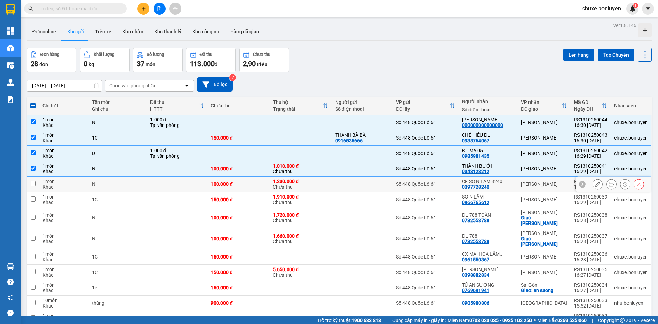
click at [307, 179] on div "1.230.000 đ" at bounding box center [300, 180] width 55 height 5
checkbox input "true"
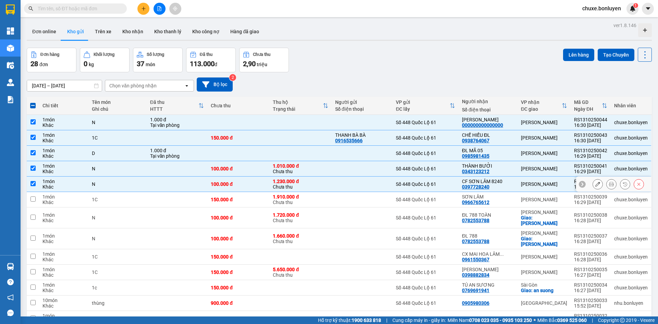
click at [317, 212] on div "1.720.000 đ" at bounding box center [300, 214] width 55 height 5
checkbox input "true"
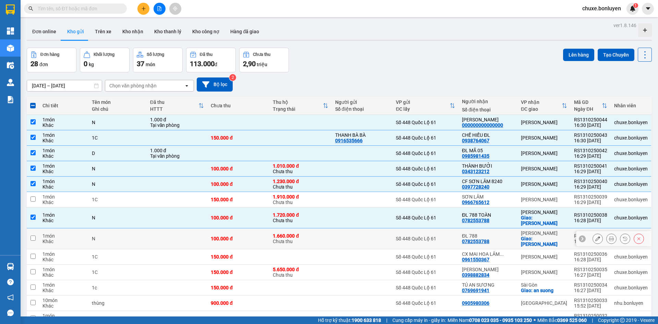
click at [315, 233] on div "1.660.000 đ" at bounding box center [300, 235] width 55 height 5
checkbox input "true"
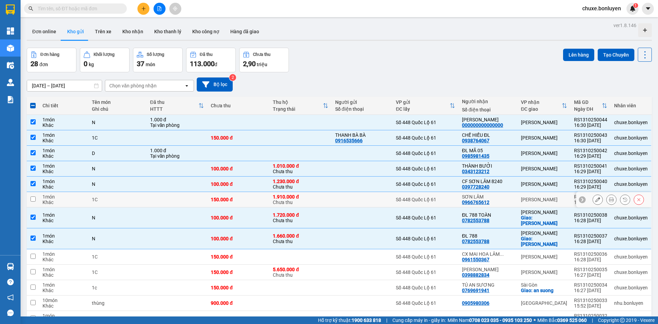
click at [316, 203] on div "1.910.000 đ Chưa thu" at bounding box center [300, 199] width 55 height 11
checkbox input "true"
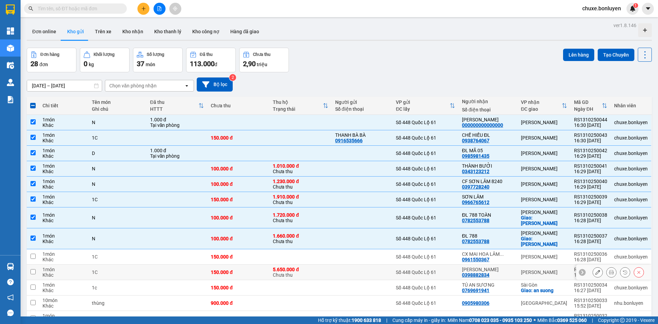
click at [321, 264] on td "5.650.000 đ Chưa thu" at bounding box center [300, 271] width 62 height 15
checkbox input "true"
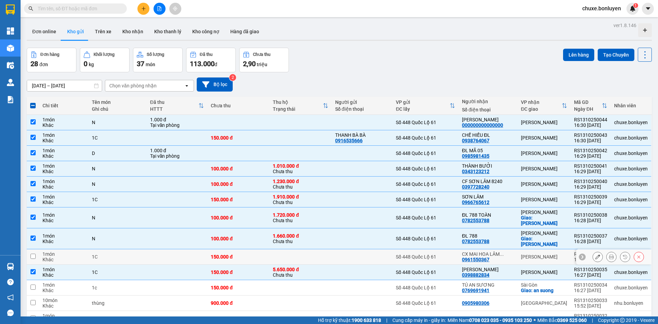
click at [326, 249] on td at bounding box center [300, 256] width 62 height 15
checkbox input "true"
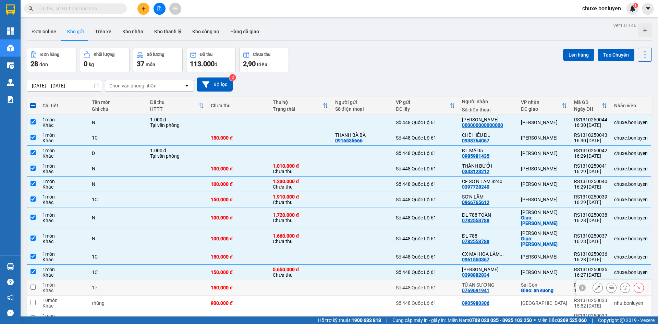
drag, startPoint x: 330, startPoint y: 270, endPoint x: 335, endPoint y: 275, distance: 8.0
click at [331, 280] on td at bounding box center [300, 287] width 62 height 15
checkbox input "true"
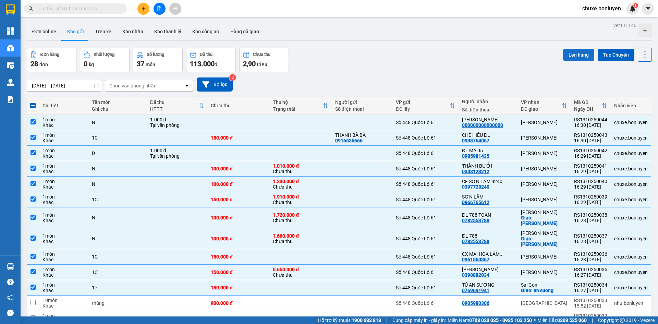
click at [573, 53] on button "Lên hàng" at bounding box center [578, 55] width 31 height 12
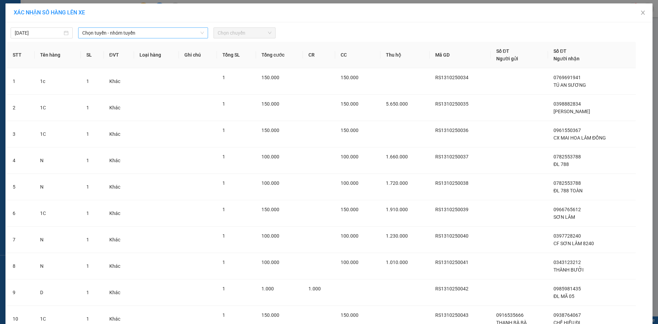
click at [153, 37] on span "Chọn tuyến - nhóm tuyến" at bounding box center [143, 33] width 122 height 10
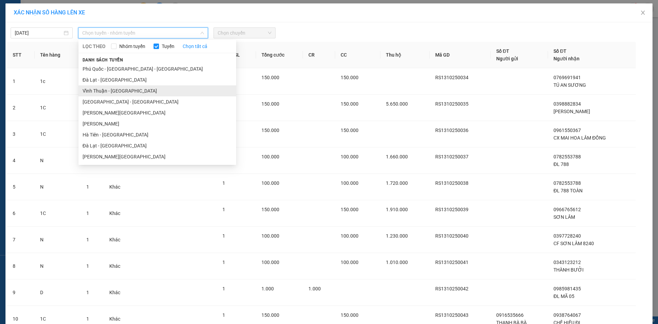
click at [132, 91] on li "Vĩnh Thuận - [GEOGRAPHIC_DATA]" at bounding box center [157, 90] width 158 height 11
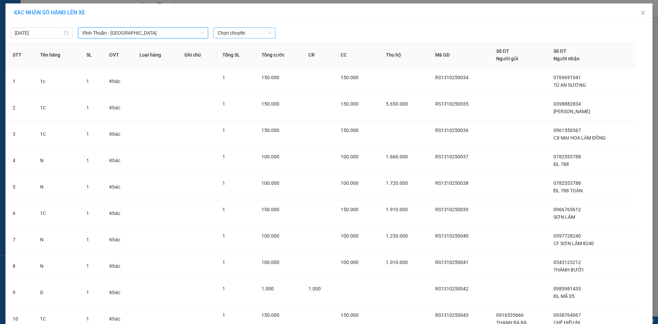
click at [239, 30] on span "Chọn chuyến" at bounding box center [245, 33] width 54 height 10
click at [230, 30] on span "Chọn chuyến" at bounding box center [245, 33] width 54 height 10
drag, startPoint x: 152, startPoint y: 31, endPoint x: 149, endPoint y: 42, distance: 11.1
click at [152, 32] on span "Vĩnh Thuận - [GEOGRAPHIC_DATA]" at bounding box center [143, 33] width 122 height 10
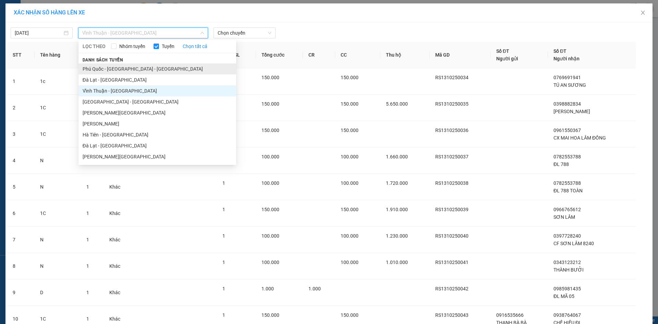
click at [136, 69] on li "Phú Quốc - [GEOGRAPHIC_DATA] - [GEOGRAPHIC_DATA]" at bounding box center [157, 68] width 158 height 11
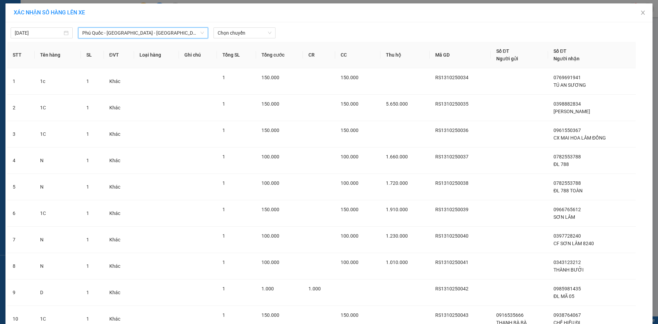
click at [160, 32] on span "Phú Quốc - [GEOGRAPHIC_DATA] - [GEOGRAPHIC_DATA]" at bounding box center [143, 33] width 122 height 10
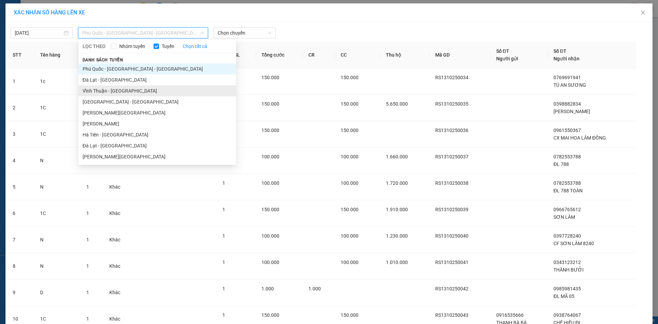
click at [144, 88] on li "Vĩnh Thuận - [GEOGRAPHIC_DATA]" at bounding box center [157, 90] width 158 height 11
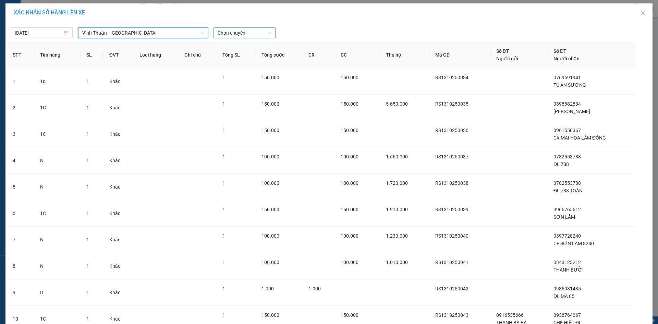
click at [243, 30] on span "Chọn chuyến" at bounding box center [245, 33] width 54 height 10
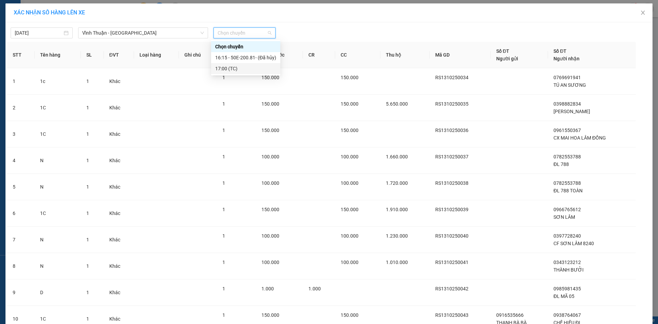
click at [239, 67] on div "17:00 (TC)" at bounding box center [245, 69] width 61 height 8
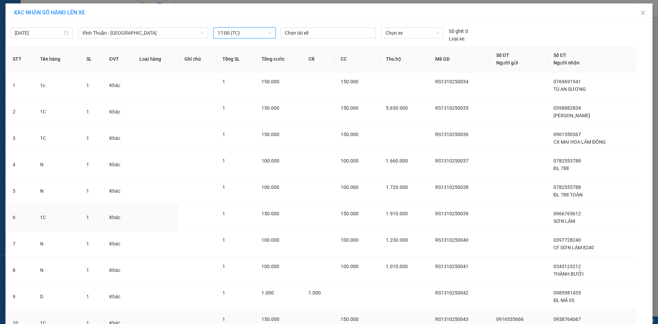
scroll to position [89, 0]
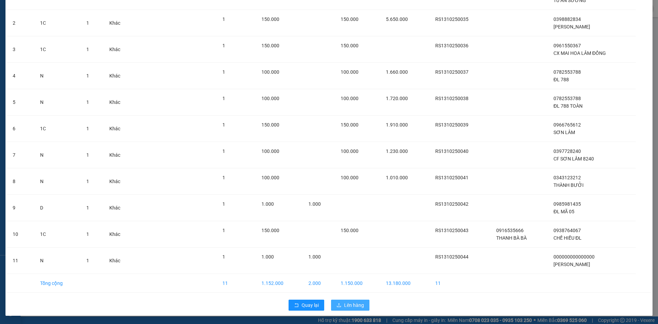
click at [336, 303] on icon "upload" at bounding box center [338, 304] width 5 height 5
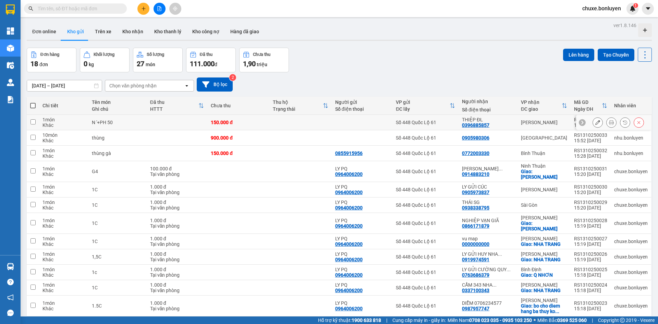
click at [444, 123] on div "Số 448 Quốc Lộ 61" at bounding box center [425, 122] width 59 height 5
checkbox input "true"
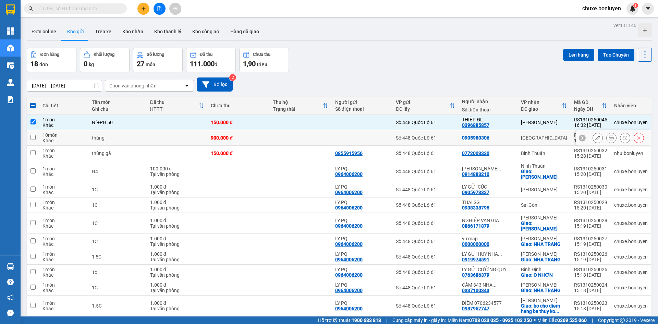
click at [440, 137] on div "Số 448 Quốc Lộ 61" at bounding box center [425, 137] width 59 height 5
checkbox input "true"
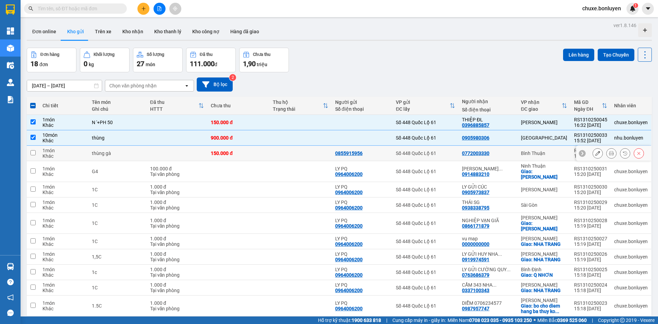
click at [441, 146] on td "Số 448 Quốc Lộ 61" at bounding box center [425, 153] width 66 height 15
checkbox input "true"
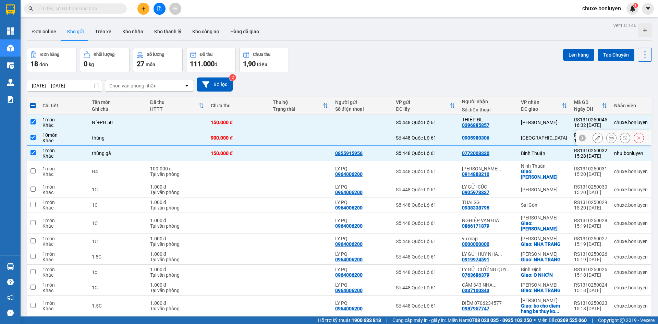
drag, startPoint x: 438, startPoint y: 136, endPoint x: 436, endPoint y: 145, distance: 9.6
click at [439, 136] on div "Số 448 Quốc Lộ 61" at bounding box center [425, 137] width 59 height 5
checkbox input "false"
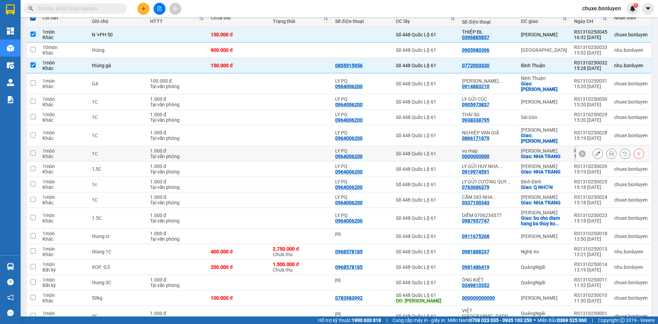
scroll to position [75, 0]
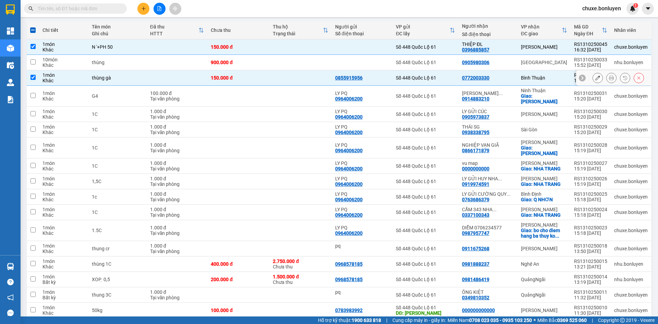
drag, startPoint x: 448, startPoint y: 75, endPoint x: 443, endPoint y: 83, distance: 9.1
click at [448, 75] on div "Số 448 Quốc Lộ 61" at bounding box center [425, 77] width 59 height 5
checkbox input "false"
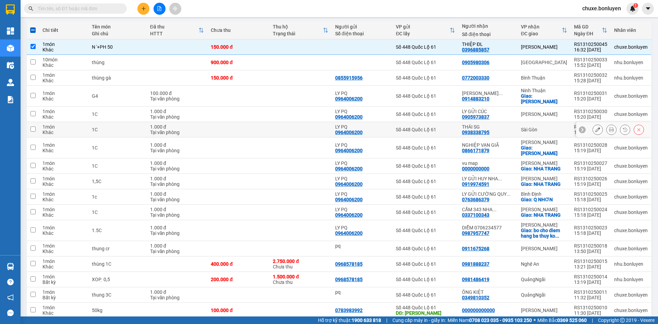
click at [436, 127] on div "Số 448 Quốc Lộ 61" at bounding box center [425, 129] width 59 height 5
checkbox input "true"
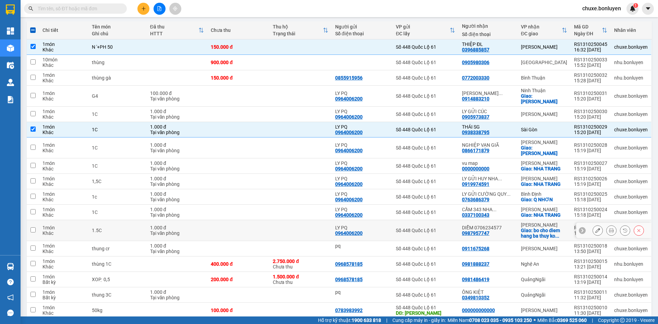
scroll to position [110, 0]
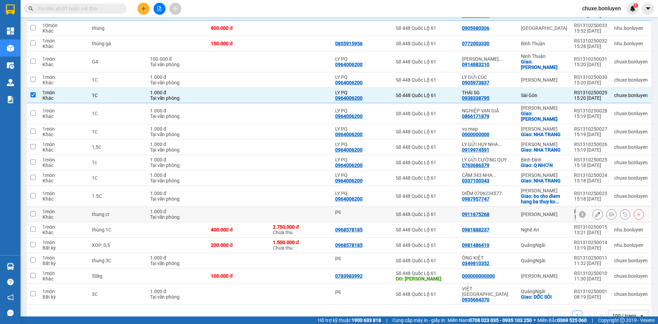
click at [503, 211] on div "0911675268" at bounding box center [488, 213] width 52 height 5
checkbox input "true"
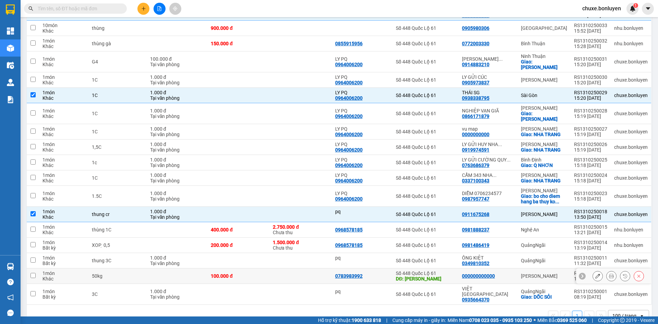
click at [509, 268] on td "000000000000" at bounding box center [487, 275] width 59 height 15
checkbox input "true"
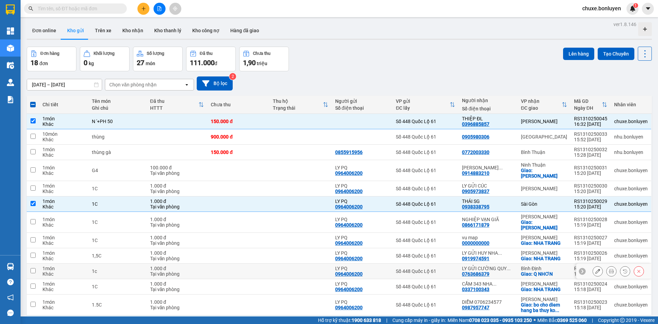
scroll to position [0, 0]
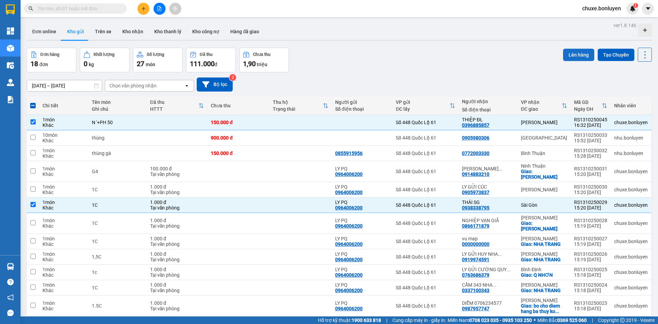
click at [578, 54] on button "Lên hàng" at bounding box center [578, 55] width 31 height 12
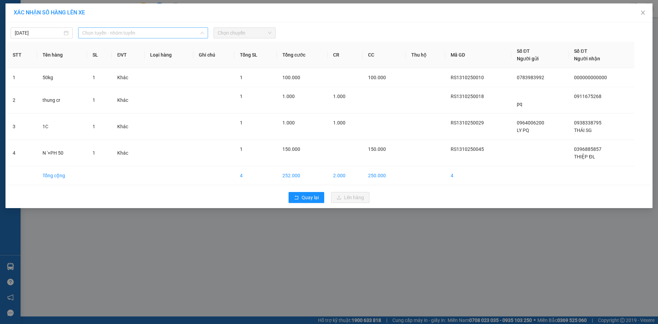
click at [126, 35] on span "Chọn tuyến - nhóm tuyến" at bounding box center [143, 33] width 122 height 10
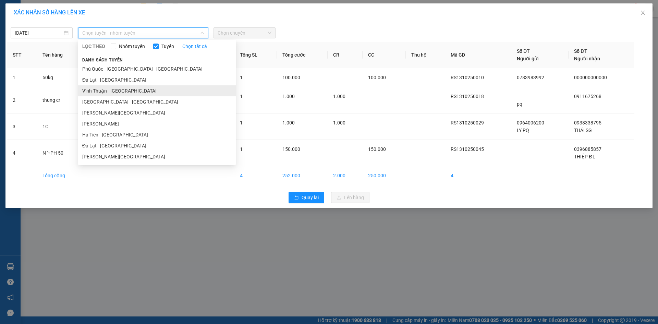
click at [125, 90] on li "Vĩnh Thuận - [GEOGRAPHIC_DATA]" at bounding box center [157, 90] width 158 height 11
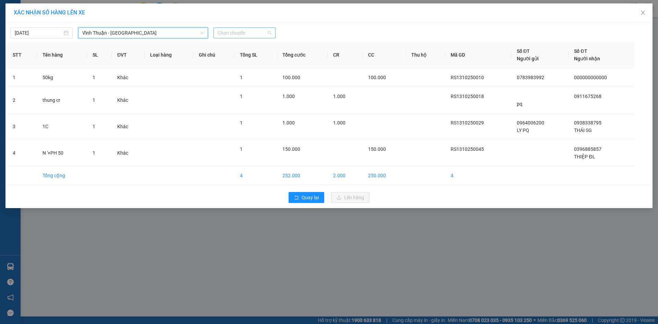
click at [252, 34] on span "Chọn chuyến" at bounding box center [245, 33] width 54 height 10
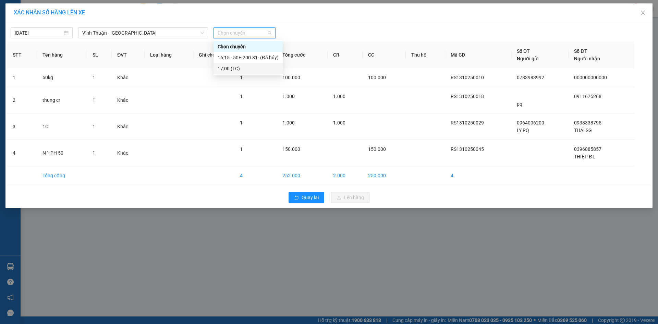
click at [246, 64] on div "17:00 (TC)" at bounding box center [247, 68] width 69 height 11
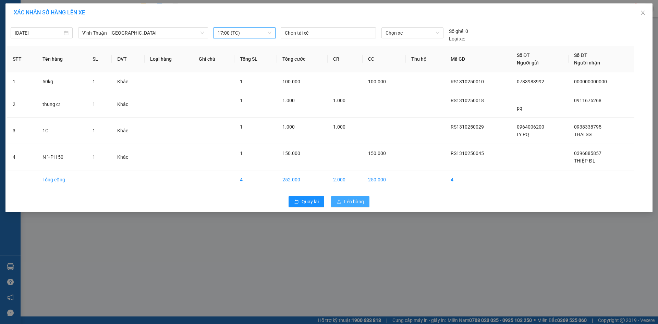
click at [359, 203] on span "Lên hàng" at bounding box center [354, 202] width 20 height 8
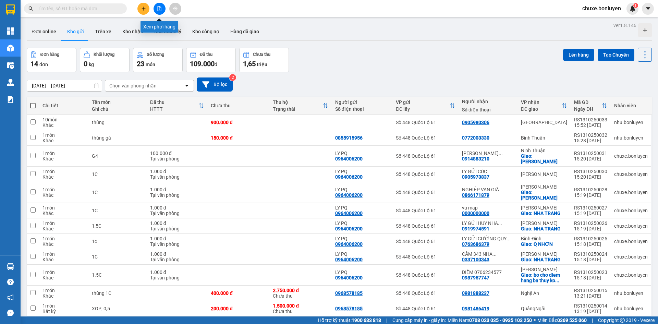
click at [160, 6] on button at bounding box center [159, 9] width 12 height 12
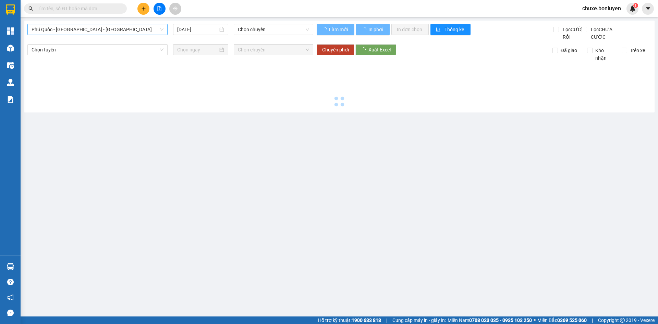
click at [124, 26] on span "Phú Quốc - [GEOGRAPHIC_DATA] - [GEOGRAPHIC_DATA]" at bounding box center [98, 29] width 132 height 10
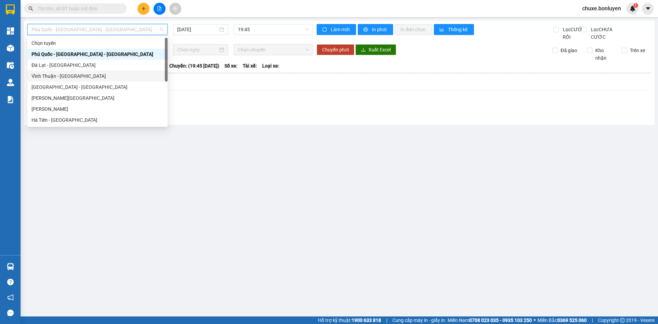
click at [94, 73] on div "Vĩnh Thuận - [GEOGRAPHIC_DATA]" at bounding box center [98, 76] width 132 height 8
type input "[DATE]"
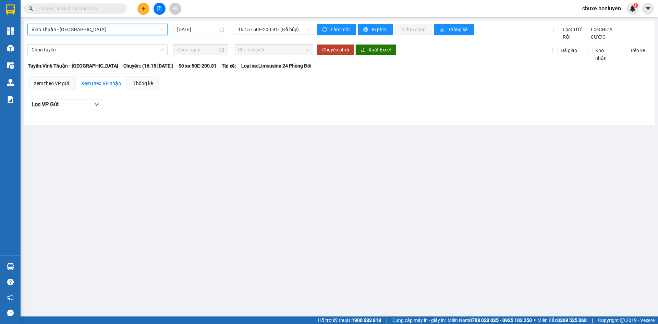
click at [270, 29] on span "16:15 - 50E-200.81 - (Đã hủy)" at bounding box center [273, 29] width 71 height 10
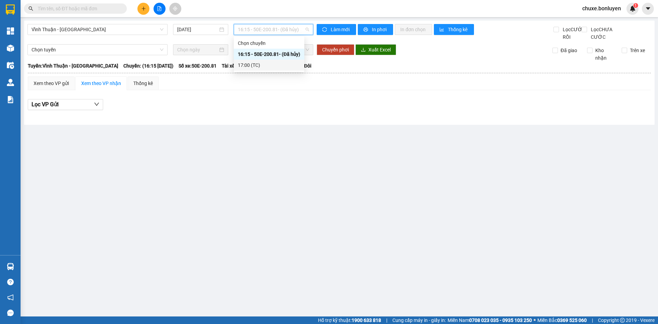
click at [263, 65] on div "17:00 (TC)" at bounding box center [269, 65] width 62 height 8
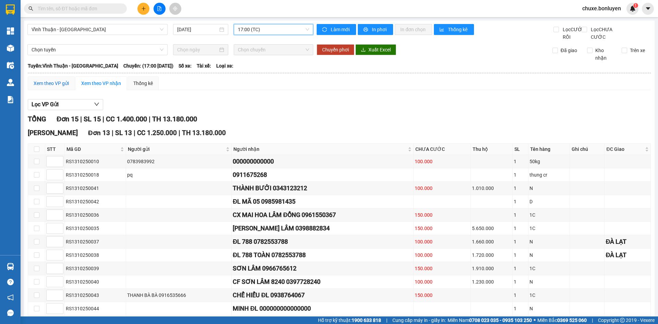
drag, startPoint x: 65, startPoint y: 92, endPoint x: 51, endPoint y: 119, distance: 30.3
click at [64, 87] on div "Xem theo VP gửi" at bounding box center [51, 83] width 35 height 8
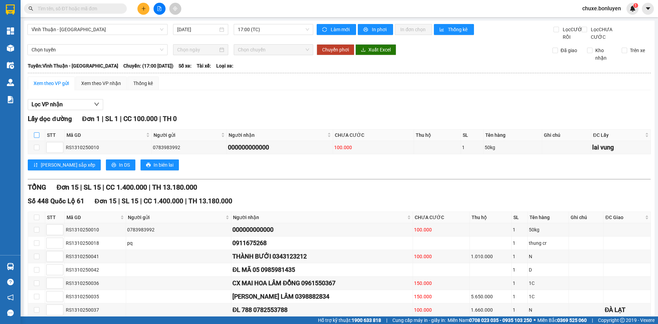
click at [35, 138] on input "checkbox" at bounding box center [36, 134] width 5 height 5
checkbox input "true"
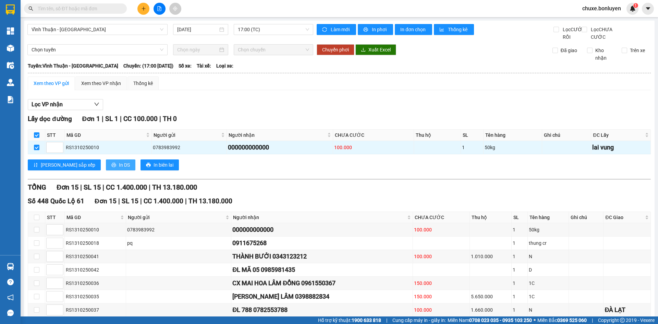
click at [106, 168] on button "In DS" at bounding box center [120, 164] width 29 height 11
click at [102, 87] on div "Xem theo VP nhận" at bounding box center [101, 83] width 40 height 8
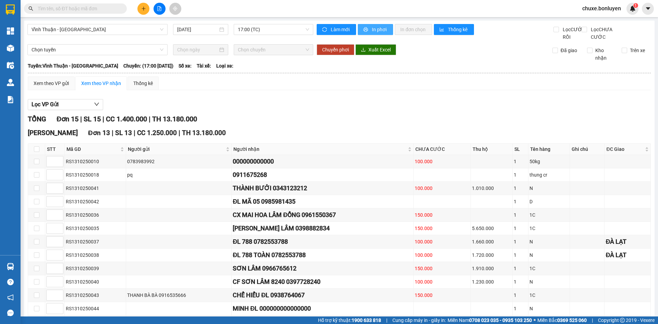
click at [372, 30] on span "In phơi" at bounding box center [380, 30] width 16 height 8
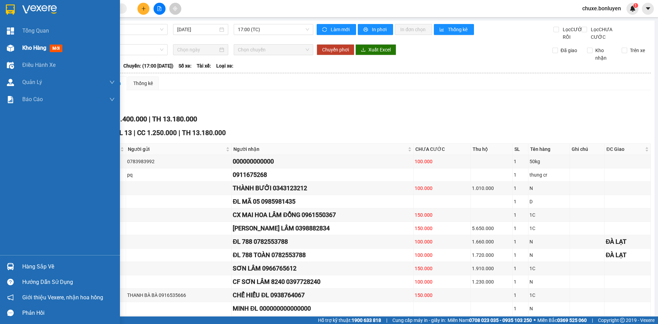
click at [8, 48] on img at bounding box center [10, 48] width 7 height 7
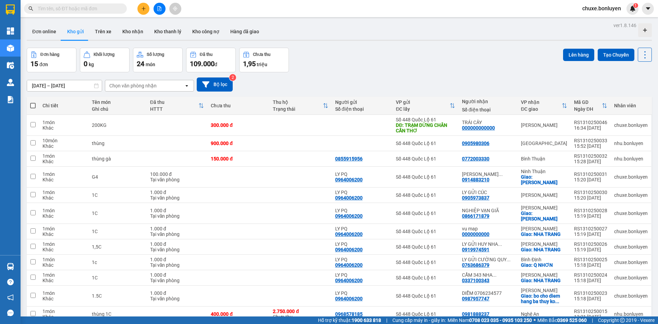
click at [92, 9] on input "text" at bounding box center [78, 9] width 81 height 8
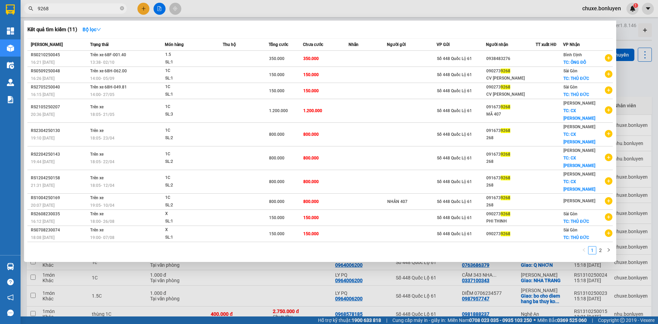
type input "9268"
click at [122, 8] on icon "close-circle" at bounding box center [122, 8] width 4 height 4
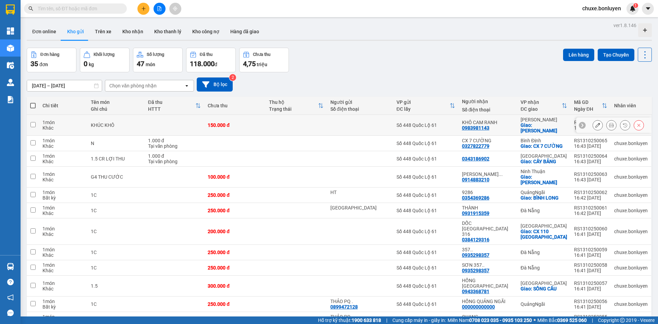
drag, startPoint x: 222, startPoint y: 118, endPoint x: 254, endPoint y: 152, distance: 46.8
click at [222, 118] on td "150.000 đ" at bounding box center [234, 125] width 61 height 21
checkbox input "true"
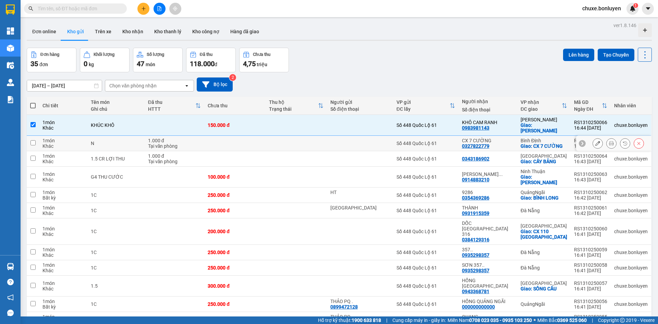
click at [264, 140] on td at bounding box center [234, 143] width 61 height 15
checkbox input "true"
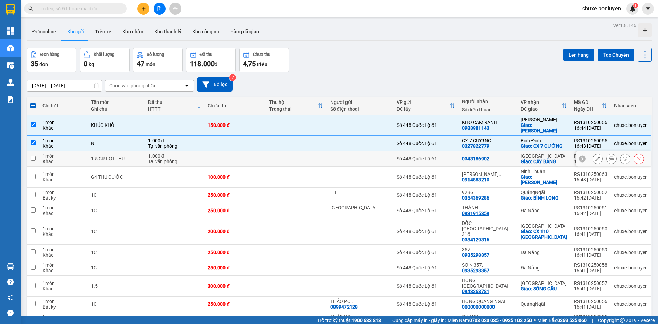
click at [265, 151] on td at bounding box center [234, 158] width 61 height 15
checkbox input "true"
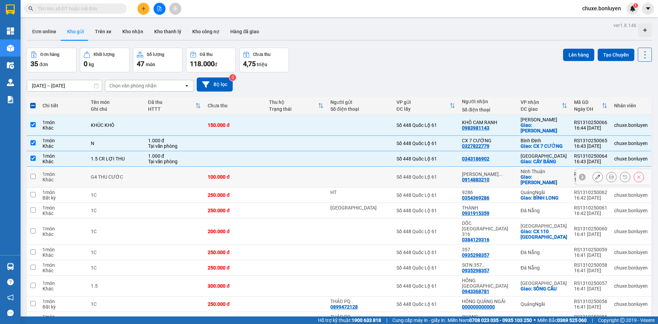
click at [262, 174] on div "100.000 đ" at bounding box center [235, 176] width 54 height 5
checkbox input "true"
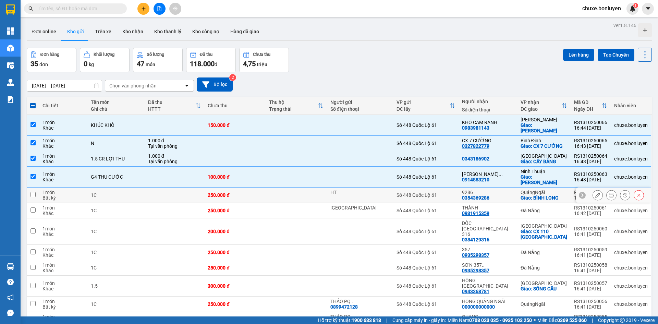
click at [280, 188] on td at bounding box center [295, 194] width 61 height 15
checkbox input "true"
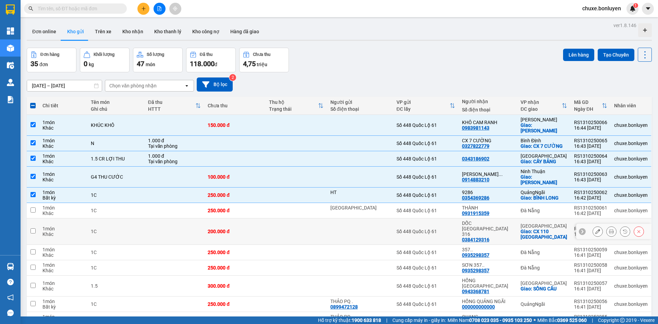
click at [290, 218] on td at bounding box center [295, 231] width 61 height 26
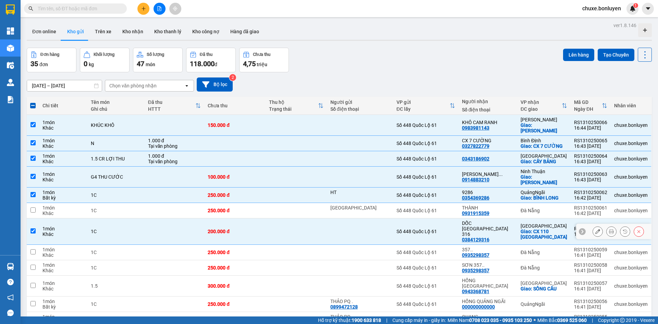
click at [293, 220] on td at bounding box center [295, 231] width 61 height 26
checkbox input "false"
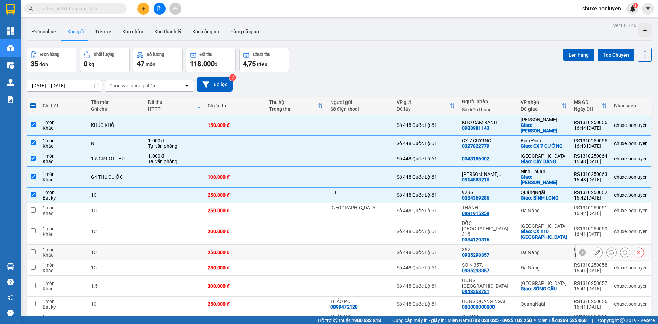
click at [293, 245] on td at bounding box center [295, 252] width 61 height 15
checkbox input "true"
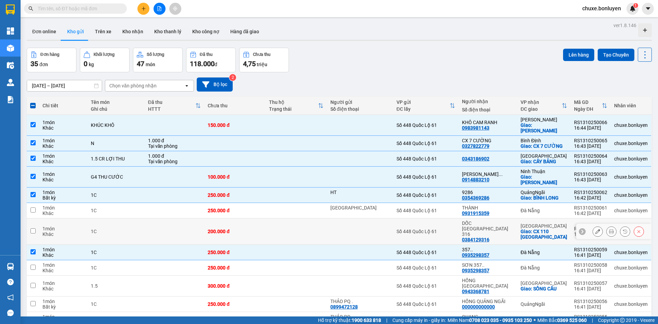
click at [292, 218] on td at bounding box center [295, 231] width 61 height 26
checkbox input "true"
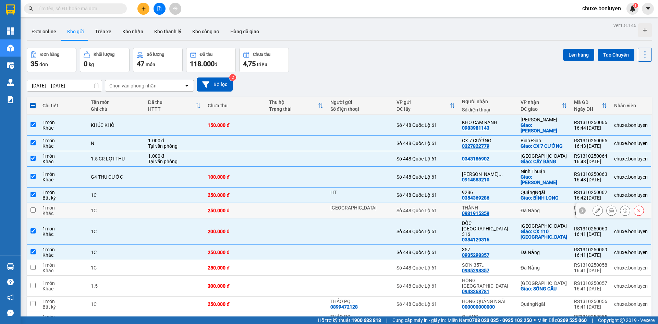
click at [292, 203] on td at bounding box center [295, 210] width 61 height 15
checkbox input "true"
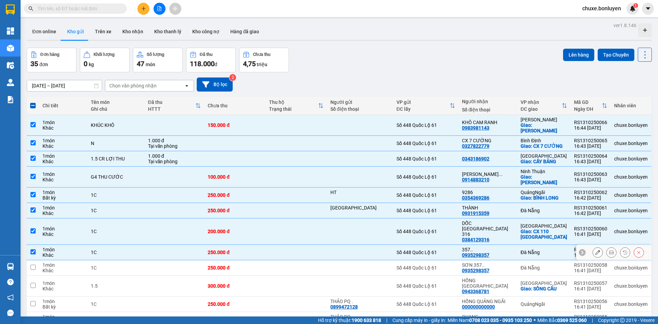
click at [294, 260] on td at bounding box center [295, 267] width 61 height 15
checkbox input "true"
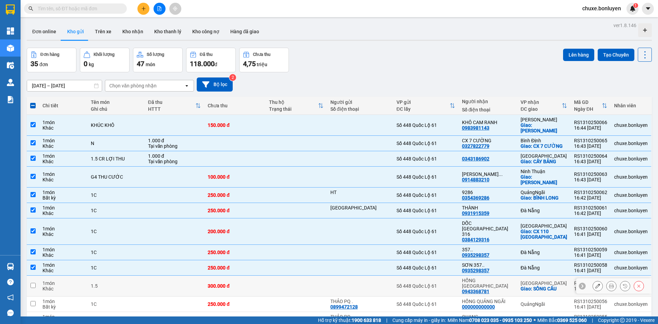
drag, startPoint x: 300, startPoint y: 266, endPoint x: 302, endPoint y: 274, distance: 8.9
click at [300, 275] on td at bounding box center [295, 285] width 61 height 21
checkbox input "true"
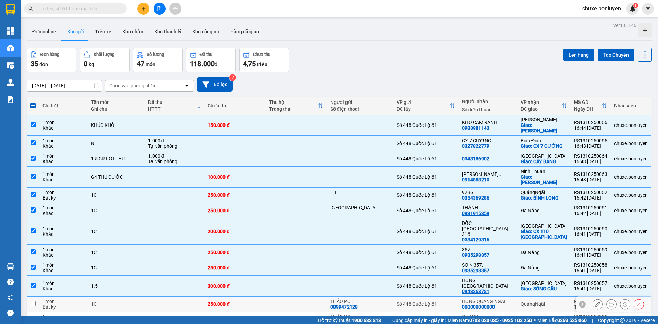
click at [302, 296] on td at bounding box center [295, 303] width 61 height 15
checkbox input "true"
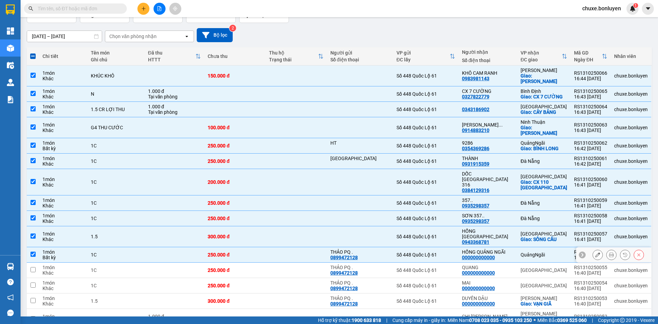
scroll to position [103, 0]
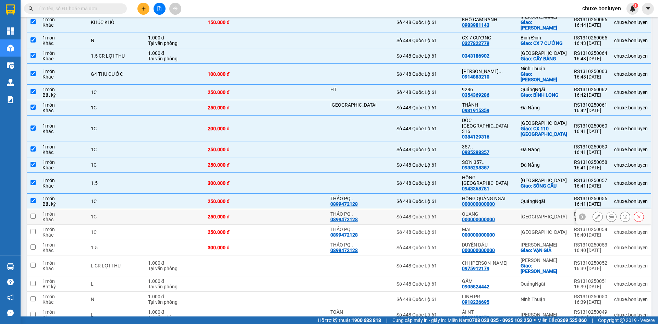
click at [299, 209] on td at bounding box center [295, 216] width 61 height 15
checkbox input "true"
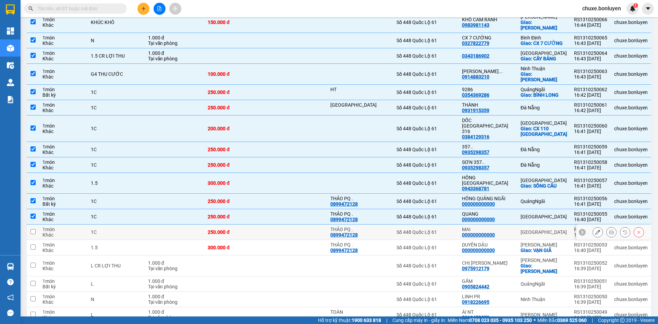
click at [299, 224] on td at bounding box center [295, 231] width 61 height 15
checkbox input "true"
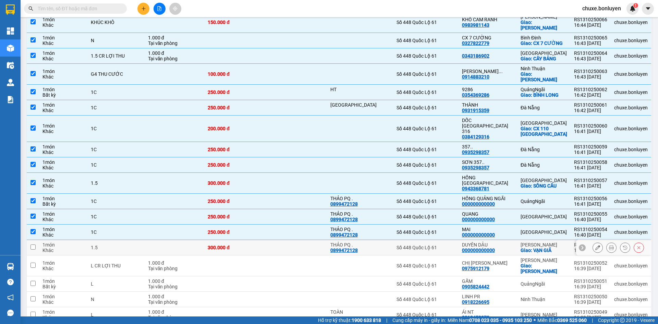
click at [302, 240] on td at bounding box center [295, 247] width 61 height 15
checkbox input "true"
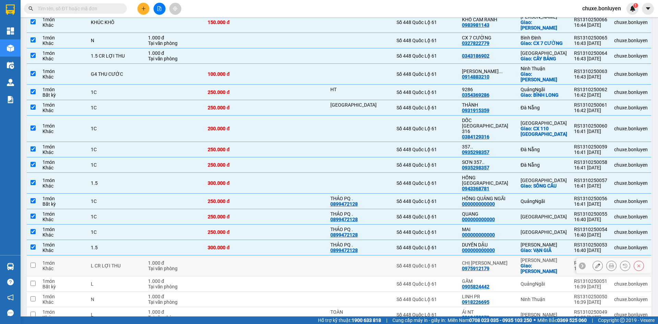
click at [302, 255] on td at bounding box center [295, 265] width 61 height 21
checkbox input "true"
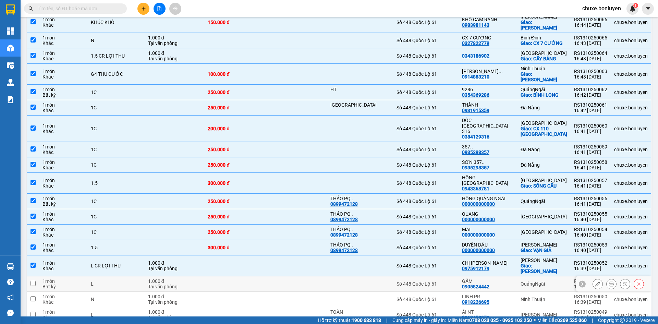
click at [308, 276] on td at bounding box center [295, 283] width 61 height 15
checkbox input "true"
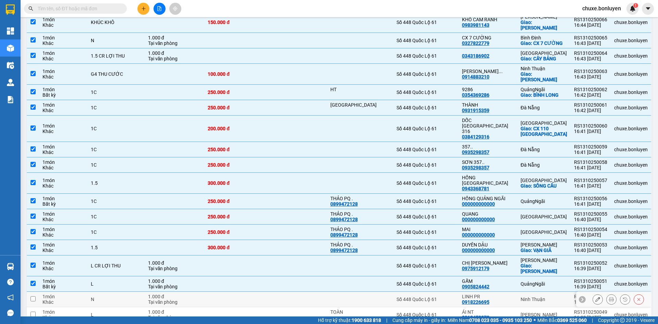
click at [314, 292] on td at bounding box center [295, 299] width 61 height 15
checkbox input "true"
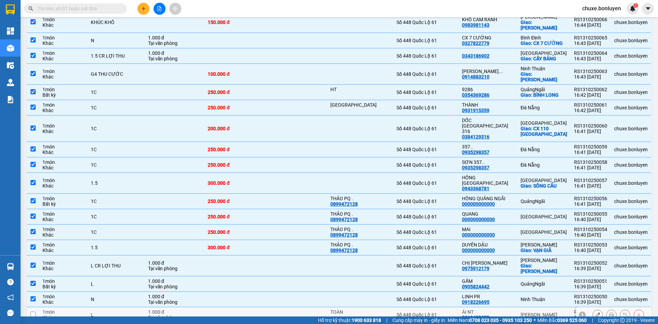
click at [316, 307] on td at bounding box center [295, 314] width 61 height 15
checkbox input "true"
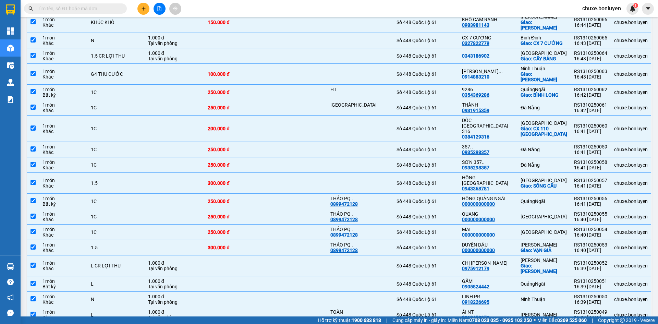
click at [319, 322] on td at bounding box center [295, 329] width 61 height 15
checkbox input "true"
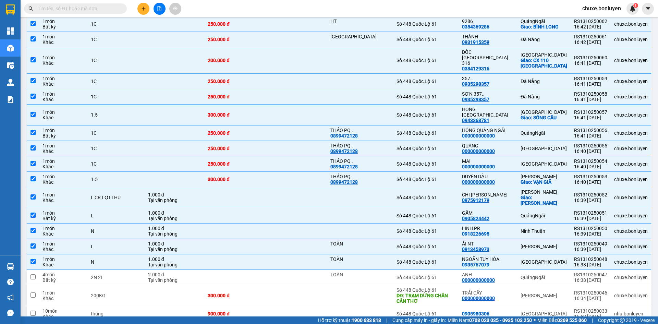
scroll to position [240, 0]
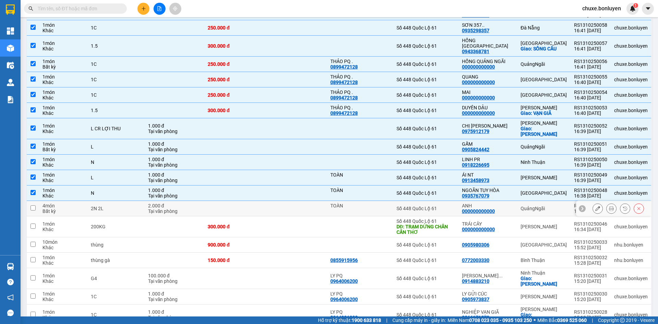
click at [307, 201] on td at bounding box center [295, 208] width 61 height 15
checkbox input "true"
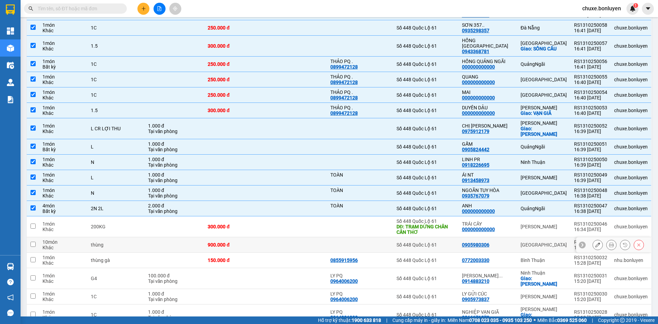
click at [295, 237] on td at bounding box center [295, 244] width 61 height 15
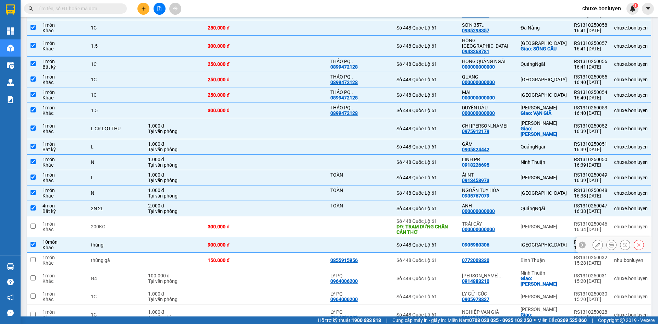
click at [295, 237] on td at bounding box center [295, 244] width 61 height 15
checkbox input "false"
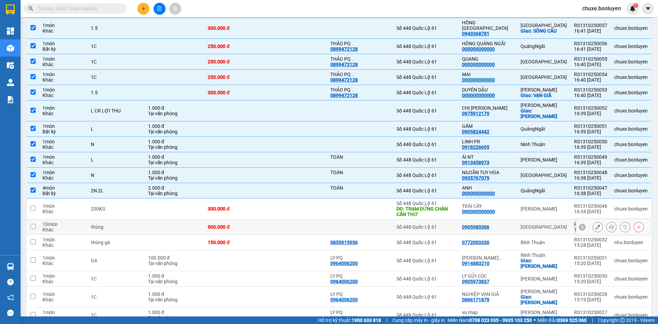
scroll to position [308, 0]
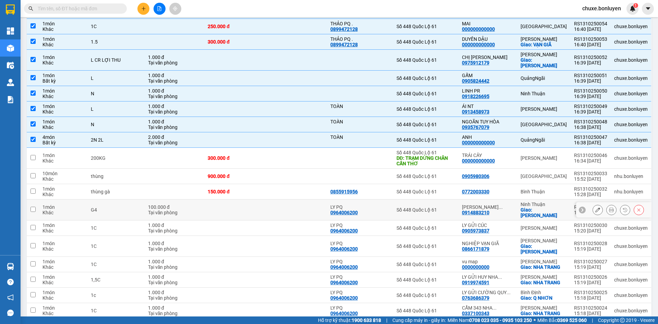
drag, startPoint x: 313, startPoint y: 178, endPoint x: 314, endPoint y: 193, distance: 14.4
click at [313, 199] on td at bounding box center [295, 209] width 61 height 21
checkbox input "true"
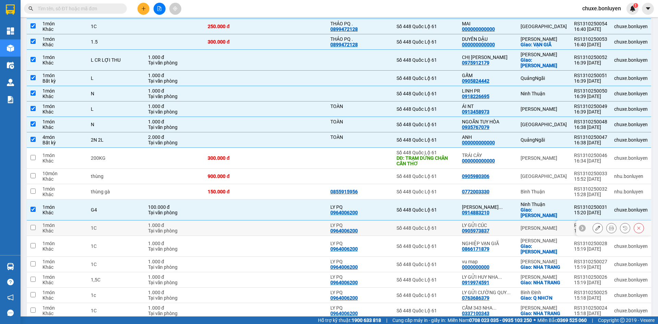
drag, startPoint x: 314, startPoint y: 193, endPoint x: 316, endPoint y: 209, distance: 16.5
click at [314, 220] on td at bounding box center [295, 227] width 61 height 15
checkbox input "true"
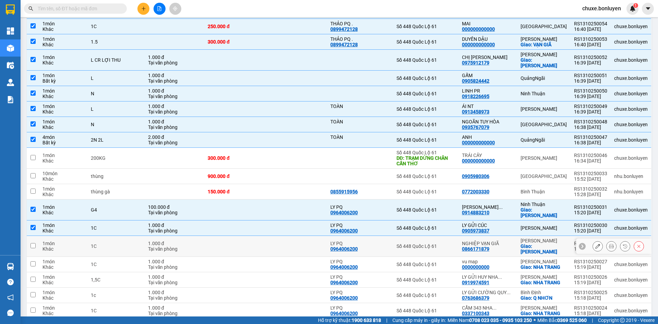
click at [316, 236] on td at bounding box center [295, 246] width 61 height 21
checkbox input "true"
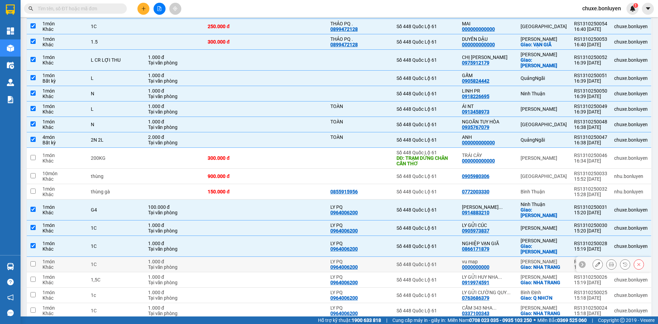
click at [320, 257] on td at bounding box center [295, 264] width 61 height 15
checkbox input "true"
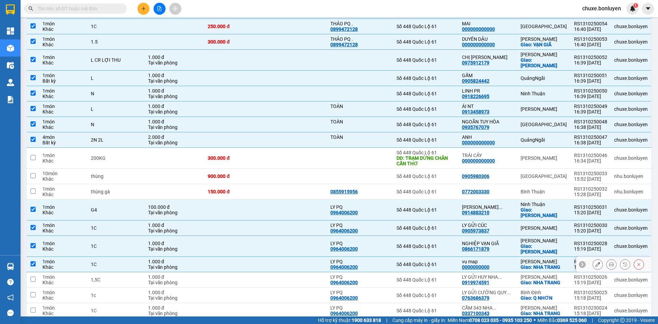
click at [322, 272] on td at bounding box center [295, 279] width 61 height 15
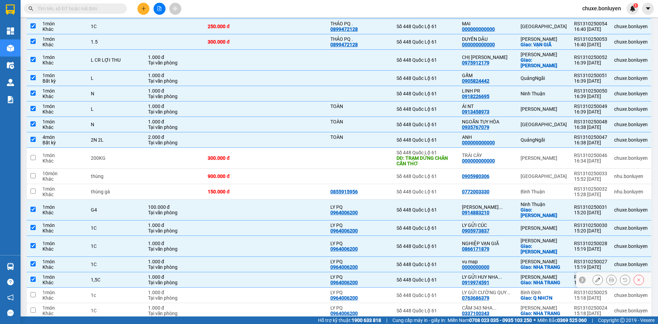
click at [321, 272] on td at bounding box center [295, 279] width 61 height 15
checkbox input "false"
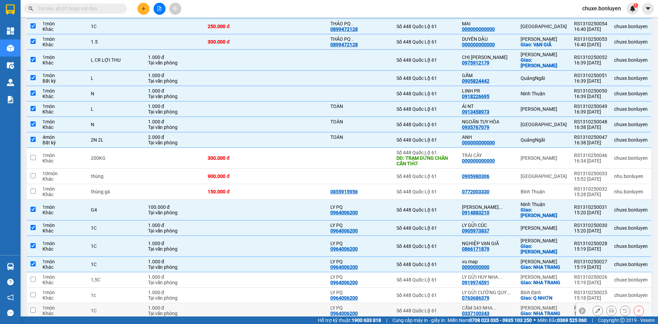
click at [320, 303] on td at bounding box center [295, 310] width 61 height 15
checkbox input "true"
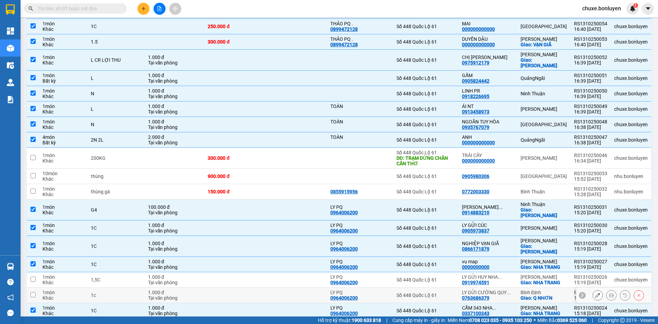
click at [320, 287] on td at bounding box center [295, 294] width 61 height 15
checkbox input "true"
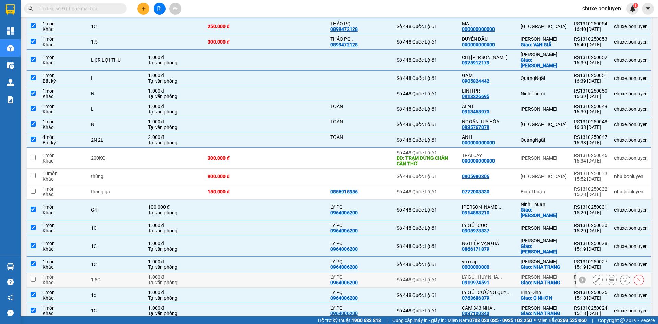
click at [321, 272] on td at bounding box center [295, 279] width 61 height 15
checkbox input "true"
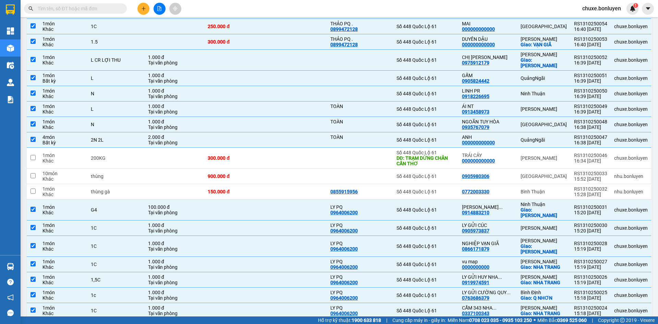
drag, startPoint x: 323, startPoint y: 286, endPoint x: 326, endPoint y: 289, distance: 4.1
click at [324, 318] on td at bounding box center [295, 328] width 61 height 21
click at [336, 318] on td "LY PQ 0964006200" at bounding box center [360, 328] width 66 height 21
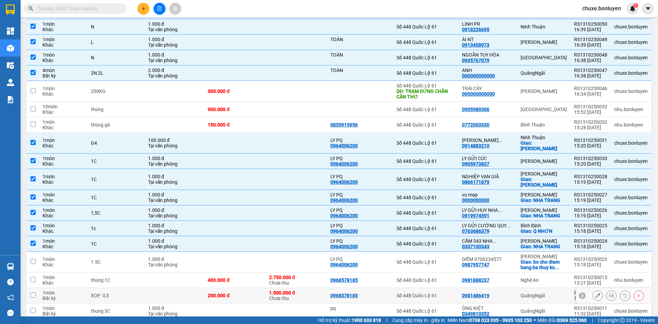
scroll to position [377, 0]
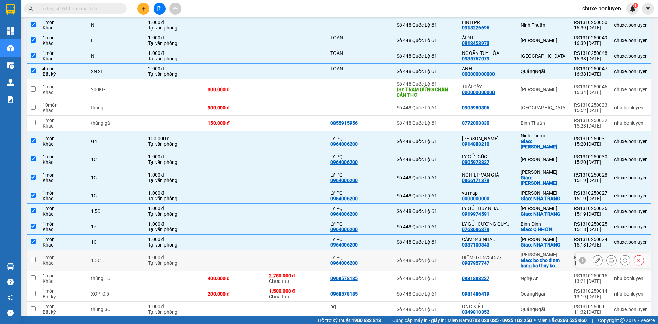
drag, startPoint x: 334, startPoint y: 218, endPoint x: 331, endPoint y: 224, distance: 7.2
click at [327, 250] on td at bounding box center [295, 260] width 61 height 21
checkbox input "true"
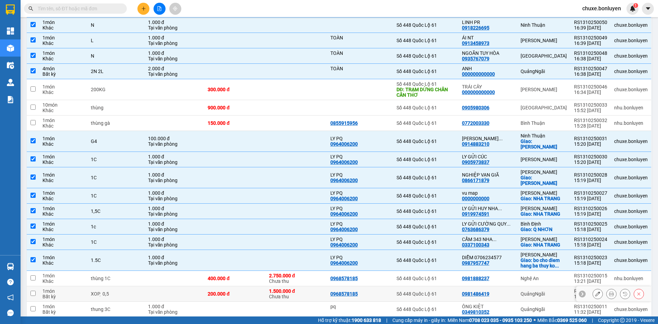
click at [323, 288] on div "1.500.000 đ" at bounding box center [296, 290] width 54 height 5
checkbox input "true"
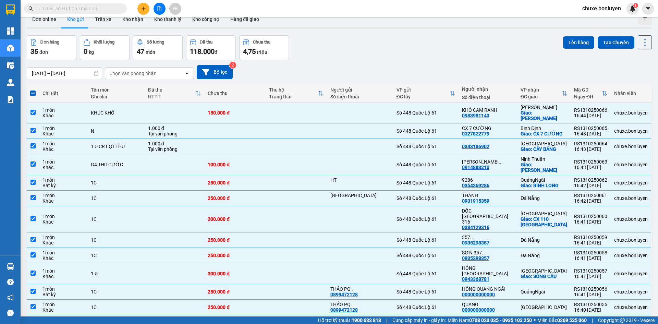
scroll to position [0, 0]
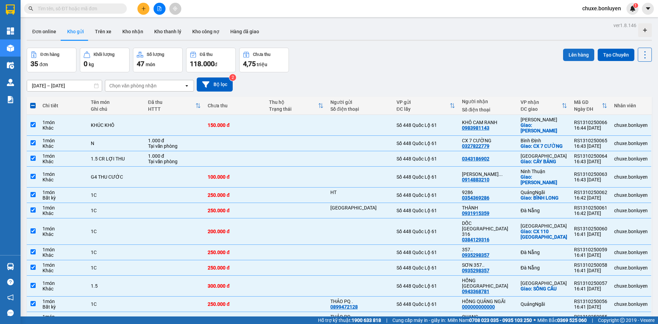
click at [571, 54] on button "Lên hàng" at bounding box center [578, 55] width 31 height 12
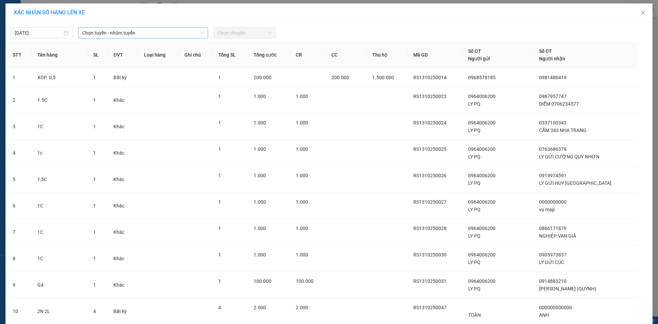
drag, startPoint x: 134, startPoint y: 36, endPoint x: 134, endPoint y: 39, distance: 3.8
click at [134, 36] on span "Chọn tuyến - nhóm tuyến" at bounding box center [143, 33] width 122 height 10
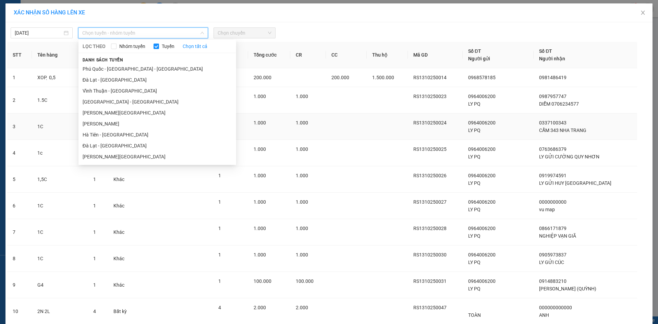
drag, startPoint x: 113, startPoint y: 136, endPoint x: 120, endPoint y: 133, distance: 7.8
click at [113, 136] on li "Hà Tiên - [GEOGRAPHIC_DATA]" at bounding box center [157, 134] width 158 height 11
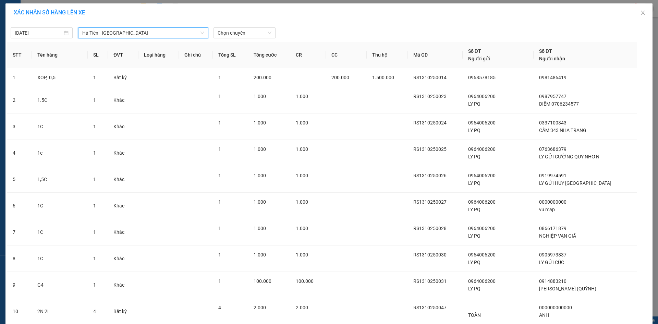
click at [246, 27] on div "13/10/2025 Hà Tiên - Đà Nẵng Hà Tiên - Đà Nẵng LỌC THEO Nhóm tuyến Tuyến Chọn…" at bounding box center [328, 31] width 643 height 14
click at [251, 33] on span "Chọn chuyến" at bounding box center [245, 33] width 54 height 10
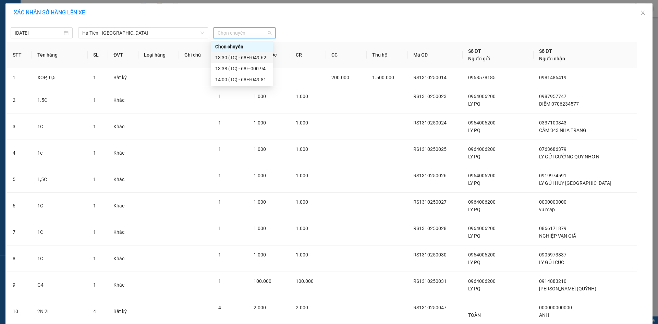
click at [251, 55] on div "13:30 (TC) - 68H-049.62" at bounding box center [241, 58] width 53 height 8
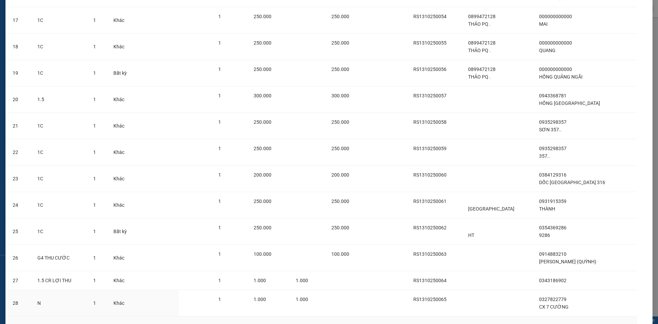
scroll to position [548, 0]
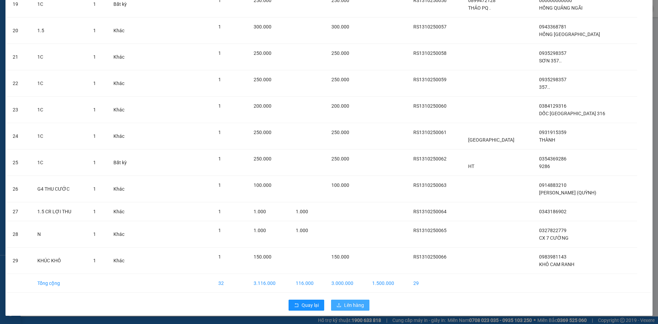
click at [354, 307] on span "Lên hàng" at bounding box center [354, 305] width 20 height 8
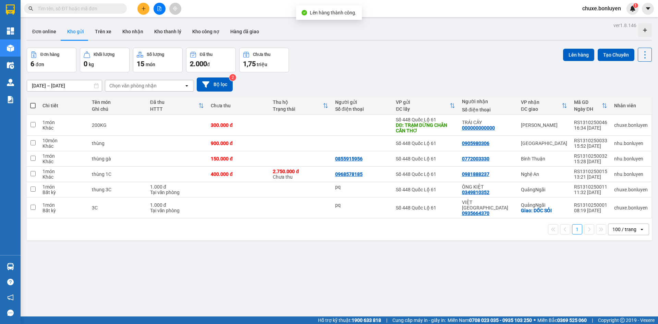
click at [157, 13] on button at bounding box center [159, 9] width 12 height 12
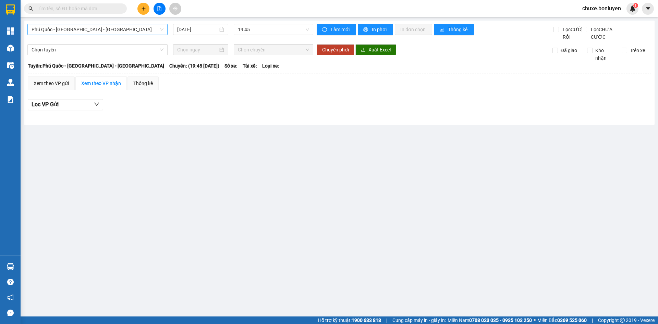
drag, startPoint x: 116, startPoint y: 29, endPoint x: 116, endPoint y: 35, distance: 5.5
click at [116, 31] on span "Phú Quốc - [GEOGRAPHIC_DATA] - [GEOGRAPHIC_DATA]" at bounding box center [98, 29] width 132 height 10
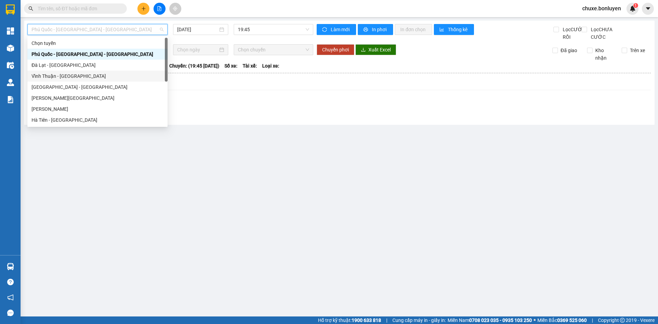
click at [75, 76] on div "Vĩnh Thuận - [GEOGRAPHIC_DATA]" at bounding box center [98, 76] width 132 height 8
type input "[DATE]"
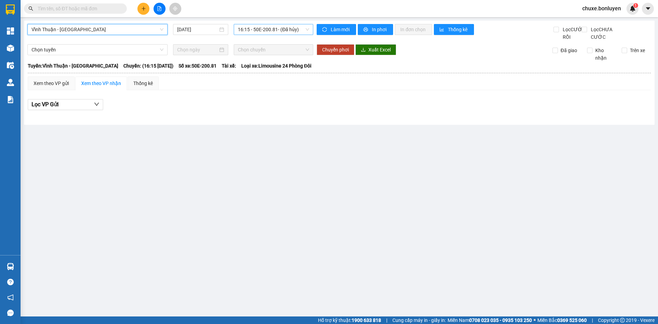
click at [263, 30] on span "16:15 - 50E-200.81 - (Đã hủy)" at bounding box center [273, 29] width 71 height 10
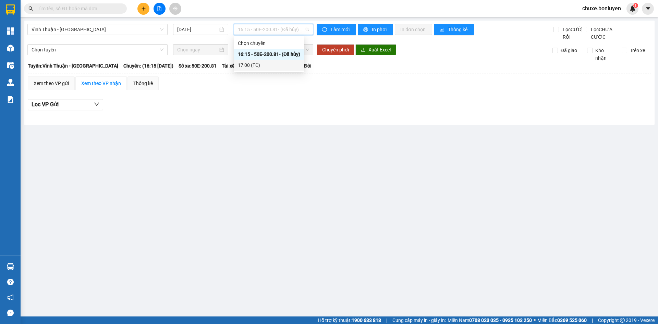
drag, startPoint x: 272, startPoint y: 68, endPoint x: 270, endPoint y: 65, distance: 3.7
click at [271, 68] on div "17:00 (TC)" at bounding box center [269, 65] width 62 height 8
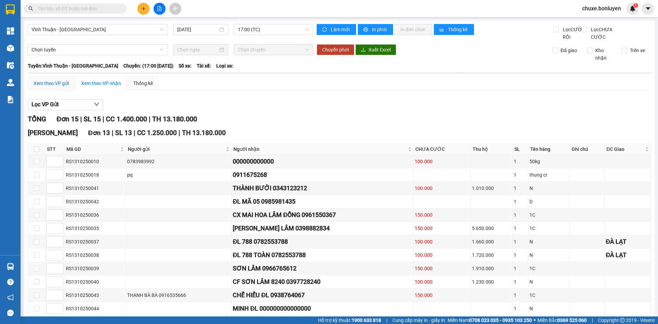
click at [50, 87] on div "Xem theo VP gửi" at bounding box center [51, 83] width 35 height 8
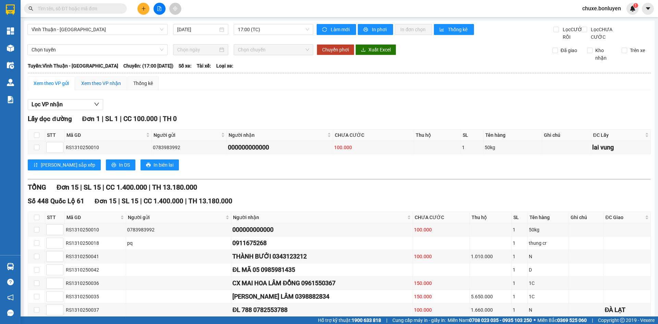
click at [117, 87] on div "Xem theo VP nhận" at bounding box center [101, 83] width 40 height 8
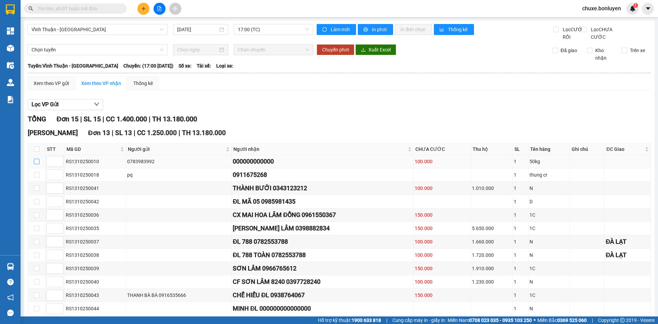
click at [36, 164] on input "checkbox" at bounding box center [36, 161] width 5 height 5
checkbox input "true"
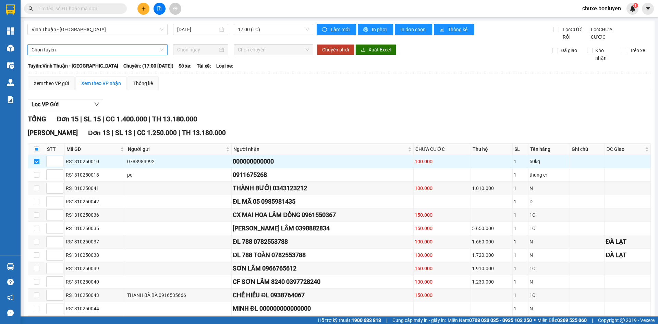
click at [63, 55] on span "Chọn tuyến" at bounding box center [98, 50] width 132 height 10
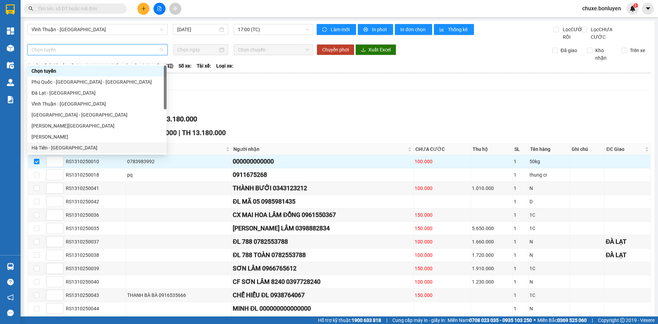
click at [70, 147] on div "Hà Tiên - [GEOGRAPHIC_DATA]" at bounding box center [97, 148] width 131 height 8
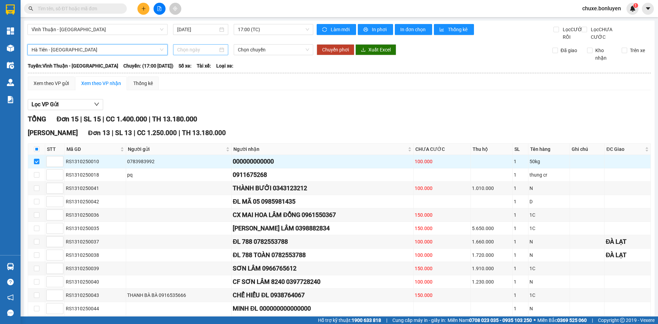
click at [186, 53] on input at bounding box center [197, 50] width 41 height 8
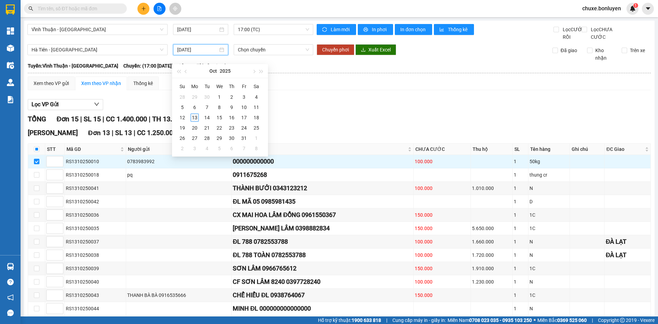
type input "[DATE]"
click at [194, 121] on div "13" at bounding box center [194, 117] width 8 height 8
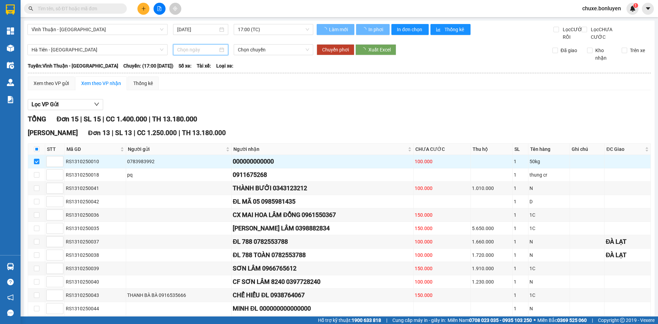
type input "[DATE]"
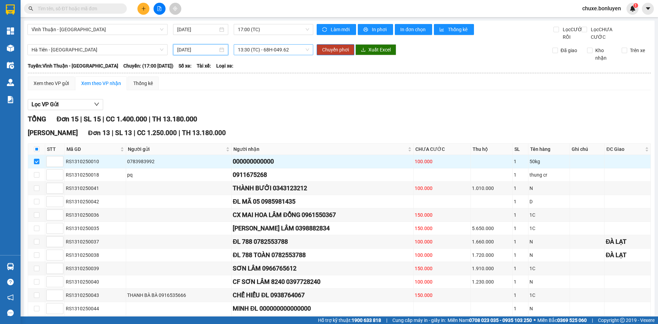
click at [262, 54] on span "13:30 (TC) - 68H-049.62" at bounding box center [273, 50] width 71 height 10
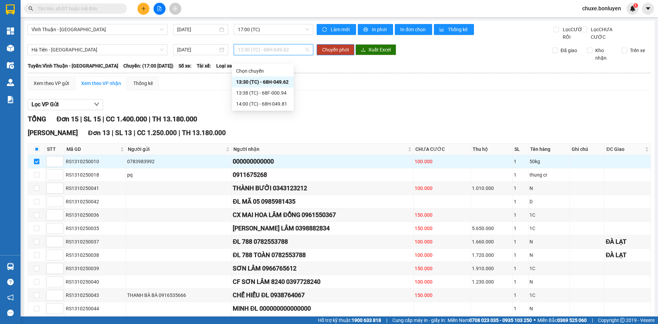
drag, startPoint x: 257, startPoint y: 82, endPoint x: 297, endPoint y: 70, distance: 41.5
click at [258, 82] on div "13:30 (TC) - 68H-049.62" at bounding box center [262, 82] width 53 height 8
click at [329, 53] on span "Chuyển phơi" at bounding box center [335, 50] width 27 height 8
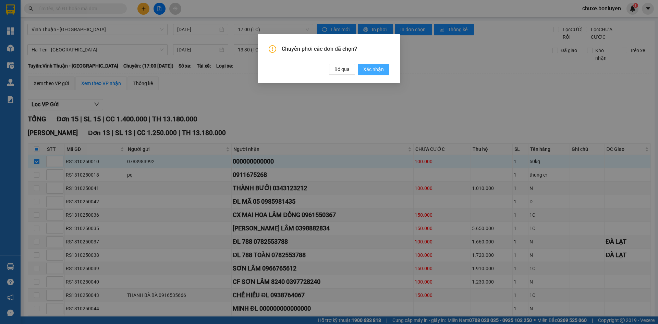
click at [364, 66] on span "Xác nhận" at bounding box center [373, 69] width 21 height 8
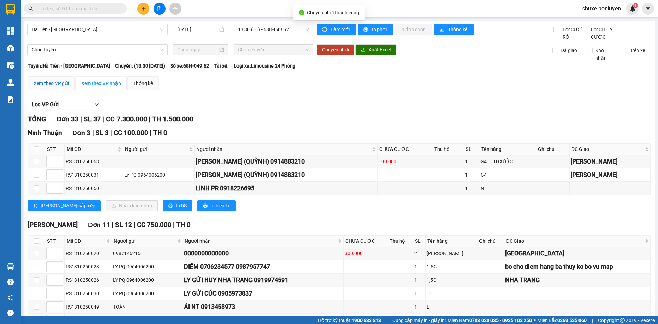
click at [51, 87] on div "Xem theo VP gửi" at bounding box center [51, 83] width 35 height 8
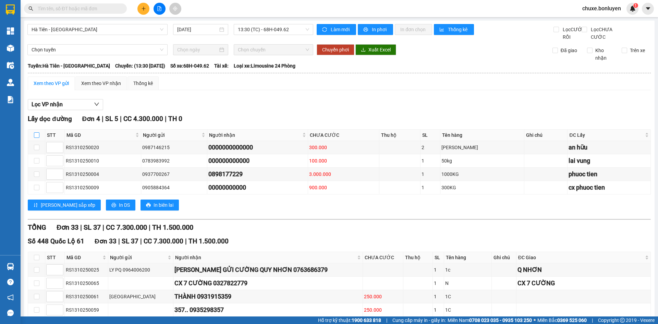
click at [36, 138] on input "checkbox" at bounding box center [36, 134] width 5 height 5
checkbox input "true"
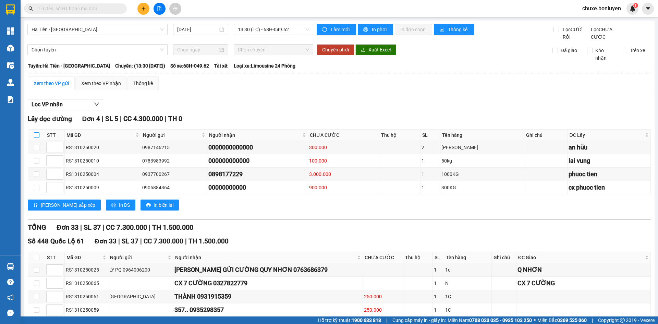
checkbox input "true"
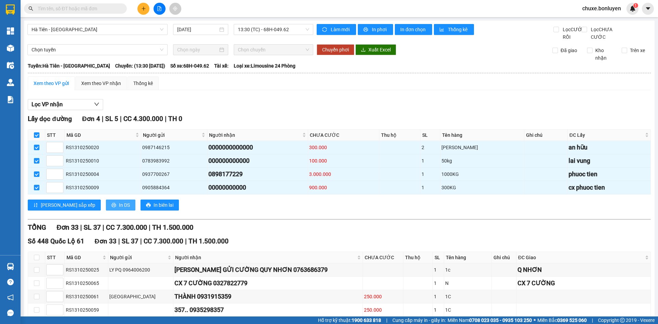
click at [119, 209] on span "In DS" at bounding box center [124, 205] width 11 height 8
click at [89, 87] on div "Xem theo VP nhận" at bounding box center [101, 83] width 40 height 8
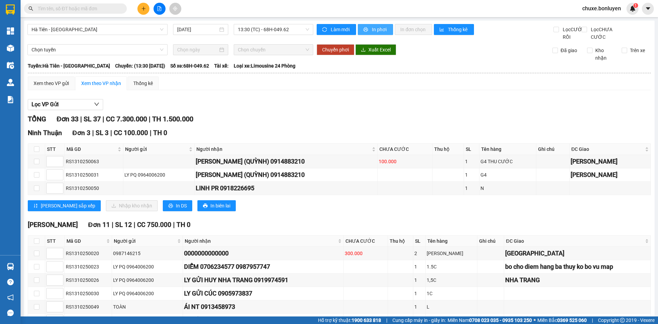
click at [376, 31] on span "In phơi" at bounding box center [380, 30] width 16 height 8
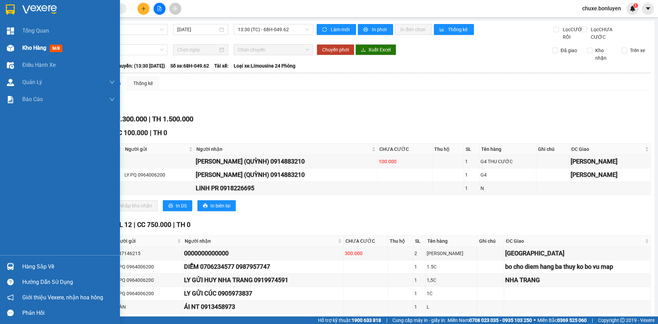
drag, startPoint x: 39, startPoint y: 48, endPoint x: 32, endPoint y: 48, distance: 6.5
click at [39, 48] on span "Kho hàng" at bounding box center [34, 48] width 24 height 7
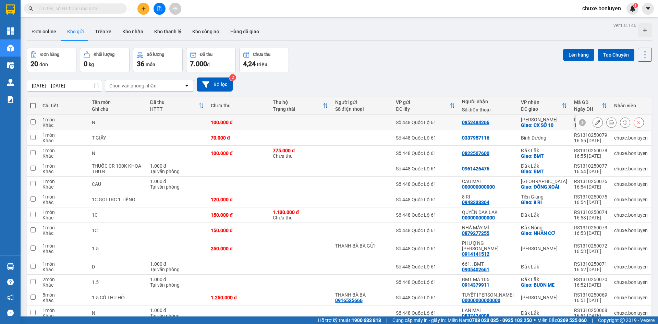
click at [352, 124] on div at bounding box center [362, 122] width 54 height 5
checkbox input "true"
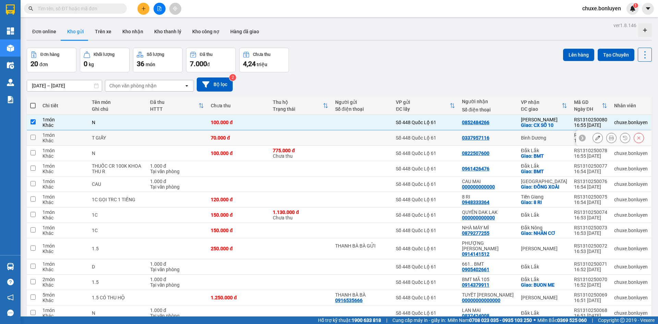
drag, startPoint x: 364, startPoint y: 140, endPoint x: 367, endPoint y: 164, distance: 23.4
click at [364, 141] on td at bounding box center [362, 137] width 61 height 15
checkbox input "true"
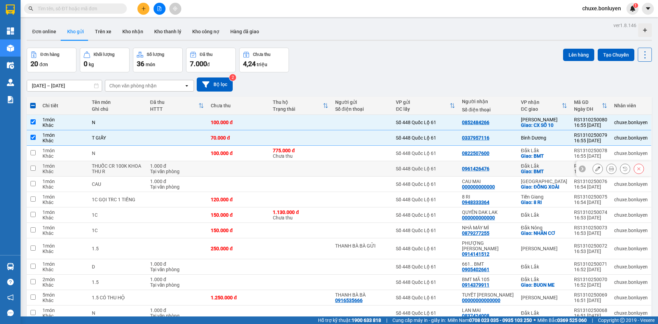
drag, startPoint x: 367, startPoint y: 164, endPoint x: 367, endPoint y: 183, distance: 19.2
click at [367, 164] on td at bounding box center [362, 168] width 61 height 15
checkbox input "true"
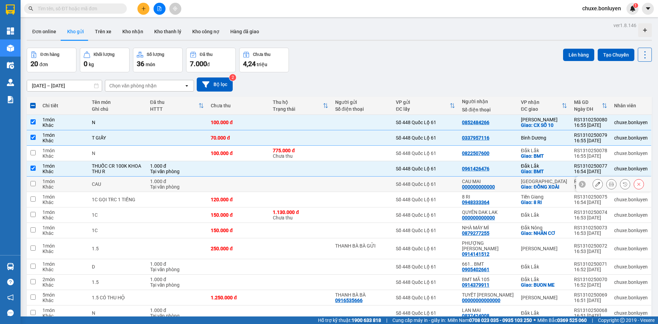
click at [367, 183] on div at bounding box center [362, 183] width 54 height 5
checkbox input "true"
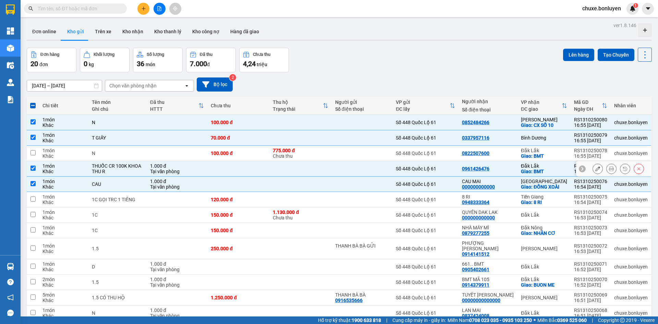
drag, startPoint x: 368, startPoint y: 161, endPoint x: 373, endPoint y: 180, distance: 20.0
click at [368, 161] on td at bounding box center [362, 168] width 61 height 15
checkbox input "false"
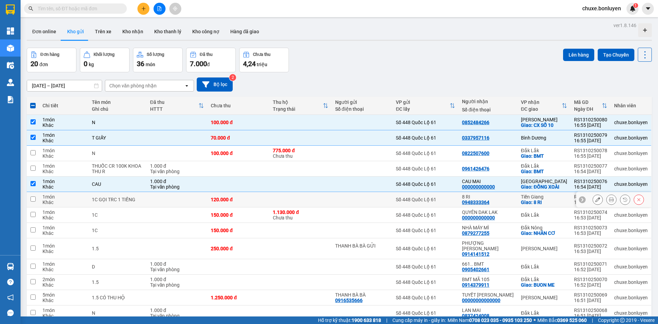
click at [374, 197] on div at bounding box center [362, 199] width 54 height 5
checkbox input "true"
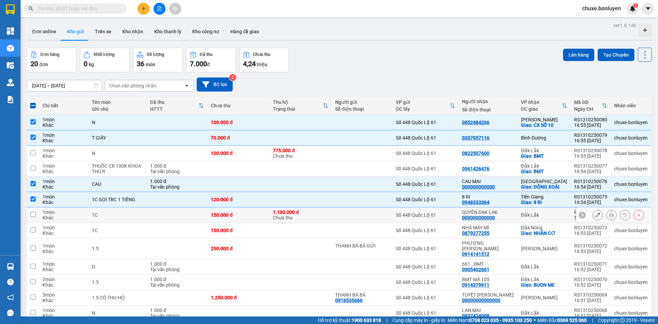
click at [377, 214] on div at bounding box center [362, 214] width 54 height 5
checkbox input "true"
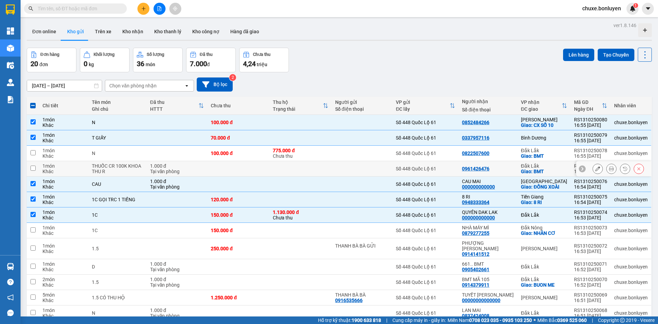
click at [376, 173] on td at bounding box center [362, 168] width 61 height 15
checkbox input "true"
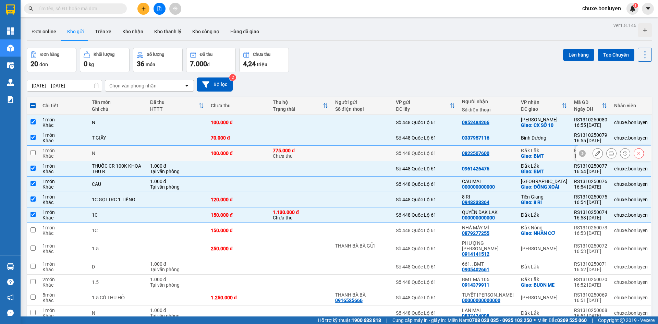
drag, startPoint x: 363, startPoint y: 153, endPoint x: 371, endPoint y: 178, distance: 26.6
click at [363, 153] on div at bounding box center [362, 152] width 54 height 5
checkbox input "true"
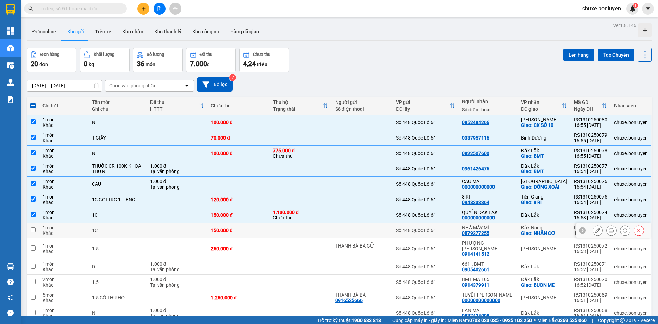
click at [383, 224] on td at bounding box center [362, 230] width 61 height 15
checkbox input "true"
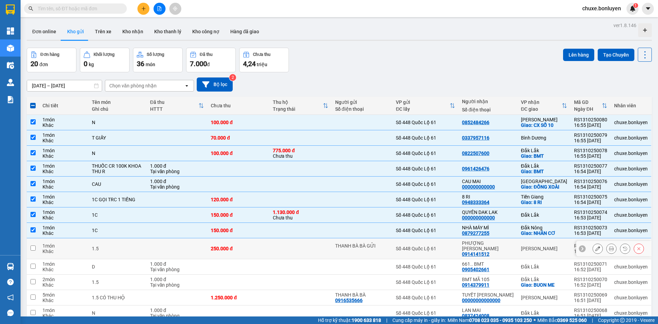
click at [383, 239] on td "THANH BÀ BÀ GỬI" at bounding box center [362, 248] width 61 height 21
checkbox input "true"
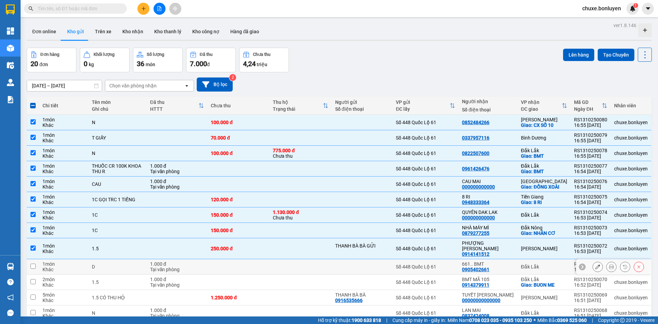
click at [393, 259] on td at bounding box center [362, 266] width 61 height 15
checkbox input "true"
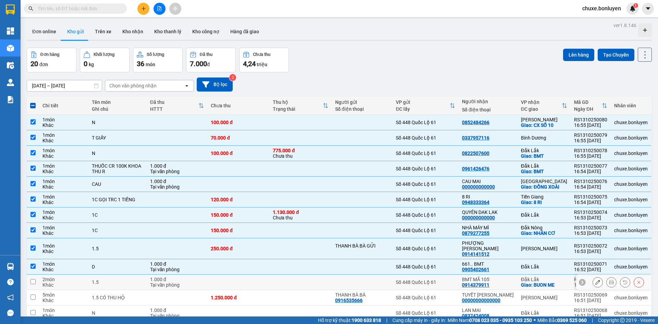
click at [413, 280] on td "Số 448 Quốc Lộ 61" at bounding box center [425, 281] width 66 height 15
checkbox input "true"
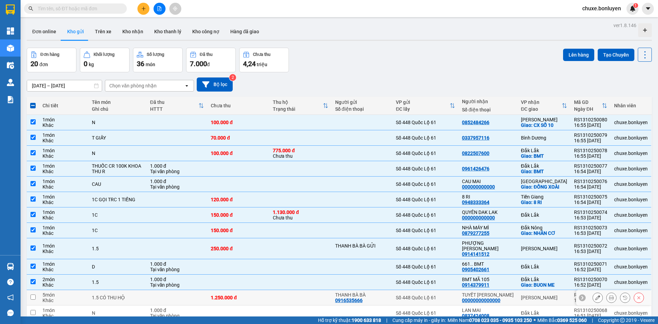
click at [417, 298] on td "Số 448 Quốc Lộ 61" at bounding box center [425, 297] width 66 height 15
checkbox input "true"
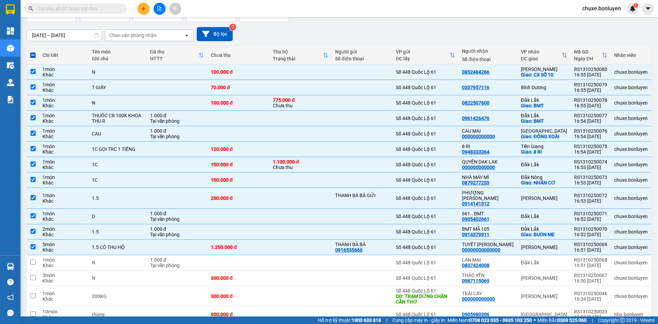
scroll to position [103, 0]
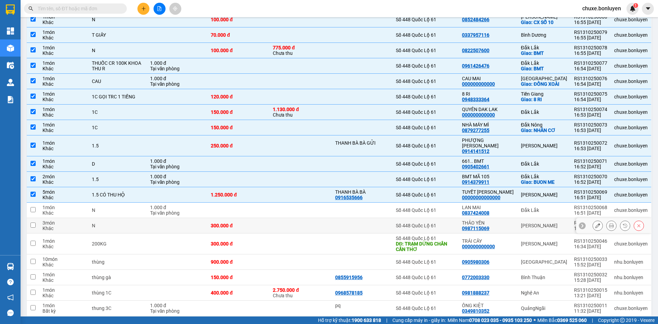
click at [407, 218] on td "Số 448 Quốc Lộ 61" at bounding box center [425, 225] width 66 height 15
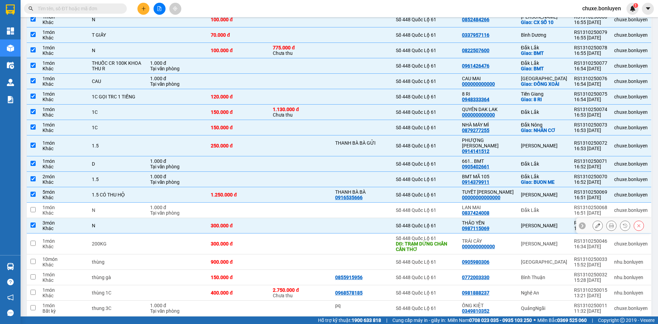
click at [405, 225] on td "Số 448 Quốc Lộ 61" at bounding box center [425, 225] width 66 height 15
checkbox input "false"
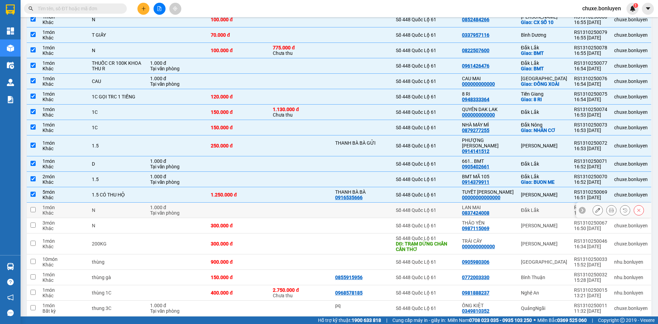
click at [397, 206] on td "Số 448 Quốc Lộ 61" at bounding box center [425, 209] width 66 height 15
checkbox input "true"
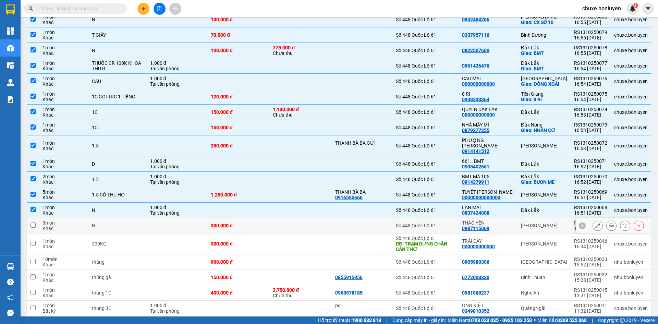
click at [398, 223] on div "Số 448 Quốc Lộ 61" at bounding box center [425, 225] width 59 height 5
checkbox input "true"
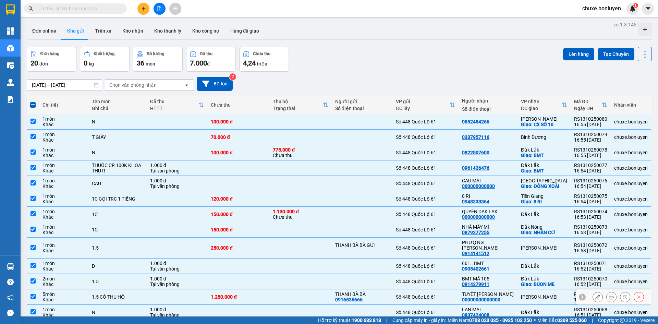
scroll to position [0, 0]
click at [572, 52] on button "Lên hàng" at bounding box center [578, 55] width 31 height 12
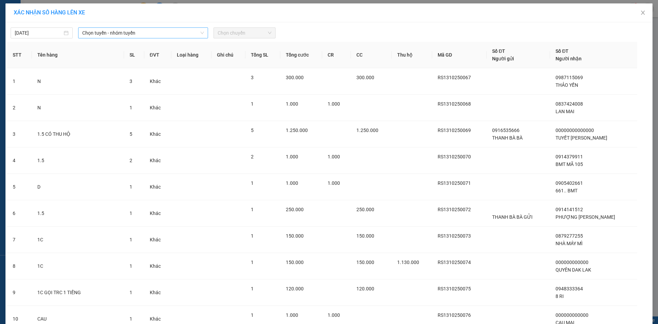
click at [137, 33] on span "Chọn tuyến - nhóm tuyến" at bounding box center [143, 33] width 122 height 10
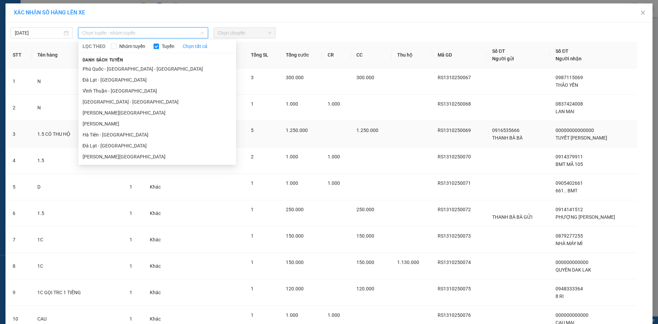
click at [121, 129] on li "[PERSON_NAME]" at bounding box center [157, 123] width 158 height 11
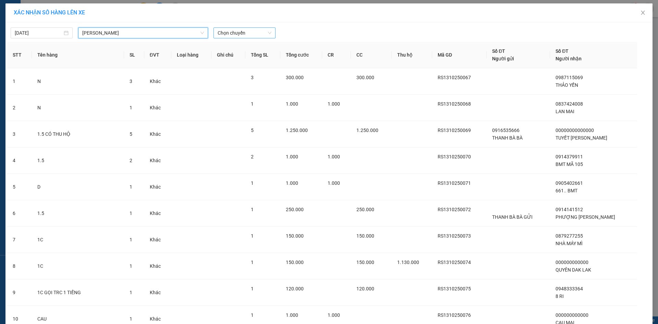
click at [235, 33] on span "Chọn chuyến" at bounding box center [245, 33] width 54 height 10
click at [244, 57] on div "14:31 - 50H-641.07" at bounding box center [241, 58] width 53 height 8
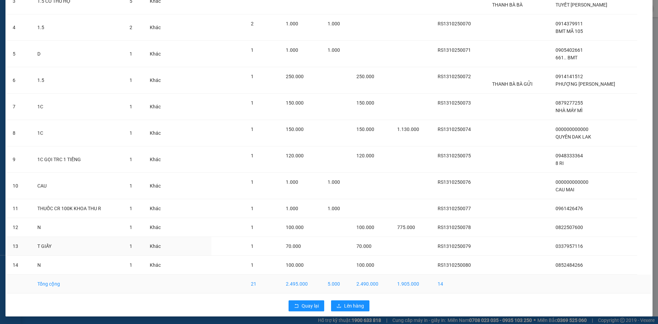
scroll to position [138, 0]
click at [354, 304] on span "Lên hàng" at bounding box center [354, 305] width 20 height 8
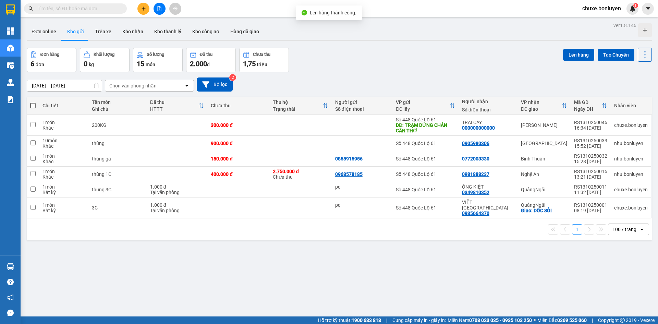
click at [159, 8] on icon "file-add" at bounding box center [159, 8] width 5 height 5
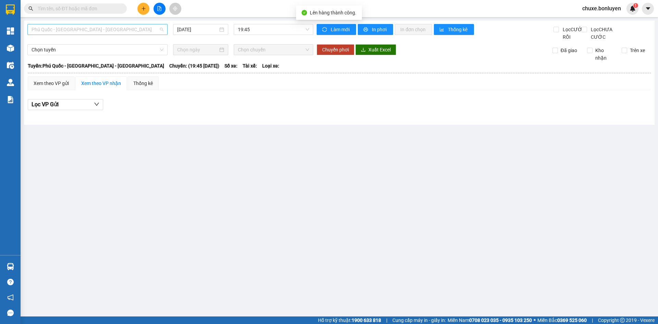
drag, startPoint x: 96, startPoint y: 28, endPoint x: 72, endPoint y: 104, distance: 80.1
click at [96, 29] on span "Phú Quốc - [GEOGRAPHIC_DATA] - [GEOGRAPHIC_DATA]" at bounding box center [98, 29] width 132 height 10
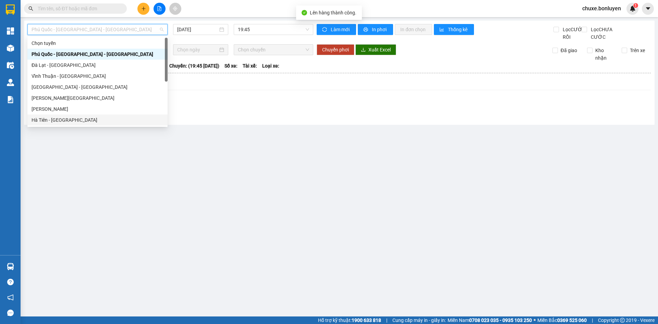
click at [68, 121] on div "Hà Tiên - [GEOGRAPHIC_DATA]" at bounding box center [98, 120] width 132 height 8
type input "[DATE]"
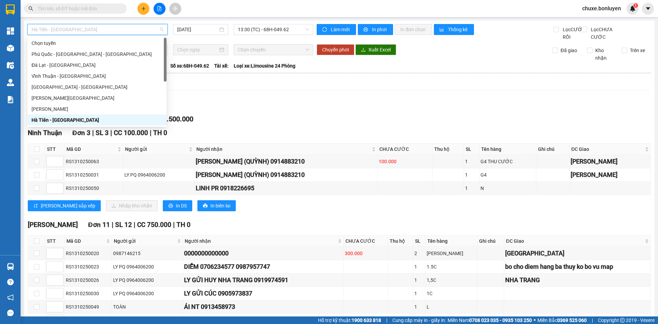
click at [100, 25] on span "Hà Tiên - [GEOGRAPHIC_DATA]" at bounding box center [98, 29] width 132 height 10
click at [71, 107] on div "[PERSON_NAME]" at bounding box center [97, 109] width 131 height 8
type input "[DATE]"
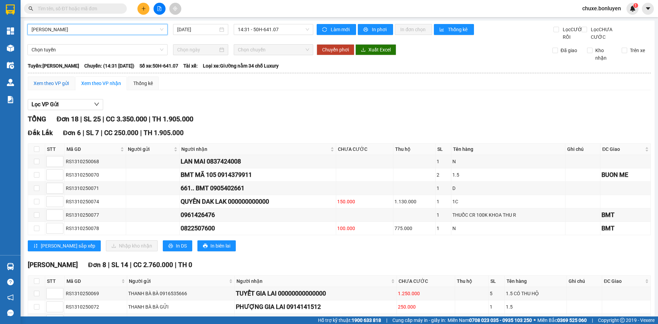
click at [45, 87] on div "Xem theo VP gửi" at bounding box center [51, 83] width 35 height 8
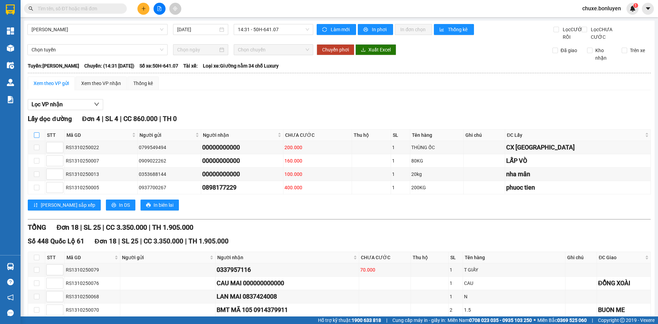
click at [37, 138] on input "checkbox" at bounding box center [36, 134] width 5 height 5
checkbox input "true"
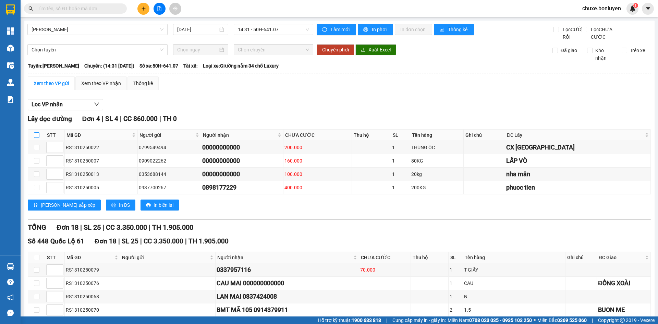
checkbox input "true"
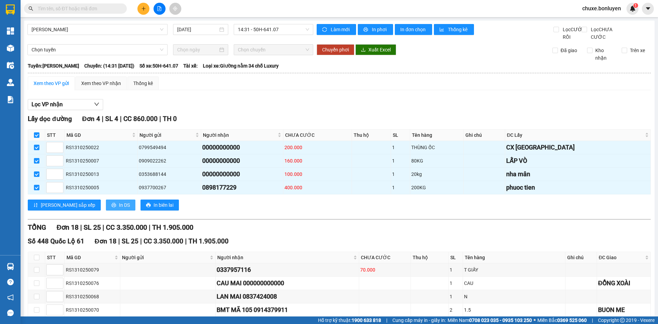
click at [119, 209] on span "In DS" at bounding box center [124, 205] width 11 height 8
click at [107, 87] on div "Xem theo VP nhận" at bounding box center [101, 83] width 40 height 8
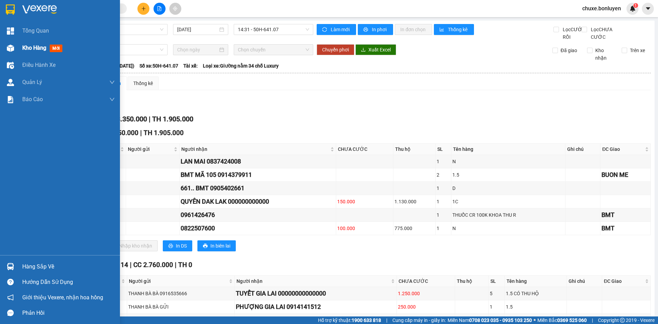
click at [14, 45] on div at bounding box center [10, 48] width 12 height 12
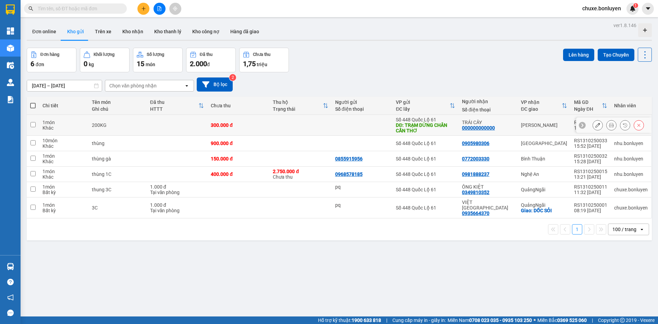
click at [434, 128] on div "Chi tiết Tên món Ghi chú Đã thu HTTT Chưa thu Thu hộ Trạng thái Người gửi Số đi…" at bounding box center [339, 169] width 625 height 144
click at [434, 128] on div "DĐ: TRẠM DỪNG CHÂN CẦN THƠ" at bounding box center [425, 127] width 59 height 11
checkbox input "true"
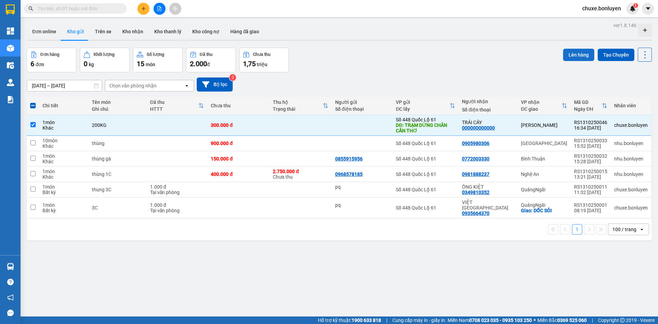
click at [569, 54] on button "Lên hàng" at bounding box center [578, 55] width 31 height 12
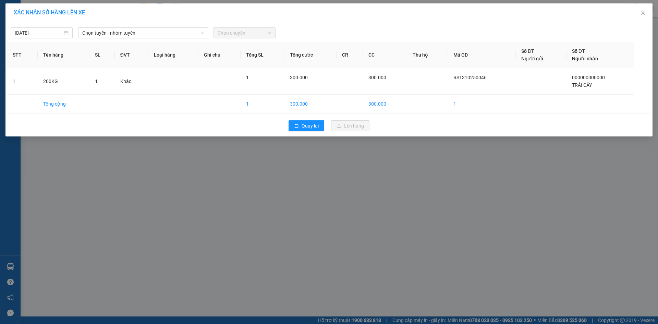
click at [125, 27] on div "13/10/2025 Chọn tuyến - nhóm tuyến Chọn chuyến" at bounding box center [328, 31] width 643 height 14
click at [125, 33] on span "Chọn tuyến - nhóm tuyến" at bounding box center [143, 33] width 122 height 10
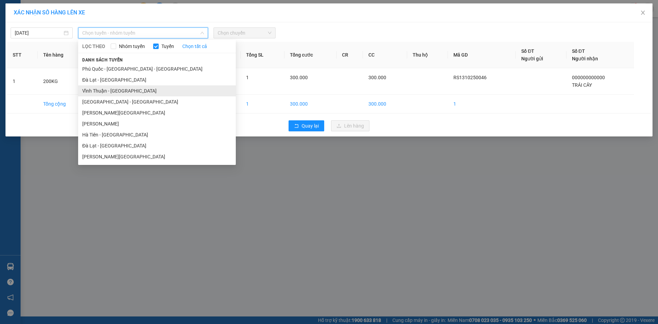
click at [118, 88] on li "Vĩnh Thuận - [GEOGRAPHIC_DATA]" at bounding box center [157, 90] width 158 height 11
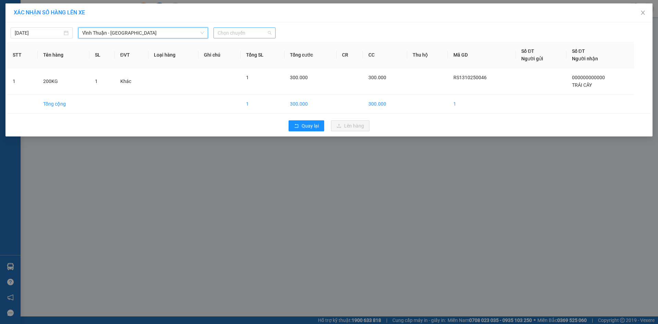
click at [241, 32] on span "Chọn chuyến" at bounding box center [245, 33] width 54 height 10
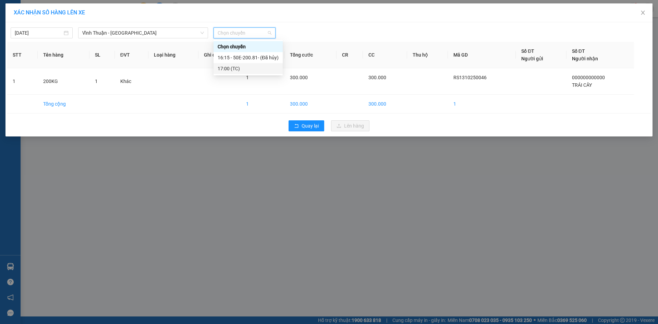
click at [249, 70] on div "17:00 (TC)" at bounding box center [248, 69] width 61 height 8
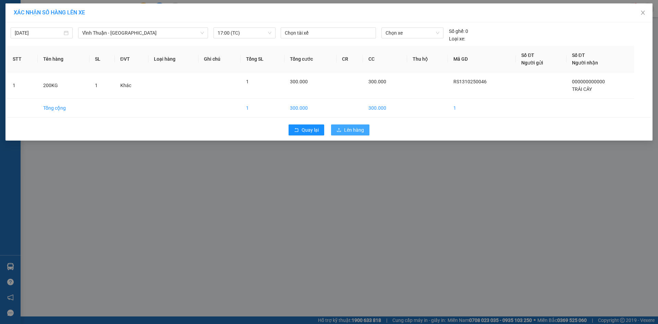
click at [355, 130] on span "Lên hàng" at bounding box center [354, 130] width 20 height 8
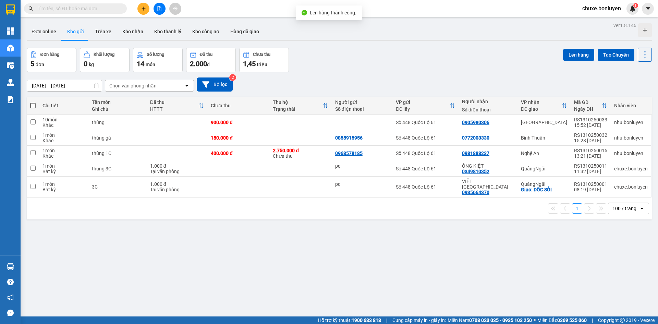
click at [157, 8] on icon "file-add" at bounding box center [159, 8] width 5 height 5
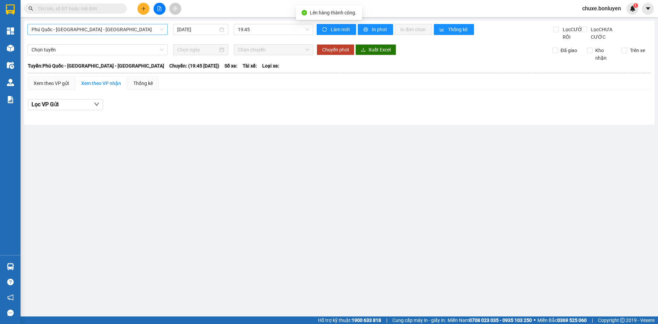
click at [95, 29] on span "Phú Quốc - [GEOGRAPHIC_DATA] - [GEOGRAPHIC_DATA]" at bounding box center [98, 29] width 132 height 10
drag, startPoint x: 130, startPoint y: 32, endPoint x: 93, endPoint y: 77, distance: 58.7
click at [130, 32] on span "Phú Quốc - [GEOGRAPHIC_DATA] - [GEOGRAPHIC_DATA]" at bounding box center [98, 29] width 132 height 10
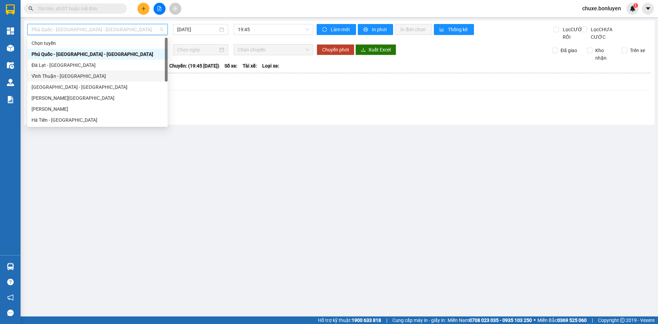
click at [96, 74] on div "Vĩnh Thuận - [GEOGRAPHIC_DATA]" at bounding box center [98, 76] width 132 height 8
type input "[DATE]"
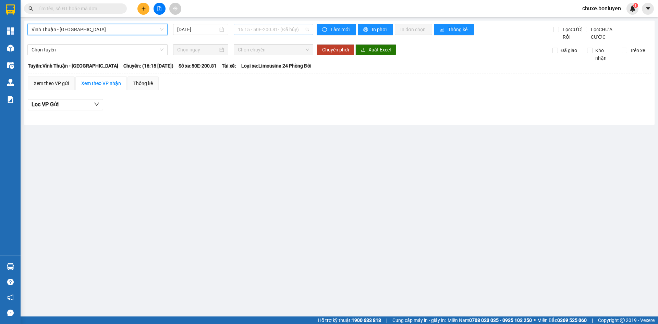
click at [255, 27] on span "16:15 - 50E-200.81 - (Đã hủy)" at bounding box center [273, 29] width 71 height 10
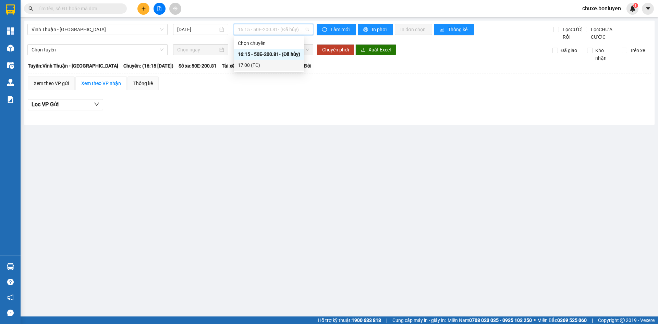
click at [253, 64] on div "17:00 (TC)" at bounding box center [269, 65] width 62 height 8
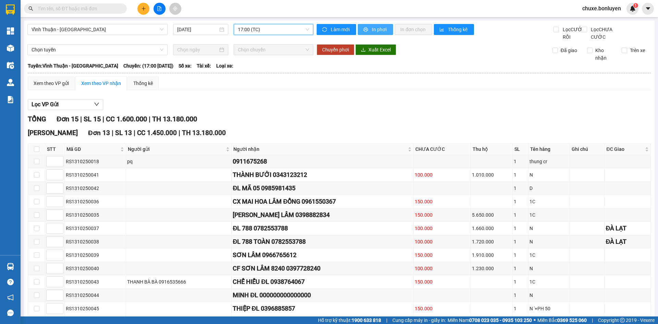
click at [377, 30] on span "In phơi" at bounding box center [380, 30] width 16 height 8
click at [50, 87] on div "Xem theo VP gửi" at bounding box center [51, 83] width 35 height 8
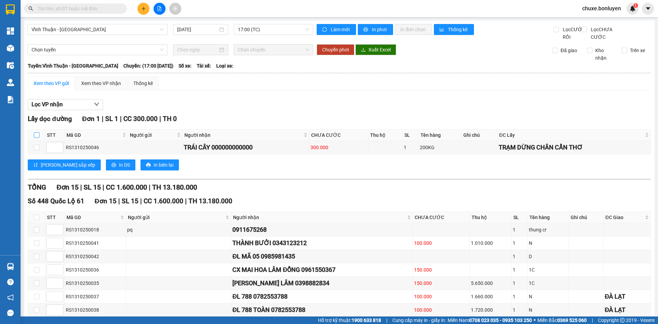
click at [36, 138] on input "checkbox" at bounding box center [36, 134] width 5 height 5
checkbox input "true"
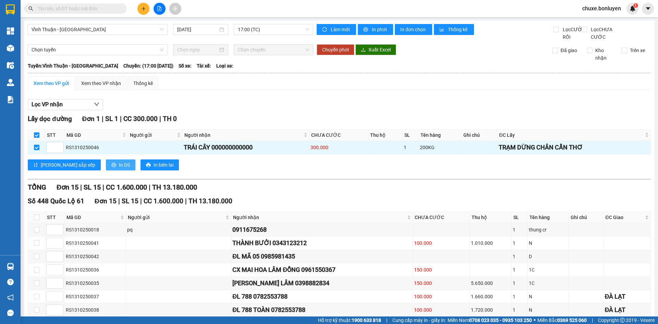
click at [119, 169] on span "In DS" at bounding box center [124, 165] width 11 height 8
click at [102, 87] on div "Xem theo VP nhận" at bounding box center [101, 83] width 40 height 8
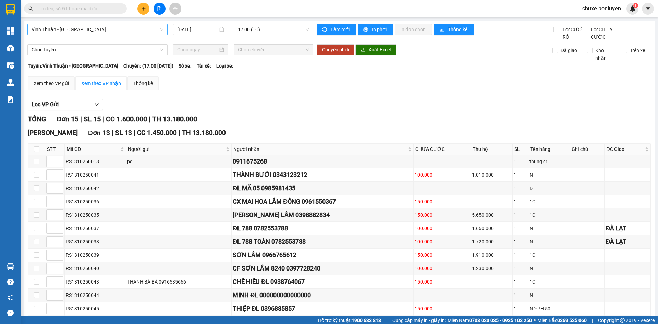
click at [47, 32] on span "Vĩnh Thuận - [GEOGRAPHIC_DATA]" at bounding box center [98, 29] width 132 height 10
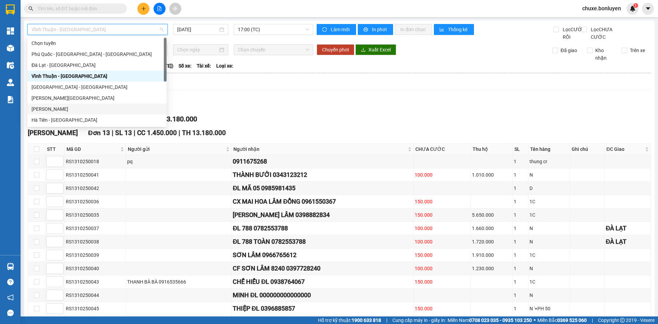
click at [54, 110] on div "[PERSON_NAME]" at bounding box center [97, 109] width 131 height 8
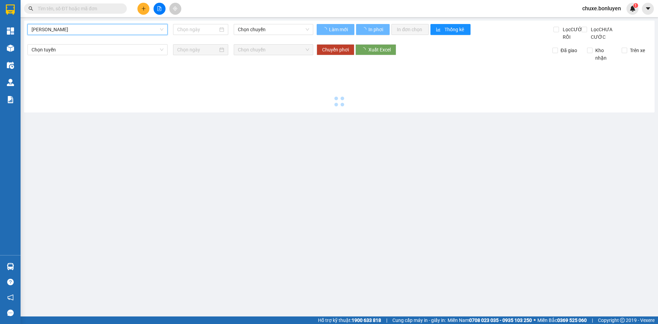
type input "[DATE]"
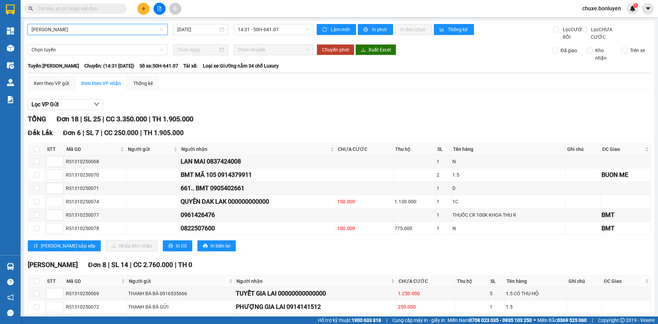
click at [104, 29] on span "[PERSON_NAME]" at bounding box center [98, 29] width 132 height 10
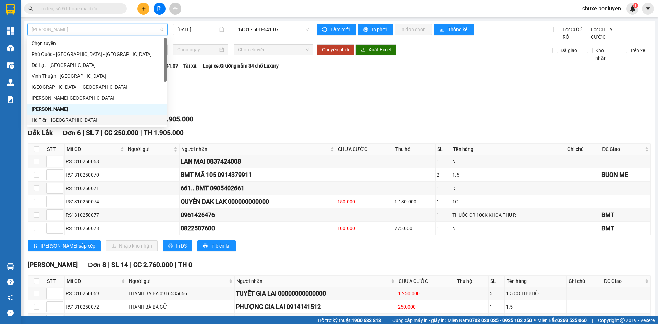
click at [78, 119] on div "Hà Tiên - [GEOGRAPHIC_DATA]" at bounding box center [97, 120] width 131 height 8
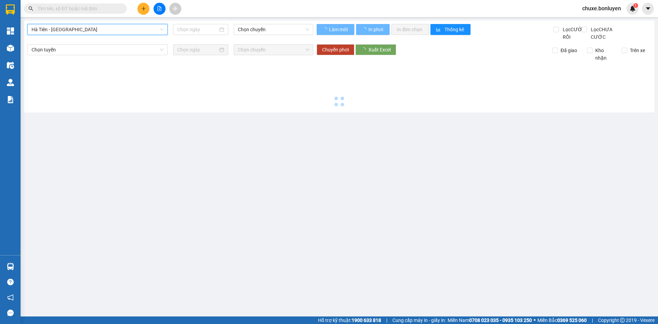
type input "[DATE]"
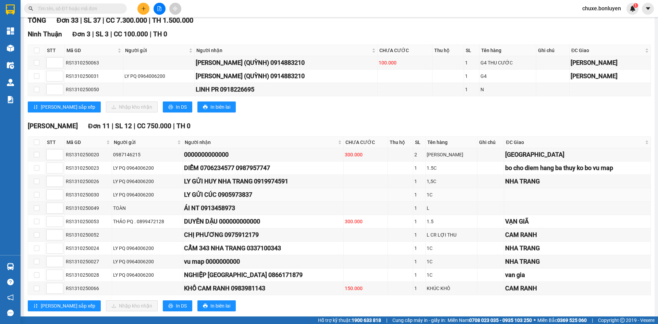
scroll to position [171, 0]
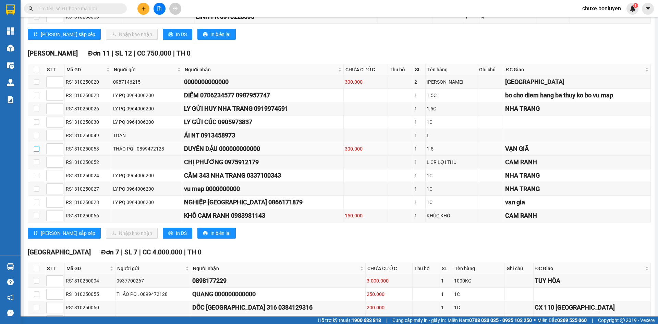
click at [37, 151] on input "checkbox" at bounding box center [36, 148] width 5 height 5
checkbox input "true"
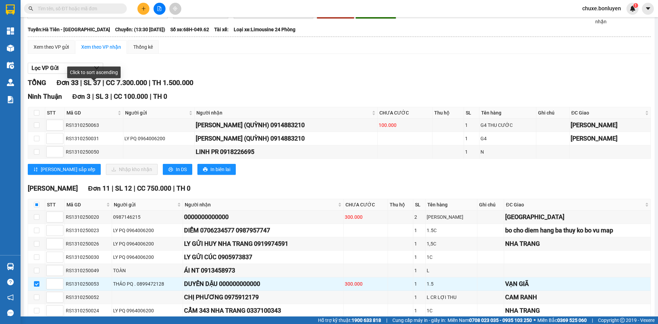
scroll to position [0, 0]
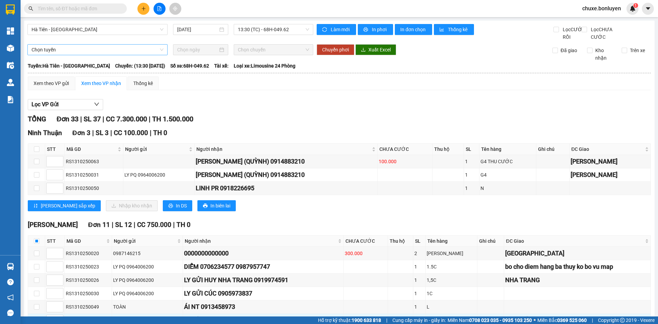
click at [91, 55] on span "Chọn tuyến" at bounding box center [98, 50] width 132 height 10
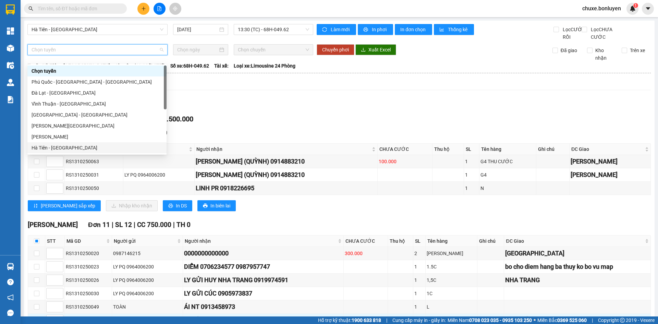
drag, startPoint x: 85, startPoint y: 146, endPoint x: 103, endPoint y: 131, distance: 23.9
click at [84, 146] on div "Hà Tiên - [GEOGRAPHIC_DATA]" at bounding box center [97, 148] width 131 height 8
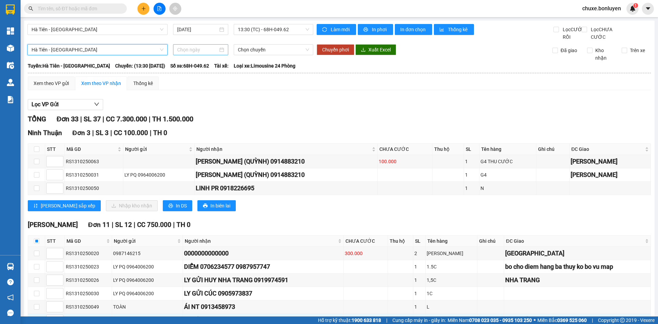
click at [197, 53] on input at bounding box center [197, 50] width 41 height 8
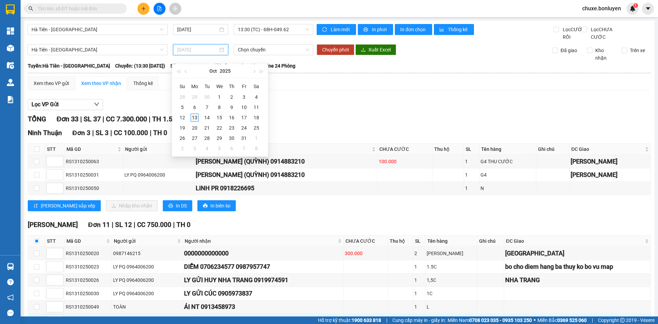
type input "[DATE]"
click at [196, 115] on div "13" at bounding box center [194, 117] width 8 height 8
type input "[DATE]"
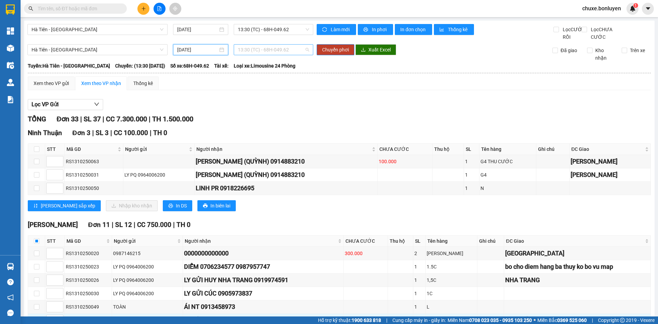
click at [262, 55] on span "13:30 (TC) - 68H-049.62" at bounding box center [273, 50] width 71 height 10
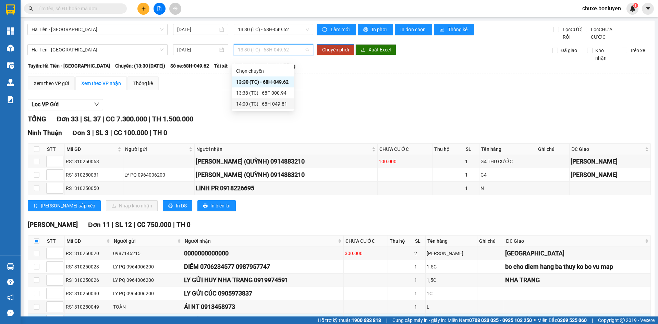
click at [265, 105] on div "14:00 (TC) - 68H-049.81" at bounding box center [262, 104] width 53 height 8
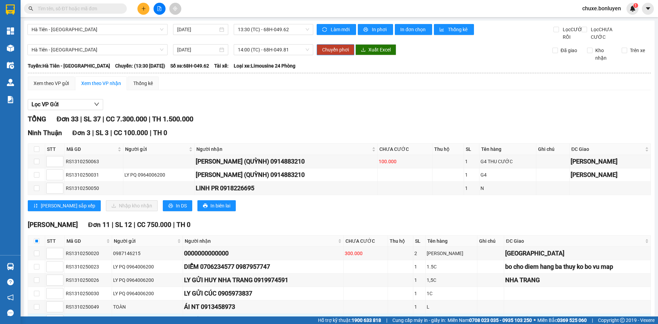
click at [329, 52] on button "Chuyển phơi" at bounding box center [336, 49] width 38 height 11
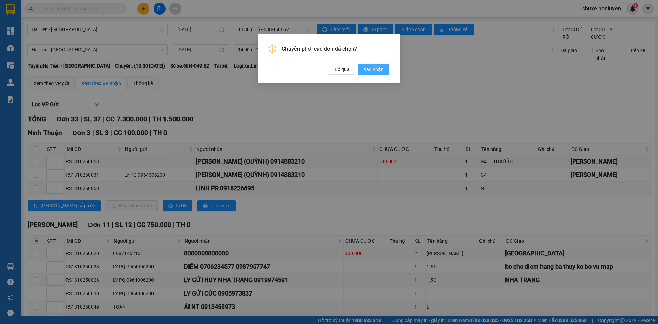
click at [369, 69] on span "Xác nhận" at bounding box center [373, 69] width 21 height 8
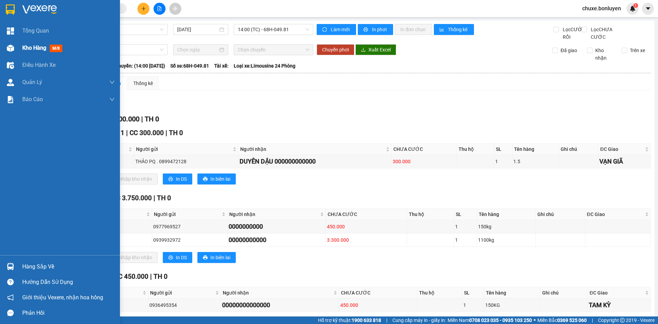
click at [13, 49] on img at bounding box center [10, 48] width 7 height 7
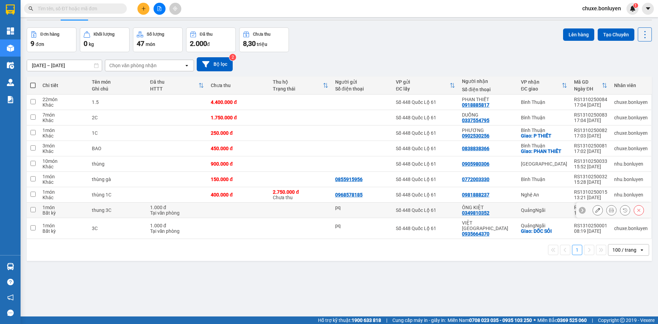
scroll to position [32, 0]
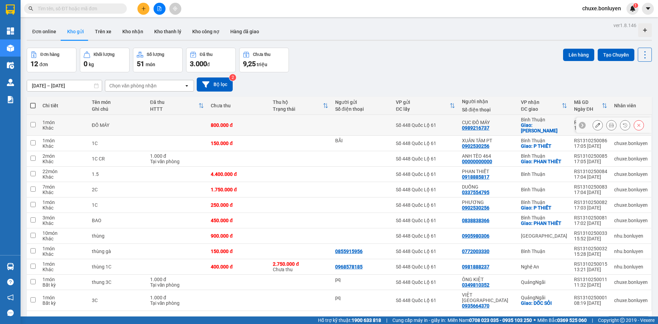
click at [517, 124] on td "Bình Thuận Giao: [PERSON_NAME]" at bounding box center [543, 125] width 53 height 21
checkbox input "true"
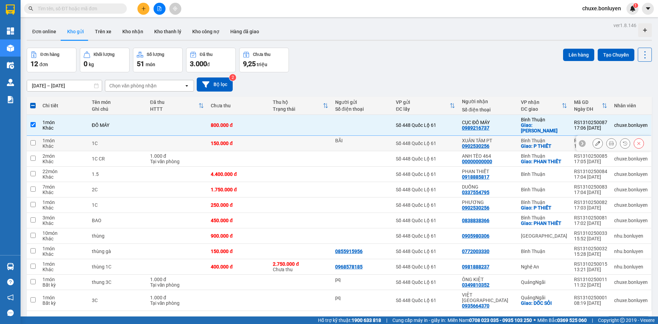
drag, startPoint x: 512, startPoint y: 139, endPoint x: 518, endPoint y: 168, distance: 28.6
click at [512, 140] on div "XUÂN TÂM PT 0902530256" at bounding box center [488, 143] width 52 height 11
checkbox input "true"
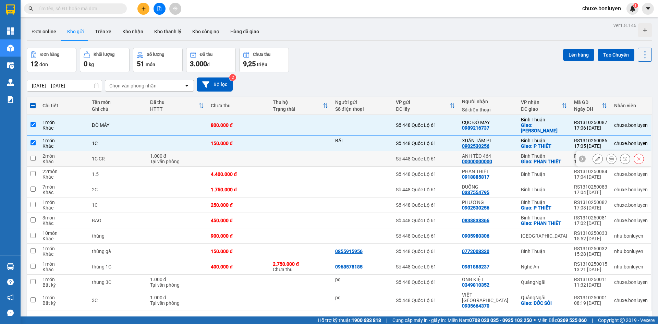
click at [513, 155] on td "ANH TÈO 464 00000000000" at bounding box center [487, 158] width 59 height 15
checkbox input "true"
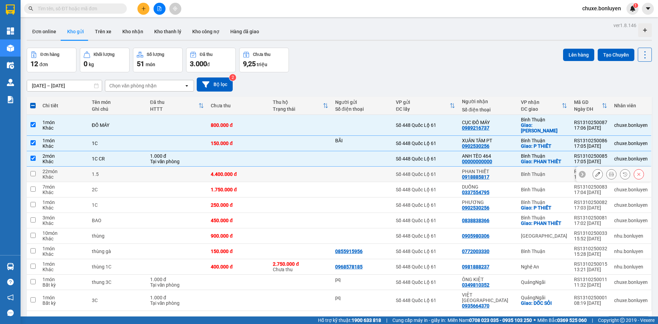
click at [506, 171] on div "PHAN THIẾT 0918885817" at bounding box center [488, 174] width 52 height 11
checkbox input "true"
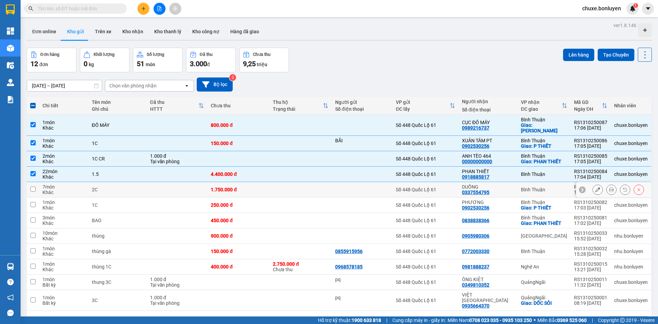
drag, startPoint x: 507, startPoint y: 184, endPoint x: 506, endPoint y: 191, distance: 7.7
click at [507, 184] on div "DUỒNG 0337554795" at bounding box center [488, 189] width 52 height 11
checkbox input "true"
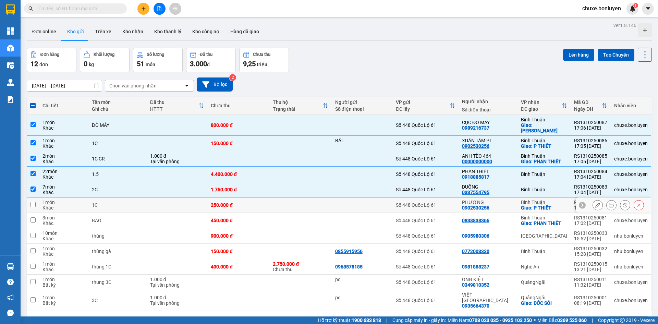
click at [505, 199] on div "PHƯƠNG" at bounding box center [488, 201] width 52 height 5
checkbox input "true"
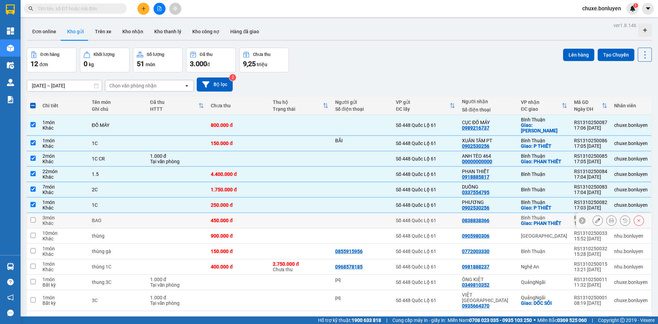
click at [503, 218] on div "0838838366" at bounding box center [488, 220] width 52 height 5
checkbox input "true"
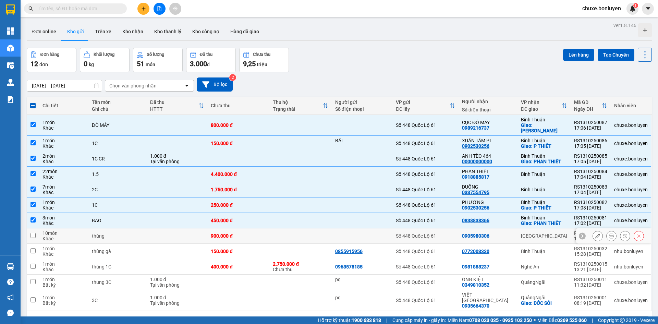
click at [509, 233] on div "0905980306" at bounding box center [488, 235] width 52 height 5
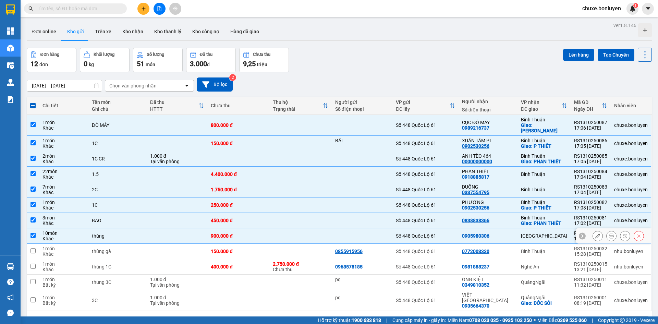
click at [509, 233] on div "0905980306" at bounding box center [488, 235] width 52 height 5
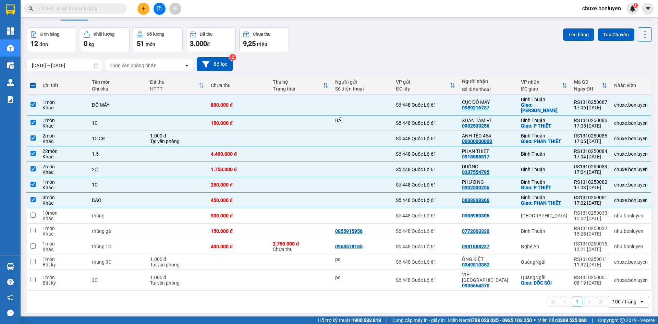
scroll to position [32, 0]
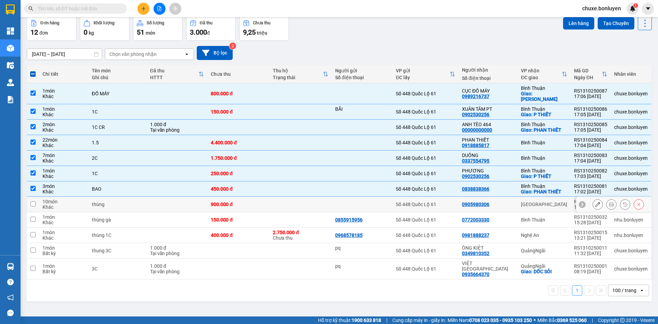
click at [513, 201] on td "0905980306" at bounding box center [487, 204] width 59 height 15
checkbox input "true"
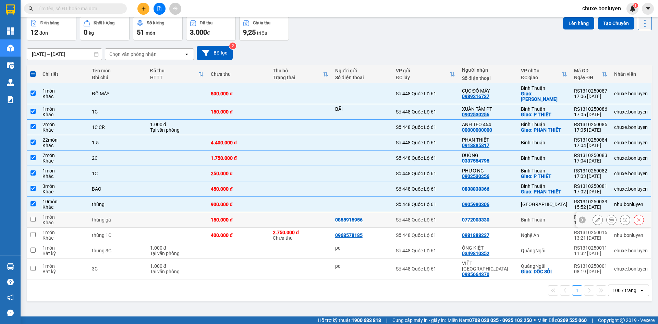
click at [507, 217] on div "0772003330" at bounding box center [488, 219] width 52 height 5
checkbox input "true"
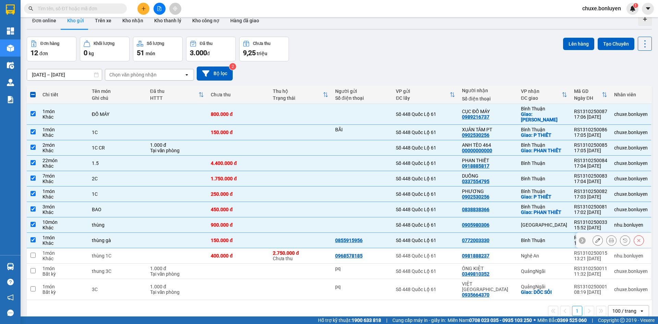
scroll to position [0, 0]
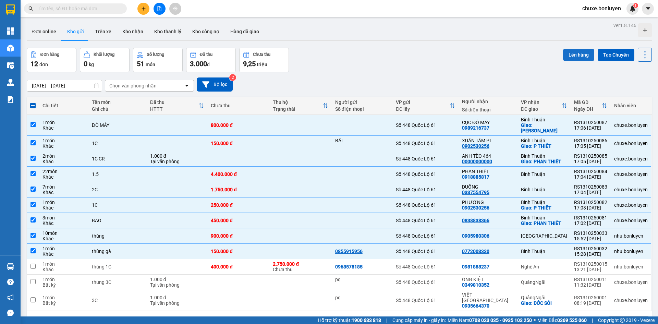
click at [568, 54] on button "Lên hàng" at bounding box center [578, 55] width 31 height 12
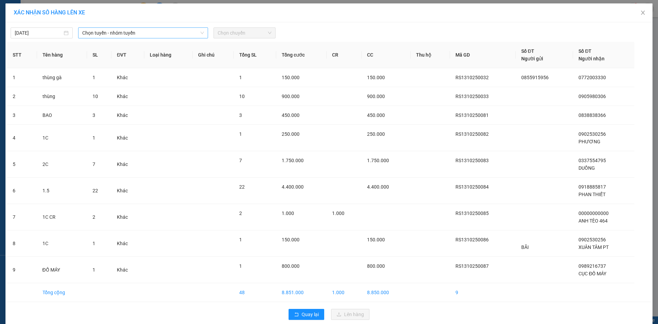
drag, startPoint x: 158, startPoint y: 34, endPoint x: 144, endPoint y: 39, distance: 14.7
click at [158, 34] on span "Chọn tuyến - nhóm tuyến" at bounding box center [143, 33] width 122 height 10
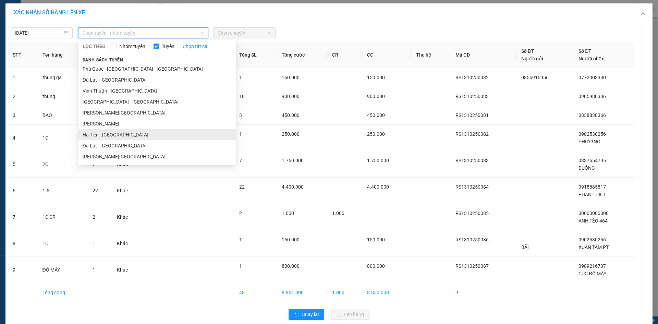
click at [133, 132] on li "Hà Tiên - [GEOGRAPHIC_DATA]" at bounding box center [157, 134] width 158 height 11
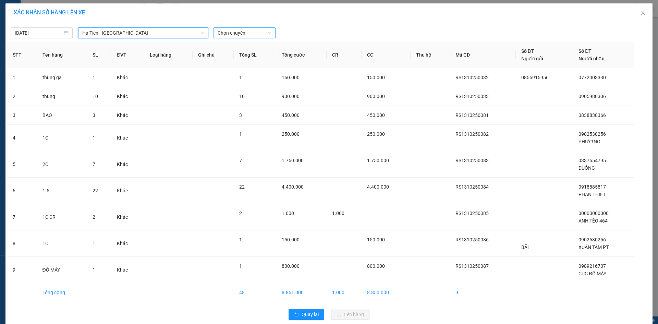
click at [246, 32] on span "Chọn chuyến" at bounding box center [245, 33] width 54 height 10
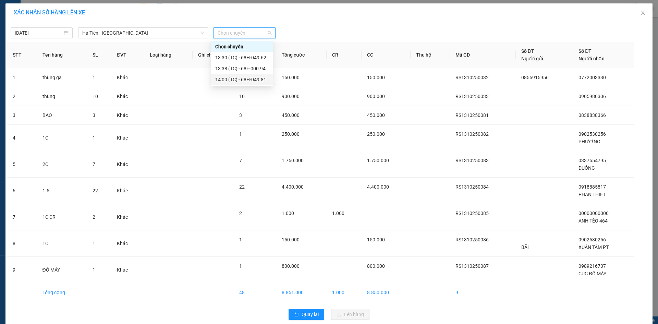
click at [252, 76] on div "14:00 (TC) - 68H-049.81" at bounding box center [241, 80] width 53 height 8
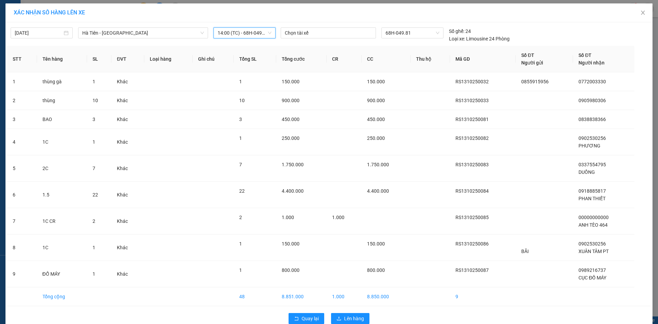
click at [352, 311] on div "Quay lại Lên hàng" at bounding box center [328, 318] width 643 height 18
drag, startPoint x: 355, startPoint y: 320, endPoint x: 349, endPoint y: 318, distance: 6.3
click at [355, 319] on span "Lên hàng" at bounding box center [354, 318] width 20 height 8
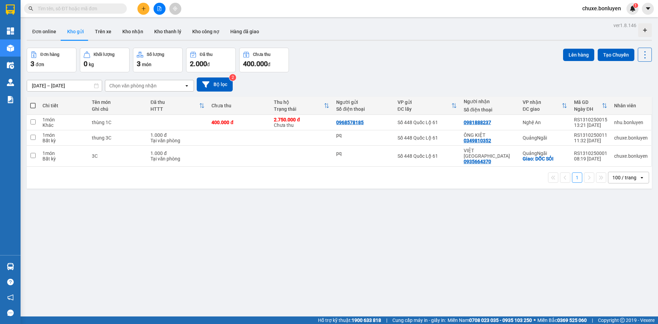
click at [162, 10] on button at bounding box center [159, 9] width 12 height 12
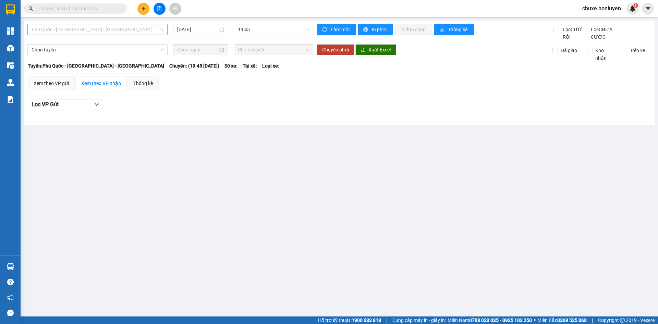
click at [118, 31] on span "Phú Quốc - [GEOGRAPHIC_DATA] - [GEOGRAPHIC_DATA]" at bounding box center [98, 29] width 132 height 10
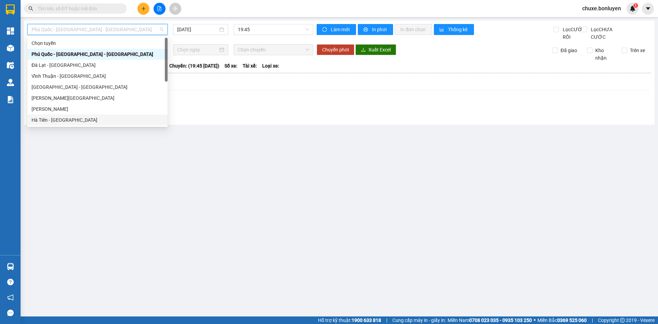
click at [101, 121] on div "Hà Tiên - [GEOGRAPHIC_DATA]" at bounding box center [98, 120] width 132 height 8
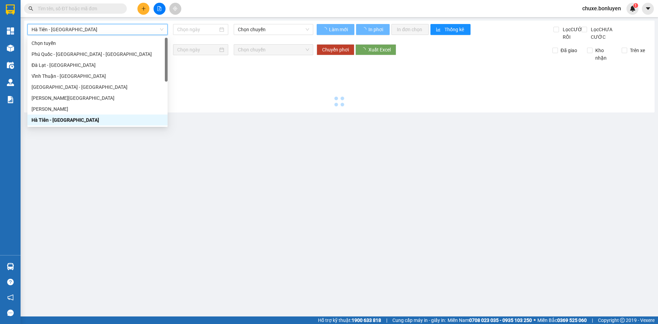
type input "[DATE]"
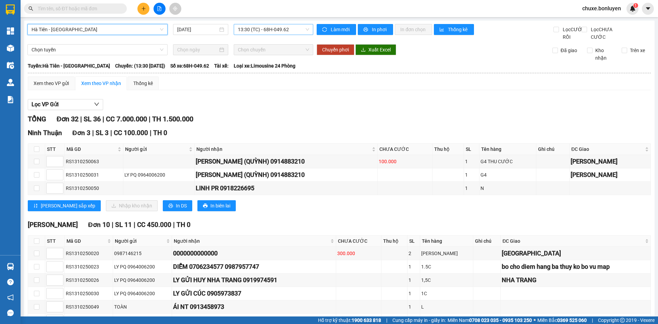
click at [261, 27] on span "13:30 (TC) - 68H-049.62" at bounding box center [273, 29] width 71 height 10
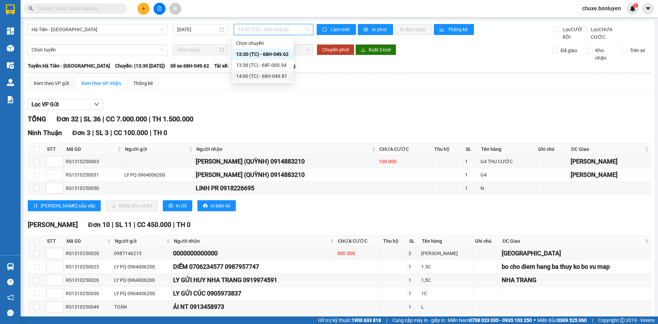
drag, startPoint x: 257, startPoint y: 75, endPoint x: 258, endPoint y: 67, distance: 8.3
click at [257, 76] on div "14:00 (TC) - 68H-049.81" at bounding box center [262, 76] width 53 height 8
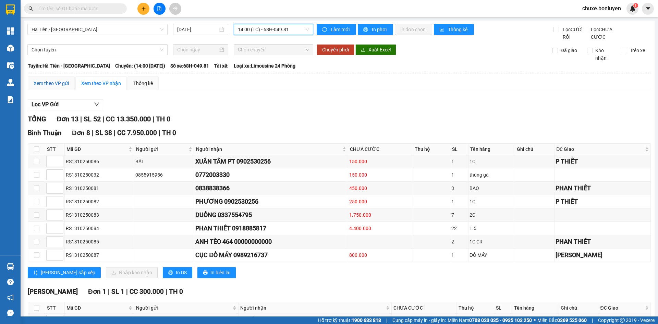
click at [56, 87] on div "Xem theo VP gửi" at bounding box center [51, 83] width 35 height 8
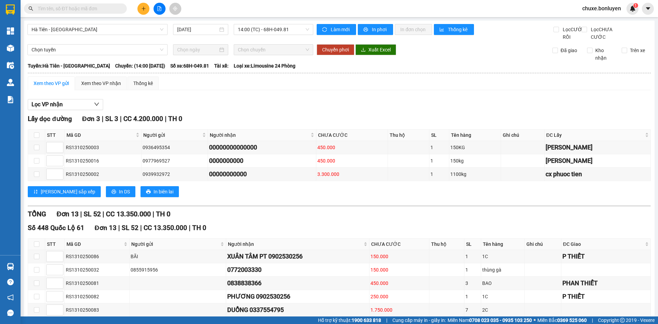
click at [33, 141] on th at bounding box center [36, 134] width 17 height 11
click at [37, 138] on input "checkbox" at bounding box center [36, 134] width 5 height 5
checkbox input "true"
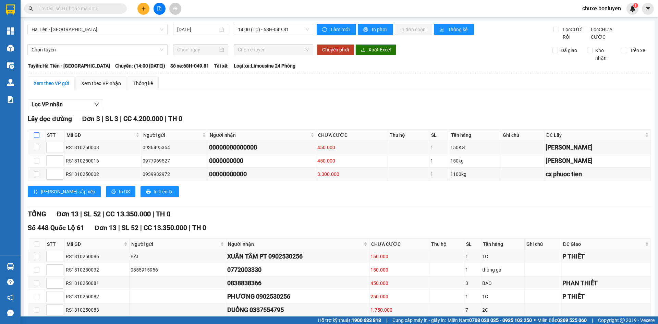
checkbox input "true"
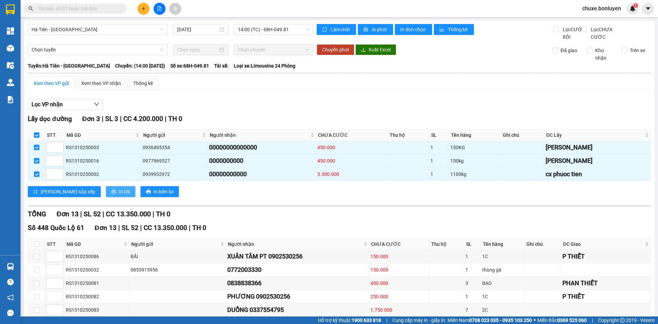
click at [119, 195] on span "In DS" at bounding box center [124, 192] width 11 height 8
drag, startPoint x: 97, startPoint y: 90, endPoint x: 228, endPoint y: 74, distance: 131.5
click at [97, 87] on div "Xem theo VP nhận" at bounding box center [101, 83] width 40 height 8
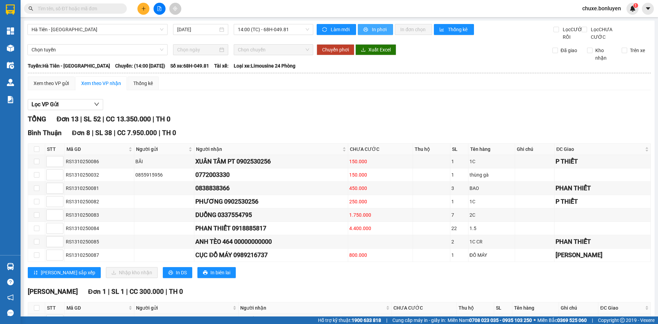
click at [375, 32] on span "In phơi" at bounding box center [380, 30] width 16 height 8
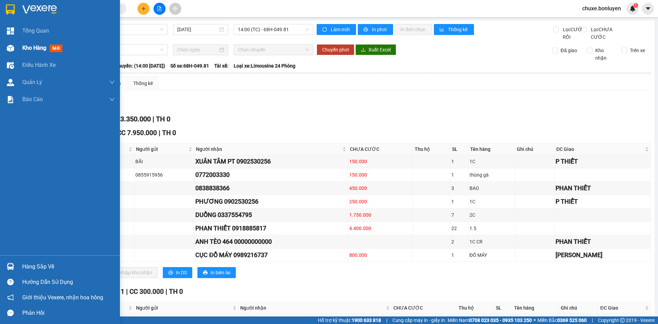
click at [10, 51] on img at bounding box center [10, 48] width 7 height 7
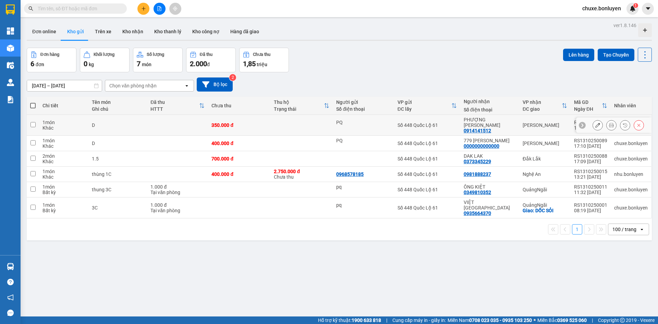
click at [595, 123] on icon at bounding box center [597, 125] width 5 height 5
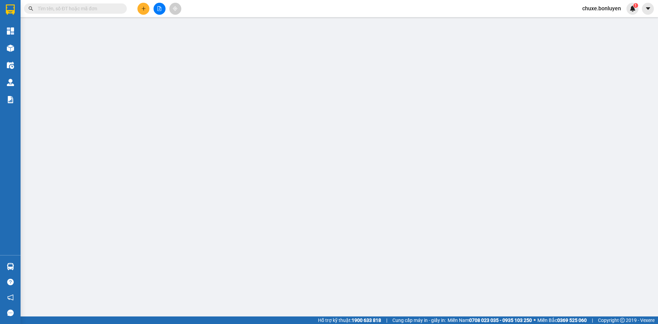
type input "PQ"
type input "0914141512"
type input "PHƯỢNG [PERSON_NAME]"
type input "350.000"
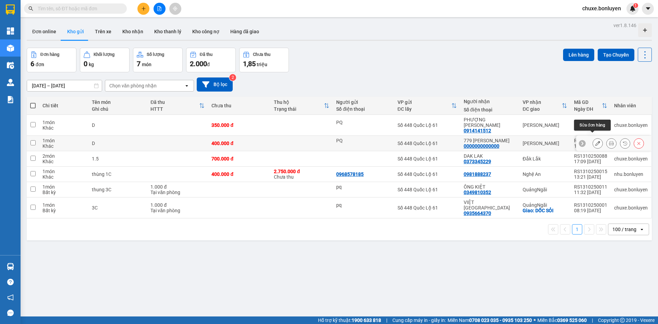
click at [595, 141] on icon at bounding box center [597, 143] width 5 height 5
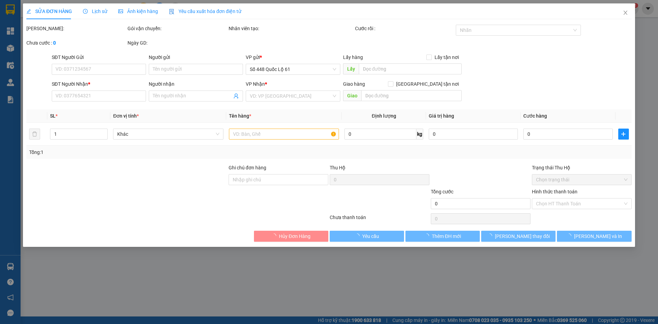
type input "PQ"
type input "0000000000000"
type input "779 [PERSON_NAME]"
type input "400.000"
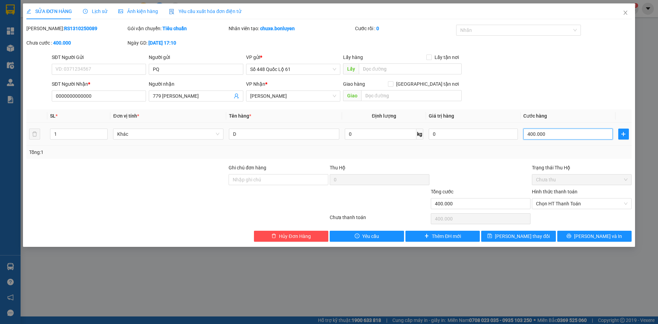
click at [557, 136] on input "400.000" at bounding box center [567, 133] width 89 height 11
type input "3"
type input "35"
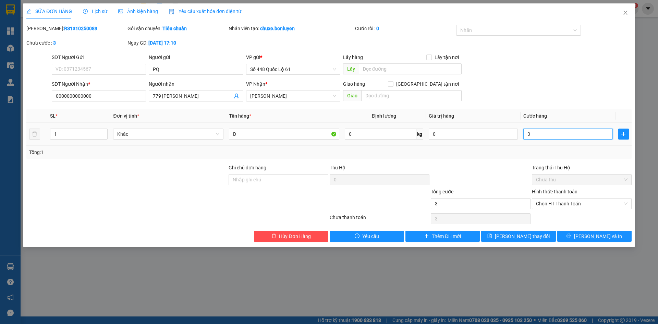
type input "35"
type input "350"
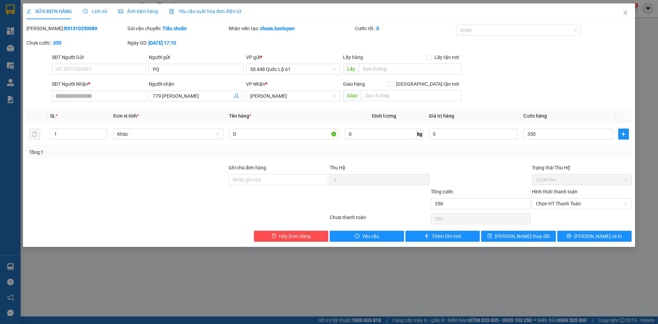
type input "350.000"
click at [528, 243] on div "SỬA ĐƠN HÀNG Lịch sử Ảnh kiện hàng Yêu cầu xuất hóa đơn điện tử Total Paid Fee …" at bounding box center [329, 124] width 612 height 243
click at [528, 240] on button "[PERSON_NAME] thay đổi" at bounding box center [518, 236] width 74 height 11
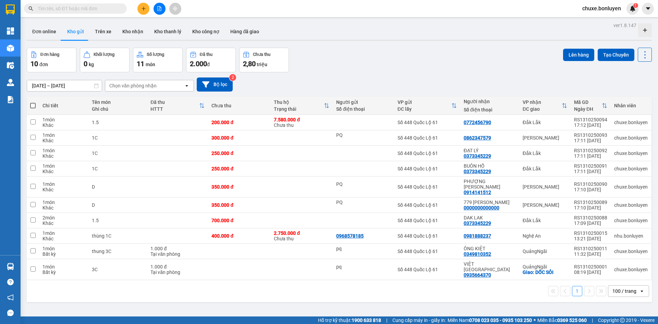
click at [32, 105] on span at bounding box center [32, 105] width 5 height 5
click at [33, 102] on input "checkbox" at bounding box center [33, 102] width 0 height 0
checkbox input "true"
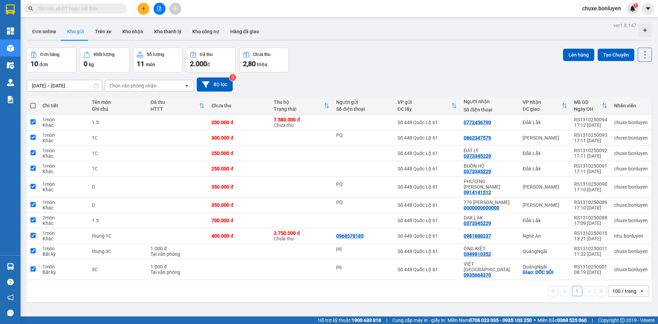
checkbox input "true"
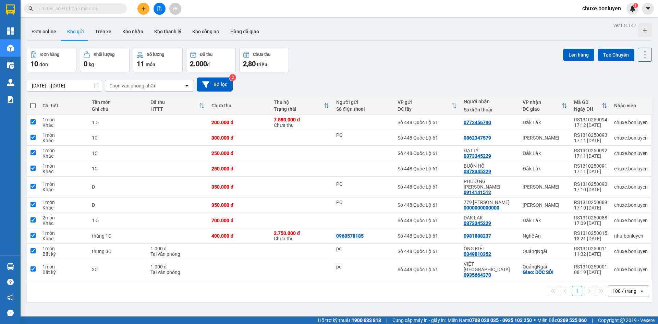
checkbox input "true"
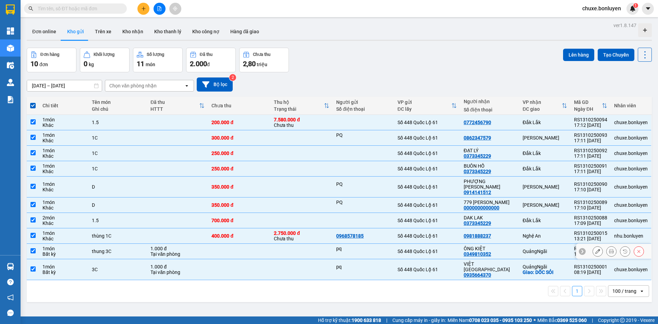
click at [556, 248] on div "QuảngNgãi" at bounding box center [544, 250] width 45 height 5
checkbox input "false"
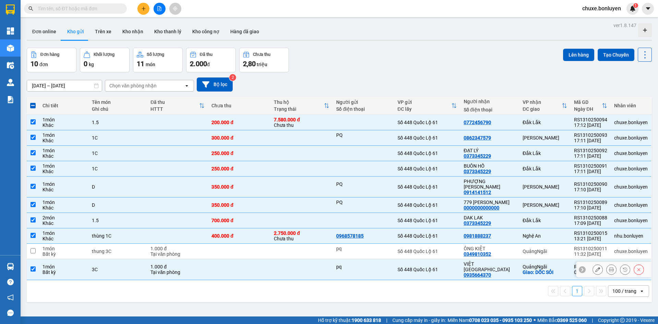
click at [555, 269] on div "Giao: DỐC SỎI" at bounding box center [544, 271] width 45 height 5
checkbox input "false"
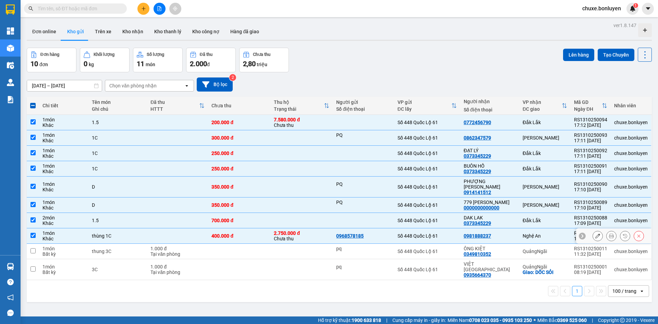
click at [533, 228] on td "Nghệ An" at bounding box center [544, 235] width 51 height 15
checkbox input "false"
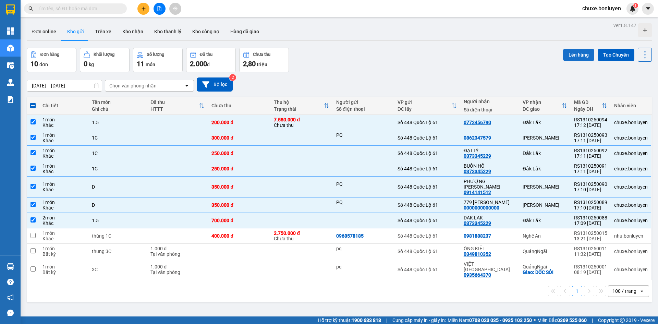
click at [576, 57] on button "Lên hàng" at bounding box center [578, 55] width 31 height 12
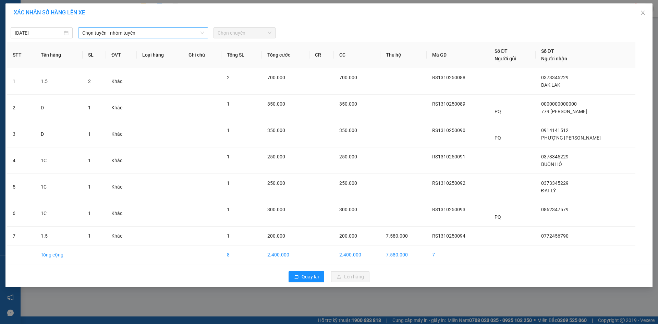
click at [120, 35] on span "Chọn tuyến - nhóm tuyến" at bounding box center [143, 33] width 122 height 10
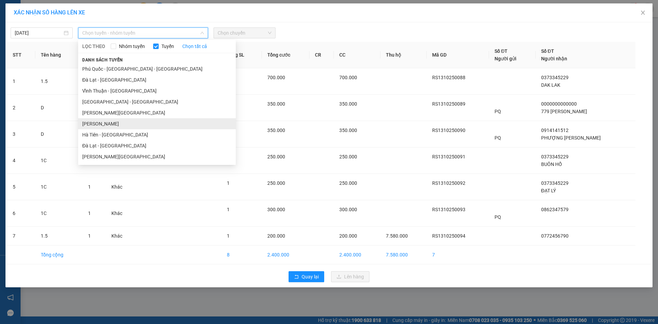
click at [115, 126] on li "[PERSON_NAME]" at bounding box center [157, 123] width 158 height 11
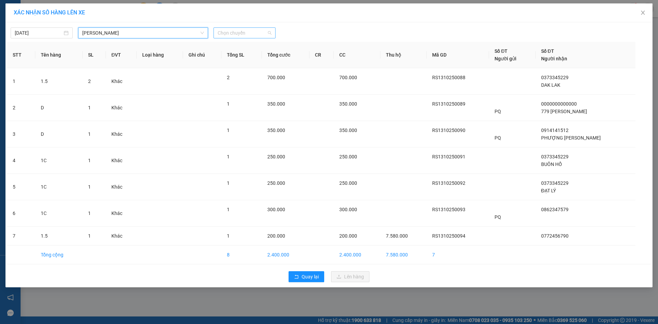
drag, startPoint x: 247, startPoint y: 29, endPoint x: 247, endPoint y: 38, distance: 8.2
click at [247, 29] on span "Chọn chuyến" at bounding box center [245, 33] width 54 height 10
drag, startPoint x: 248, startPoint y: 59, endPoint x: 256, endPoint y: 64, distance: 9.6
click at [248, 59] on div "14:31 - 50H-641.07" at bounding box center [244, 58] width 53 height 8
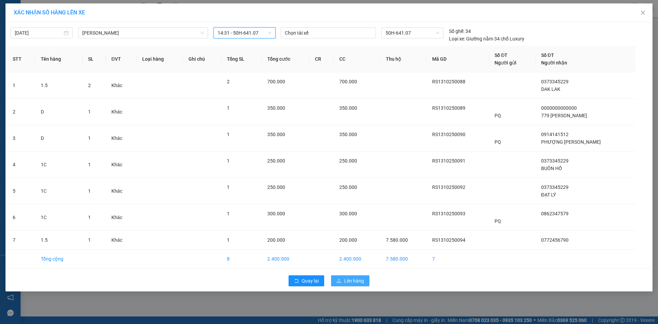
click at [358, 277] on span "Lên hàng" at bounding box center [354, 281] width 20 height 8
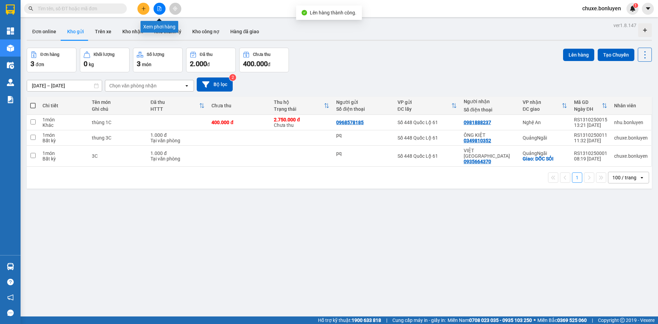
click at [161, 9] on button at bounding box center [159, 9] width 12 height 12
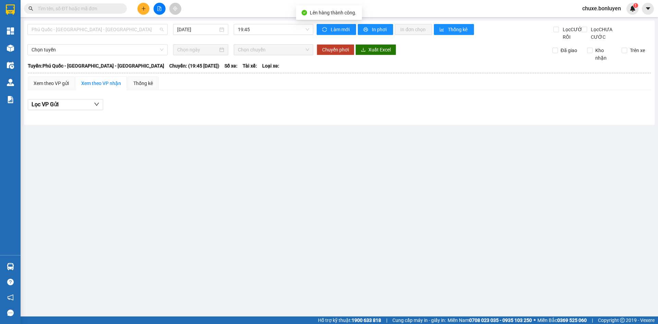
drag, startPoint x: 119, startPoint y: 30, endPoint x: 109, endPoint y: 53, distance: 25.0
click at [120, 30] on span "Phú Quốc - [GEOGRAPHIC_DATA] - [GEOGRAPHIC_DATA]" at bounding box center [98, 29] width 132 height 10
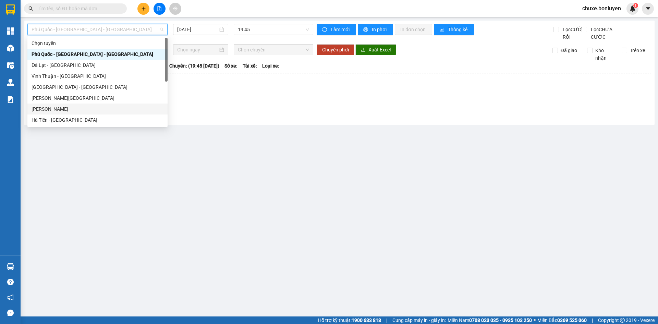
click at [88, 113] on div "[PERSON_NAME]" at bounding box center [97, 108] width 140 height 11
type input "[DATE]"
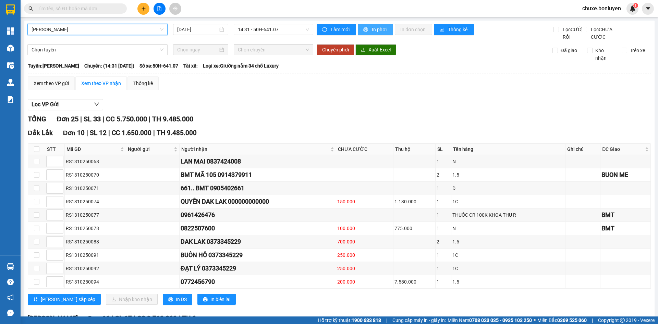
click at [373, 30] on span "In phơi" at bounding box center [380, 30] width 16 height 8
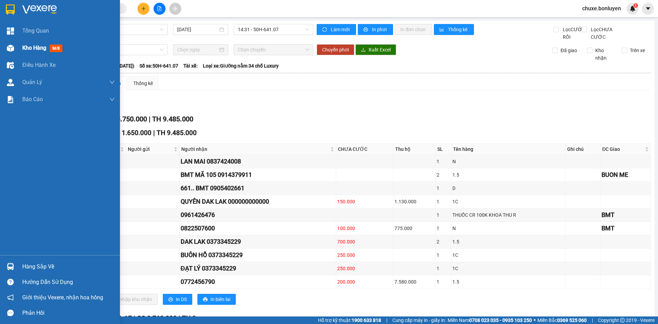
click at [7, 48] on div at bounding box center [10, 48] width 12 height 12
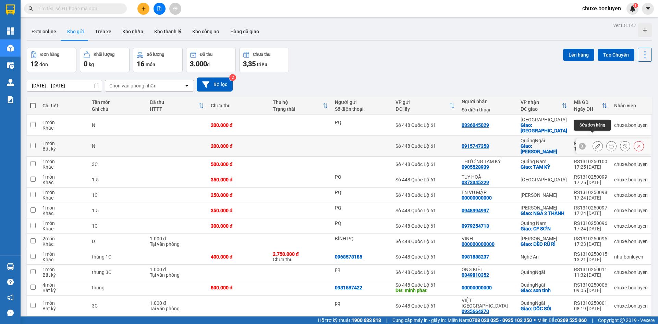
click at [595, 140] on button at bounding box center [598, 146] width 10 height 12
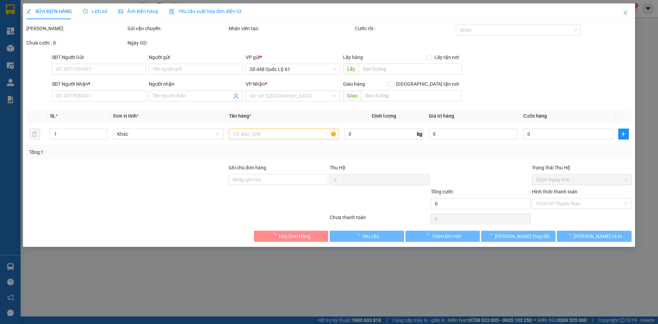
type input "0915747358"
checkbox input "true"
type input "[PERSON_NAME]"
type input "200.000"
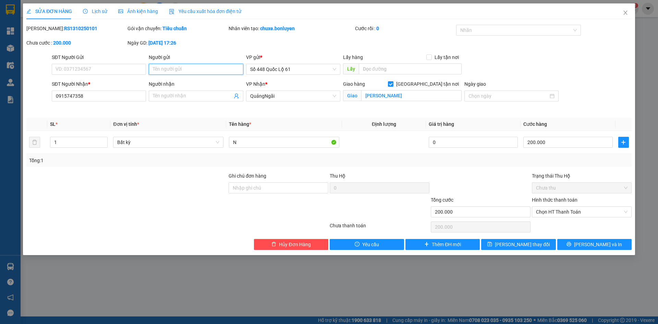
click at [198, 69] on input "Người gửi" at bounding box center [196, 69] width 94 height 11
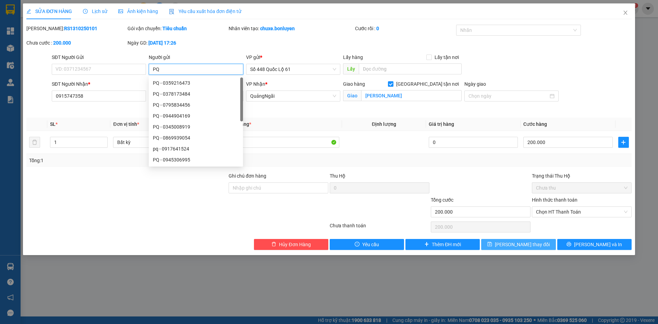
type input "PQ"
click at [509, 241] on span "[PERSON_NAME] thay đổi" at bounding box center [522, 244] width 55 height 8
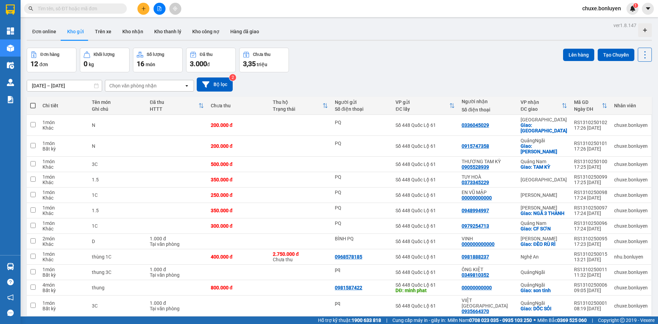
click at [160, 8] on icon "file-add" at bounding box center [159, 8] width 5 height 5
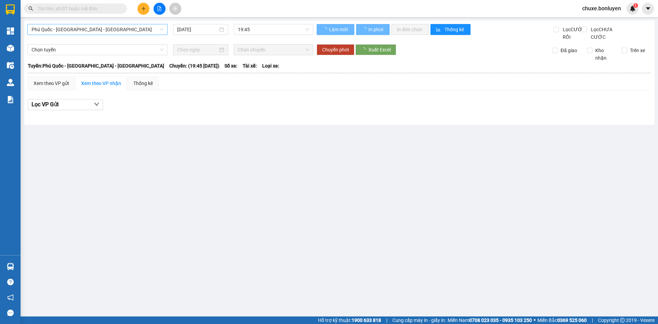
click at [103, 32] on span "Phú Quốc - [GEOGRAPHIC_DATA] - [GEOGRAPHIC_DATA]" at bounding box center [98, 29] width 132 height 10
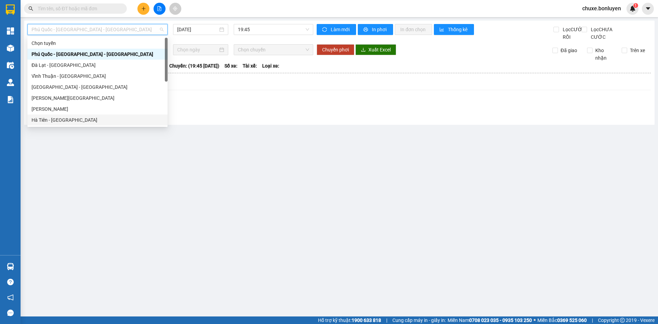
click at [72, 119] on div "Hà Tiên - [GEOGRAPHIC_DATA]" at bounding box center [98, 120] width 132 height 8
type input "[DATE]"
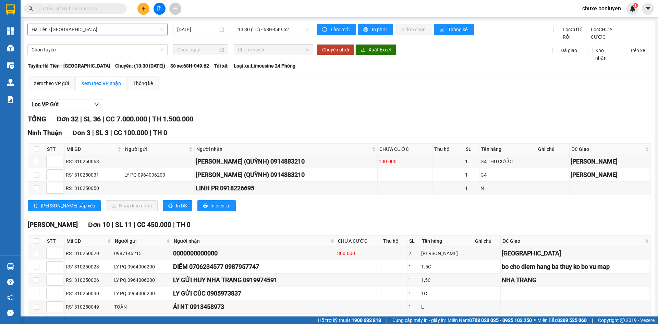
click at [131, 28] on span "Hà Tiên - [GEOGRAPHIC_DATA]" at bounding box center [98, 29] width 132 height 10
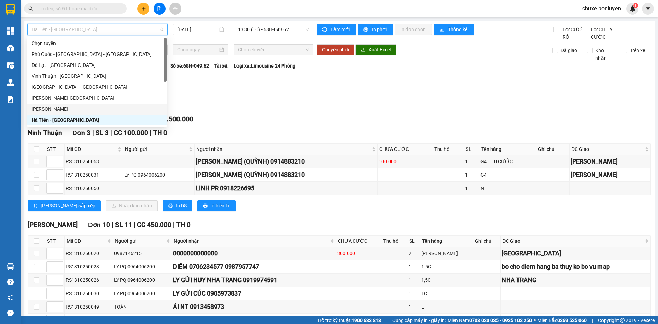
click at [75, 111] on div "[PERSON_NAME]" at bounding box center [97, 109] width 131 height 8
type input "[DATE]"
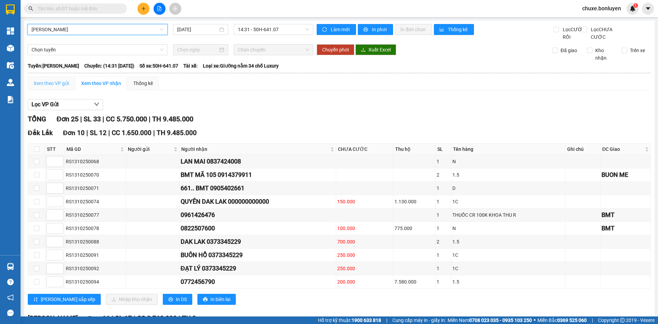
click at [61, 90] on div "Xem theo VP gửi" at bounding box center [51, 83] width 47 height 14
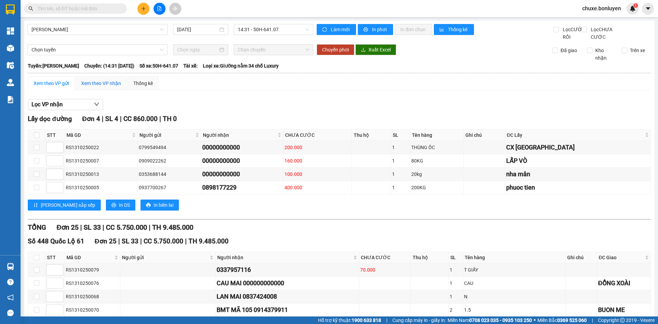
click at [110, 87] on div "Xem theo VP nhận" at bounding box center [101, 83] width 40 height 8
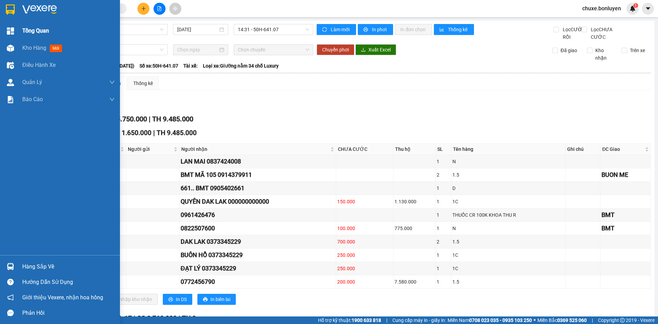
click at [35, 43] on div "Kho hàng mới" at bounding box center [68, 47] width 92 height 17
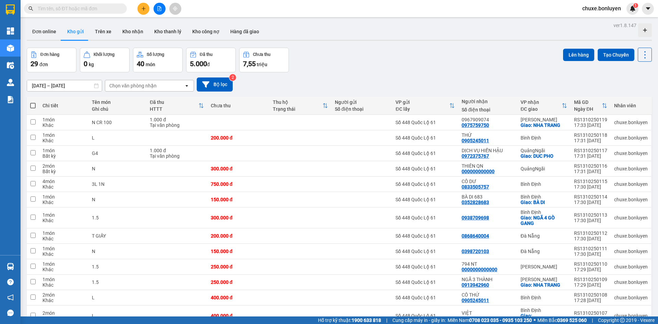
click at [31, 103] on span at bounding box center [32, 105] width 5 height 5
click at [33, 102] on input "checkbox" at bounding box center [33, 102] width 0 height 0
checkbox input "true"
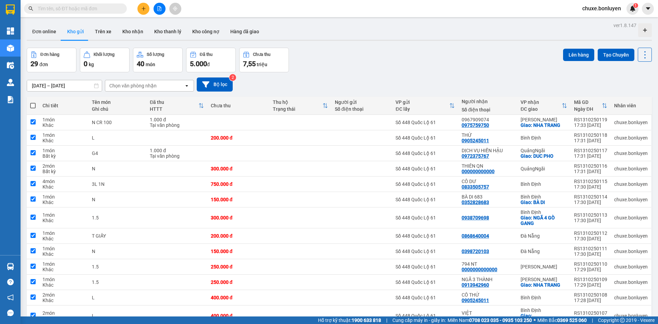
checkbox input "true"
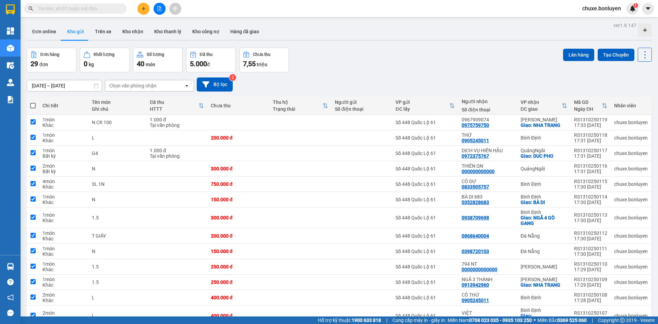
checkbox input "true"
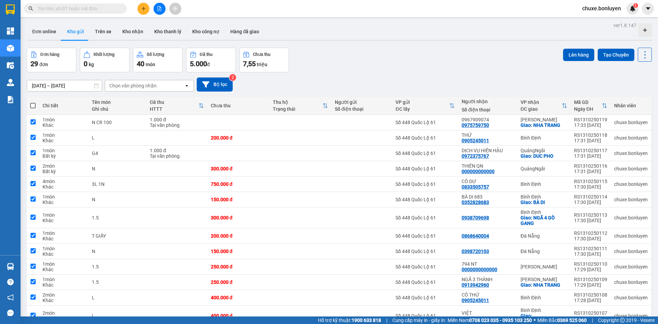
checkbox input "true"
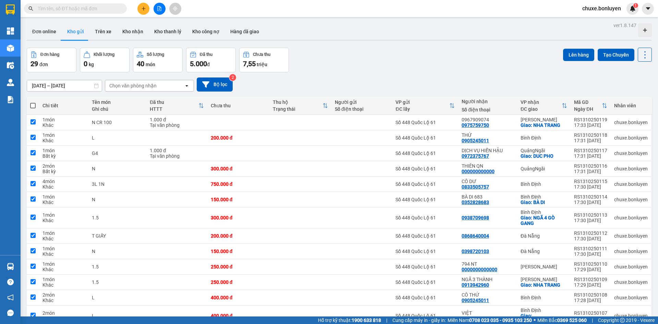
checkbox input "true"
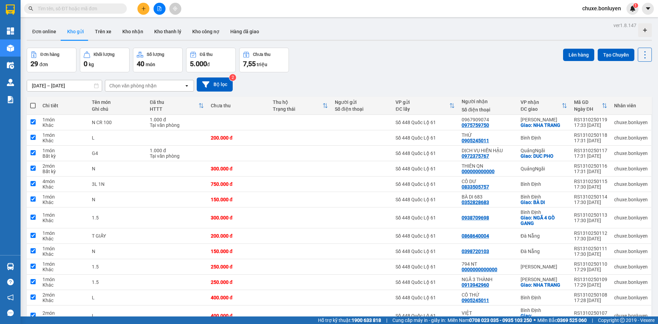
checkbox input "true"
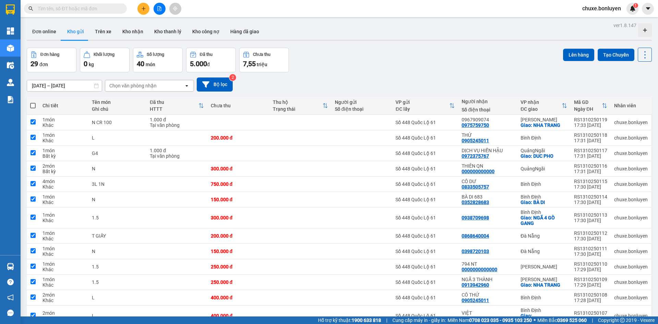
checkbox input "true"
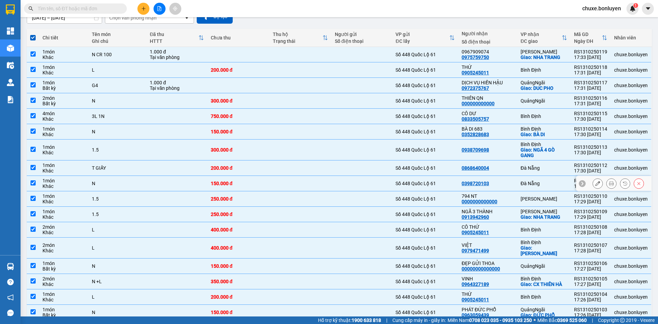
scroll to position [69, 0]
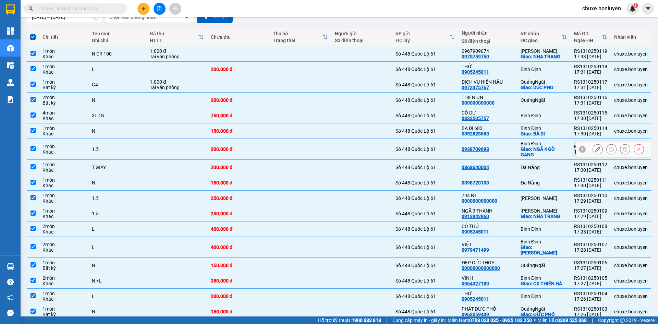
click at [499, 150] on div "0938709698" at bounding box center [487, 148] width 52 height 5
checkbox input "false"
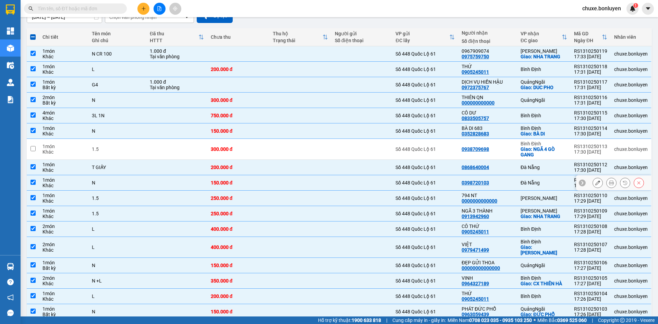
click at [517, 185] on td "Đà Nẵng" at bounding box center [543, 182] width 53 height 15
checkbox input "false"
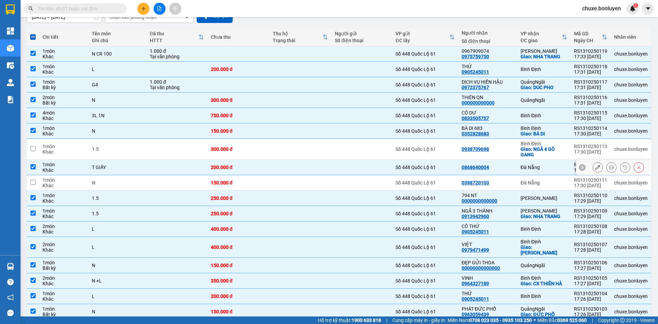
click at [517, 170] on td "Đà Nẵng" at bounding box center [543, 167] width 53 height 15
checkbox input "false"
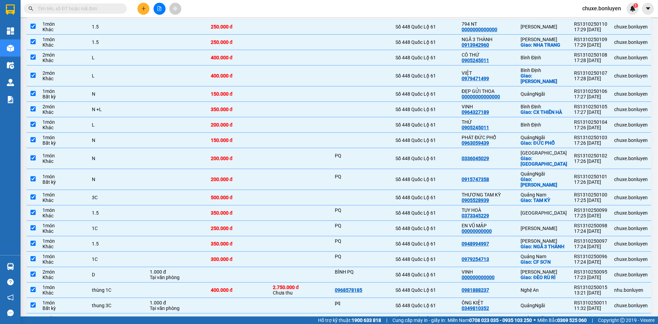
scroll to position [285, 0]
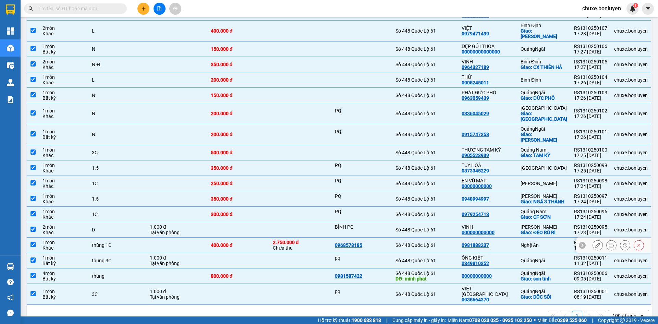
click at [517, 237] on td "Nghệ An" at bounding box center [543, 244] width 53 height 15
checkbox input "false"
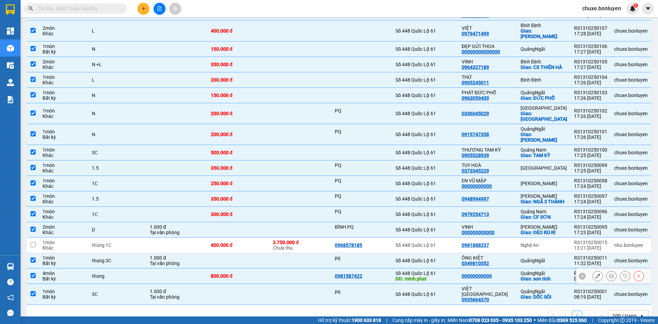
click at [507, 268] on td "00000000000" at bounding box center [487, 275] width 59 height 15
checkbox input "false"
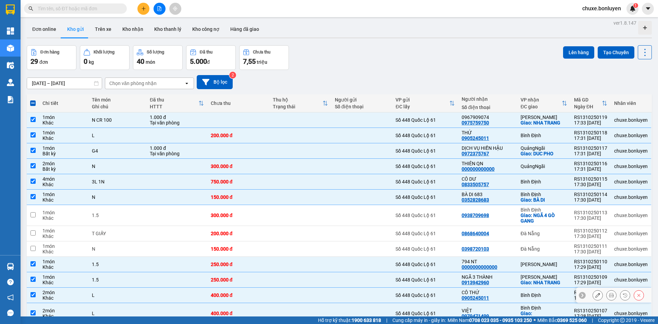
scroll to position [0, 0]
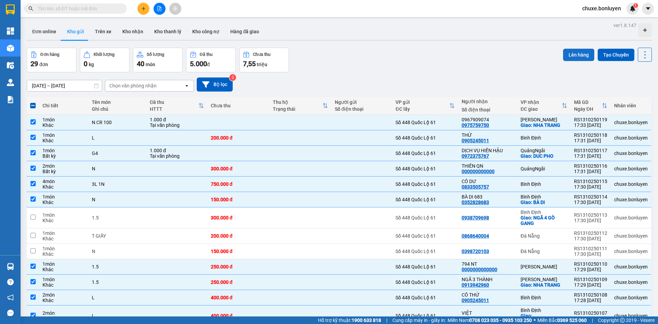
click at [573, 49] on button "Lên hàng" at bounding box center [578, 55] width 31 height 12
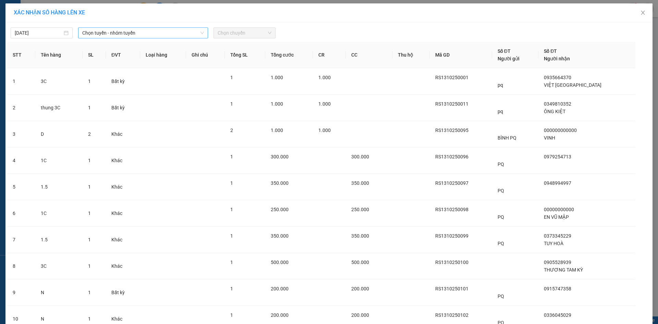
click at [184, 35] on span "Chọn tuyến - nhóm tuyến" at bounding box center [143, 33] width 122 height 10
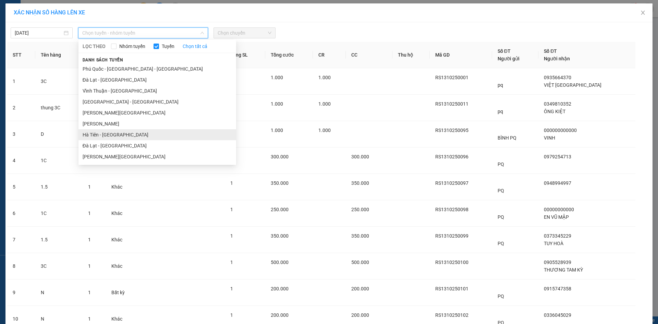
click at [141, 135] on li "Hà Tiên - [GEOGRAPHIC_DATA]" at bounding box center [157, 134] width 158 height 11
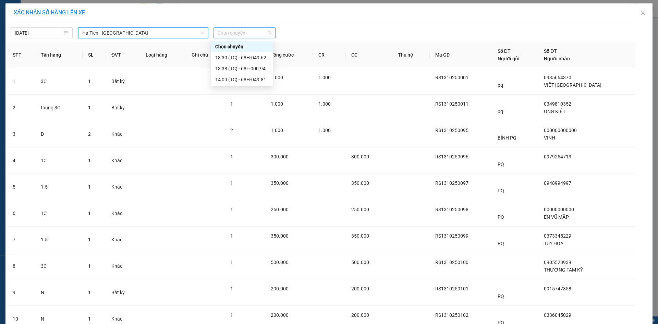
click at [240, 30] on span "Chọn chuyến" at bounding box center [245, 33] width 54 height 10
click at [253, 69] on div "13:38 (TC) - 68F-000.94" at bounding box center [241, 69] width 53 height 8
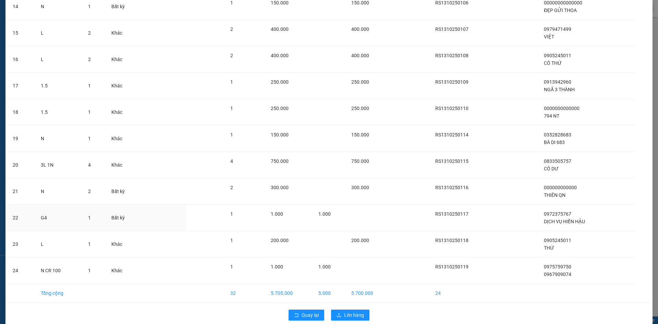
scroll to position [432, 0]
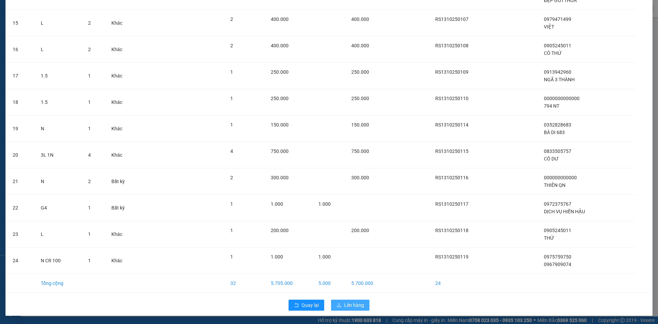
click at [339, 304] on button "Lên hàng" at bounding box center [350, 304] width 38 height 11
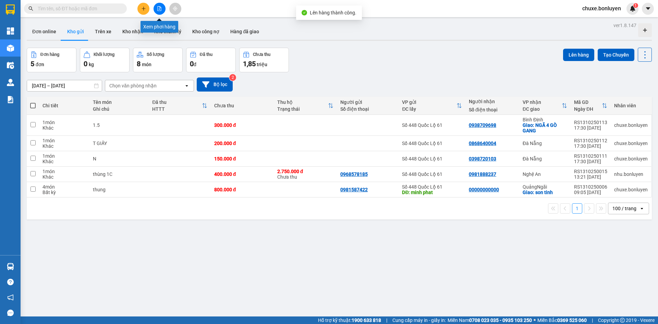
click at [160, 6] on button at bounding box center [159, 9] width 12 height 12
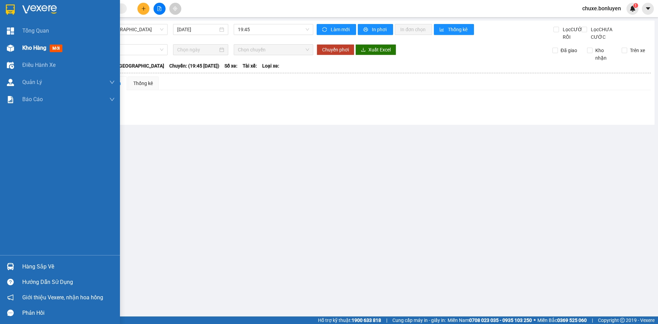
click at [12, 45] on img at bounding box center [10, 48] width 7 height 7
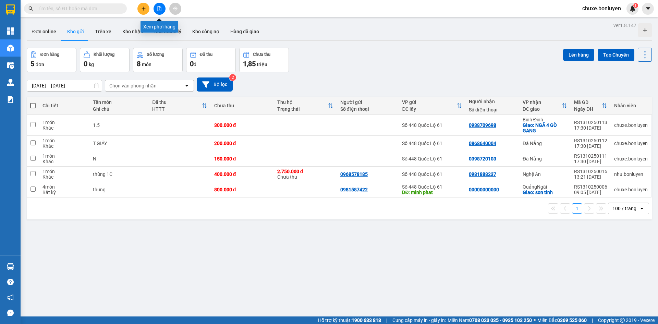
click at [158, 6] on button at bounding box center [159, 9] width 12 height 12
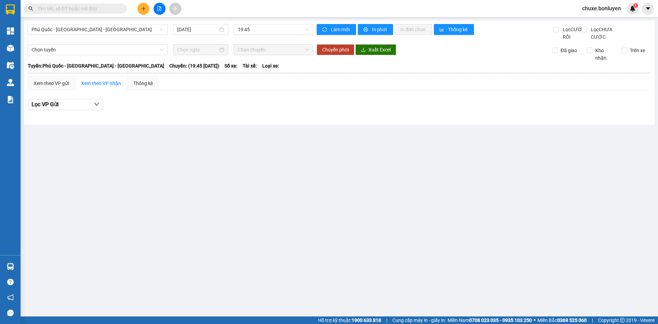
click at [135, 36] on div "Phú Quốc - [GEOGRAPHIC_DATA] - [GEOGRAPHIC_DATA] [DATE] 19:45" at bounding box center [170, 32] width 286 height 17
click at [125, 30] on span "Phú Quốc - [GEOGRAPHIC_DATA] - [GEOGRAPHIC_DATA]" at bounding box center [98, 29] width 132 height 10
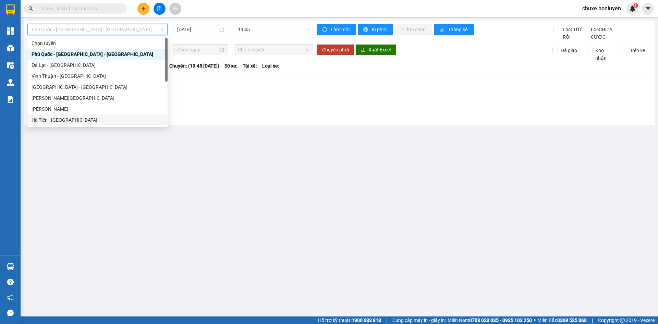
click at [80, 121] on div "Hà Tiên - [GEOGRAPHIC_DATA]" at bounding box center [98, 120] width 132 height 8
type input "[DATE]"
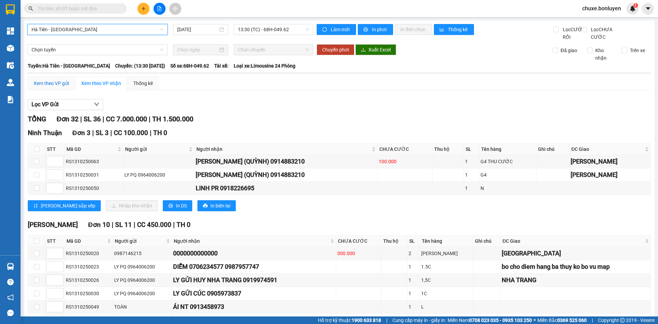
click at [52, 87] on div "Xem theo VP gửi" at bounding box center [51, 83] width 35 height 8
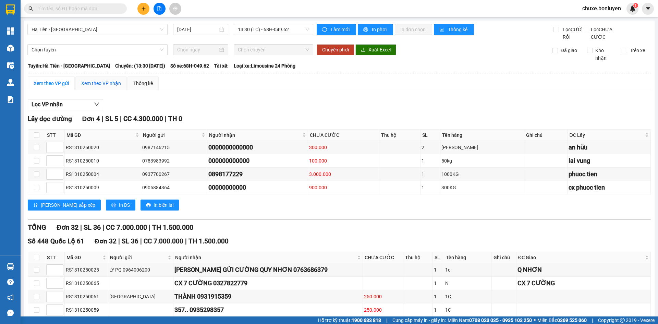
click at [91, 87] on div "Xem theo VP nhận" at bounding box center [101, 83] width 40 height 8
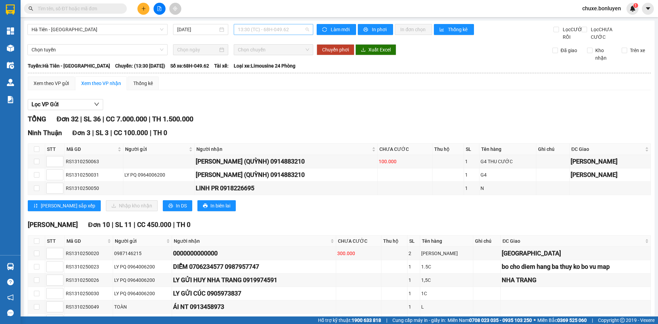
click at [272, 32] on span "13:30 (TC) - 68H-049.62" at bounding box center [273, 29] width 71 height 10
click at [268, 64] on div "13:38 (TC) - 68F-000.94" at bounding box center [262, 65] width 53 height 8
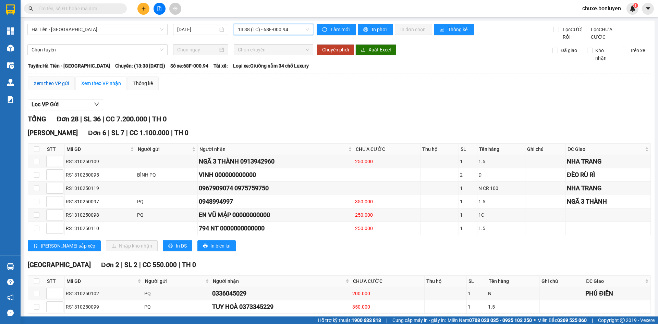
drag, startPoint x: 64, startPoint y: 87, endPoint x: 57, endPoint y: 88, distance: 7.2
click at [63, 87] on div "Xem theo VP gửi" at bounding box center [51, 83] width 35 height 8
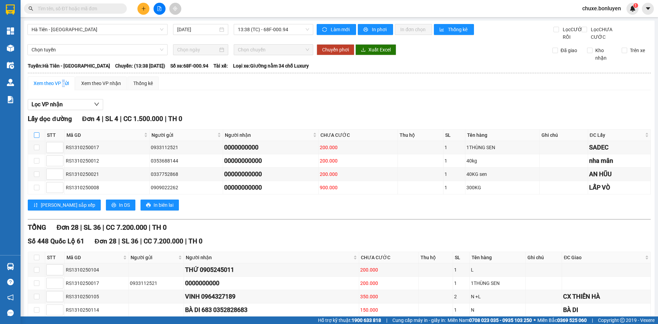
click at [38, 138] on input "checkbox" at bounding box center [36, 134] width 5 height 5
checkbox input "true"
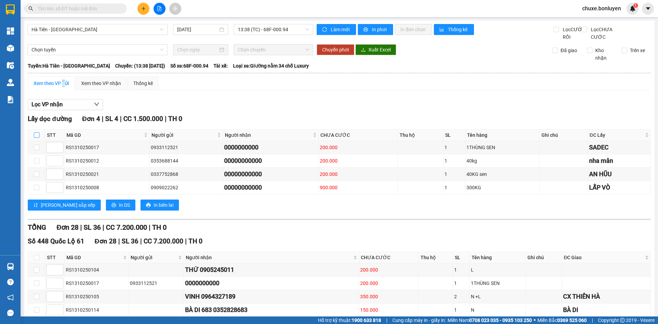
checkbox input "true"
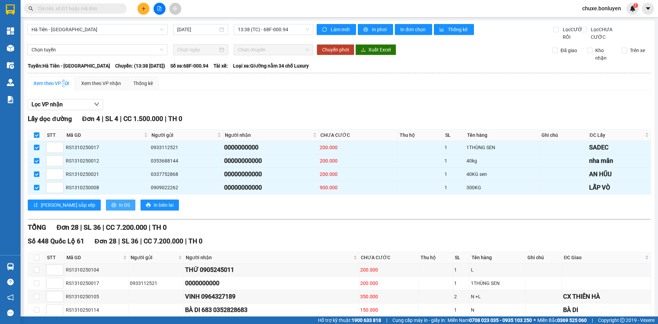
click at [119, 209] on span "In DS" at bounding box center [124, 205] width 11 height 8
click at [109, 87] on div "Xem theo VP nhận" at bounding box center [101, 83] width 40 height 8
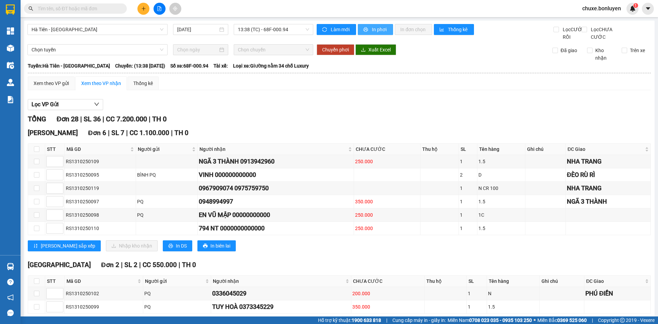
click at [365, 32] on span "printer" at bounding box center [366, 29] width 6 height 5
click at [373, 25] on button "In phơi" at bounding box center [375, 29] width 35 height 11
click at [51, 87] on div "Xem theo VP gửi" at bounding box center [51, 83] width 35 height 8
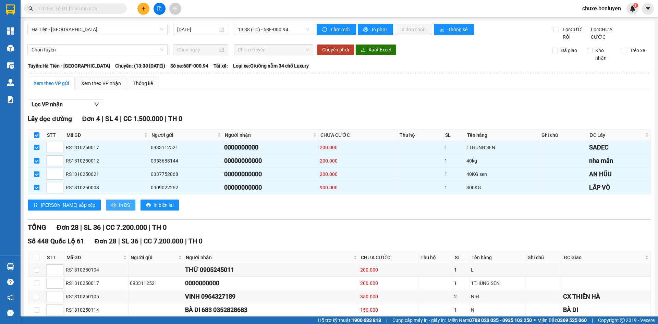
click at [119, 209] on span "In DS" at bounding box center [124, 205] width 11 height 8
click at [281, 26] on span "13:38 (TC) - 68F-000.94" at bounding box center [273, 29] width 71 height 10
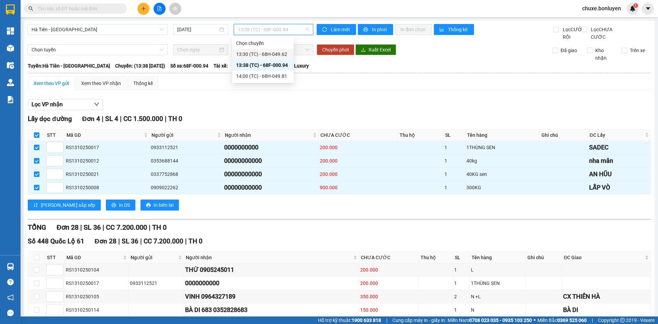
click at [282, 54] on div "13:30 (TC) - 68H-049.62" at bounding box center [262, 54] width 53 height 8
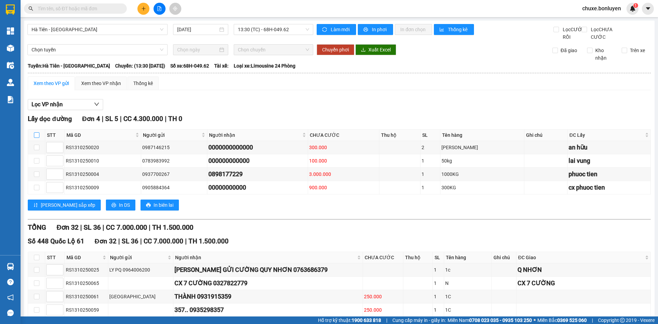
click at [37, 138] on input "checkbox" at bounding box center [36, 134] width 5 height 5
checkbox input "true"
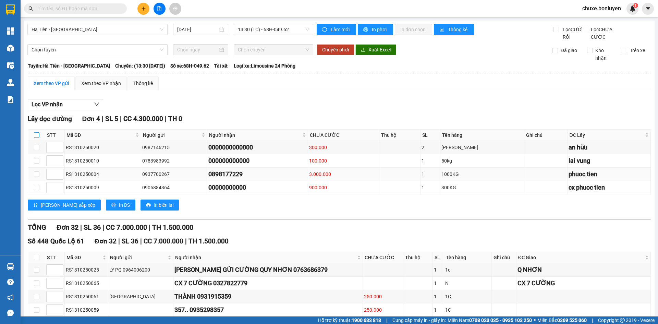
checkbox input "true"
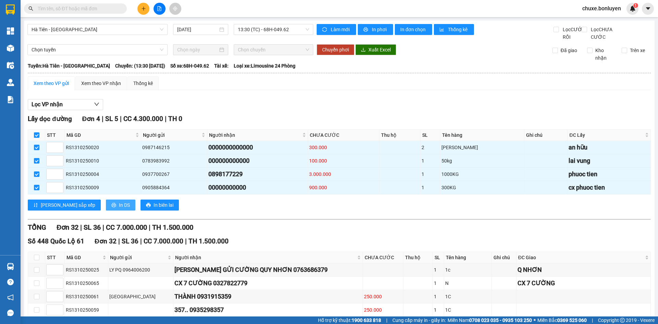
click at [106, 210] on button "In DS" at bounding box center [120, 204] width 29 height 11
click at [101, 87] on div "Xem theo VP nhận" at bounding box center [101, 83] width 40 height 8
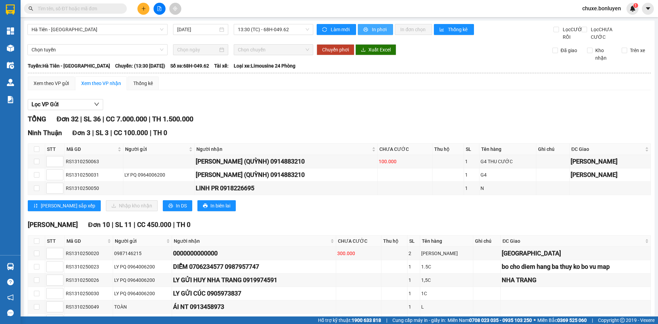
click at [364, 28] on icon "printer" at bounding box center [365, 29] width 5 height 5
click at [281, 35] on div "13:30 (TC) - 68H-049.62" at bounding box center [273, 29] width 79 height 11
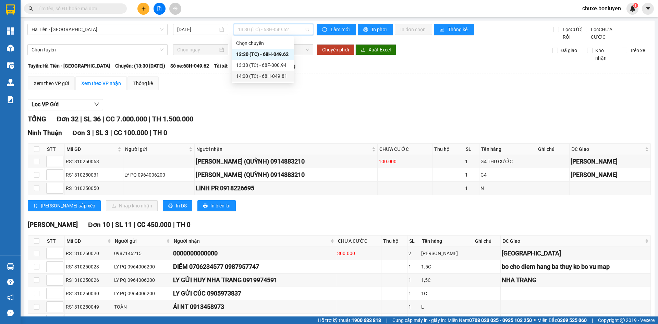
click at [273, 73] on div "14:00 (TC) - 68H-049.81" at bounding box center [262, 76] width 53 height 8
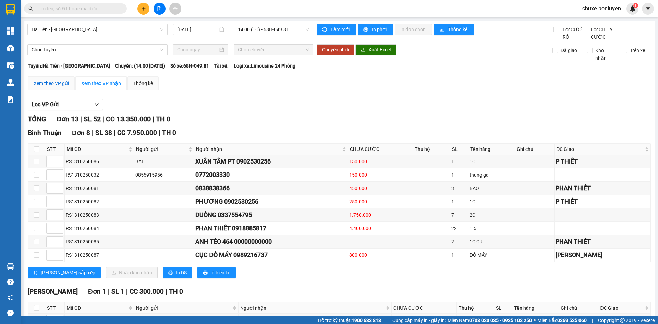
click at [49, 87] on div "Xem theo VP gửi" at bounding box center [51, 83] width 35 height 8
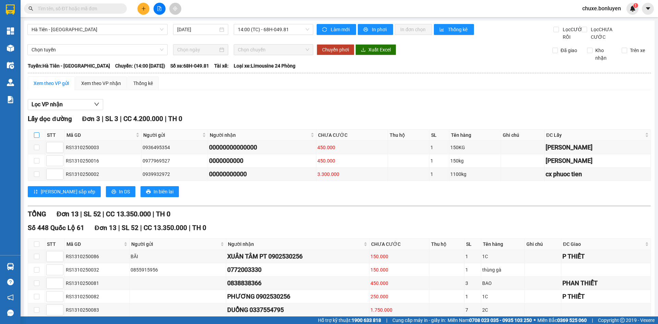
click at [37, 139] on label at bounding box center [36, 135] width 5 height 8
click at [37, 138] on input "checkbox" at bounding box center [36, 134] width 5 height 5
checkbox input "true"
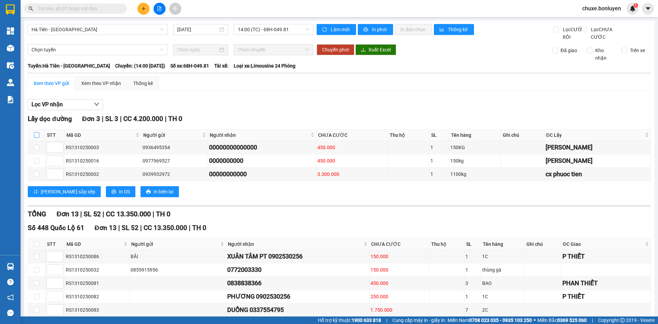
checkbox input "true"
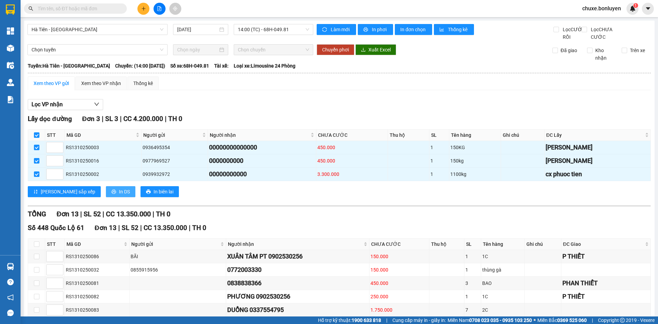
click at [119, 195] on span "In DS" at bounding box center [124, 192] width 11 height 8
click at [94, 87] on div "Xem theo VP nhận" at bounding box center [101, 83] width 40 height 8
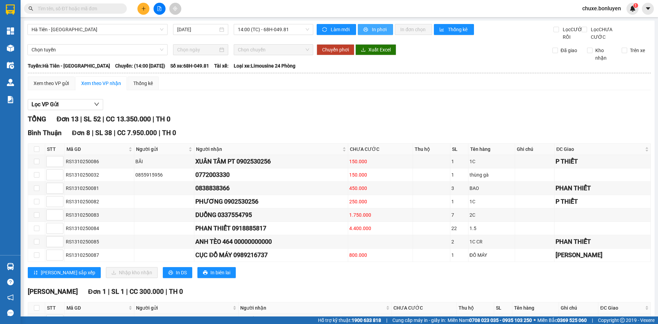
click at [374, 25] on button "In phơi" at bounding box center [375, 29] width 35 height 11
click at [110, 30] on span "Hà Tiên - [GEOGRAPHIC_DATA]" at bounding box center [98, 29] width 132 height 10
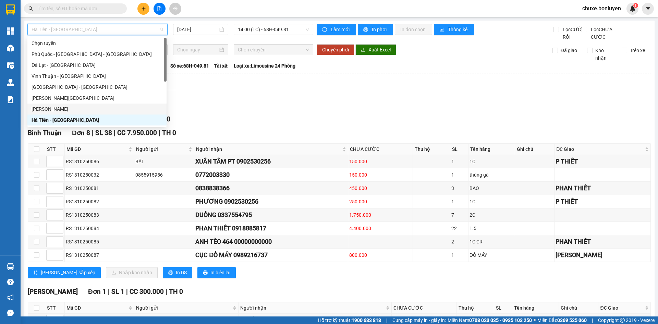
click at [77, 105] on div "[PERSON_NAME]" at bounding box center [97, 109] width 131 height 8
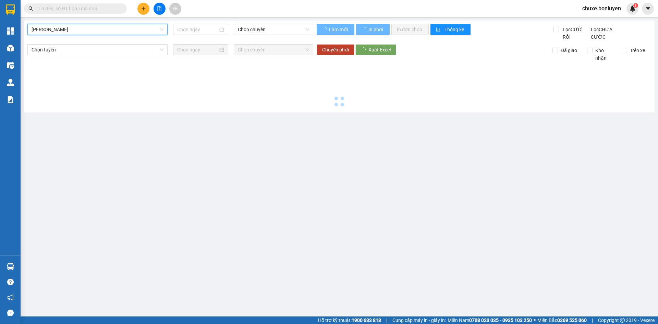
type input "[DATE]"
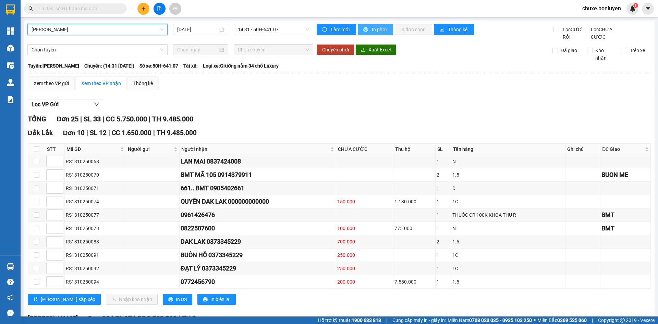
click at [365, 29] on icon "printer" at bounding box center [365, 29] width 4 height 4
click at [55, 87] on div "Xem theo VP gửi" at bounding box center [51, 83] width 35 height 8
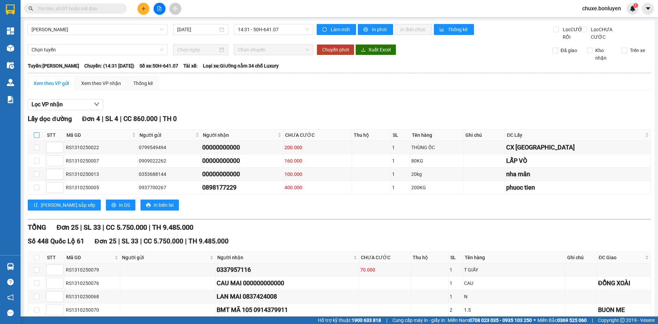
click at [36, 138] on input "checkbox" at bounding box center [36, 134] width 5 height 5
checkbox input "true"
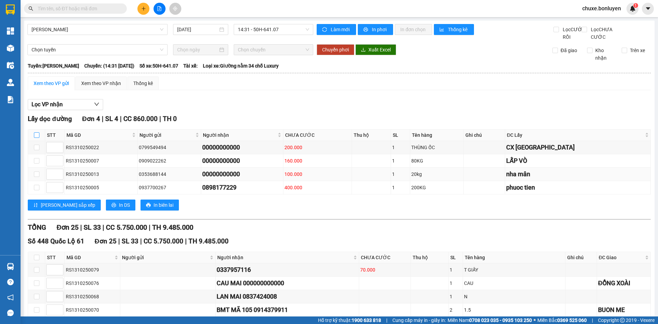
checkbox input "true"
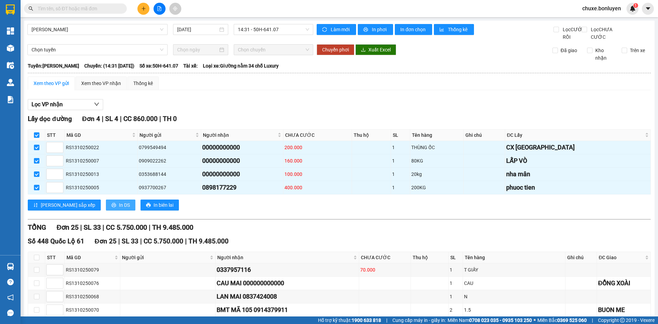
click at [106, 209] on button "In DS" at bounding box center [120, 204] width 29 height 11
click at [44, 31] on span "[PERSON_NAME]" at bounding box center [98, 29] width 132 height 10
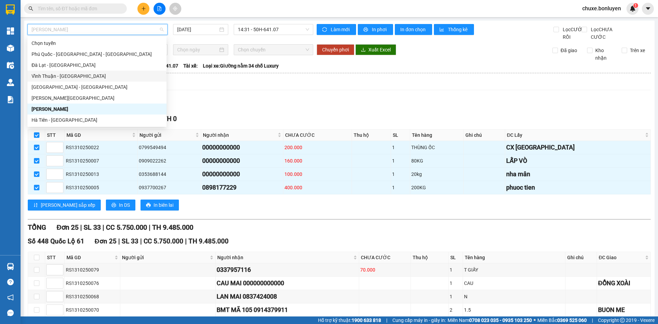
click at [85, 71] on div "Vĩnh Thuận - [GEOGRAPHIC_DATA]" at bounding box center [96, 76] width 139 height 11
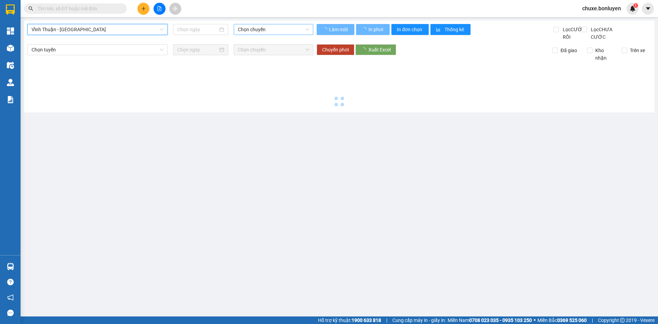
click at [265, 32] on span "Chọn chuyến" at bounding box center [273, 29] width 71 height 10
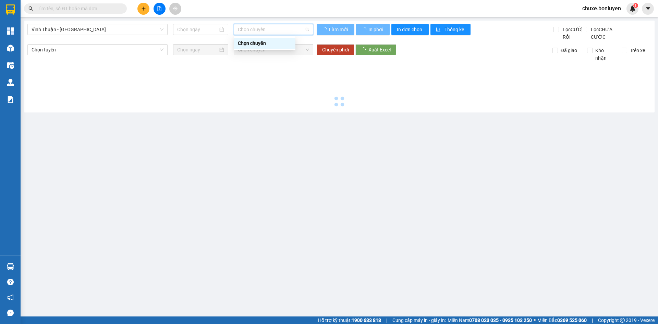
type input "[DATE]"
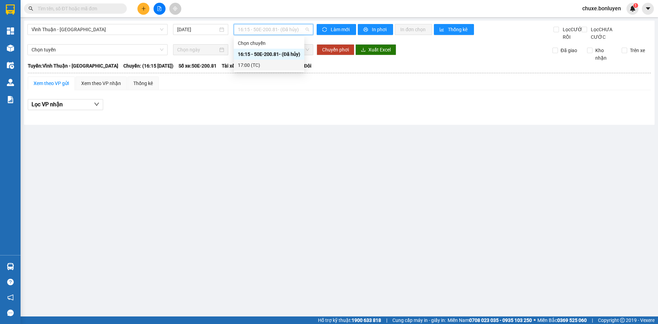
click at [257, 60] on div "17:00 (TC)" at bounding box center [269, 65] width 71 height 11
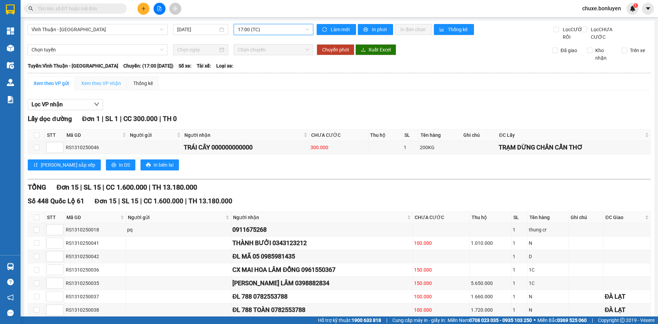
click at [90, 90] on div "Xem theo VP nhận" at bounding box center [100, 83] width 51 height 14
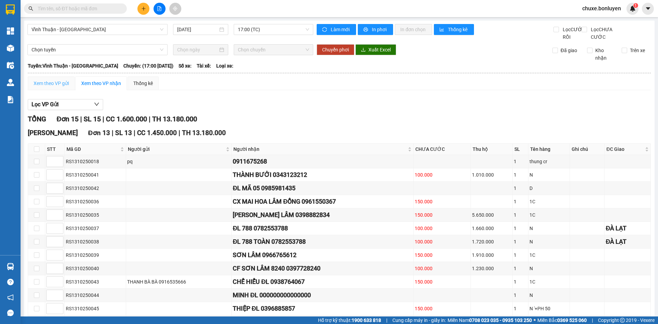
click at [49, 86] on div "Xem theo VP gửi" at bounding box center [51, 83] width 47 height 14
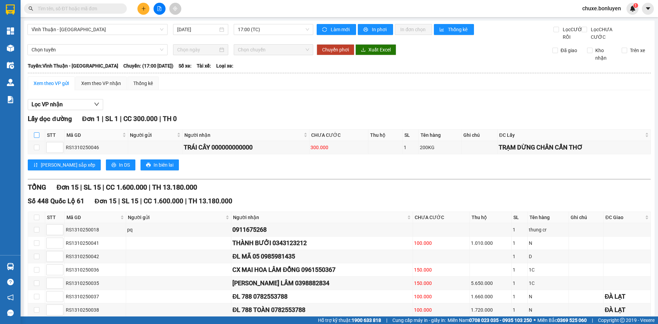
click at [35, 138] on input "checkbox" at bounding box center [36, 134] width 5 height 5
checkbox input "true"
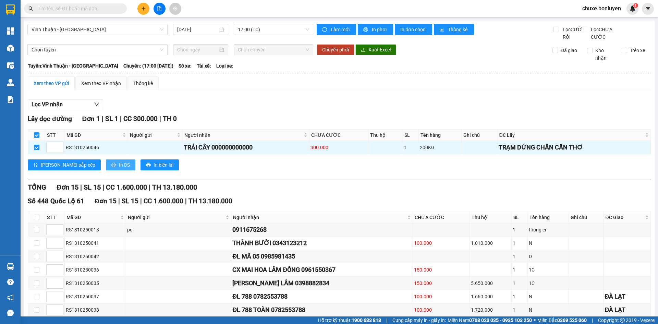
click at [111, 167] on icon "printer" at bounding box center [113, 164] width 5 height 5
click at [115, 87] on div "Xem theo VP nhận" at bounding box center [101, 83] width 40 height 8
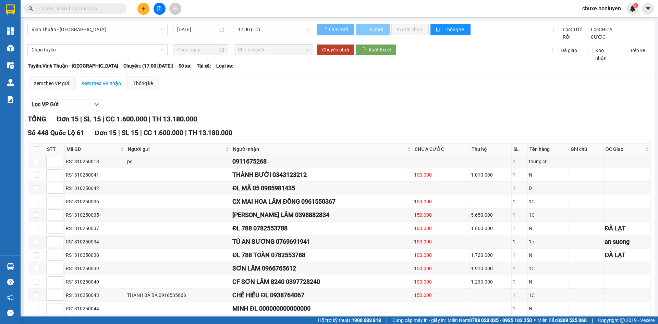
click at [378, 33] on span "In phơi" at bounding box center [376, 30] width 16 height 8
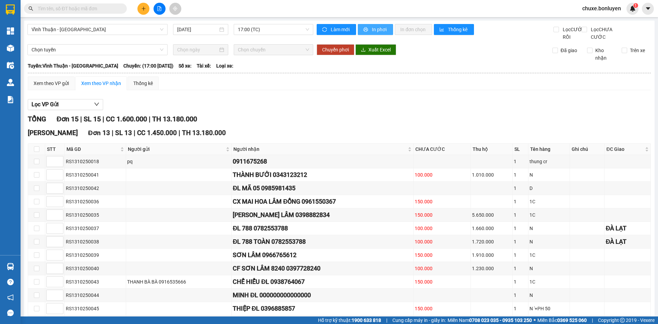
click at [377, 33] on span "In phơi" at bounding box center [380, 30] width 16 height 8
click at [69, 7] on input "text" at bounding box center [78, 9] width 81 height 8
type input "185"
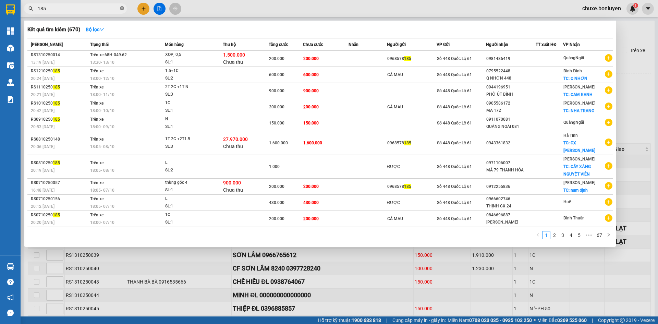
click at [123, 8] on icon "close-circle" at bounding box center [122, 8] width 4 height 4
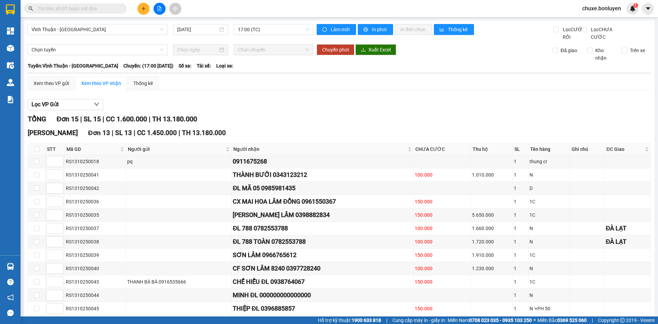
click at [97, 8] on input "text" at bounding box center [78, 9] width 81 height 8
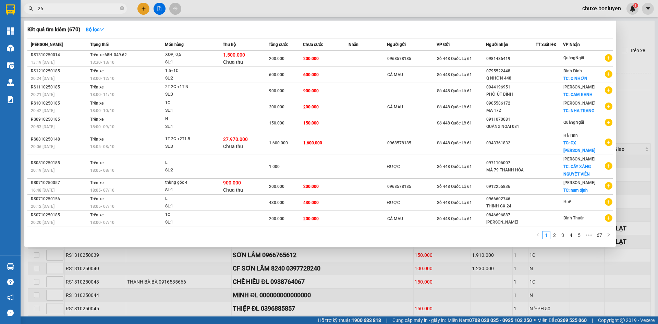
type input "268"
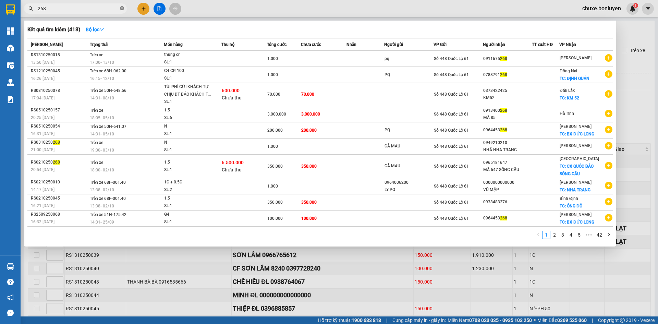
click at [122, 9] on icon "close-circle" at bounding box center [122, 8] width 4 height 4
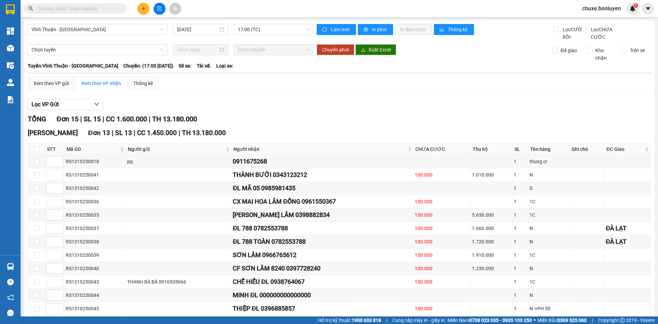
click at [110, 9] on input "text" at bounding box center [78, 9] width 81 height 8
click at [86, 7] on input "text" at bounding box center [78, 9] width 81 height 8
type input "737"
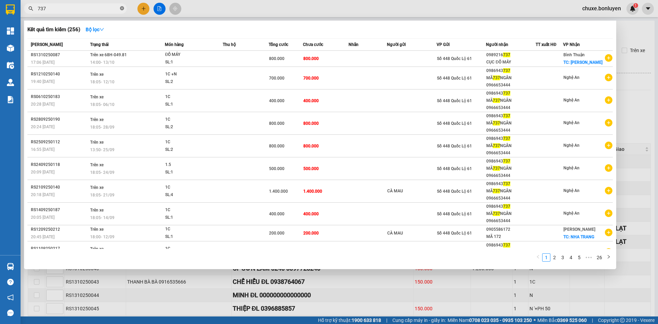
click at [123, 9] on icon "close-circle" at bounding box center [122, 8] width 4 height 4
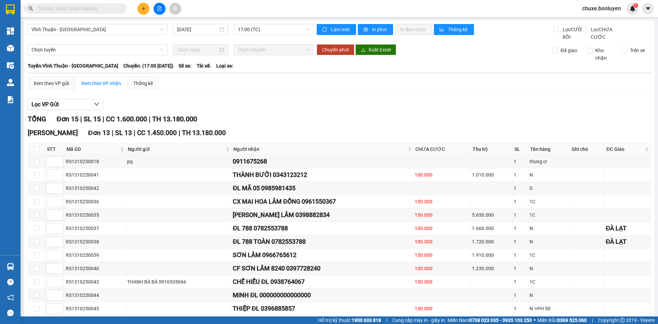
click at [94, 7] on input "text" at bounding box center [78, 9] width 81 height 8
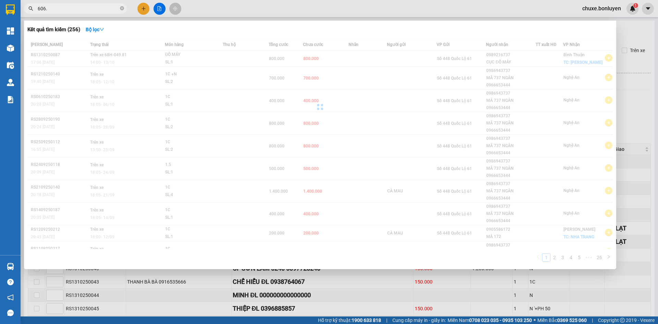
type input "606.."
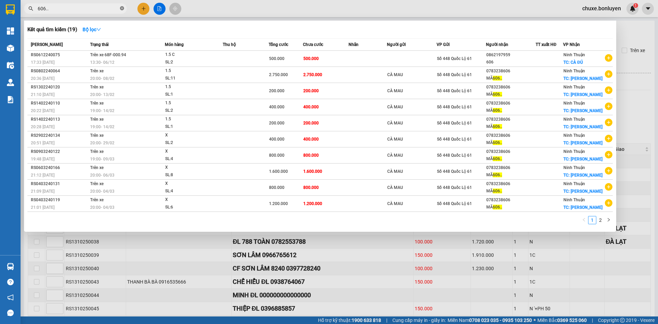
click at [121, 8] on icon "close-circle" at bounding box center [122, 8] width 4 height 4
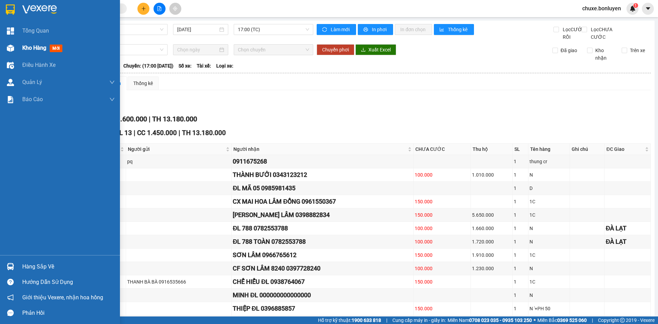
drag, startPoint x: 29, startPoint y: 49, endPoint x: 24, endPoint y: 48, distance: 5.2
click at [30, 48] on span "Kho hàng" at bounding box center [34, 48] width 24 height 7
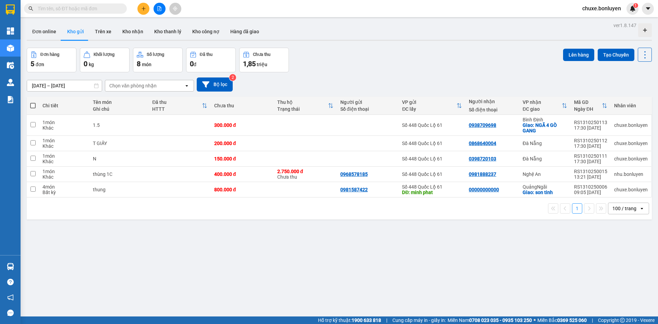
click at [450, 47] on div "ver 1.8.147 Đơn online Kho gửi Trên xe Kho nhận Kho thanh lý Kho công nợ Hàng đ…" at bounding box center [339, 183] width 630 height 324
